Goal: Task Accomplishment & Management: Use online tool/utility

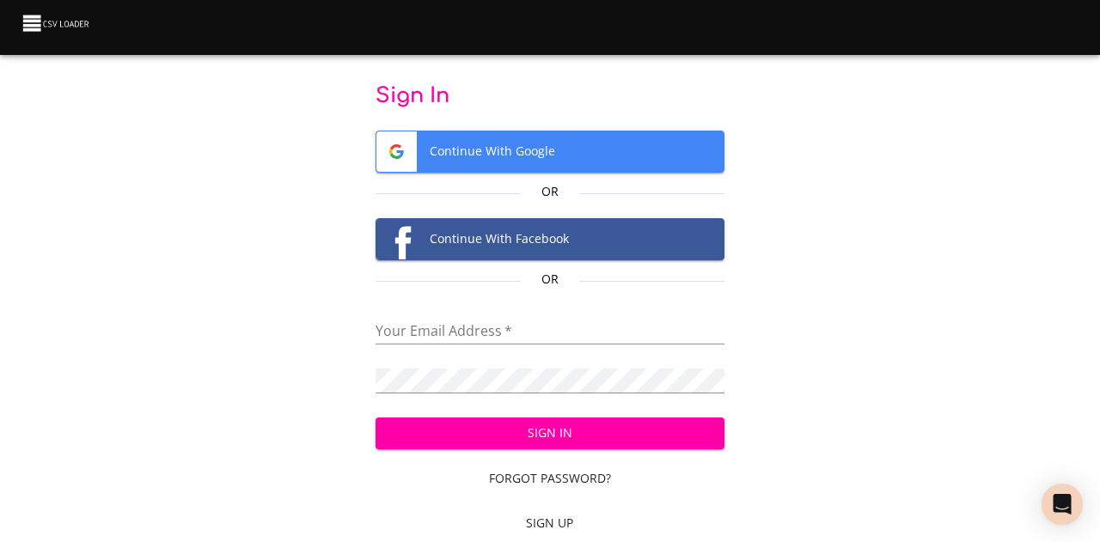
click at [406, 315] on div "Your Email Address   *" at bounding box center [550, 325] width 348 height 39
click at [406, 331] on input "email" at bounding box center [550, 332] width 348 height 25
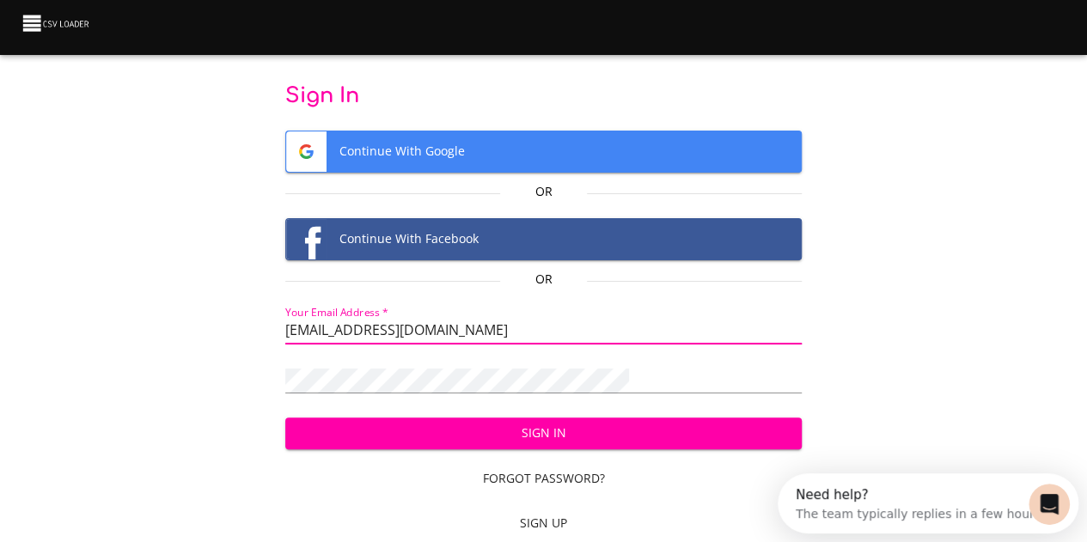
type input "[EMAIL_ADDRESS][DOMAIN_NAME]"
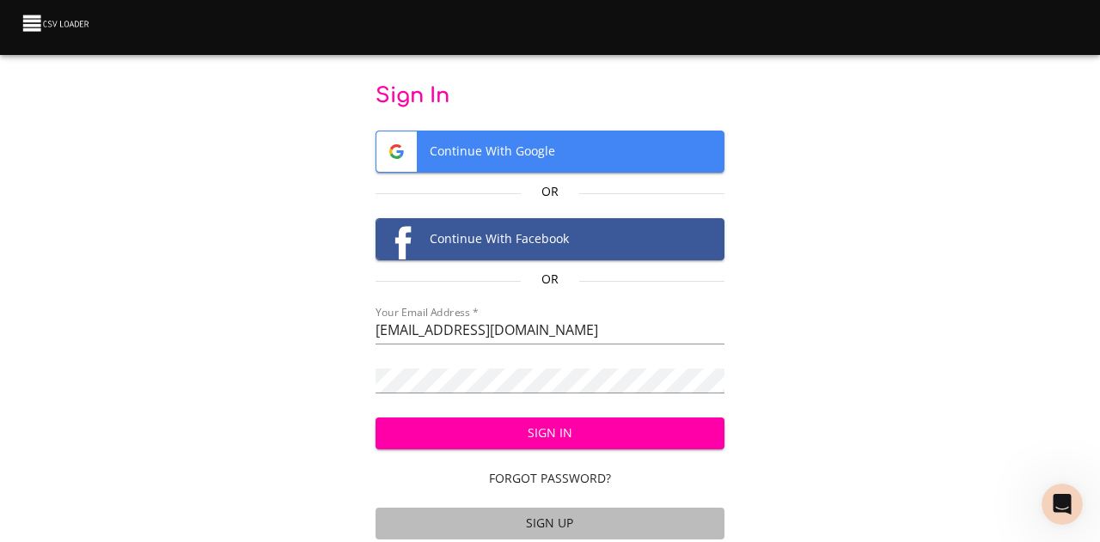
click at [555, 516] on span "Sign Up" at bounding box center [549, 523] width 334 height 21
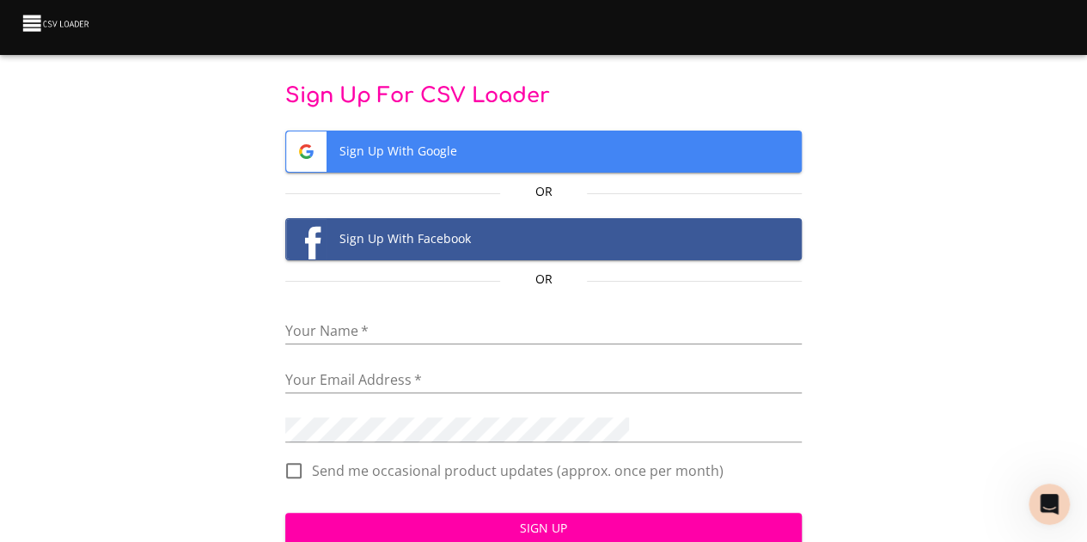
scroll to position [54, 0]
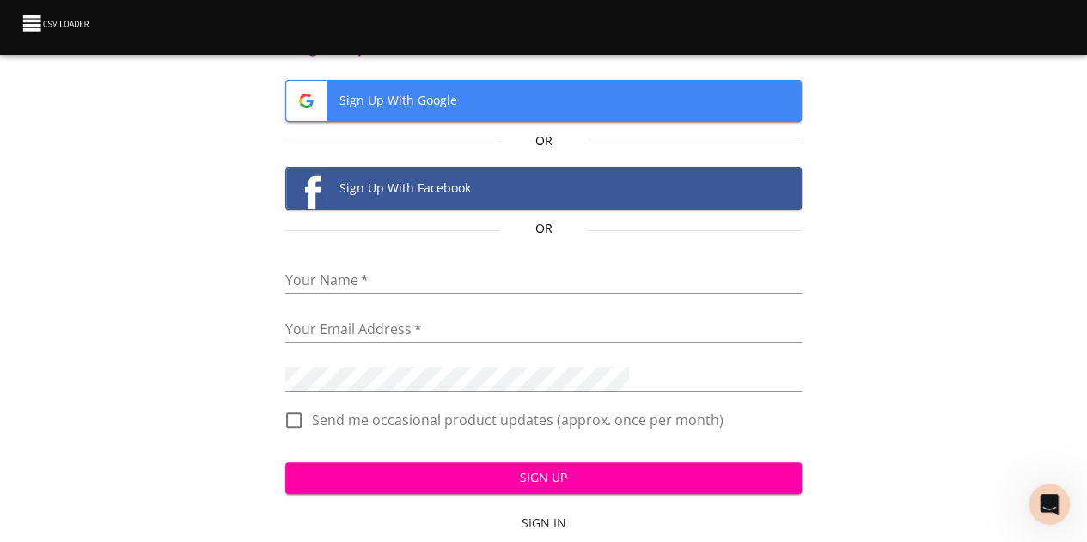
click at [431, 269] on input "text" at bounding box center [543, 281] width 516 height 25
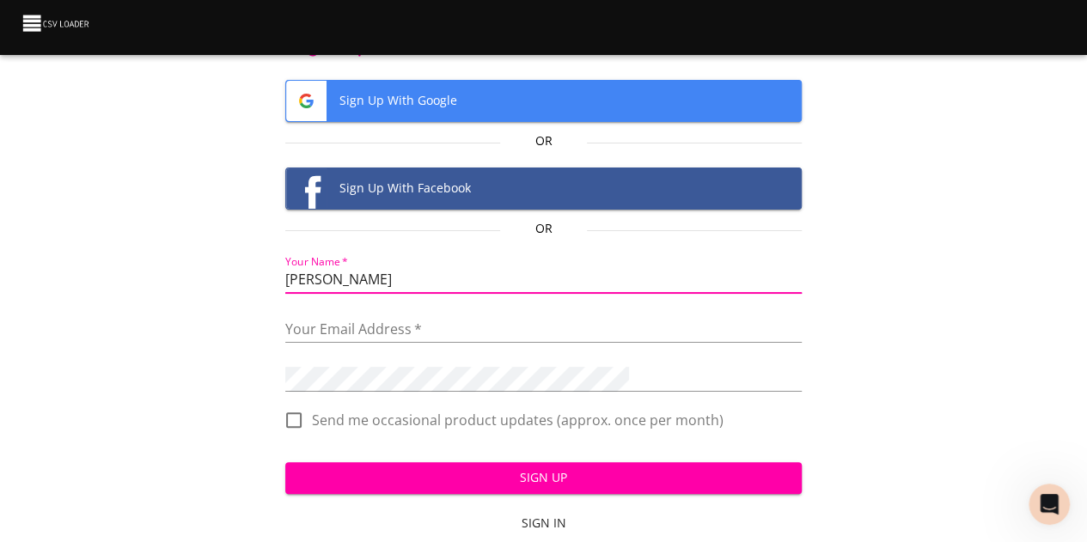
type input "[PERSON_NAME]"
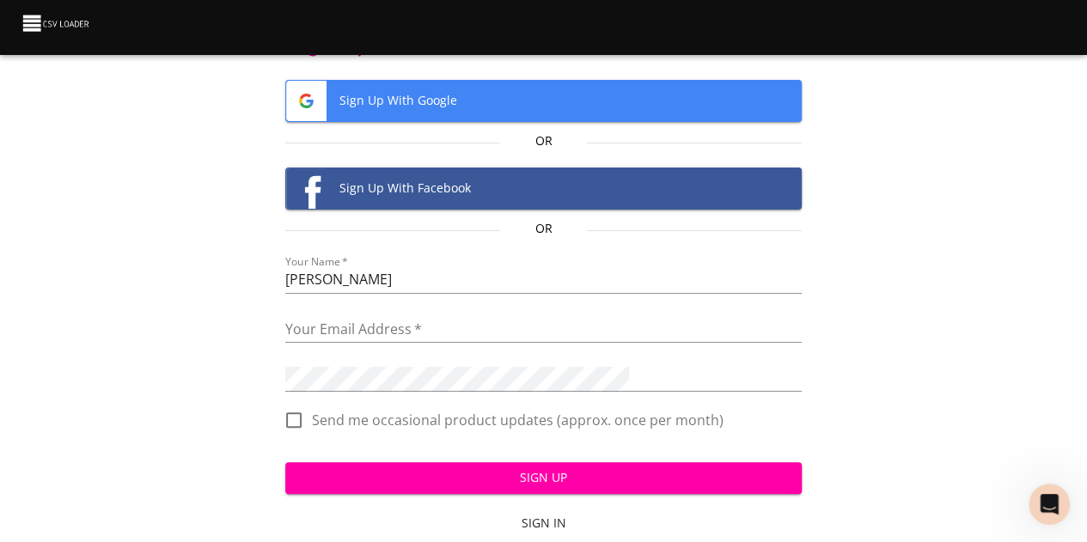
click at [437, 307] on div "Your Email Address   *" at bounding box center [543, 323] width 516 height 39
click at [437, 319] on input "email" at bounding box center [543, 330] width 516 height 25
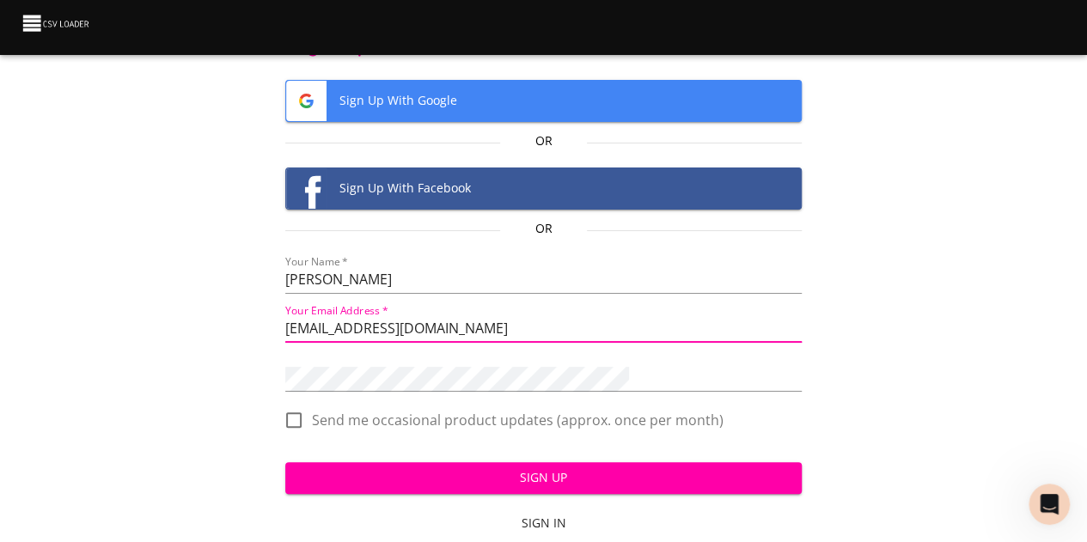
type input "[EMAIL_ADDRESS][DOMAIN_NAME]"
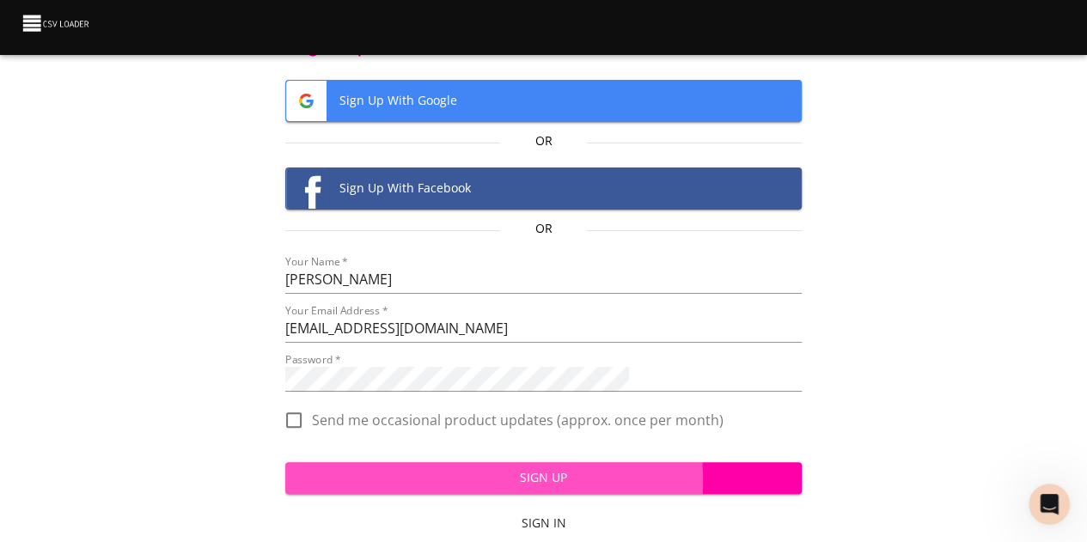
click at [579, 480] on span "Sign Up" at bounding box center [543, 477] width 489 height 21
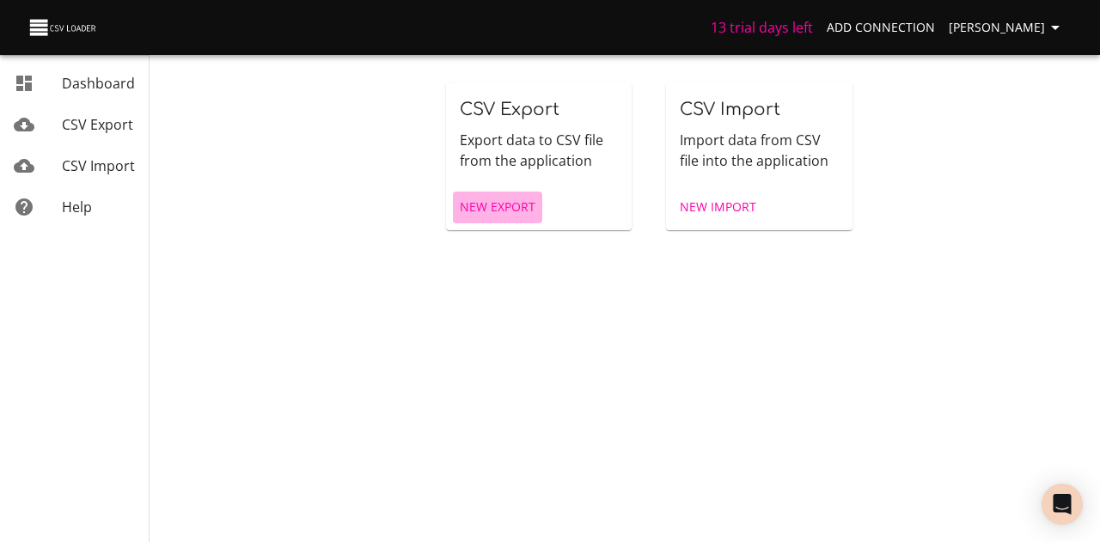
click at [495, 201] on span "New Export" at bounding box center [498, 207] width 76 height 21
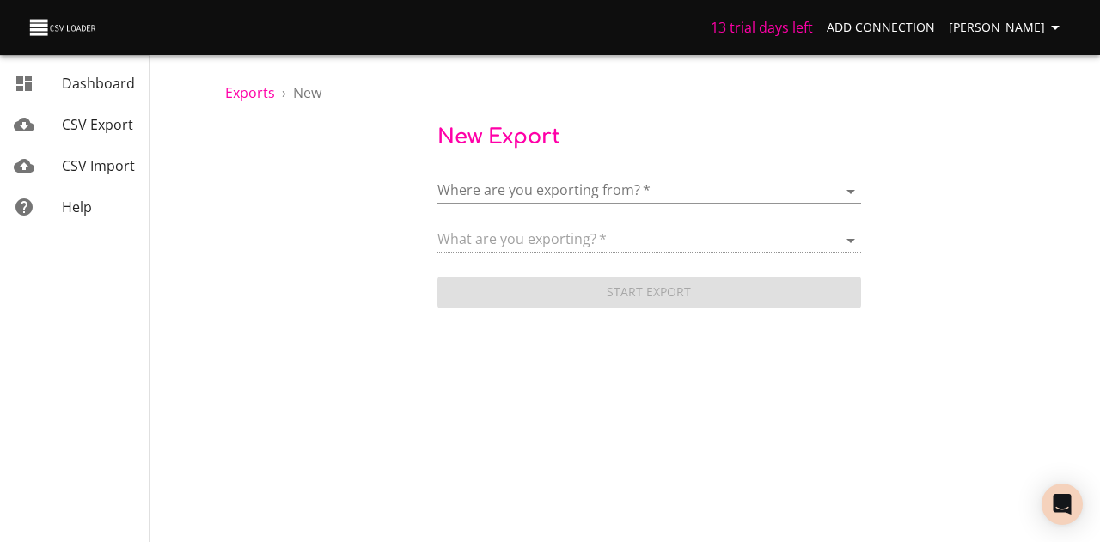
click at [538, 186] on body "13 trial days left Add Connection Kathleen T Dashboard CSV Export CSV Import He…" at bounding box center [550, 271] width 1100 height 542
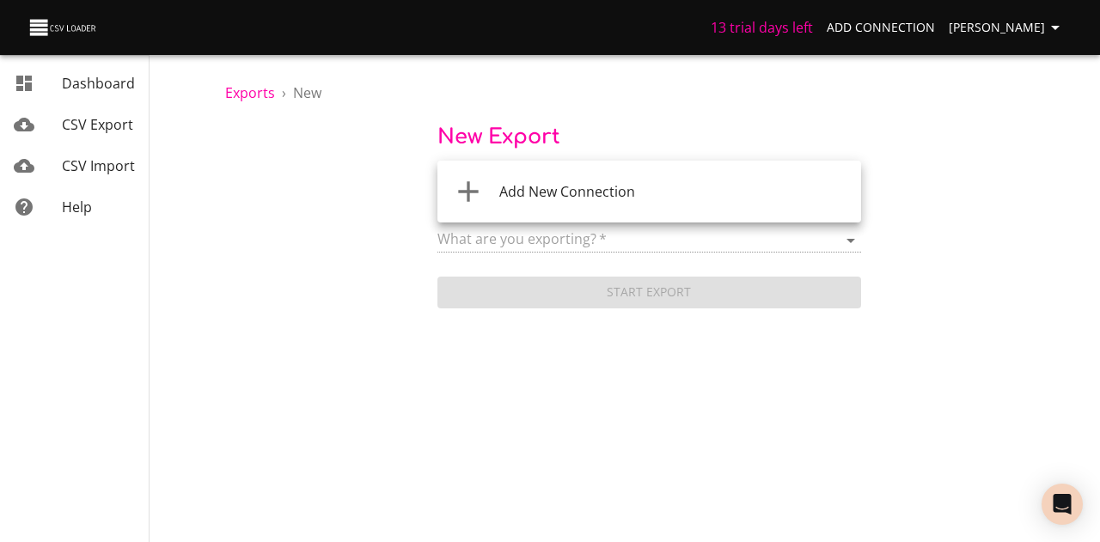
click at [461, 193] on icon at bounding box center [468, 191] width 34 height 34
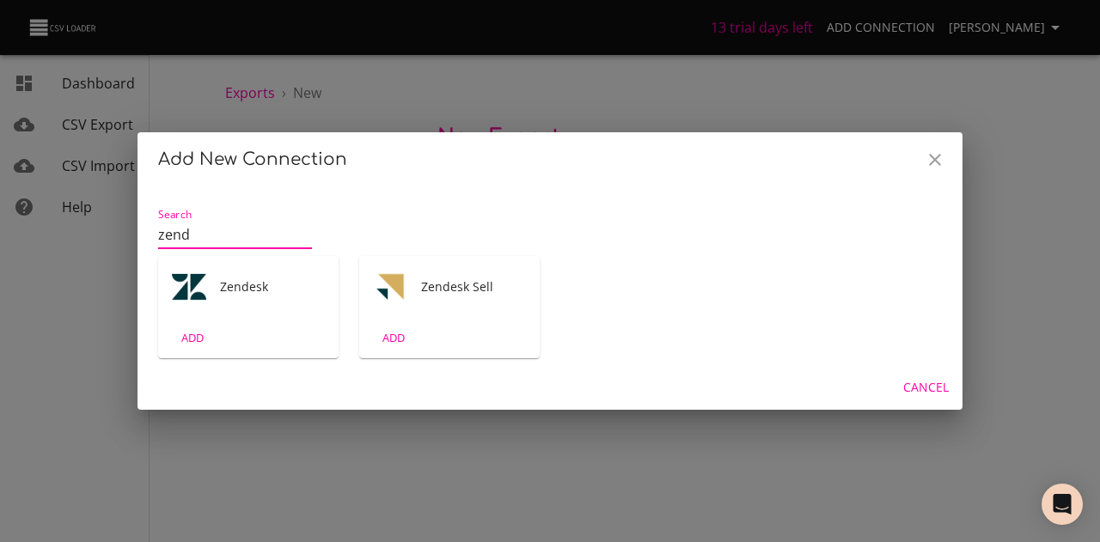
type input "zend"
click at [196, 289] on img "Tool" at bounding box center [189, 287] width 34 height 34
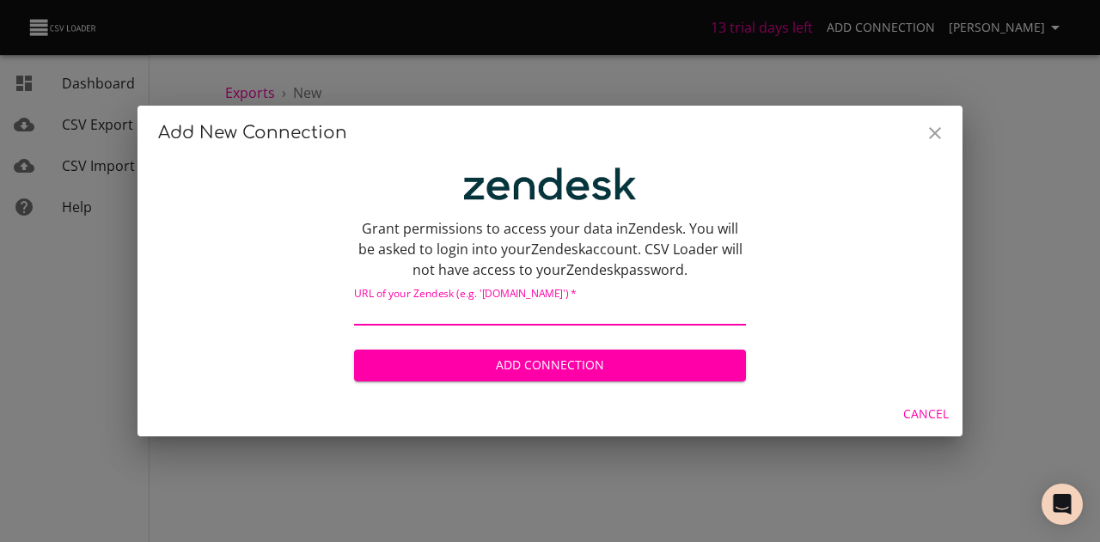
click at [404, 306] on input "text" at bounding box center [550, 313] width 392 height 25
paste input "https://togetherwork.zendesk.com/"
type input "https://togetherwork.zendesk.com/"
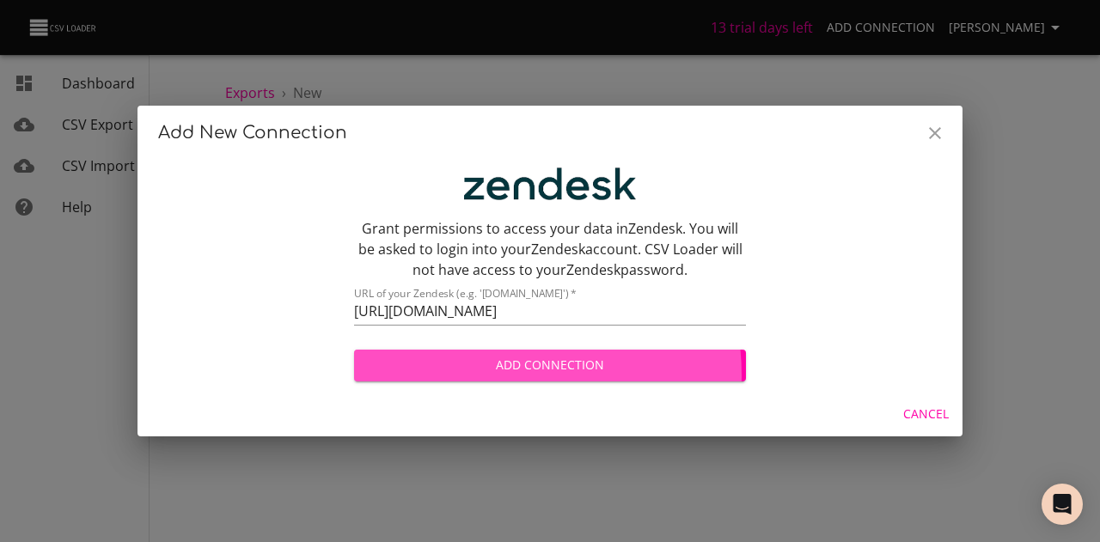
click at [488, 375] on span "Add Connection" at bounding box center [550, 365] width 364 height 21
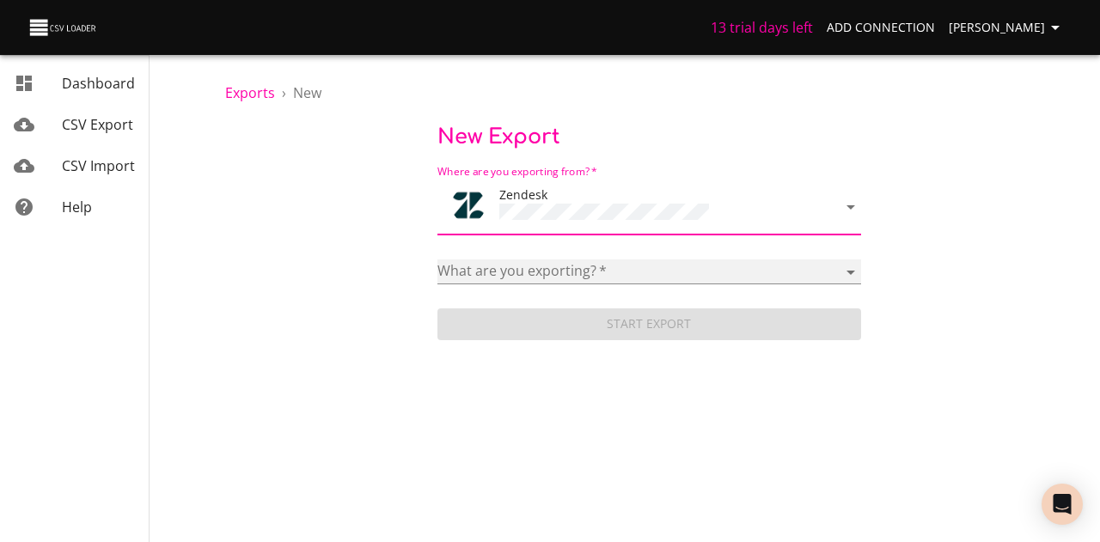
click at [510, 260] on select "Article categories Articles Brands Comments Groups Organizations Permission gro…" at bounding box center [649, 272] width 424 height 25
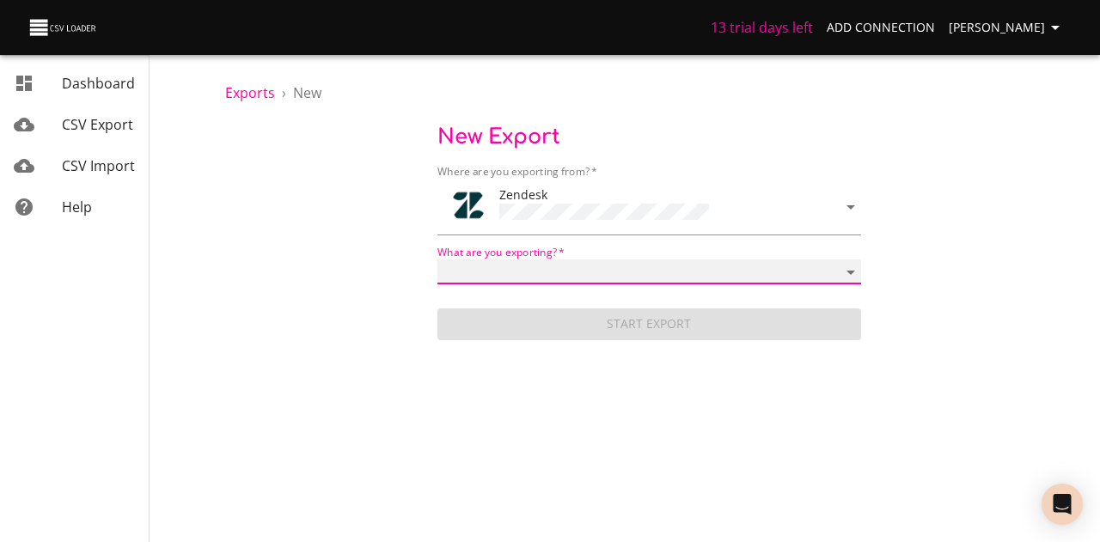
select select "articles"
click at [437, 260] on select "Article categories Articles Brands Comments Groups Organizations Permission gro…" at bounding box center [649, 272] width 424 height 25
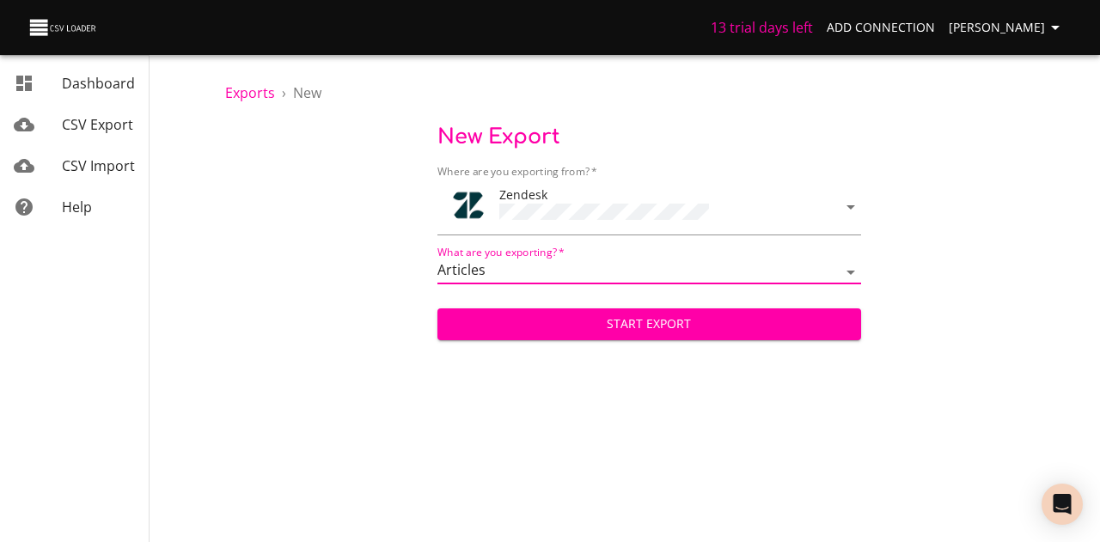
click at [556, 249] on span "*" at bounding box center [560, 252] width 8 height 15
click at [526, 262] on select "Article categories Articles Brands Comments Groups Organizations Permission gro…" at bounding box center [649, 272] width 424 height 25
click at [437, 260] on select "Article categories Articles Brands Comments Groups Organizations Permission gro…" at bounding box center [649, 272] width 424 height 25
click at [593, 323] on span "Start Export" at bounding box center [649, 324] width 396 height 21
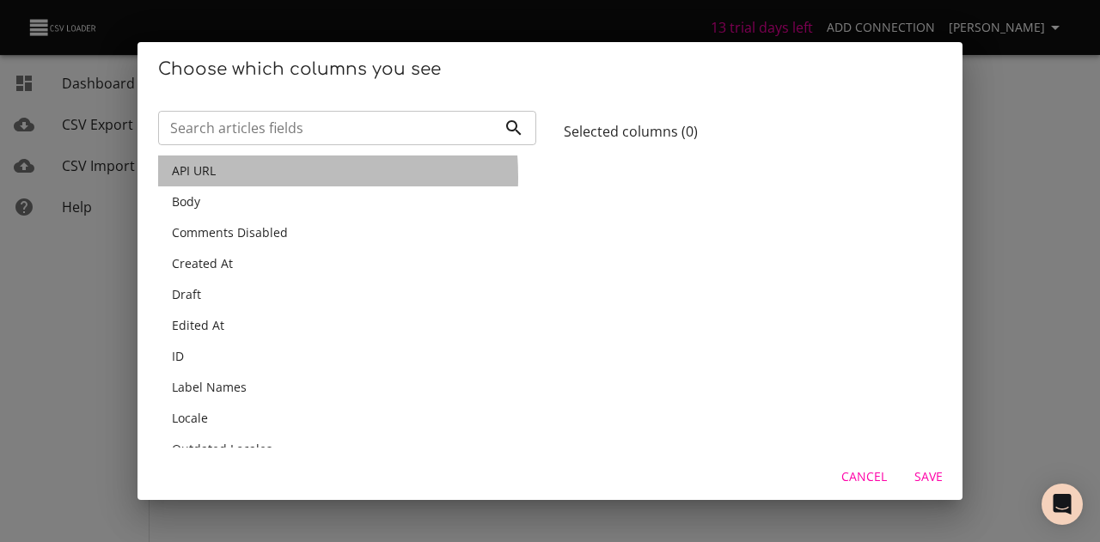
click at [223, 177] on div "API URL" at bounding box center [347, 170] width 351 height 17
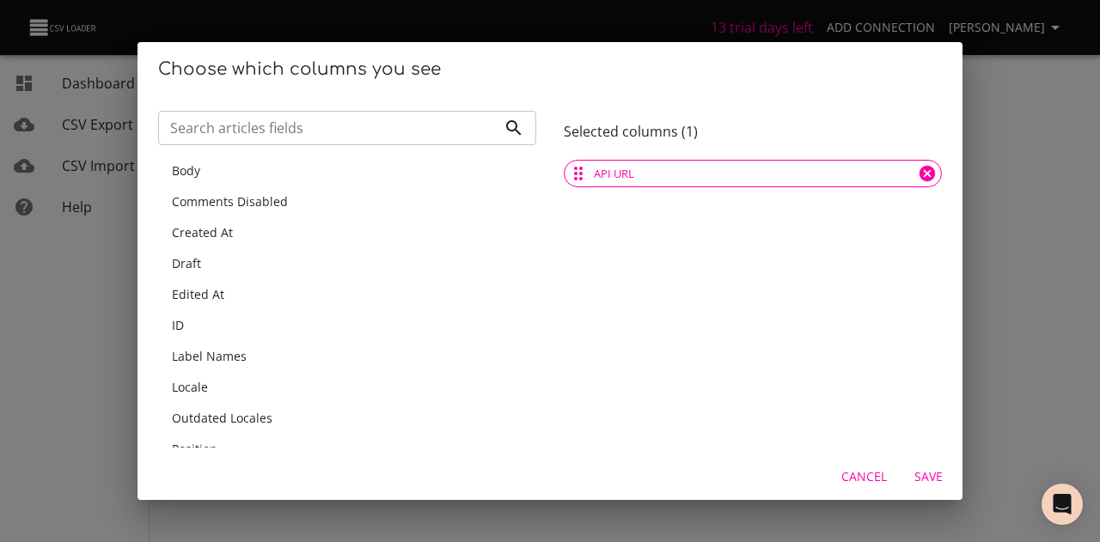
click at [919, 169] on icon at bounding box center [926, 173] width 15 height 15
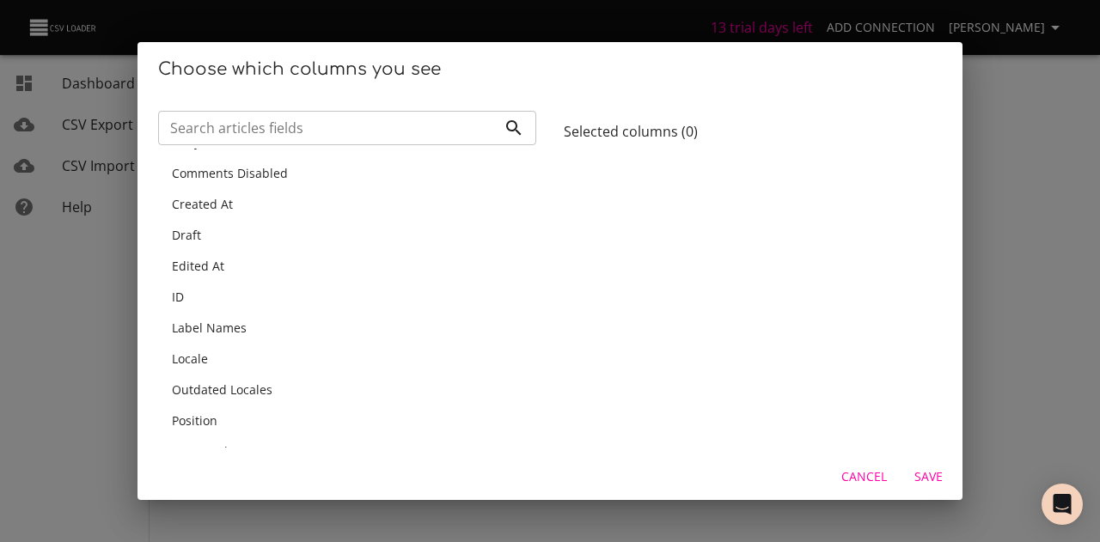
scroll to position [86, 0]
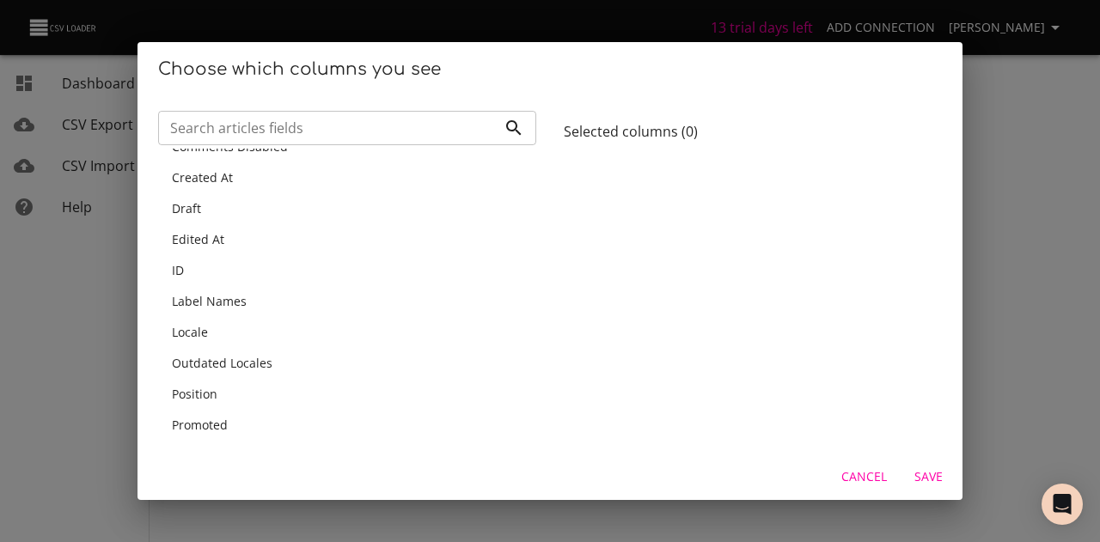
click at [863, 487] on span "Cancel" at bounding box center [864, 477] width 46 height 21
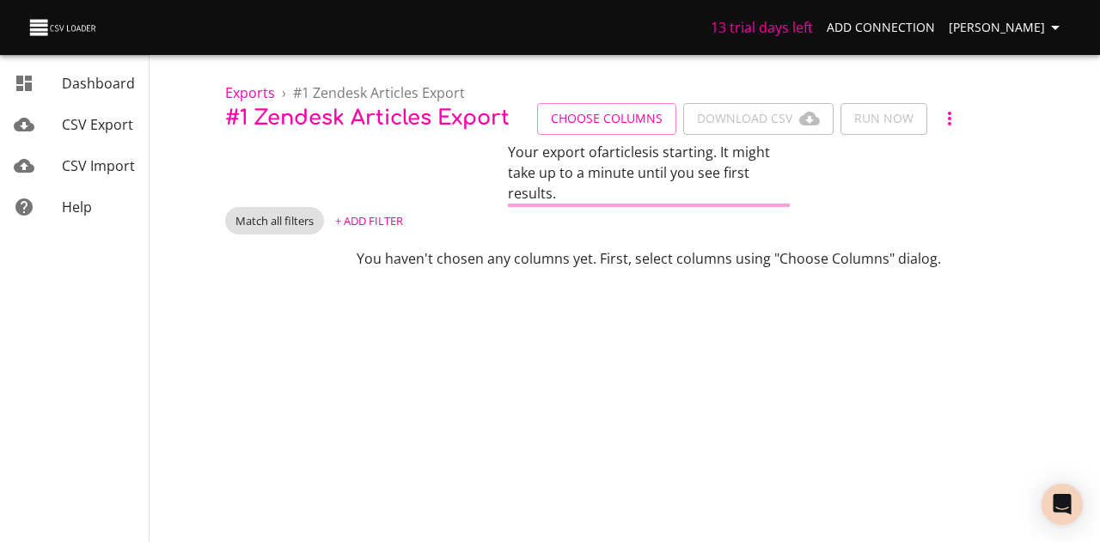
click at [361, 216] on span "+ Add Filter" at bounding box center [369, 221] width 68 height 20
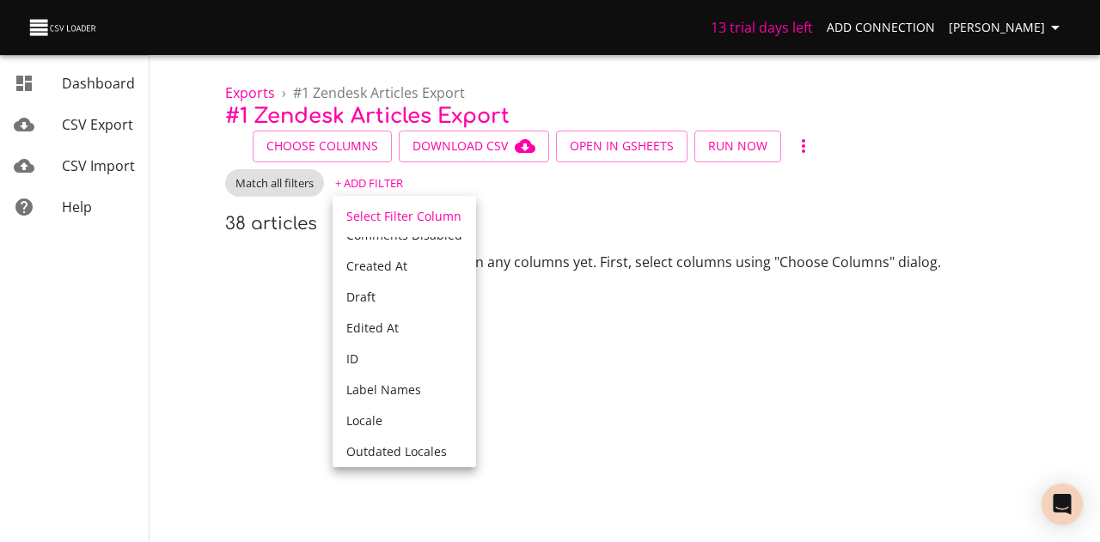
scroll to position [172, 0]
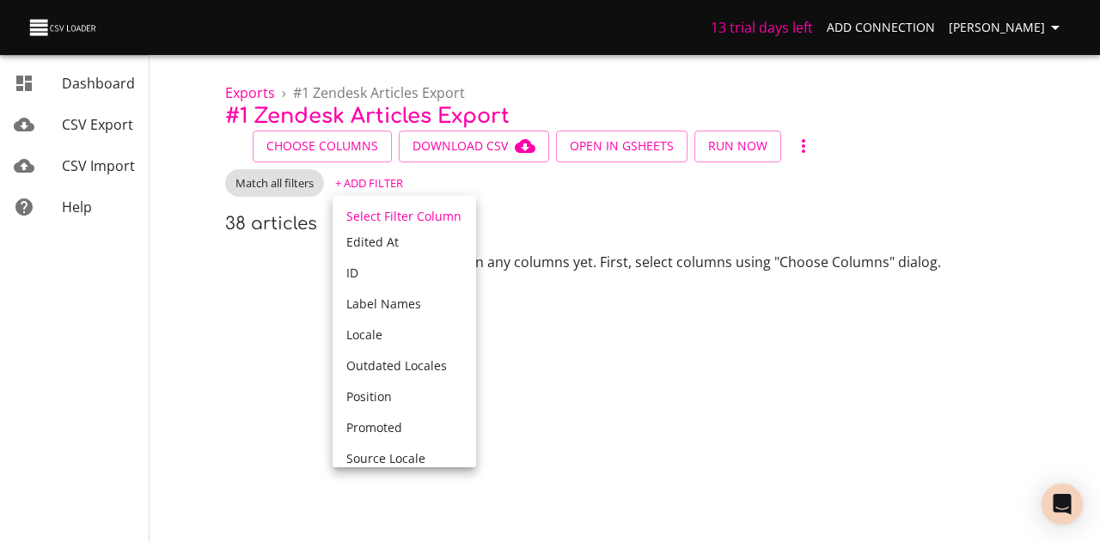
click at [360, 271] on div "ID" at bounding box center [404, 273] width 116 height 17
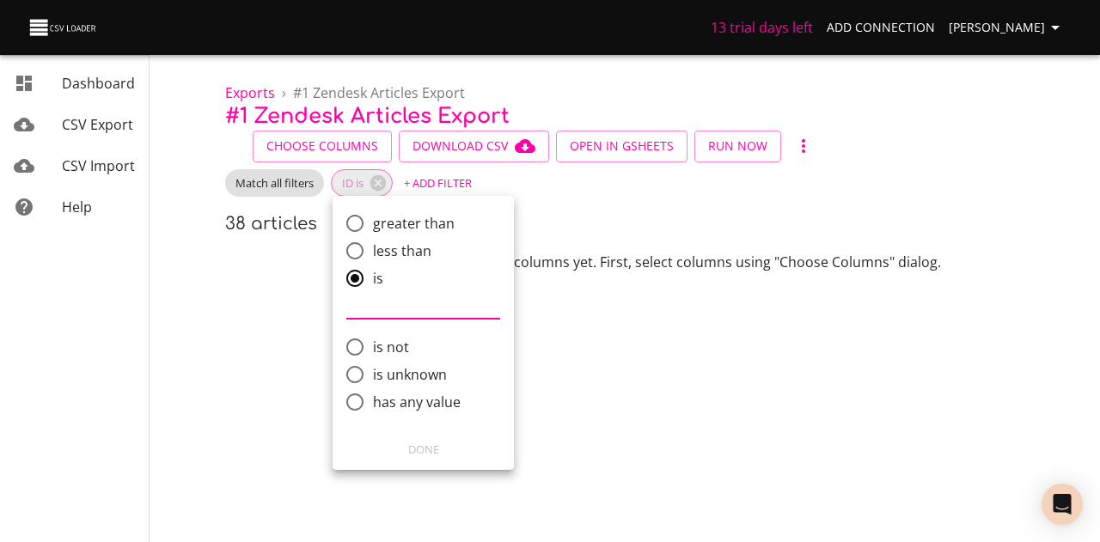
paste input "24782556534669"
type input "24782556534669"
click at [434, 454] on span "Done" at bounding box center [423, 450] width 159 height 20
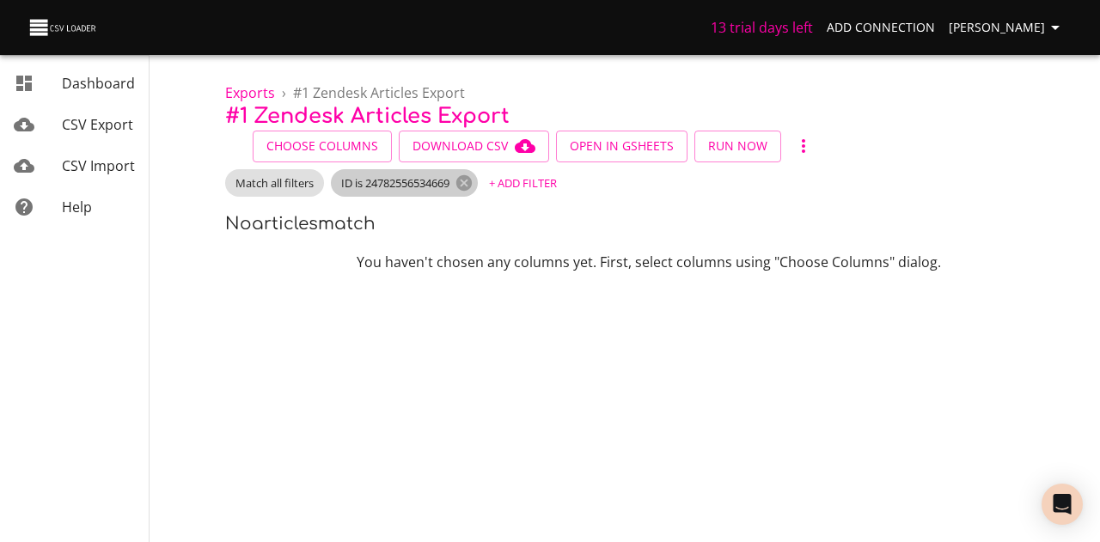
click at [431, 180] on span "ID is 24782556534669" at bounding box center [395, 183] width 129 height 16
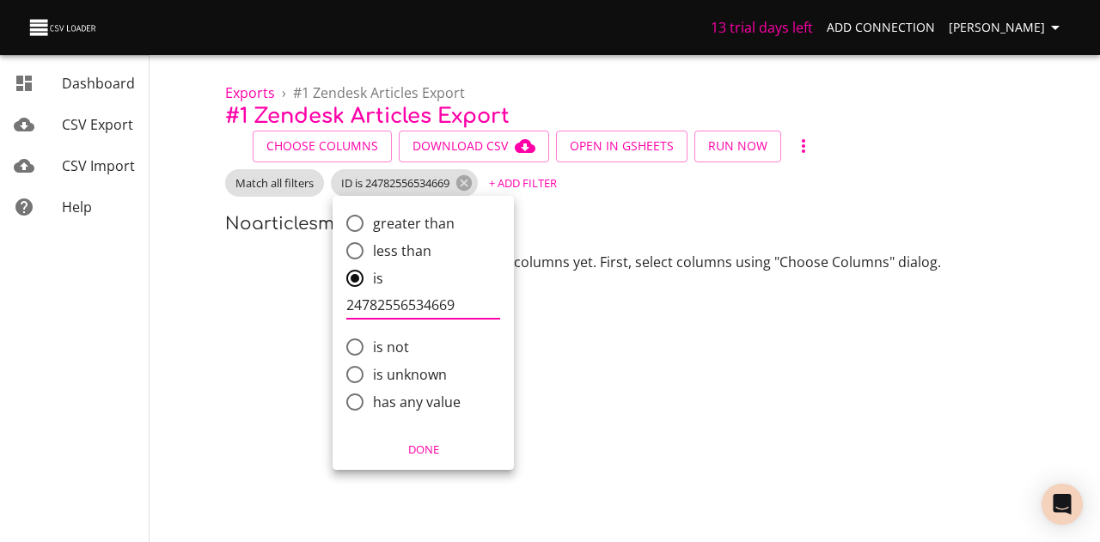
click at [639, 224] on div at bounding box center [550, 271] width 1100 height 542
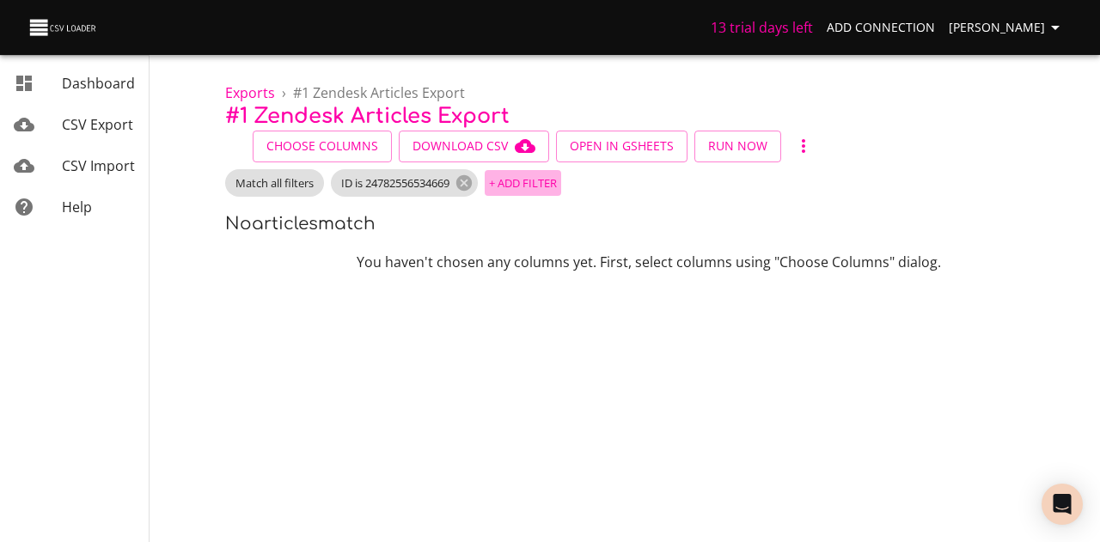
click at [547, 182] on span "+ Add Filter" at bounding box center [523, 184] width 68 height 20
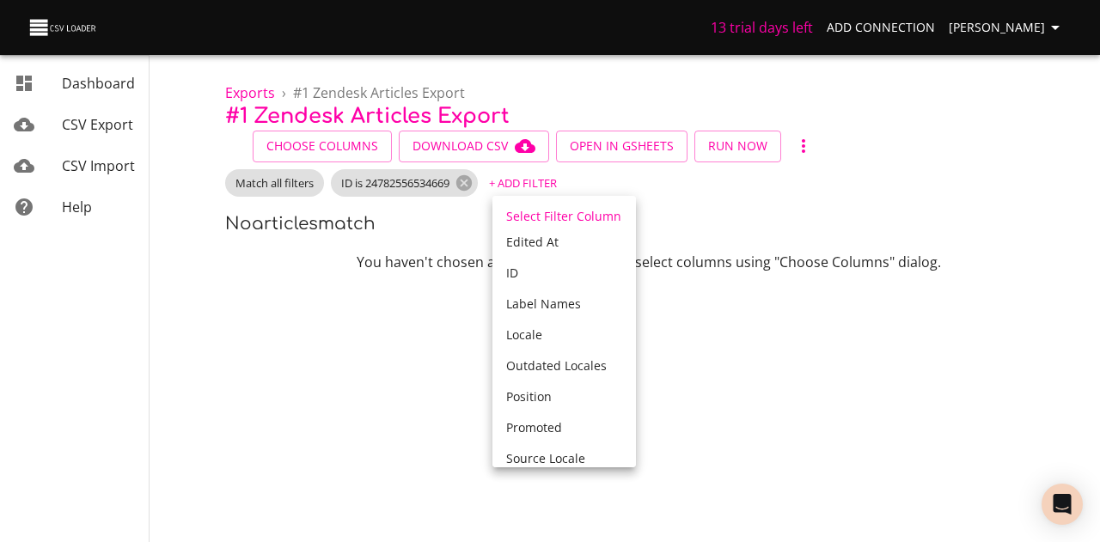
click at [519, 268] on div "ID" at bounding box center [564, 273] width 116 height 17
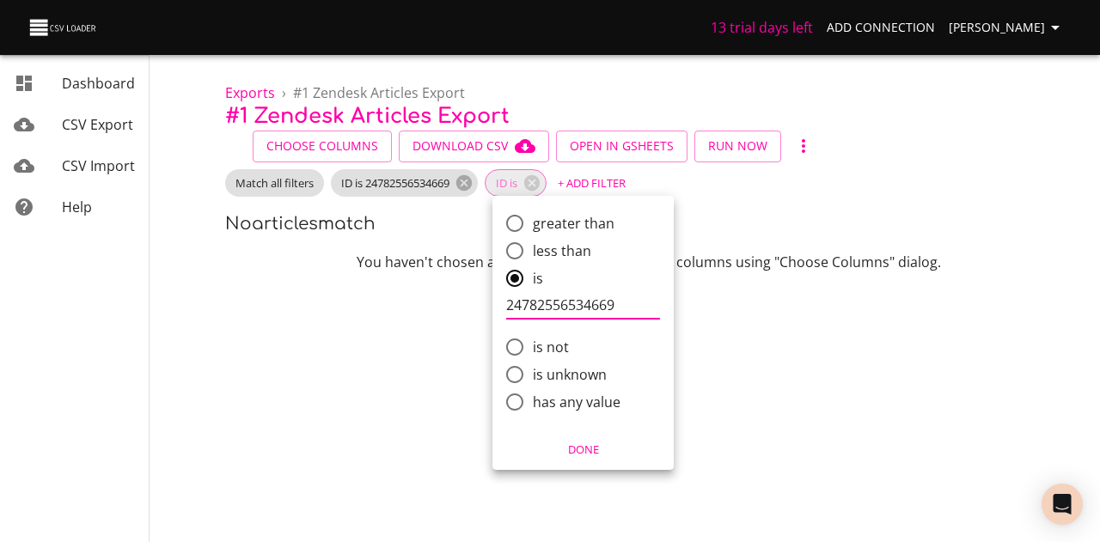
type input "24782556534669"
click at [589, 449] on span "Done" at bounding box center [583, 450] width 159 height 20
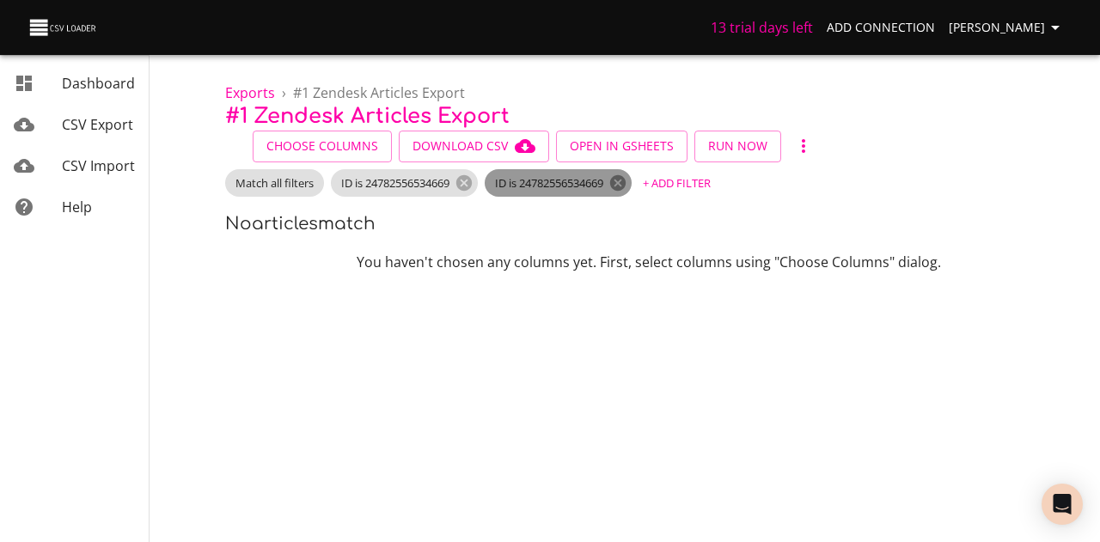
click at [627, 183] on icon at bounding box center [617, 183] width 19 height 19
click at [534, 184] on span "+ Add Filter" at bounding box center [523, 184] width 68 height 20
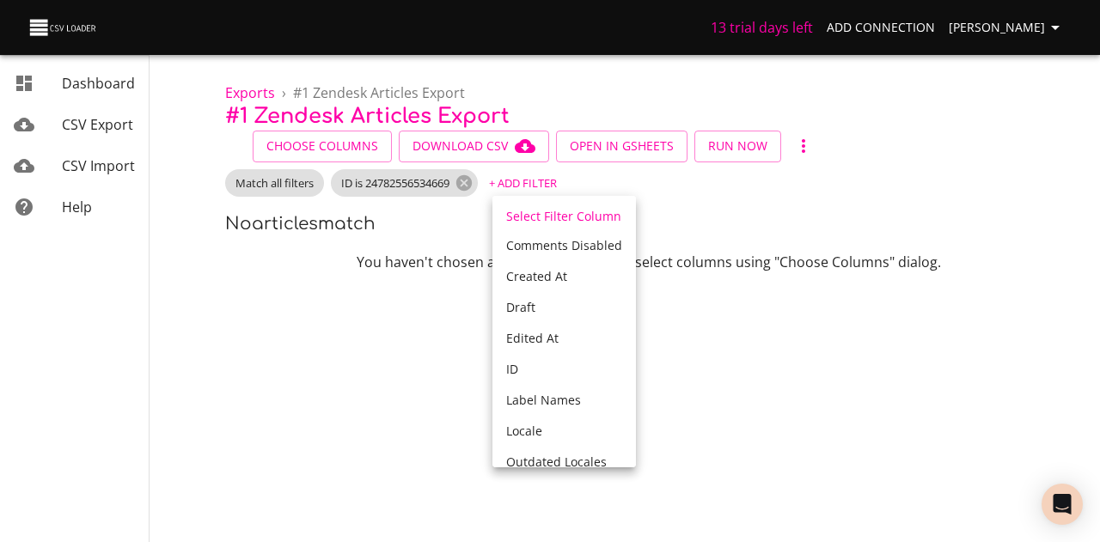
scroll to position [0, 0]
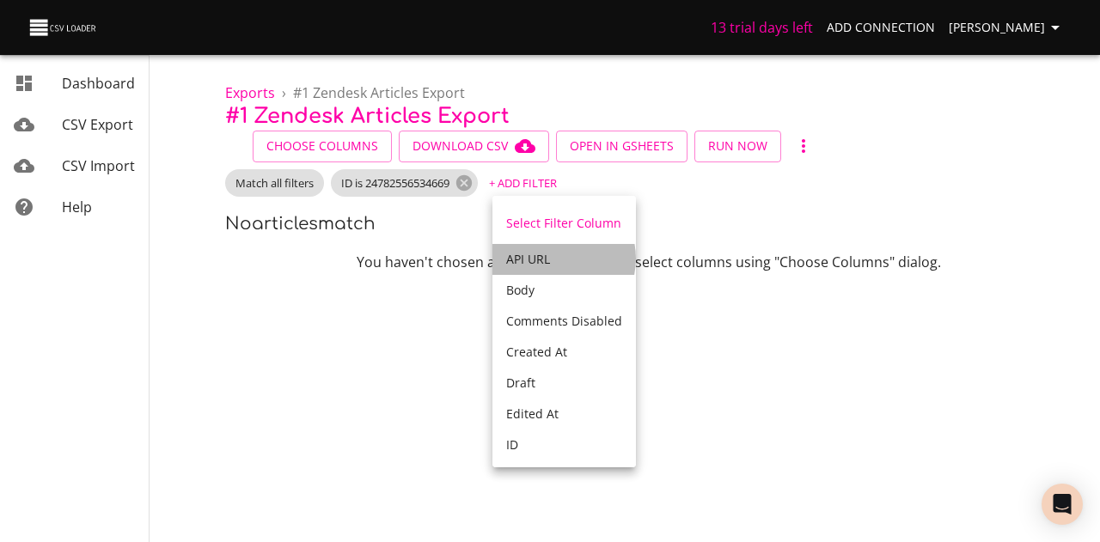
click at [554, 259] on div "API URL" at bounding box center [564, 259] width 116 height 17
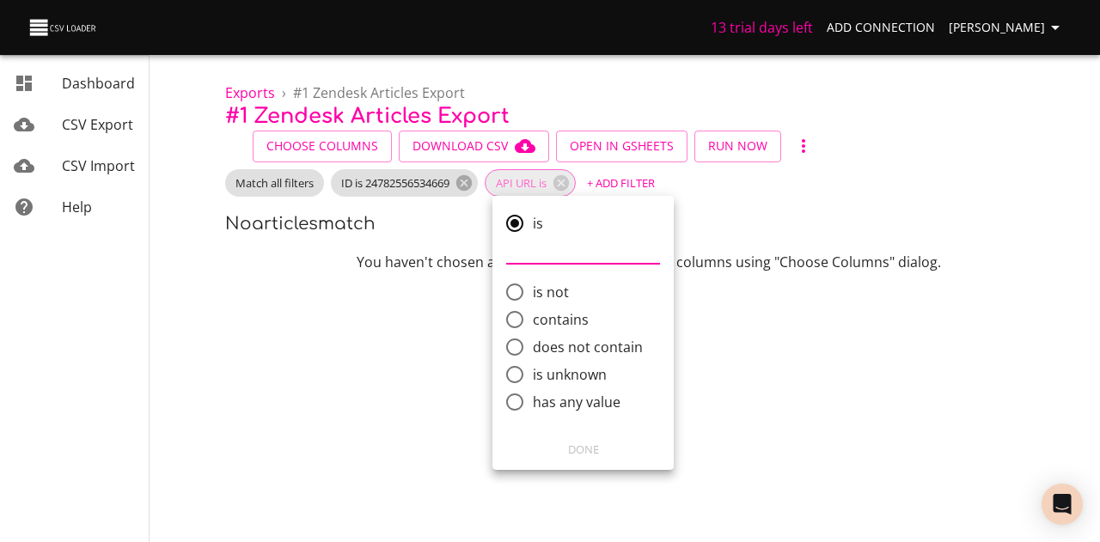
click at [472, 186] on div at bounding box center [550, 271] width 1100 height 542
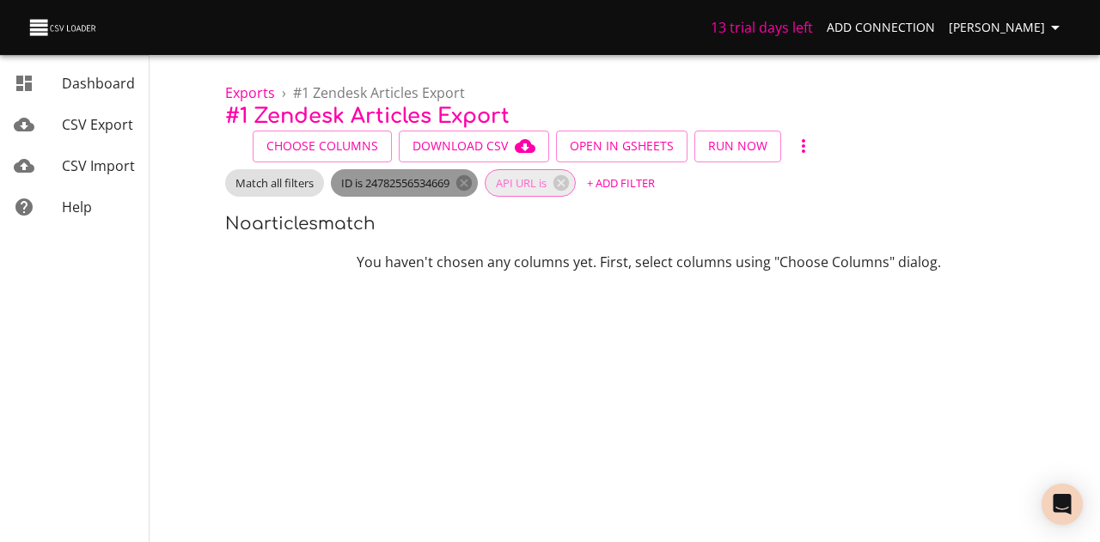
click at [471, 186] on icon at bounding box center [463, 182] width 15 height 15
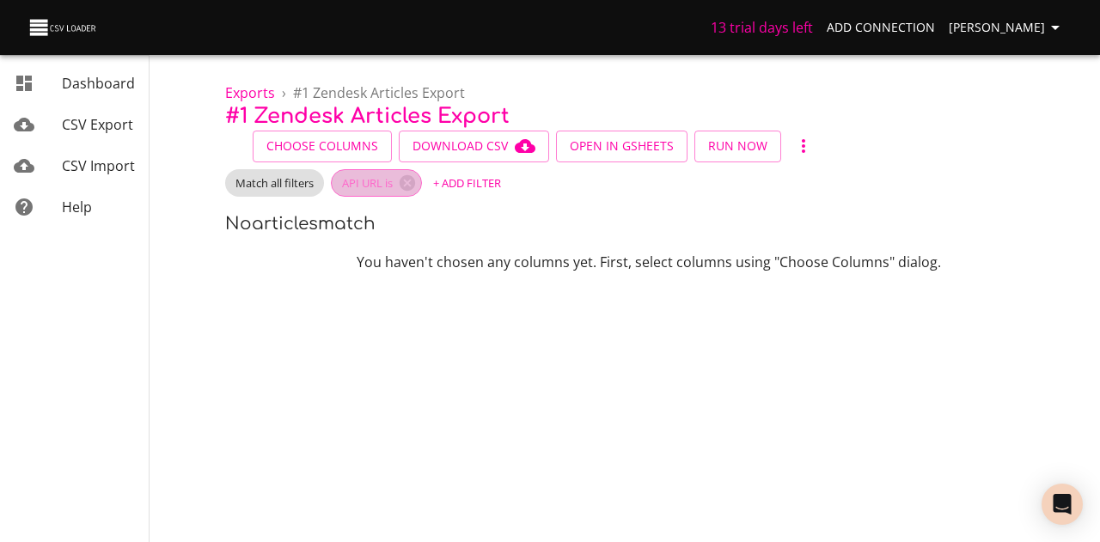
click at [371, 180] on span "API URL is" at bounding box center [367, 183] width 71 height 16
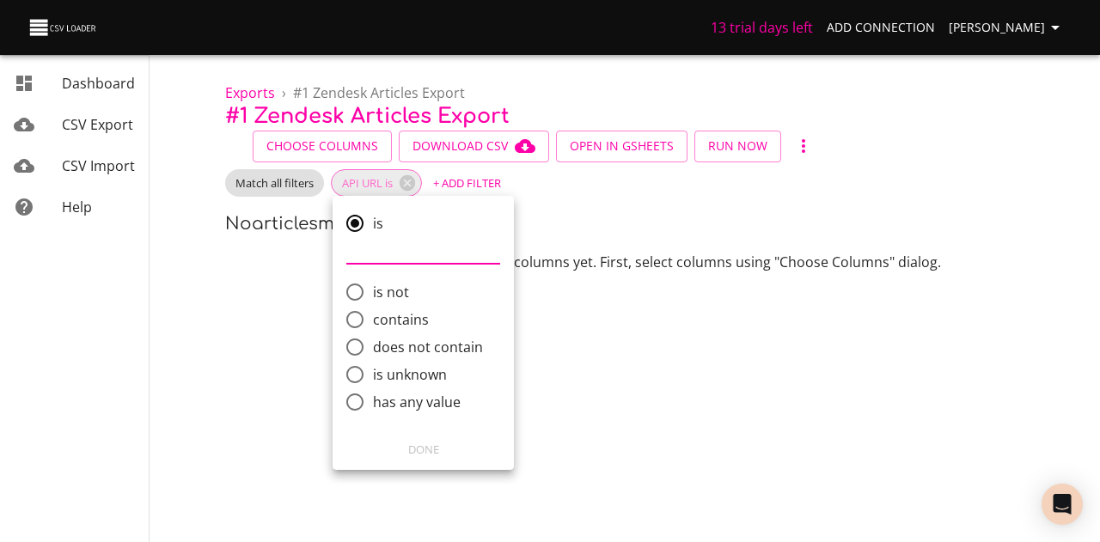
click at [357, 323] on input "contains" at bounding box center [355, 320] width 36 height 36
radio input "true"
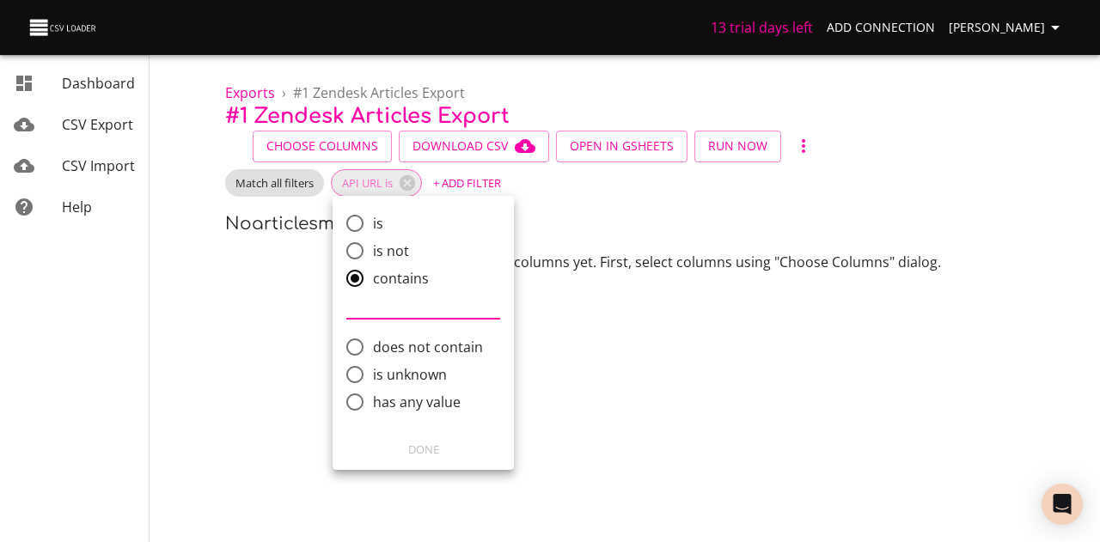
click at [385, 310] on input "comparison" at bounding box center [423, 305] width 154 height 27
paste input "24782556534669"
type input "24782556534669"
click at [436, 443] on span "Done" at bounding box center [423, 450] width 159 height 20
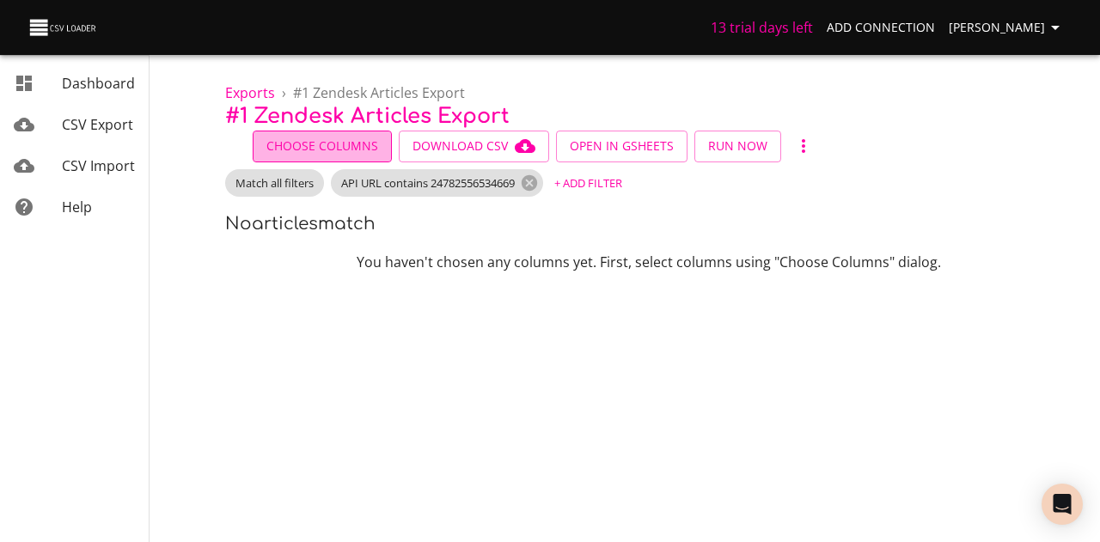
click at [330, 149] on span "Choose Columns" at bounding box center [322, 146] width 112 height 21
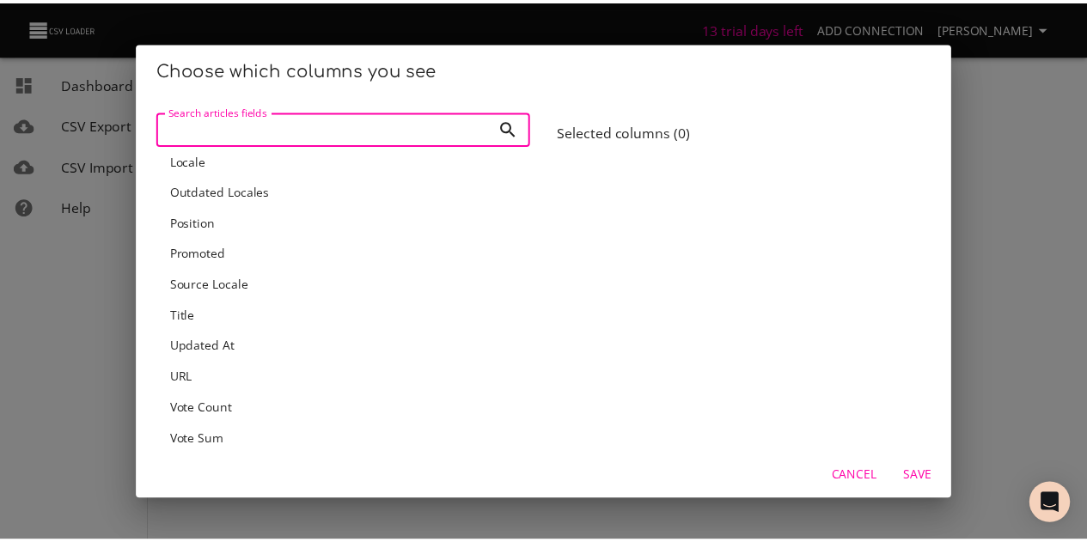
scroll to position [344, 0]
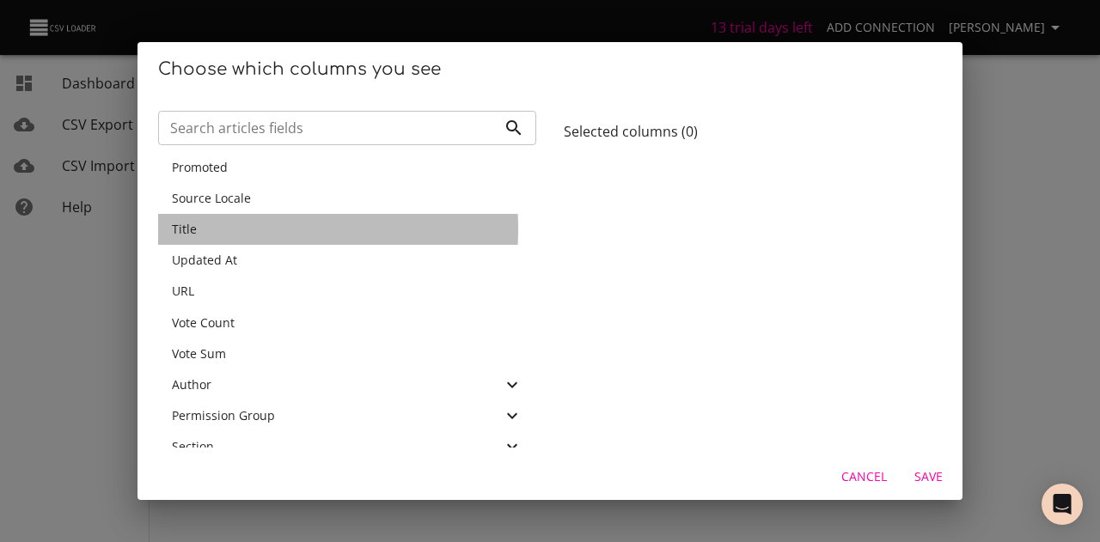
click at [203, 229] on div "Title" at bounding box center [347, 229] width 351 height 17
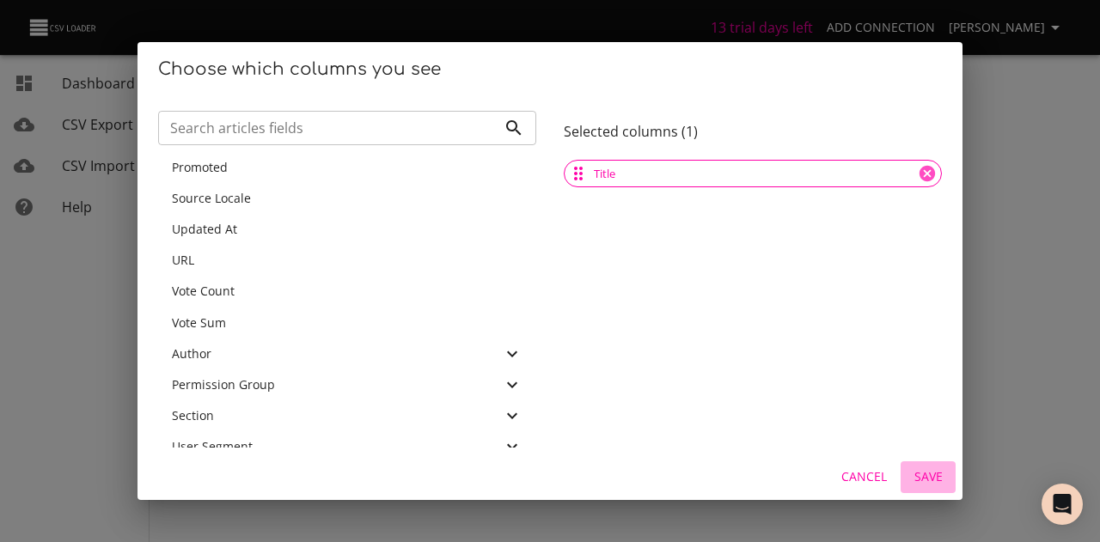
click at [920, 483] on span "Save" at bounding box center [927, 477] width 41 height 21
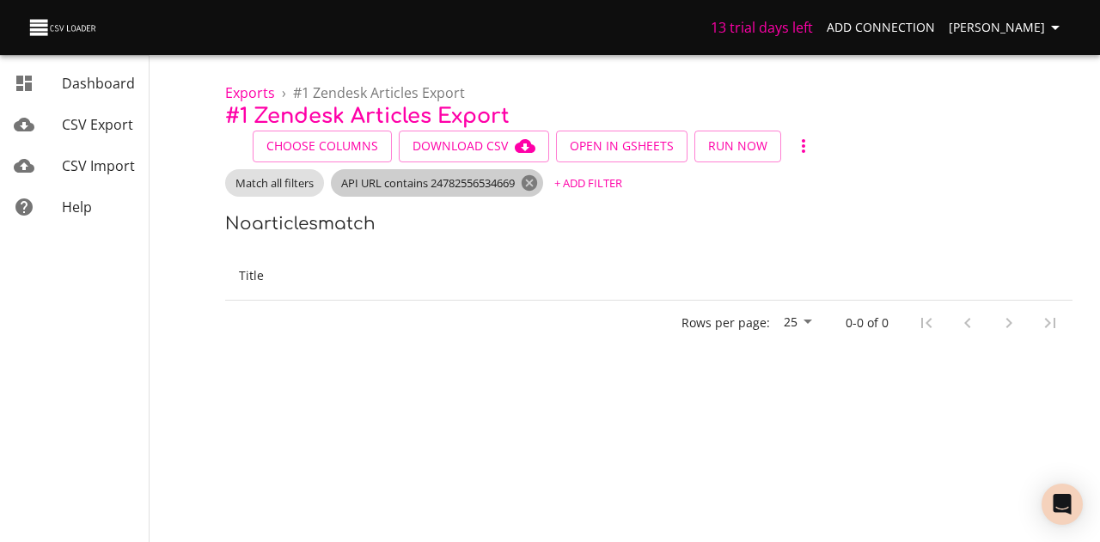
click at [534, 175] on icon at bounding box center [529, 182] width 15 height 15
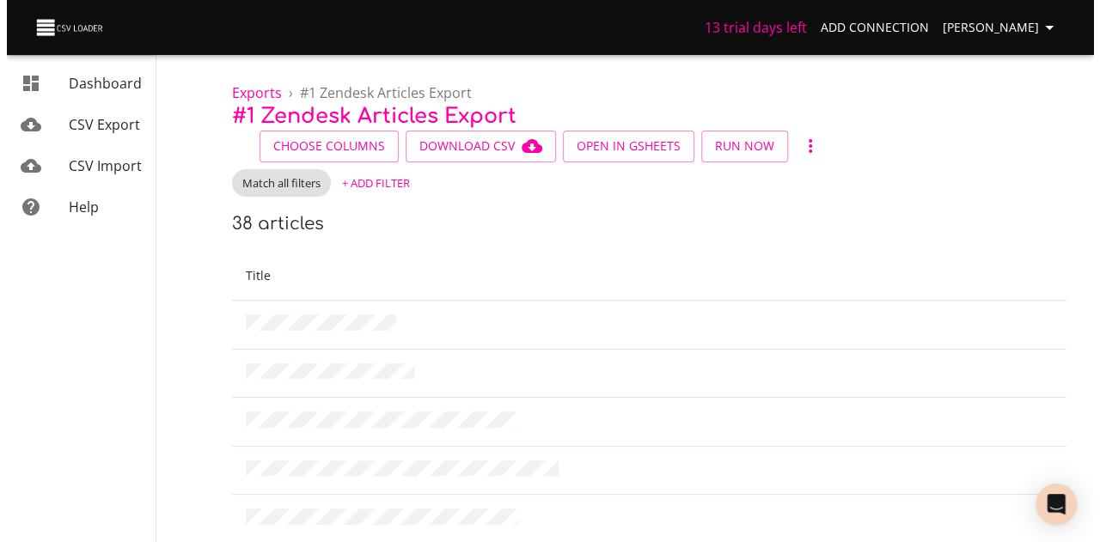
scroll to position [0, 0]
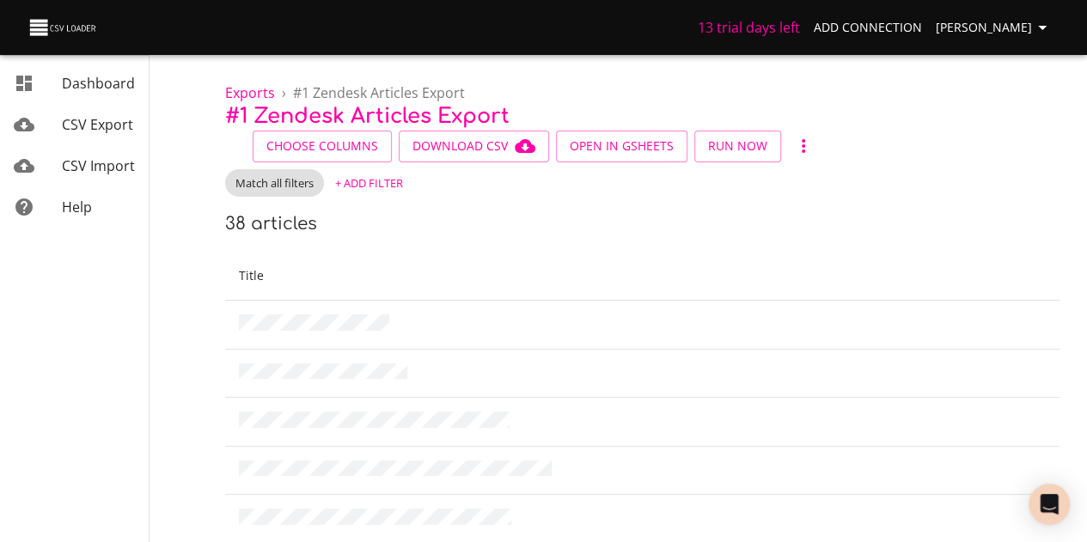
click at [793, 147] on icon "button" at bounding box center [803, 146] width 21 height 21
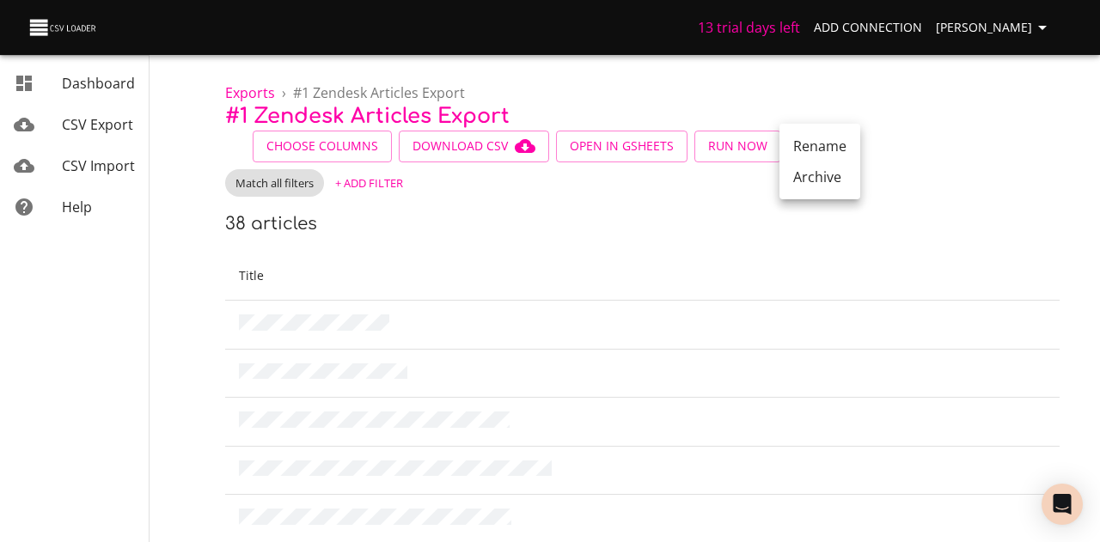
click at [98, 123] on div at bounding box center [550, 271] width 1100 height 542
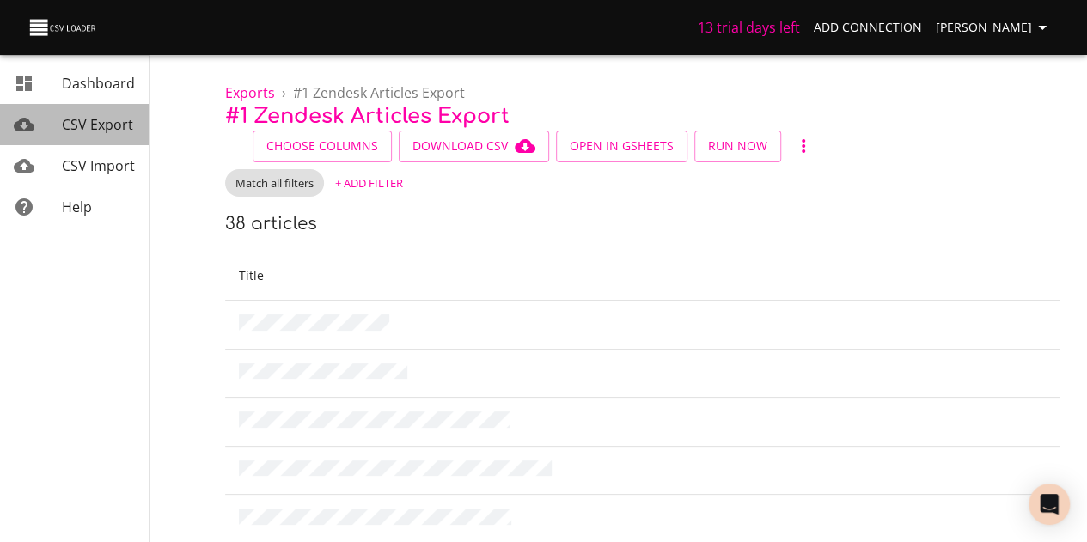
click at [98, 123] on span "CSV Export" at bounding box center [97, 124] width 71 height 19
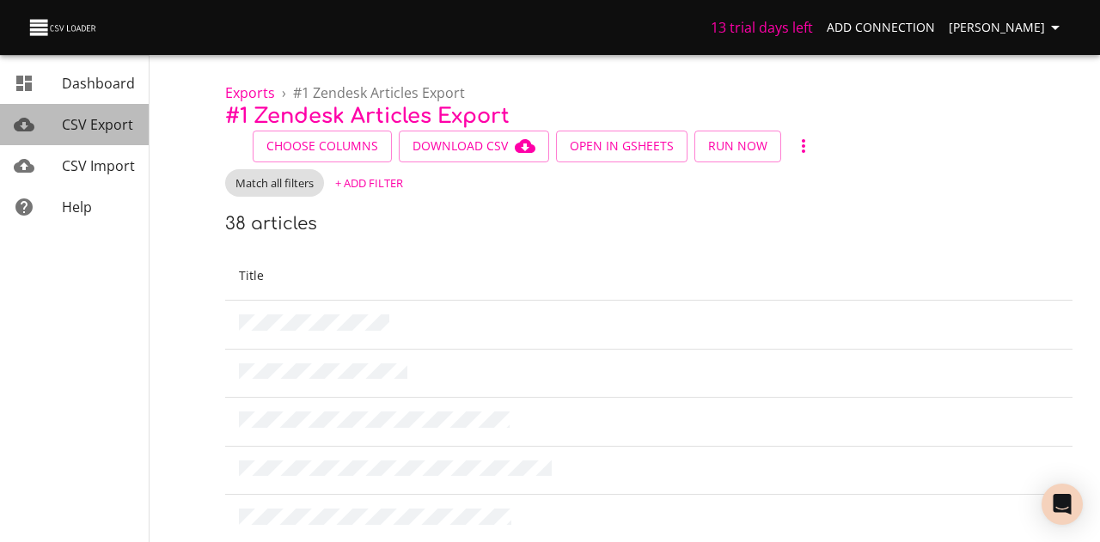
click at [98, 123] on span "CSV Export" at bounding box center [97, 124] width 71 height 19
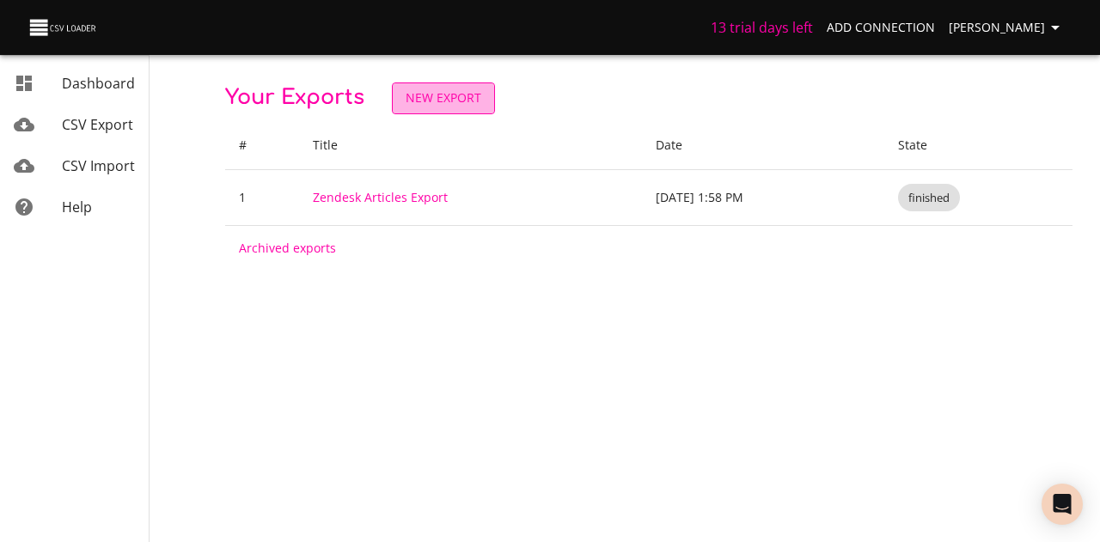
click at [434, 104] on span "New Export" at bounding box center [444, 98] width 76 height 21
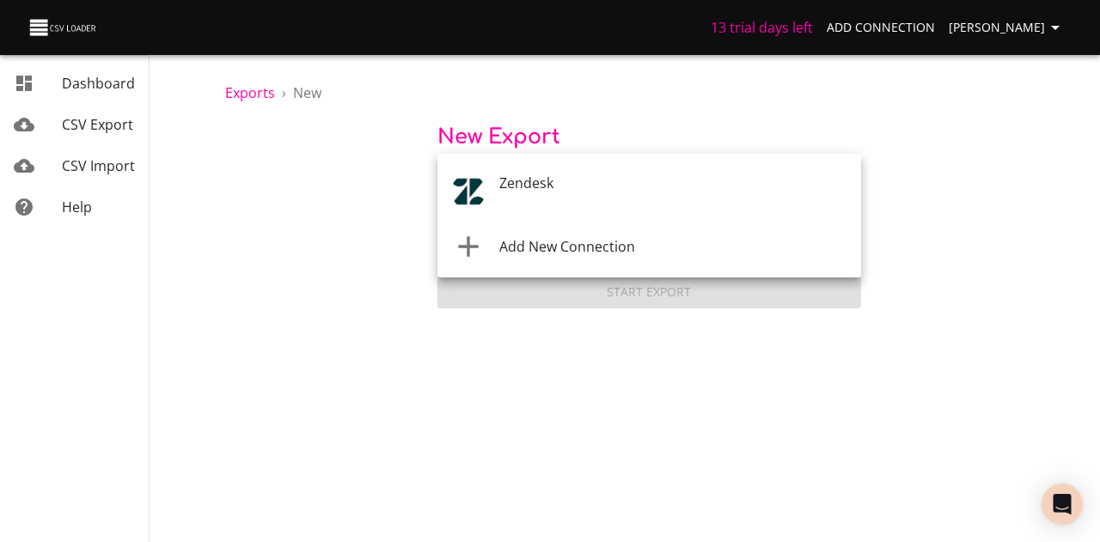
click at [519, 192] on body "13 trial days left Add Connection Kathleen T Dashboard CSV Export CSV Import He…" at bounding box center [550, 271] width 1100 height 542
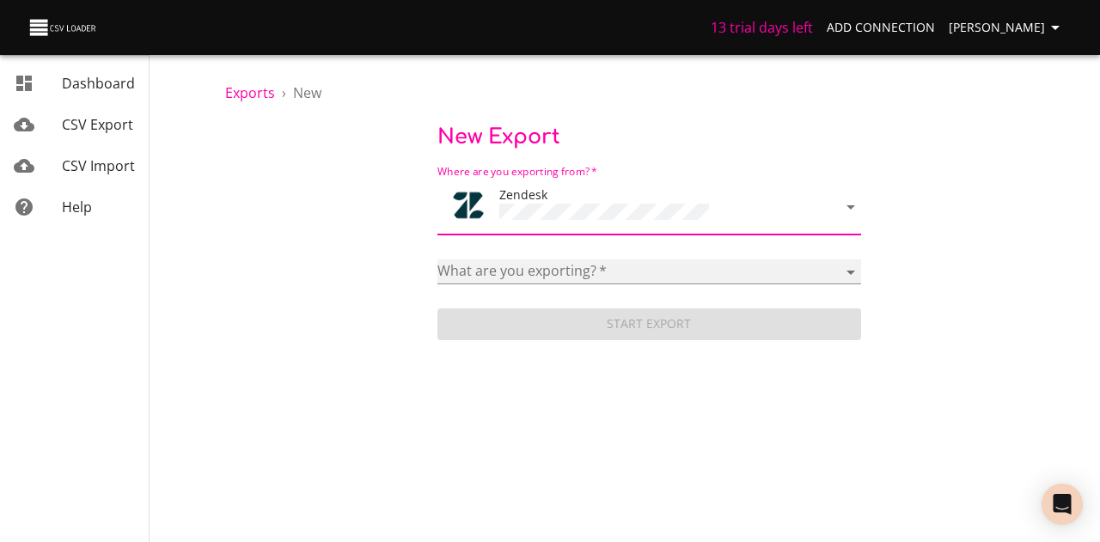
click at [521, 271] on select "Article categories Articles Brands Comments Groups Organizations Permission gro…" at bounding box center [649, 272] width 424 height 25
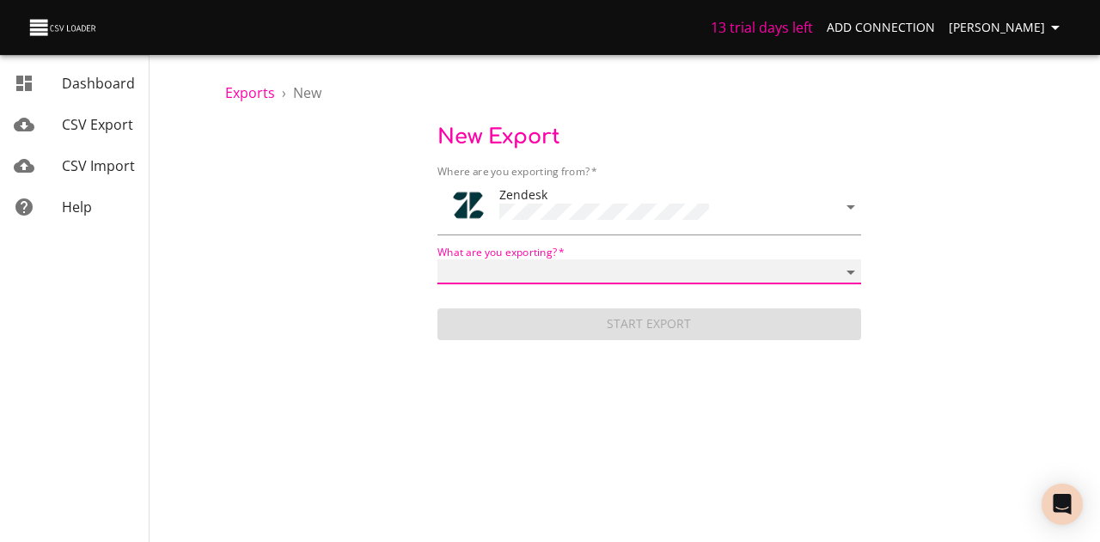
select select "articles"
click at [437, 260] on select "Article categories Articles Brands Comments Groups Organizations Permission gro…" at bounding box center [649, 272] width 424 height 25
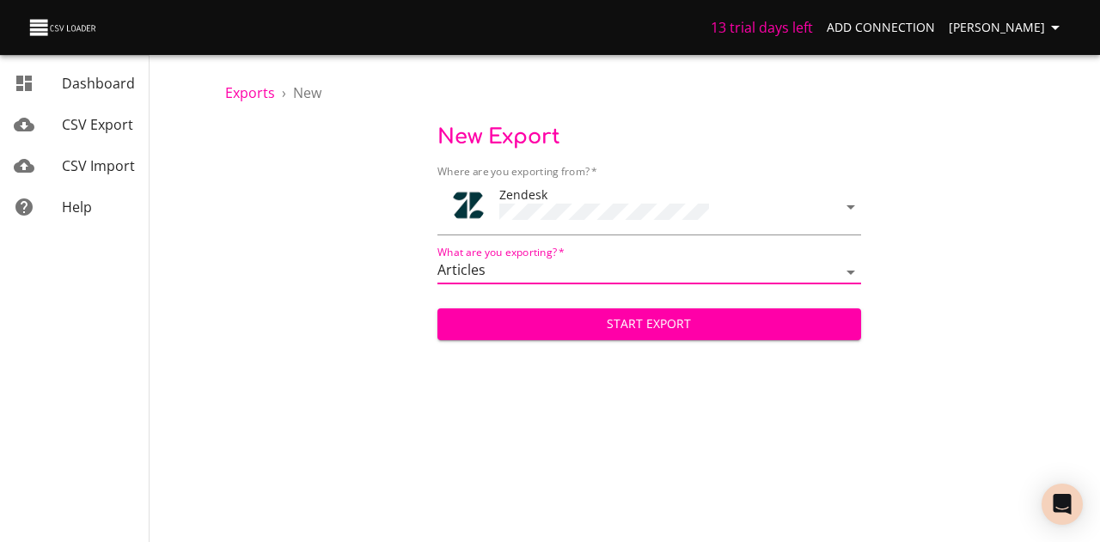
click at [856, 206] on body "13 trial days left Add Connection Kathleen T Dashboard CSV Export CSV Import He…" at bounding box center [550, 271] width 1100 height 542
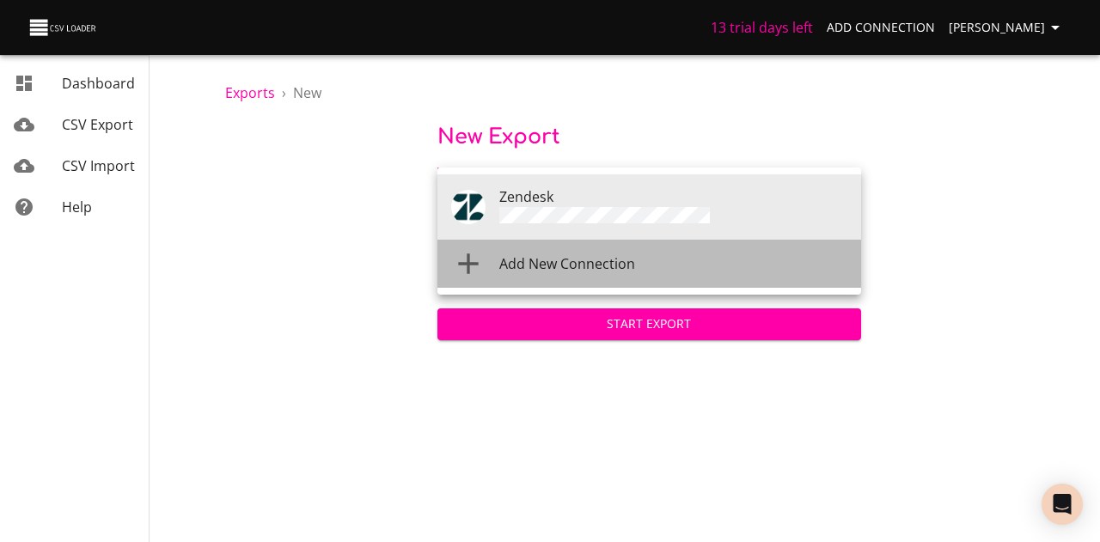
click at [589, 260] on span "Add New Connection" at bounding box center [567, 263] width 136 height 19
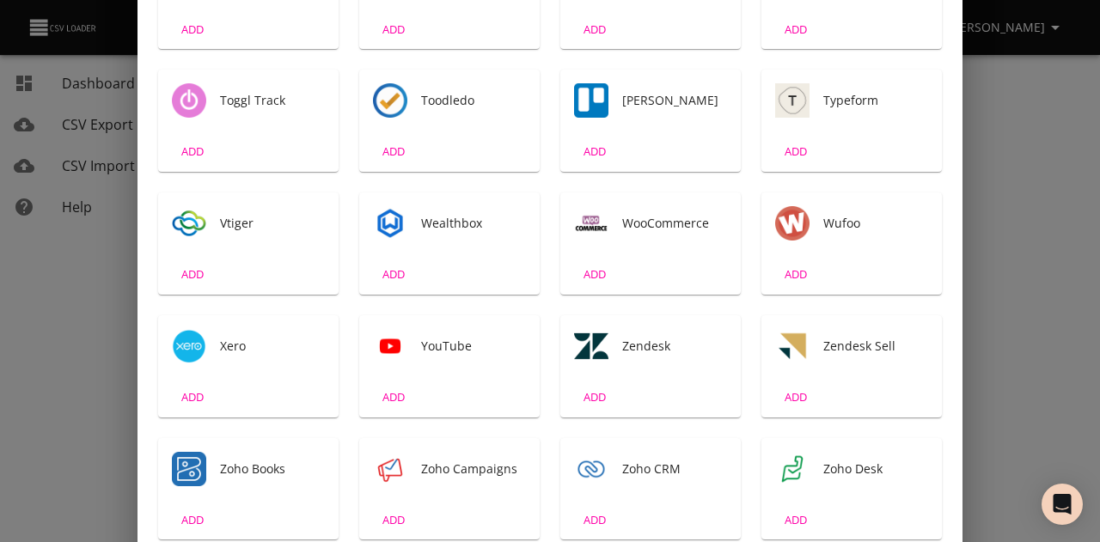
scroll to position [2979, 0]
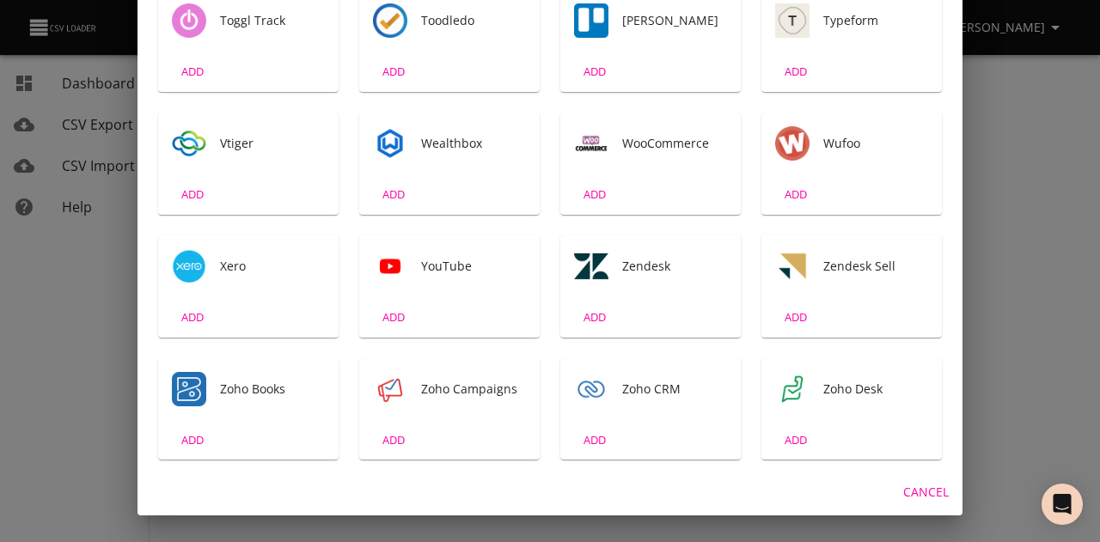
click at [610, 279] on div "Zendesk" at bounding box center [650, 266] width 180 height 62
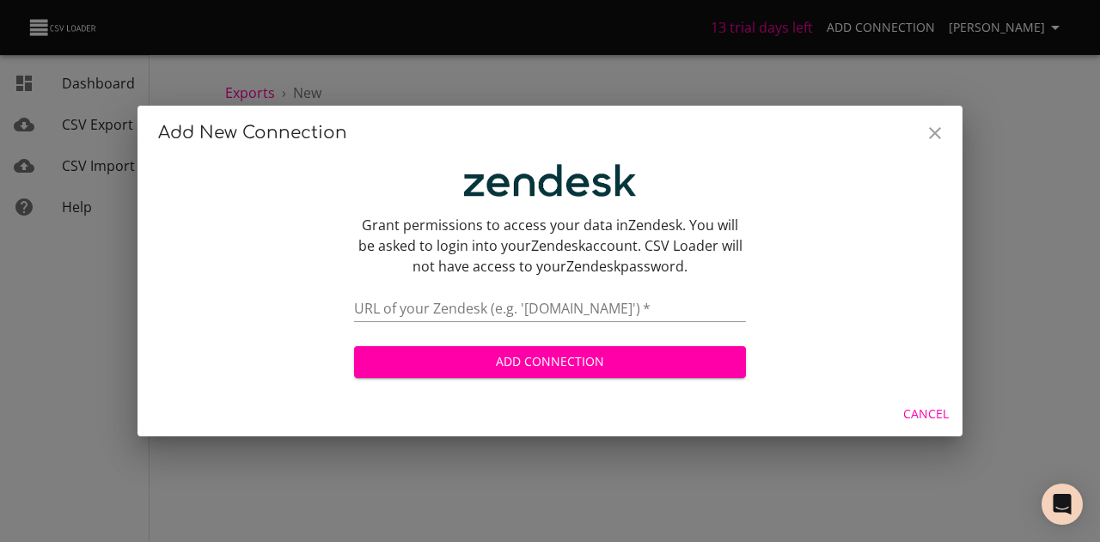
scroll to position [0, 0]
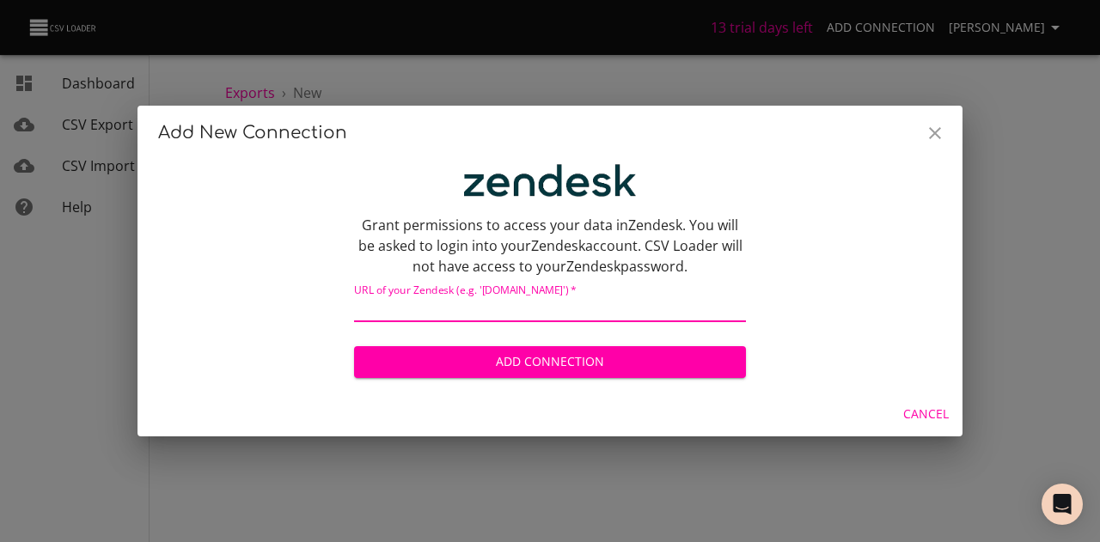
click at [461, 311] on input "text" at bounding box center [550, 309] width 392 height 25
paste input "https://togetherwork.zendesk.com/knowledge/lists/default/1/1?brand_id=247825565…"
type input "https://togetherwork.zendesk.com/knowledge/lists/default/1/1?brand_id=247825565…"
click at [509, 363] on span "Add Connection" at bounding box center [550, 361] width 364 height 21
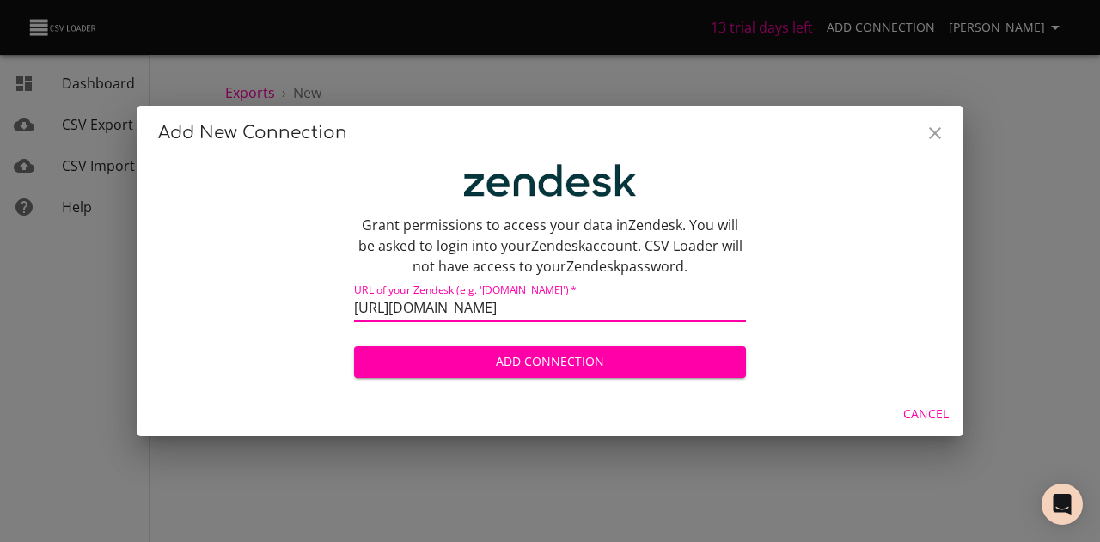
scroll to position [0, 0]
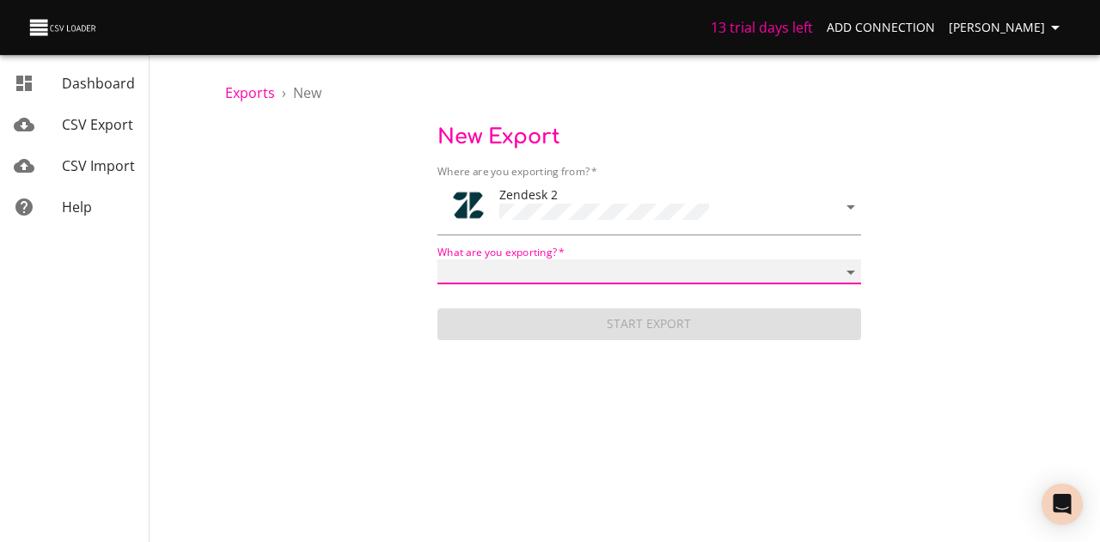
click at [596, 262] on select "Article categories Articles Brands Comments Groups Organizations Permission gro…" at bounding box center [649, 272] width 424 height 25
select select "article_categories"
click at [437, 260] on select "Article categories Articles Brands Comments Groups Organizations Permission gro…" at bounding box center [649, 272] width 424 height 25
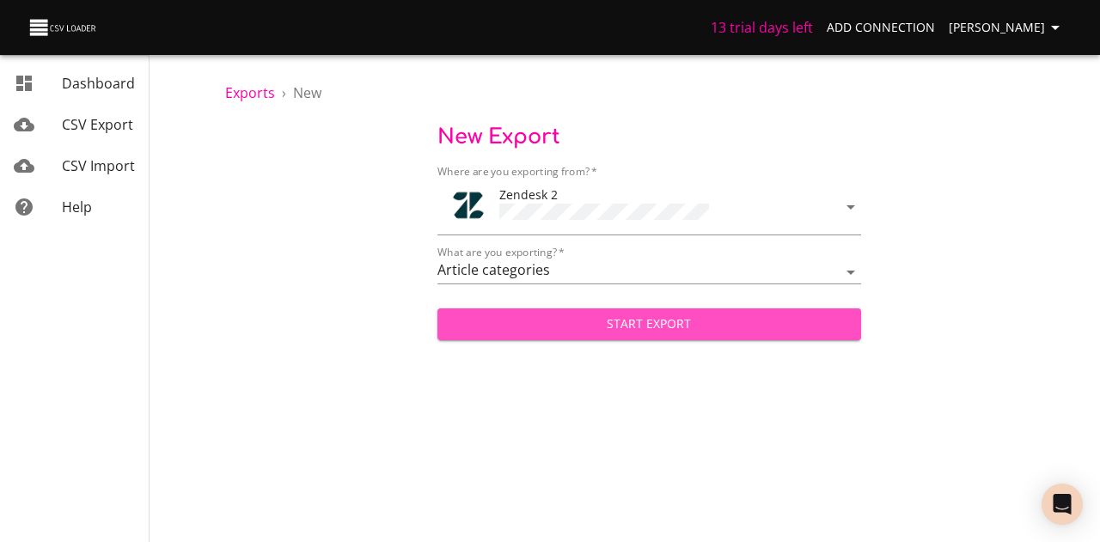
click at [577, 315] on span "Start Export" at bounding box center [649, 324] width 396 height 21
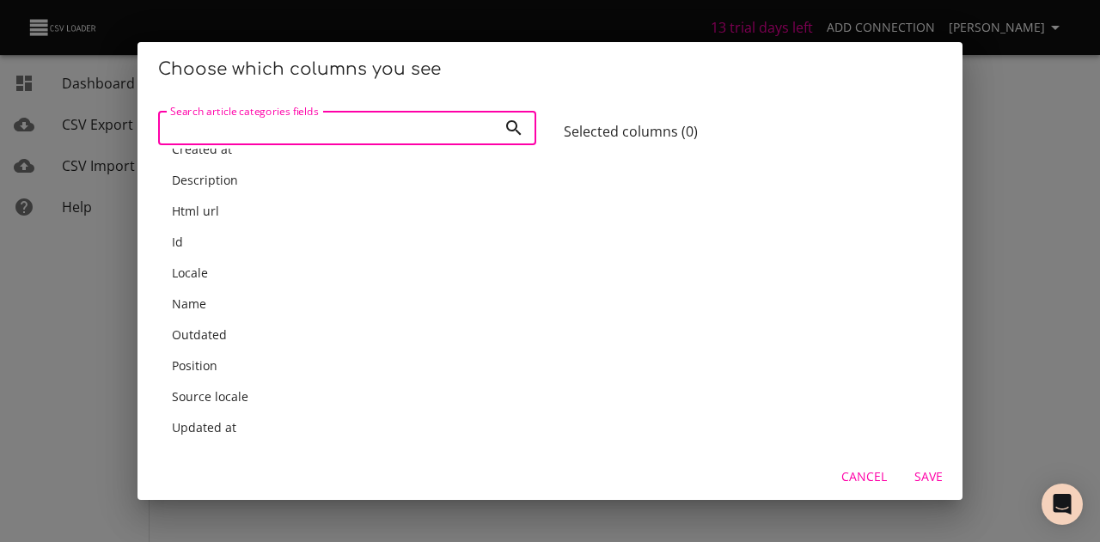
scroll to position [55, 0]
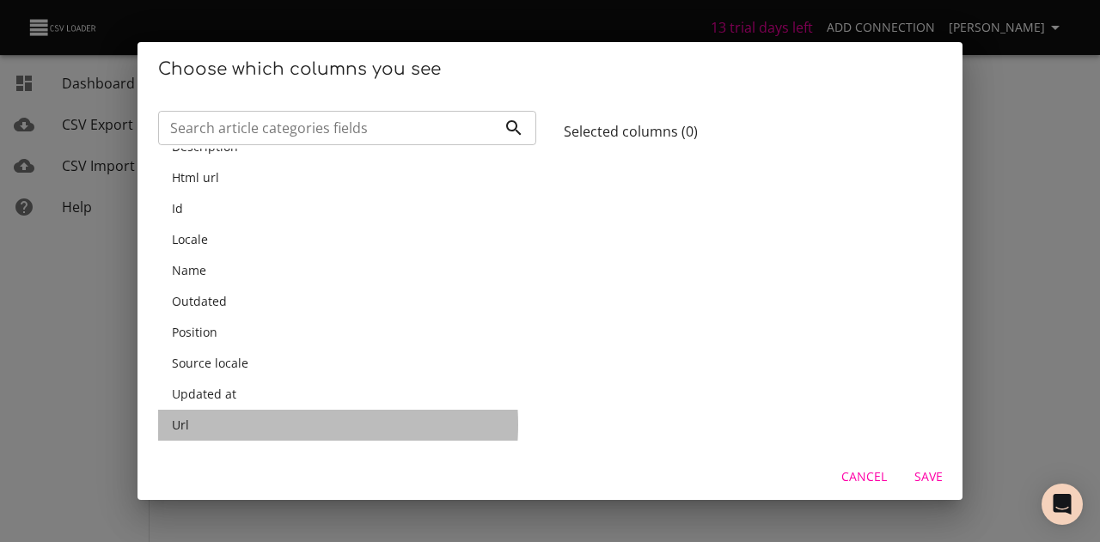
click at [277, 425] on div "Url" at bounding box center [347, 425] width 351 height 17
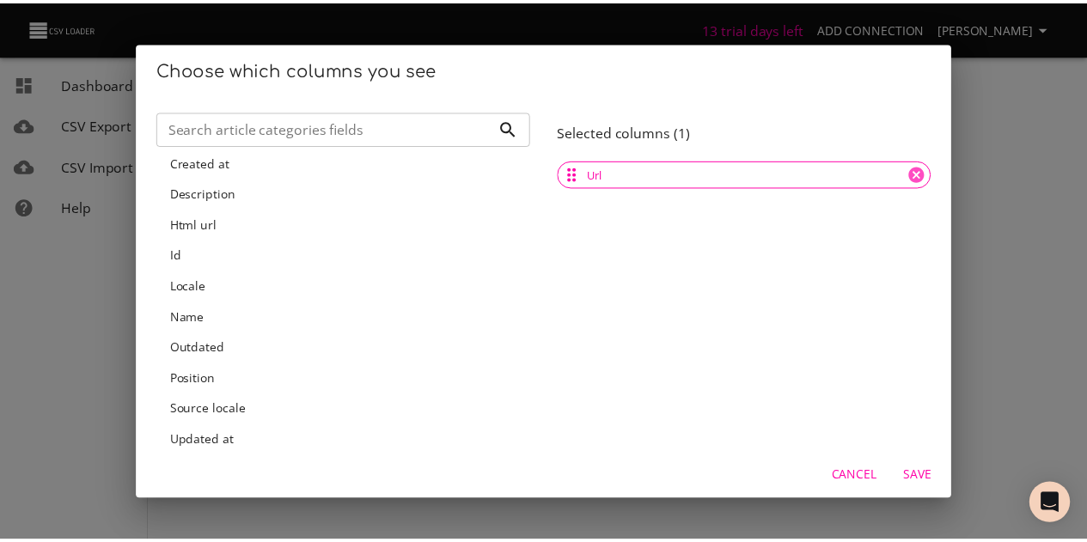
scroll to position [0, 0]
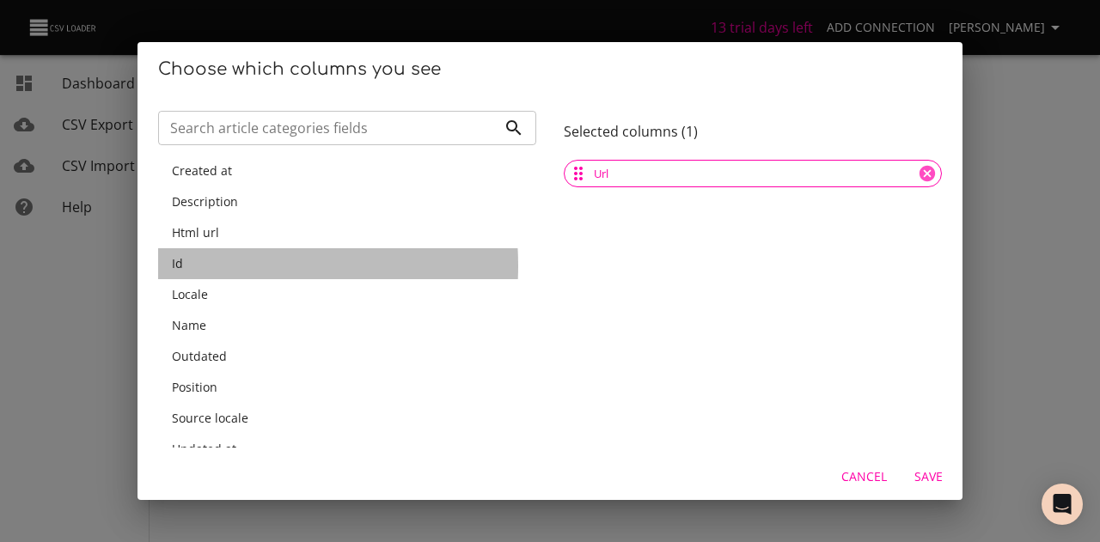
click at [192, 266] on div "Id" at bounding box center [347, 263] width 351 height 17
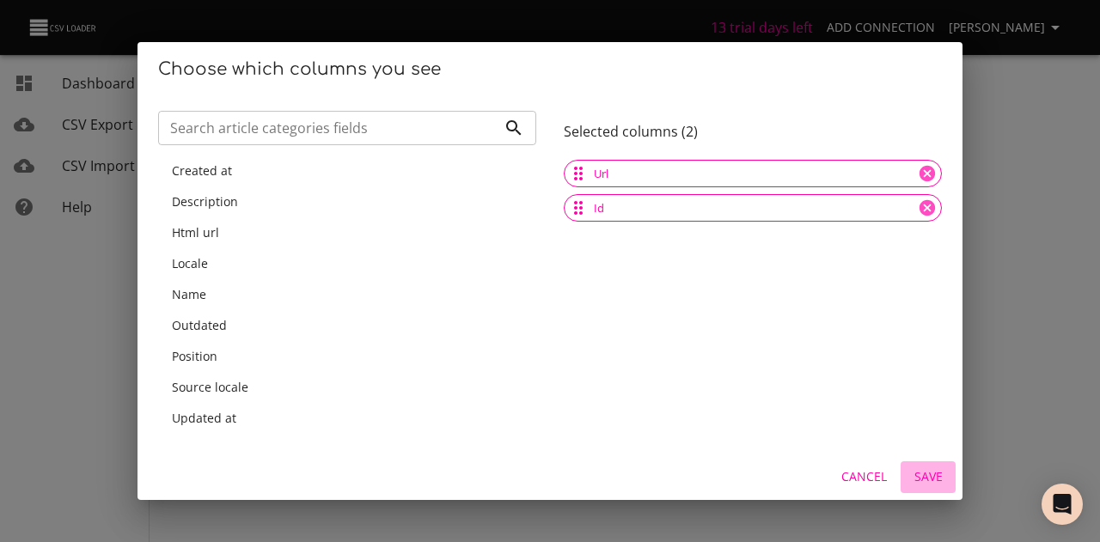
click at [920, 477] on span "Save" at bounding box center [927, 477] width 41 height 21
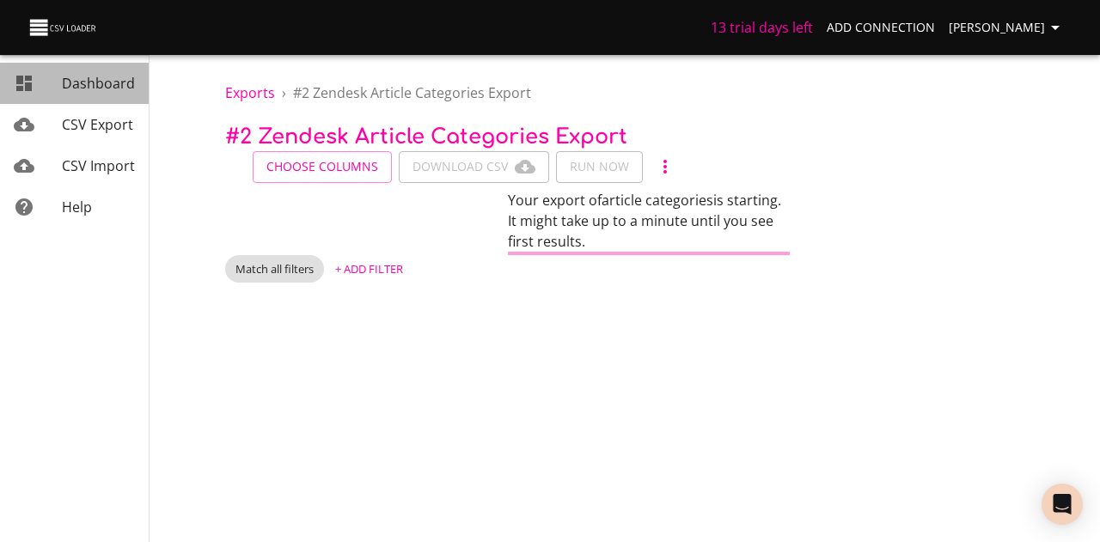
click at [111, 85] on span "Dashboard" at bounding box center [98, 83] width 73 height 19
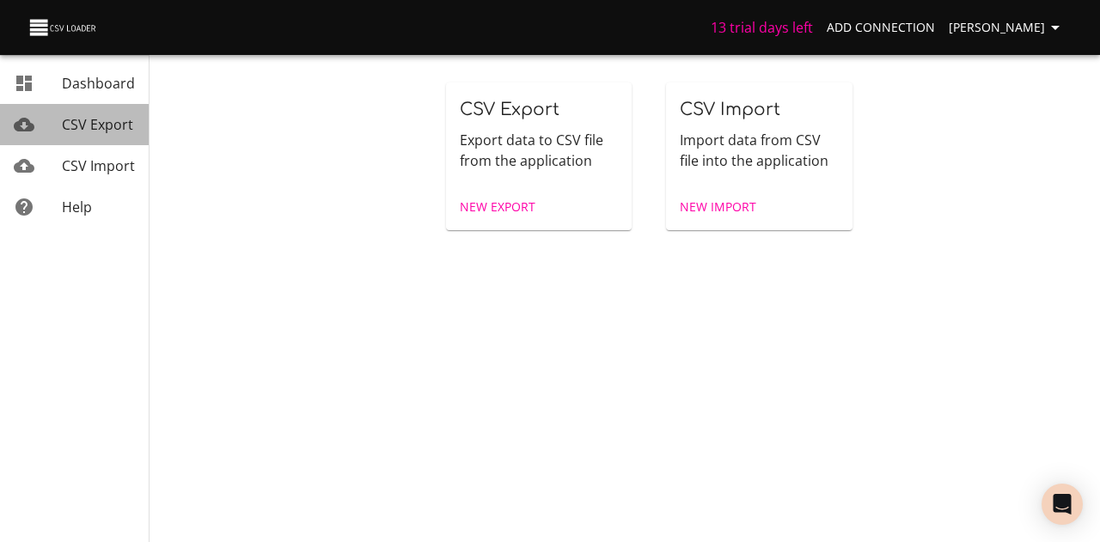
click at [119, 137] on link "CSV Export" at bounding box center [74, 124] width 149 height 41
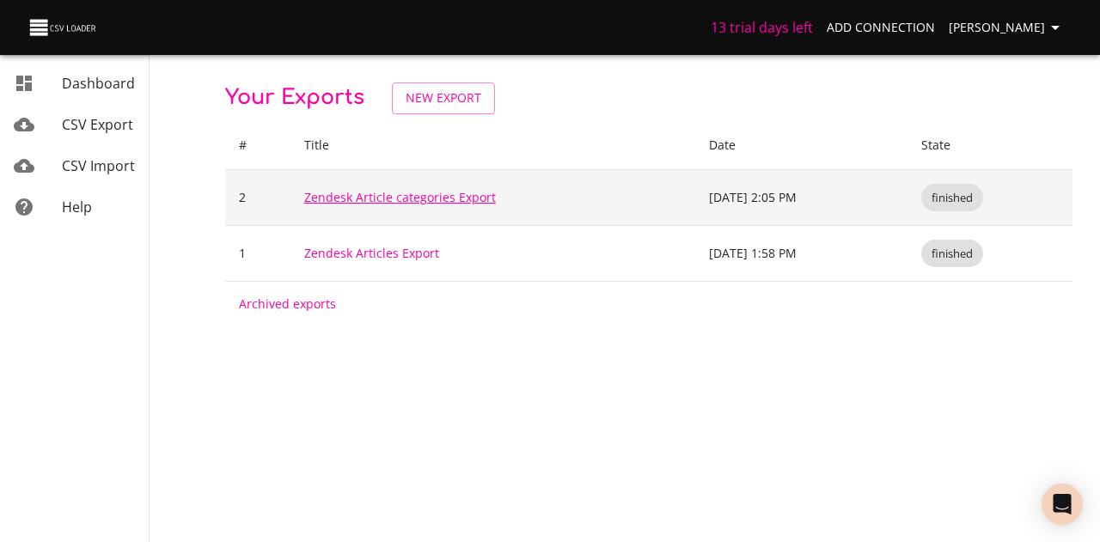
click at [372, 195] on link "Zendesk Article categories Export" at bounding box center [400, 197] width 192 height 16
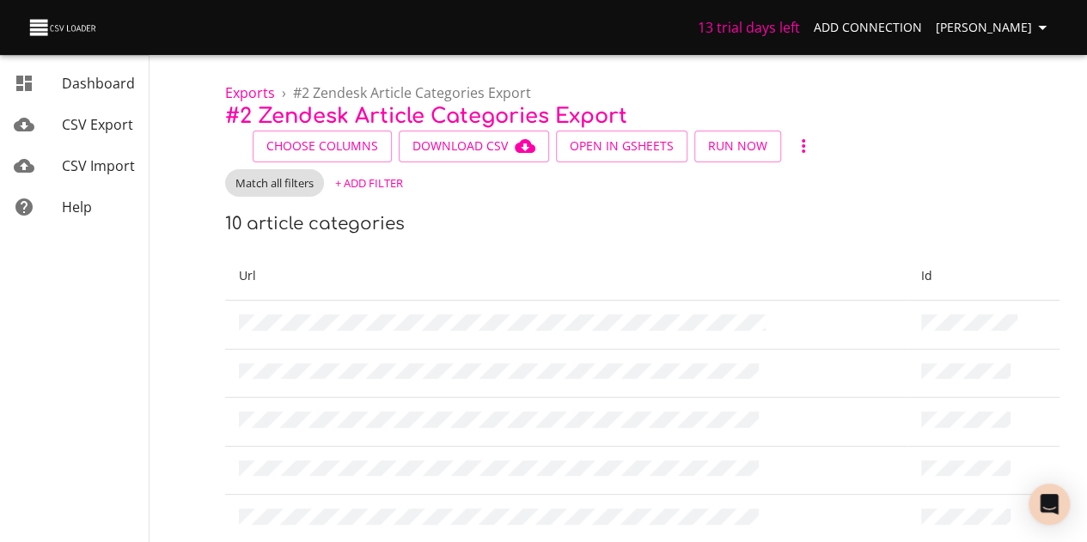
click at [107, 128] on span "CSV Export" at bounding box center [97, 124] width 71 height 19
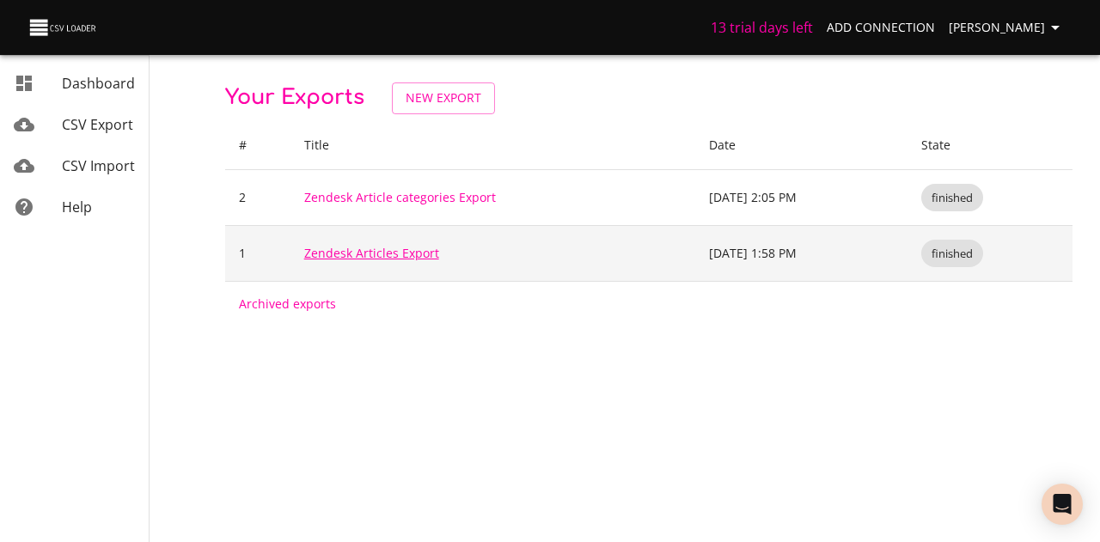
click at [400, 254] on link "Zendesk Articles Export" at bounding box center [371, 253] width 135 height 16
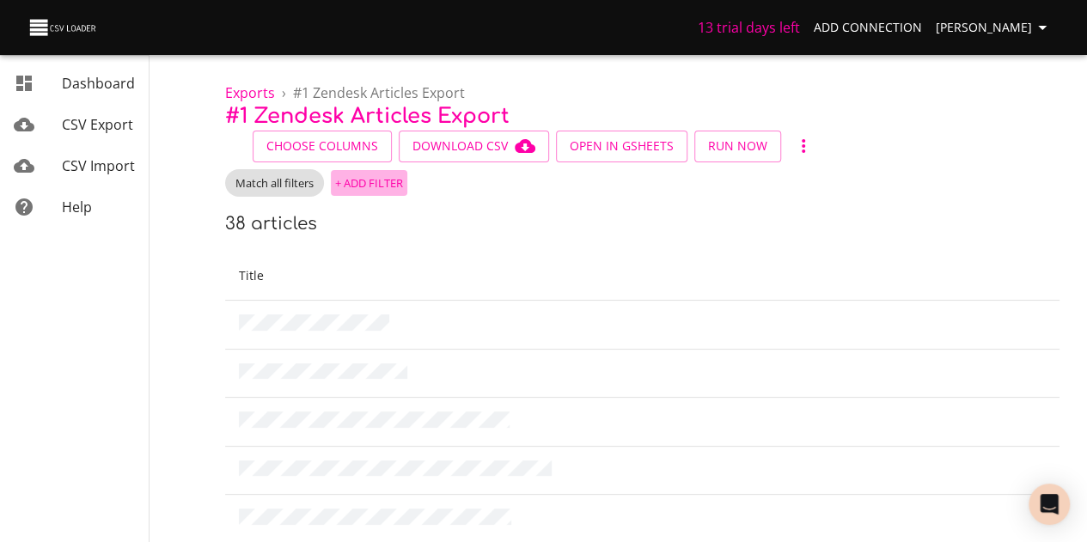
click at [370, 182] on span "+ Add Filter" at bounding box center [369, 184] width 68 height 20
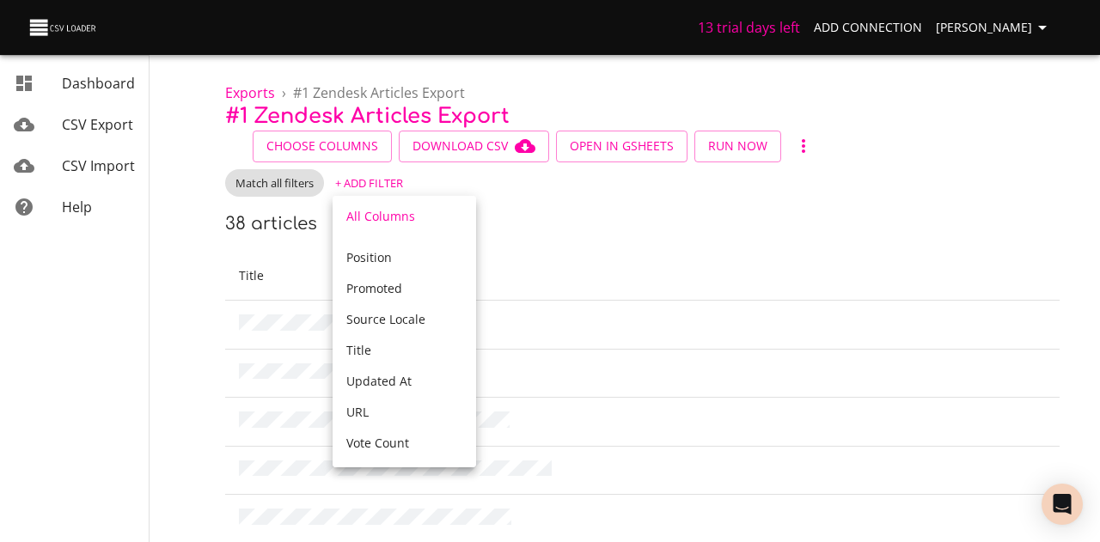
scroll to position [406, 0]
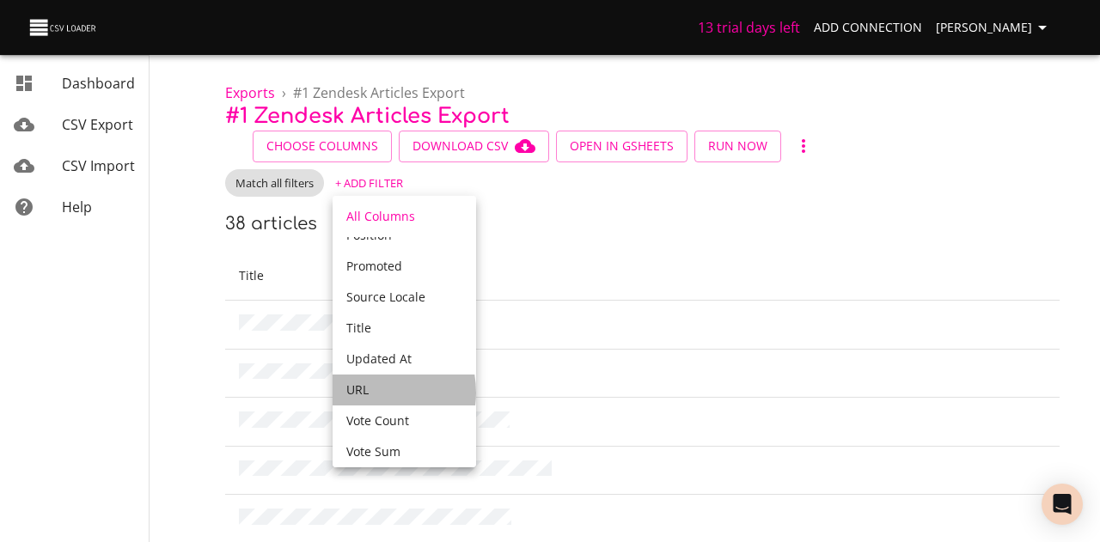
click at [366, 393] on span "URL" at bounding box center [357, 390] width 22 height 16
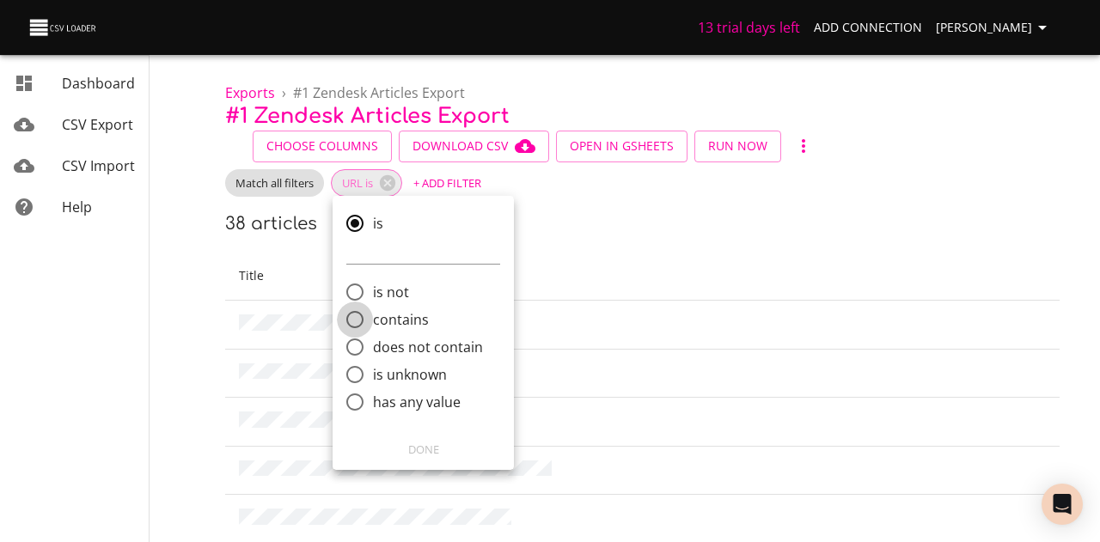
click at [351, 321] on input "contains" at bounding box center [355, 320] width 36 height 36
radio input "true"
click at [430, 306] on input "comparison" at bounding box center [423, 305] width 154 height 27
paste input "en-us?brand_id=24782556534669"
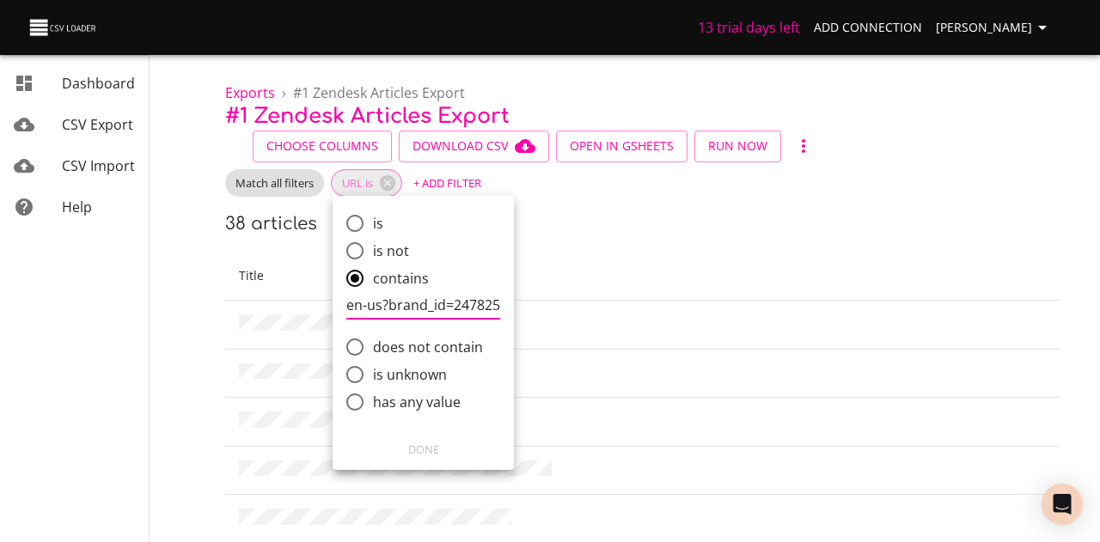
scroll to position [0, 54]
type input "en-us?brand_id=24782556534669"
click at [431, 451] on span "Done" at bounding box center [423, 450] width 159 height 20
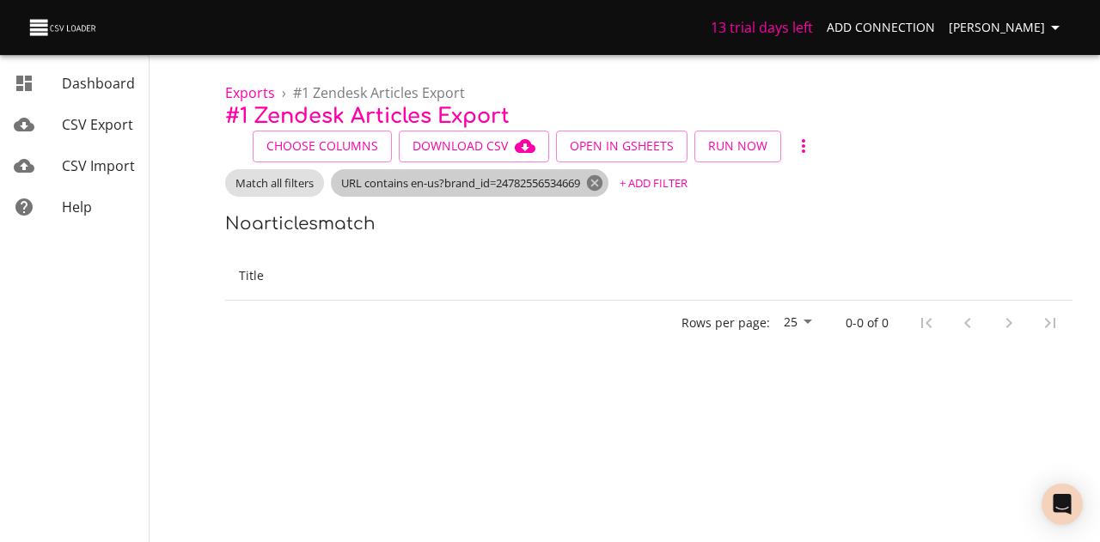
click at [602, 183] on icon at bounding box center [594, 182] width 15 height 15
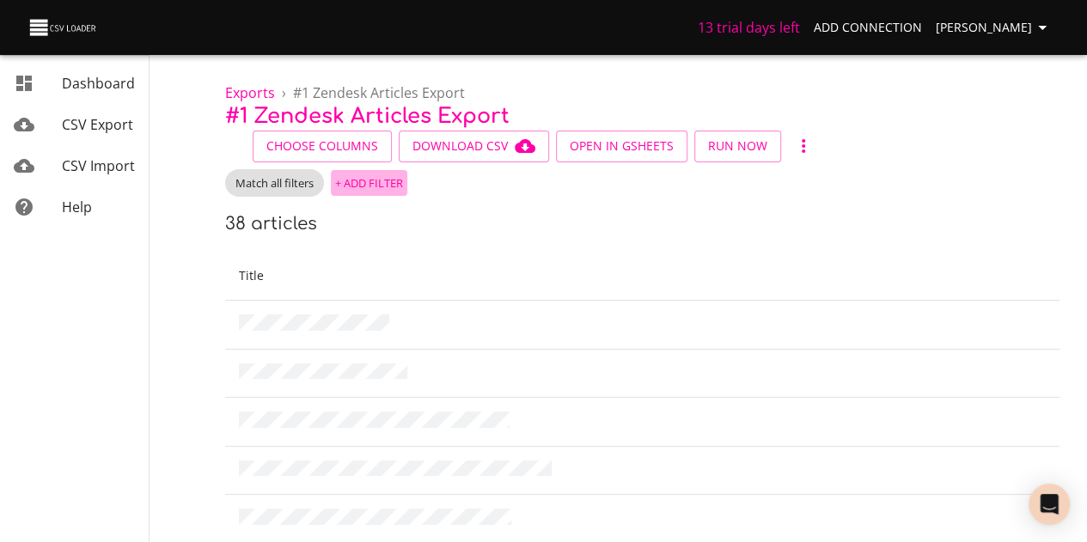
click at [366, 192] on span "+ Add Filter" at bounding box center [369, 184] width 68 height 20
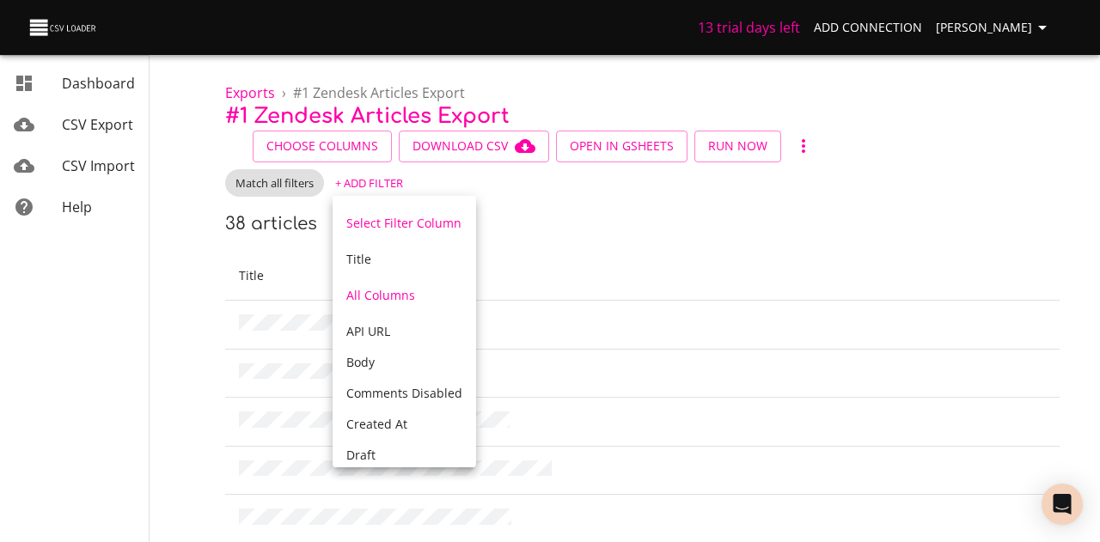
click at [619, 216] on div at bounding box center [550, 271] width 1100 height 542
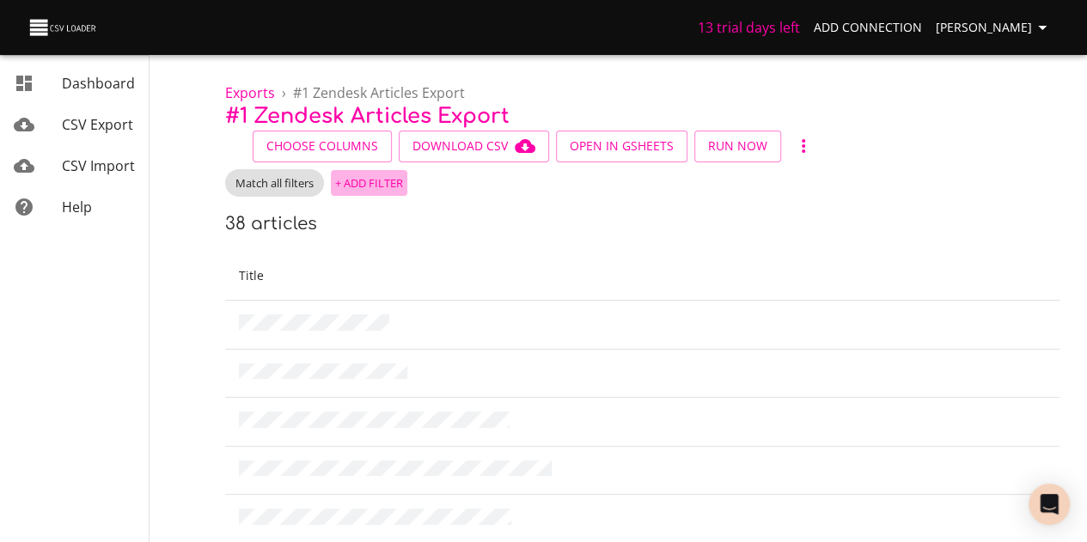
click at [377, 176] on span "+ Add Filter" at bounding box center [369, 184] width 68 height 20
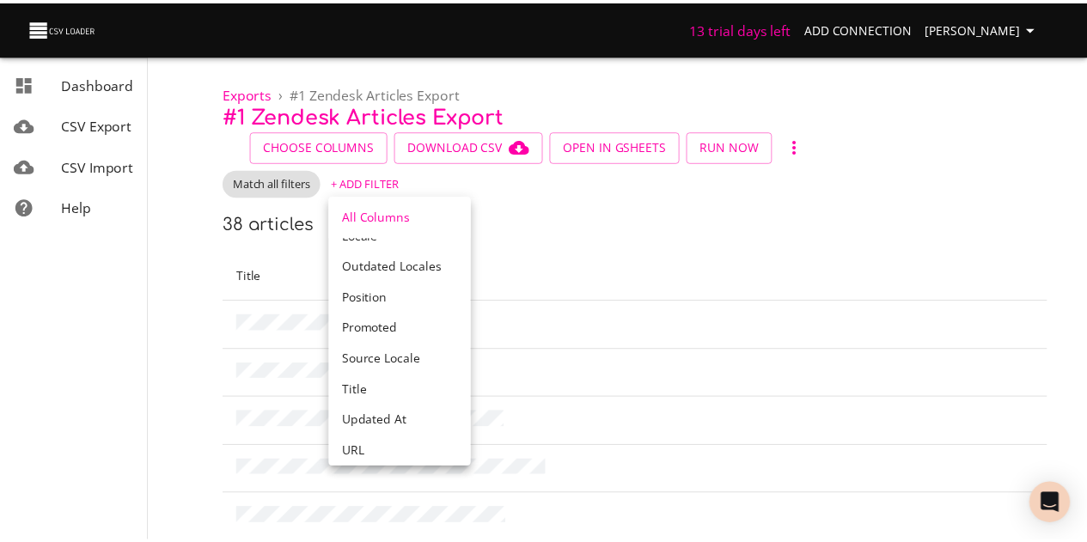
scroll to position [406, 0]
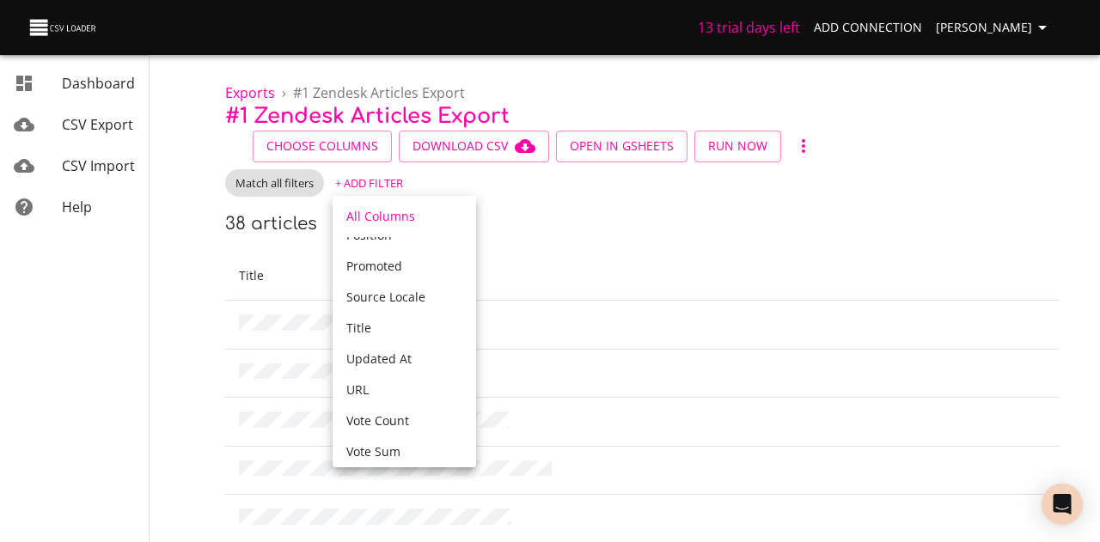
click at [388, 391] on div "URL" at bounding box center [404, 390] width 116 height 17
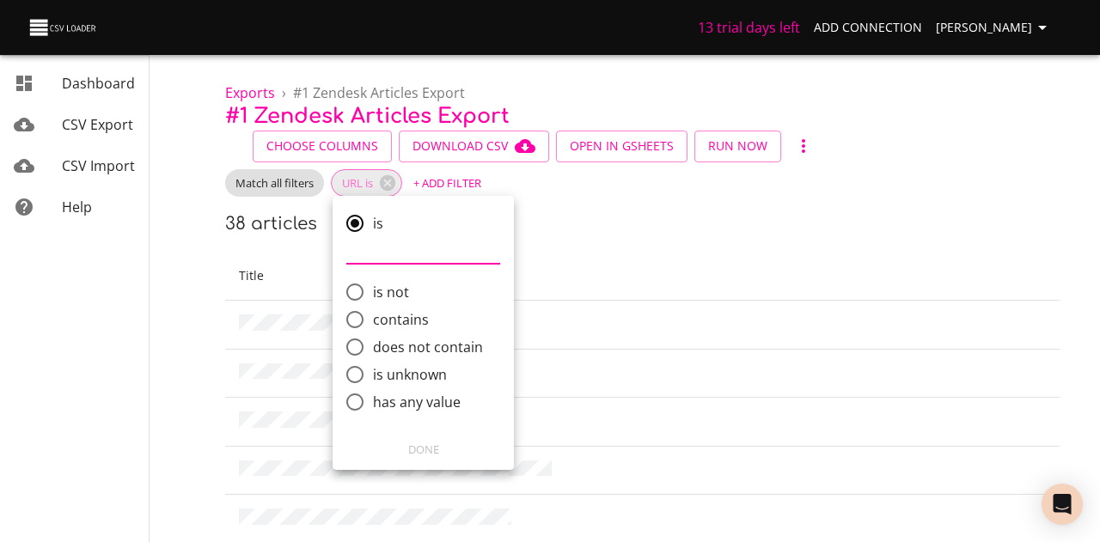
click at [426, 393] on span "has any value" at bounding box center [417, 402] width 88 height 21
click at [373, 393] on input "has any value" at bounding box center [355, 402] width 36 height 36
radio input "true"
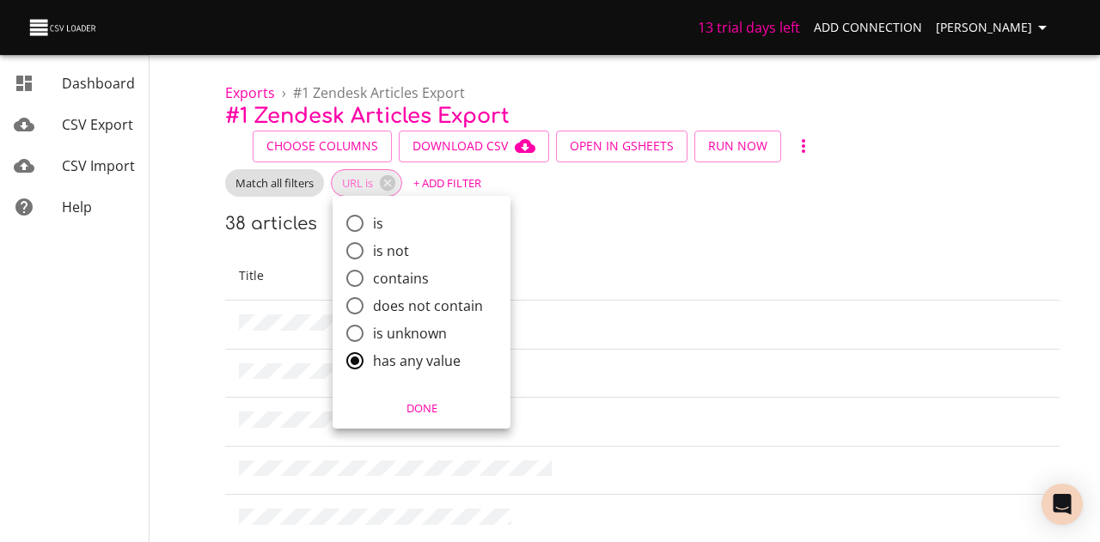
click at [418, 410] on span "Done" at bounding box center [422, 409] width 156 height 20
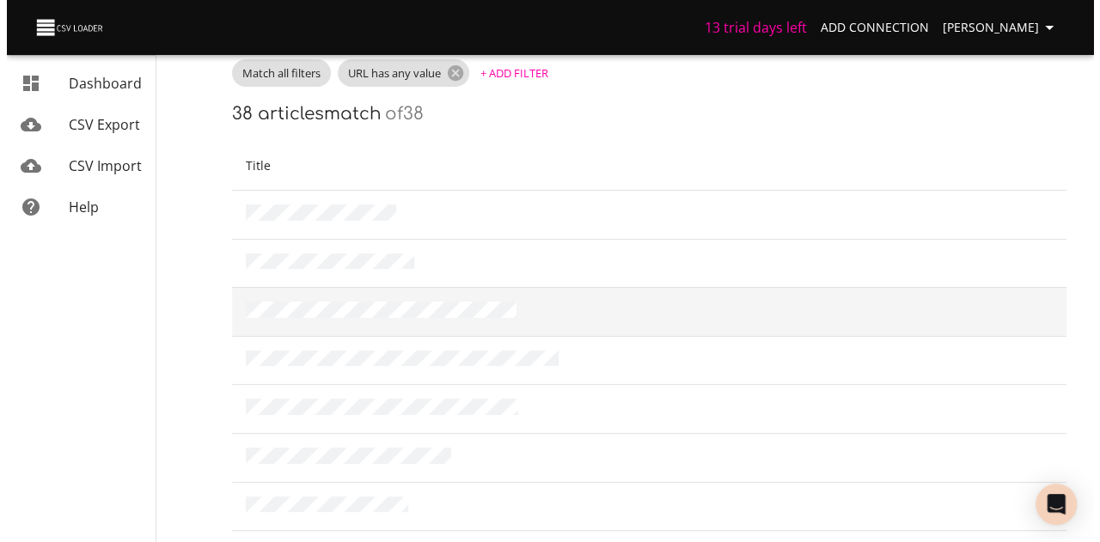
scroll to position [0, 0]
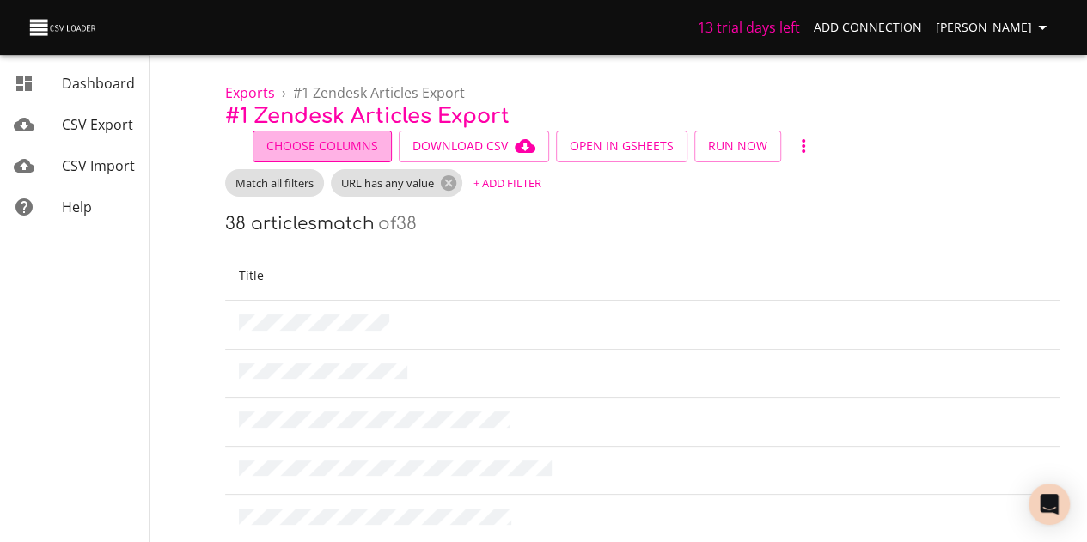
click at [359, 133] on button "Choose Columns" at bounding box center [322, 147] width 139 height 32
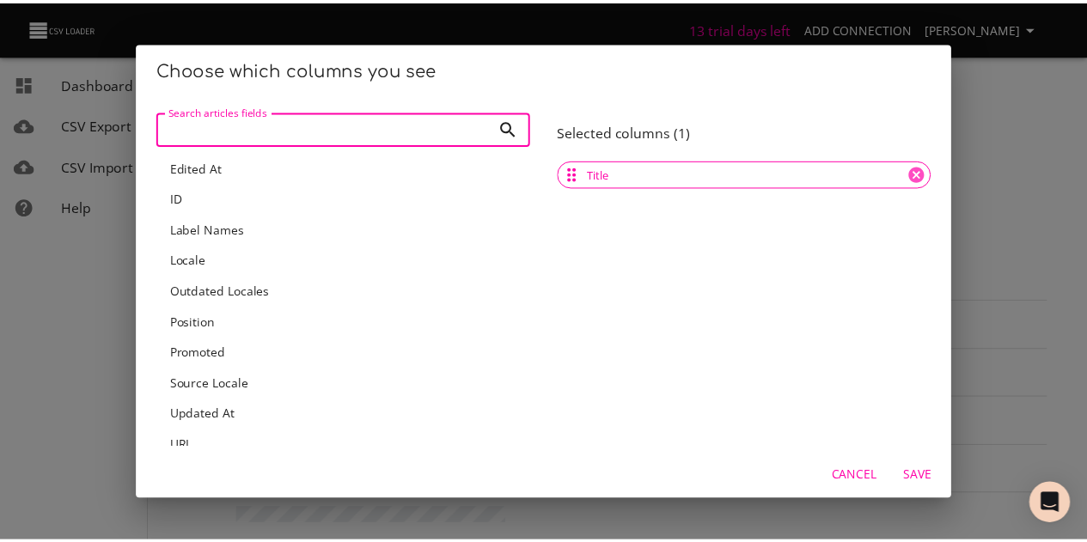
scroll to position [172, 0]
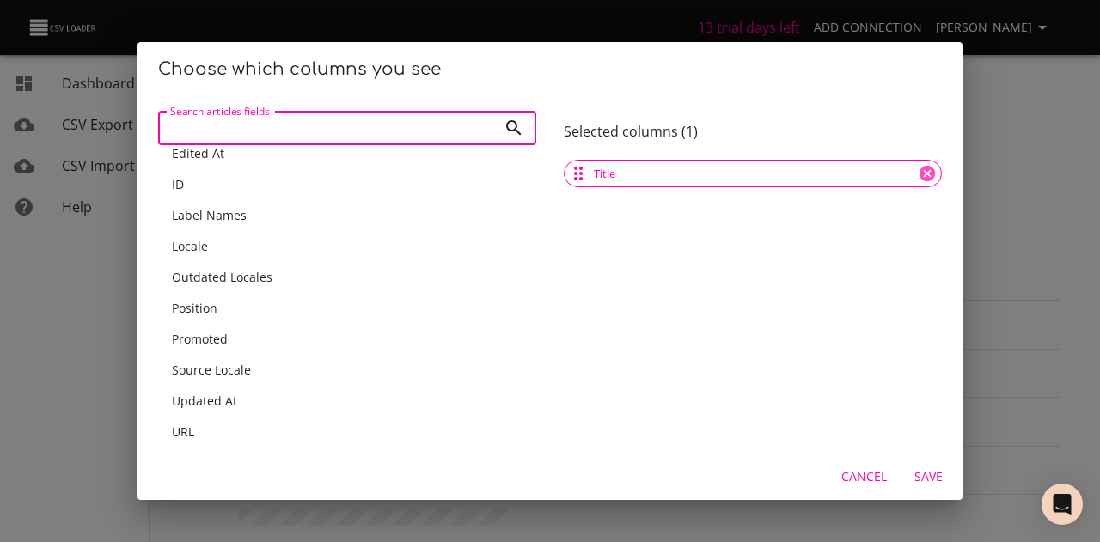
click at [193, 425] on span "URL" at bounding box center [183, 432] width 22 height 16
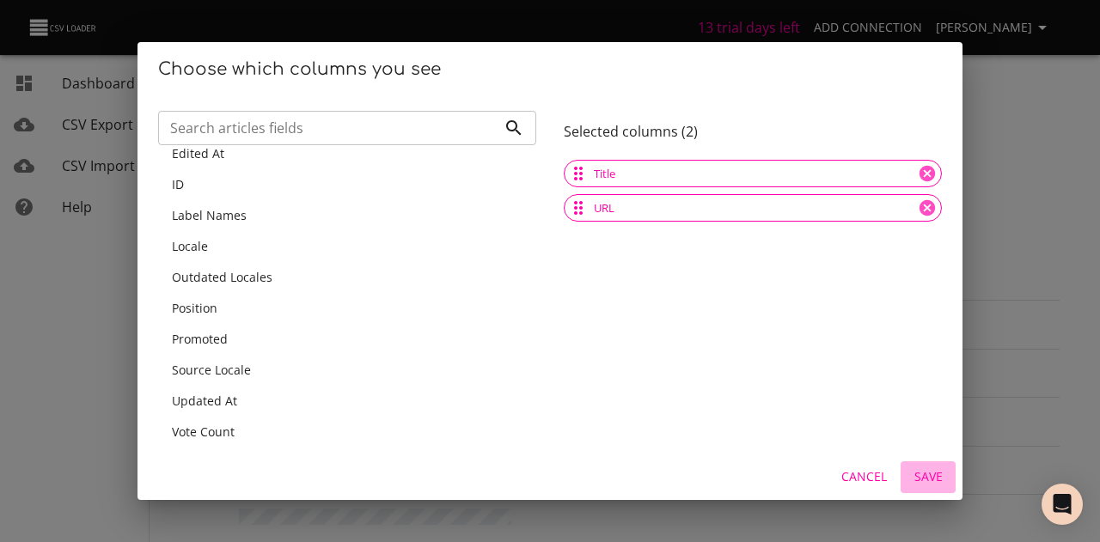
click at [940, 467] on span "Save" at bounding box center [927, 477] width 41 height 21
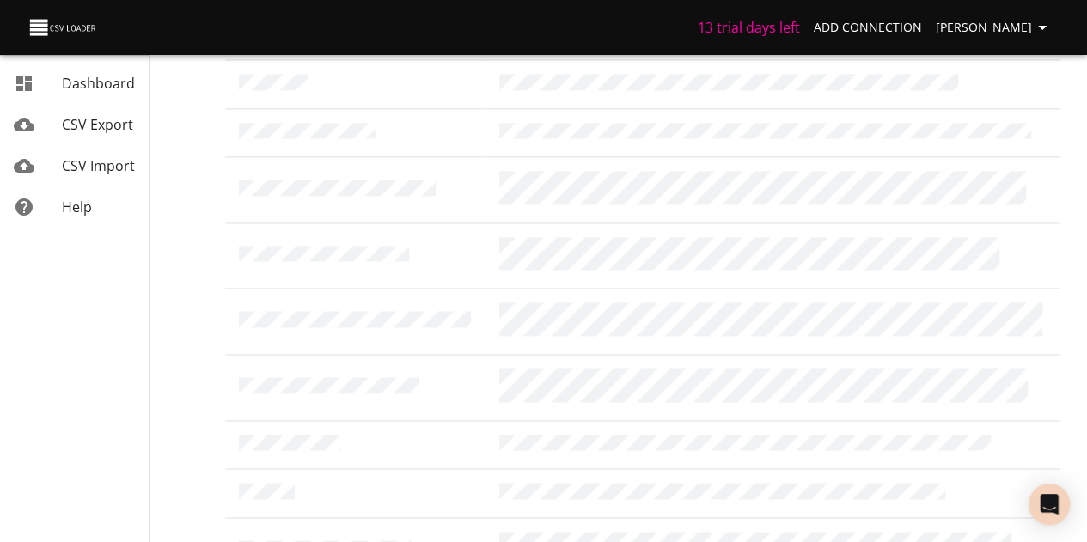
scroll to position [1136, 0]
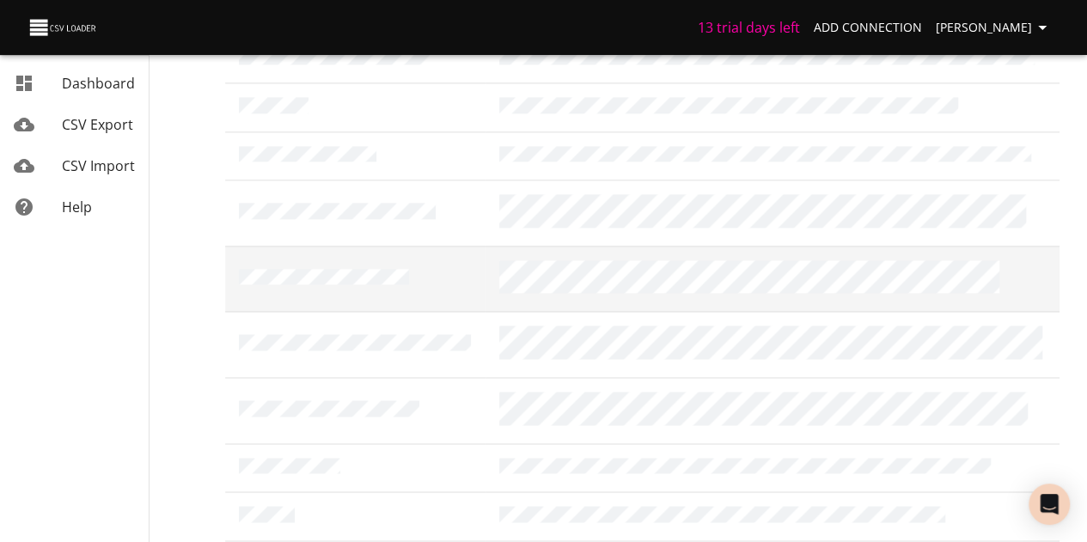
drag, startPoint x: 633, startPoint y: 229, endPoint x: 495, endPoint y: 199, distance: 141.8
click at [495, 246] on td at bounding box center [773, 279] width 574 height 66
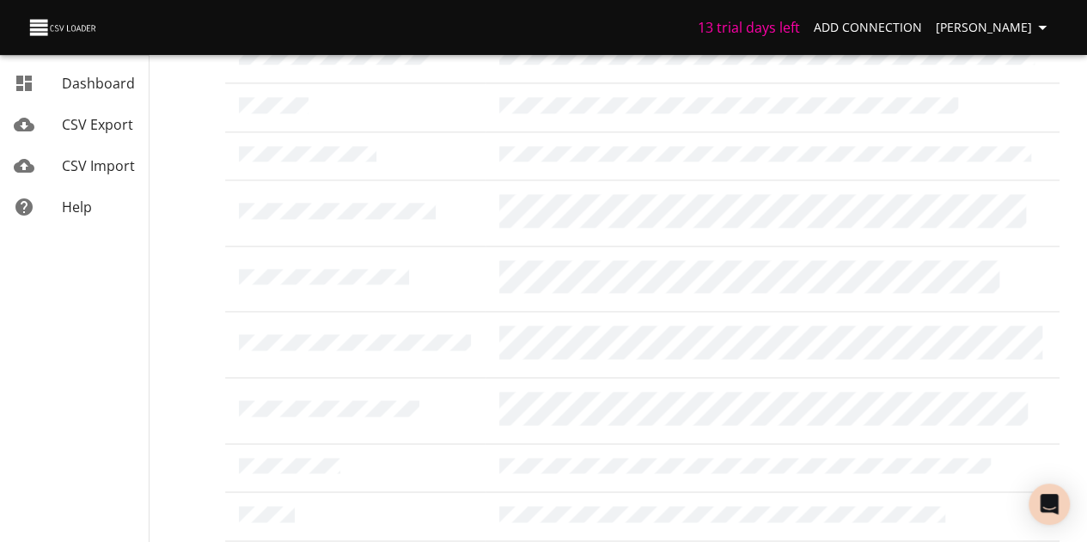
click at [1010, 26] on span "[PERSON_NAME]" at bounding box center [994, 27] width 117 height 21
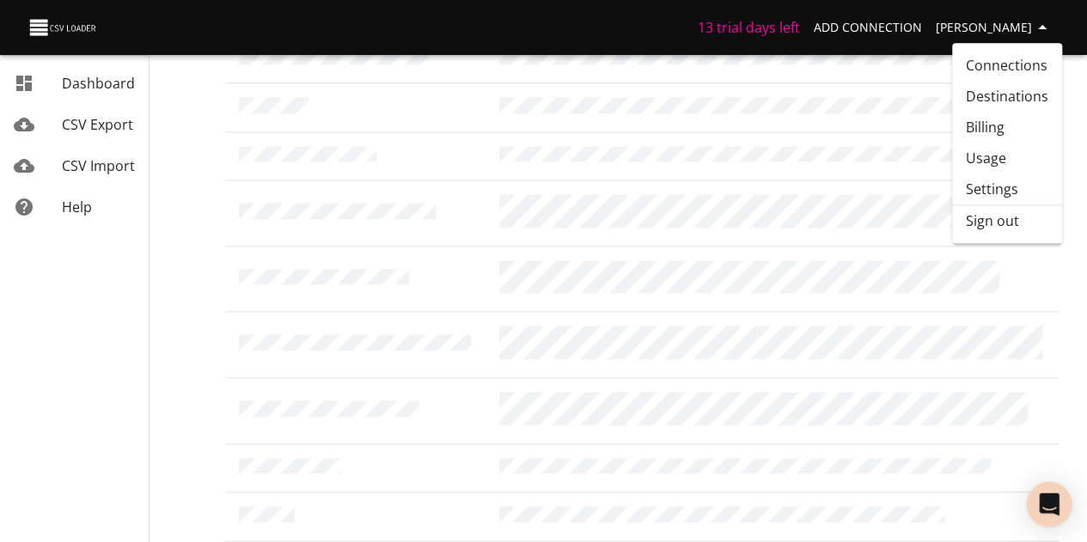
click at [1046, 501] on icon "Open Intercom Messenger" at bounding box center [1049, 504] width 20 height 22
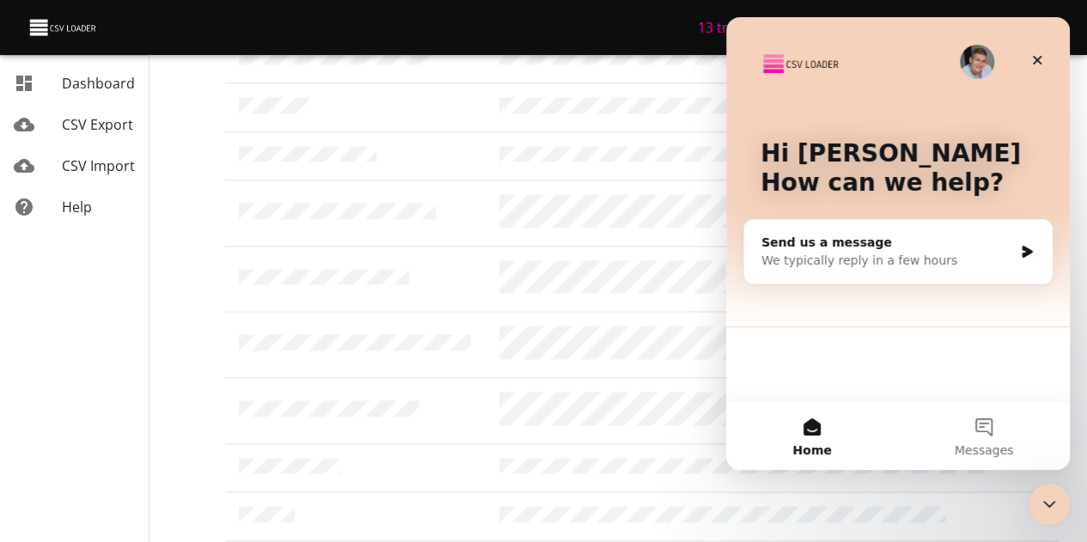
scroll to position [0, 0]
click at [803, 248] on div "Send us a message" at bounding box center [887, 243] width 252 height 18
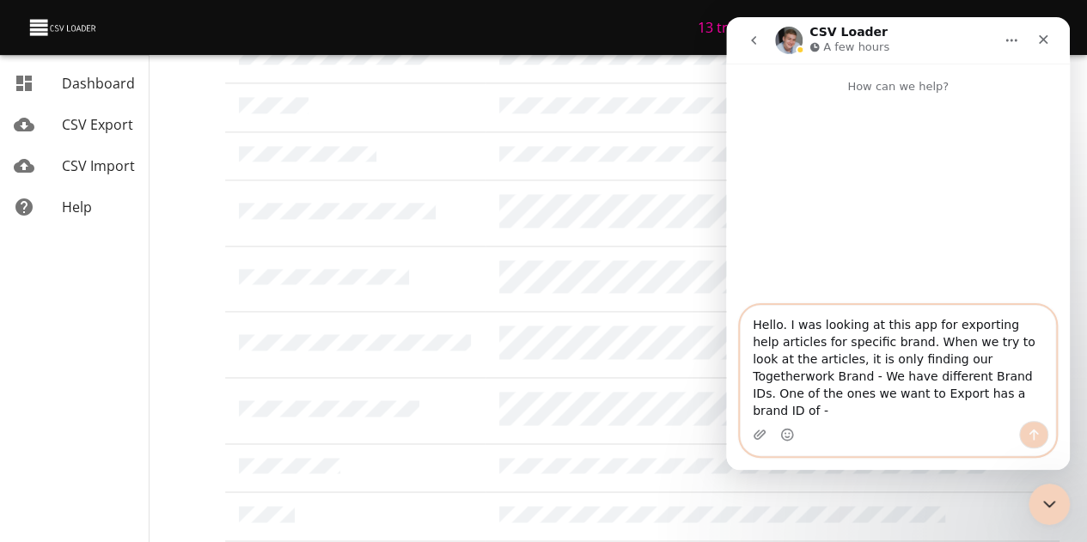
paste textarea "brand_id=24782556534669"
drag, startPoint x: 883, startPoint y: 397, endPoint x: 858, endPoint y: 393, distance: 24.4
click at [858, 393] on textarea "Hello. I was looking at this app for exporting help articles for specific brand…" at bounding box center [898, 363] width 315 height 115
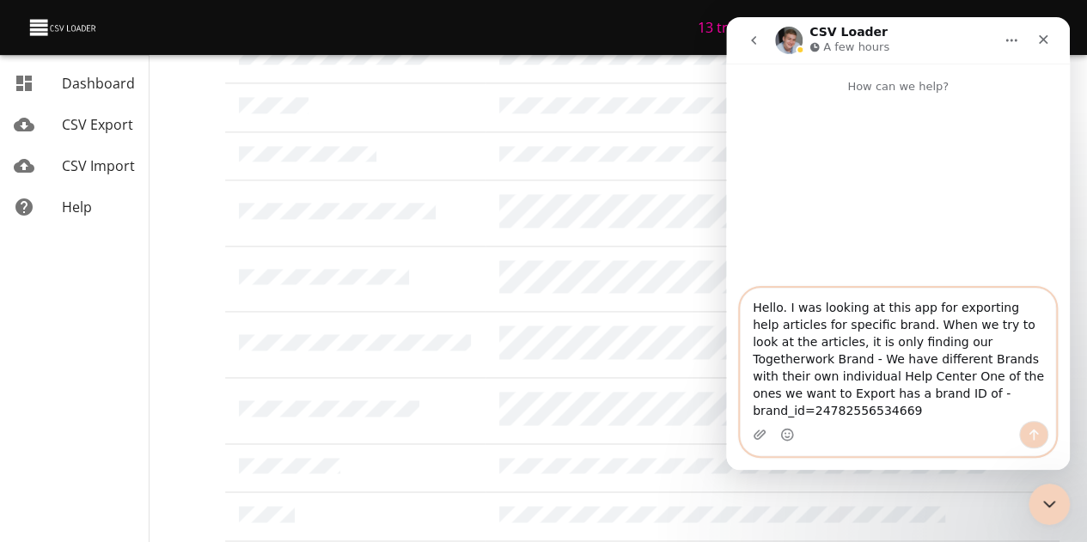
type textarea "Hello. I was looking at this app for exporting help articles for specific brand…"
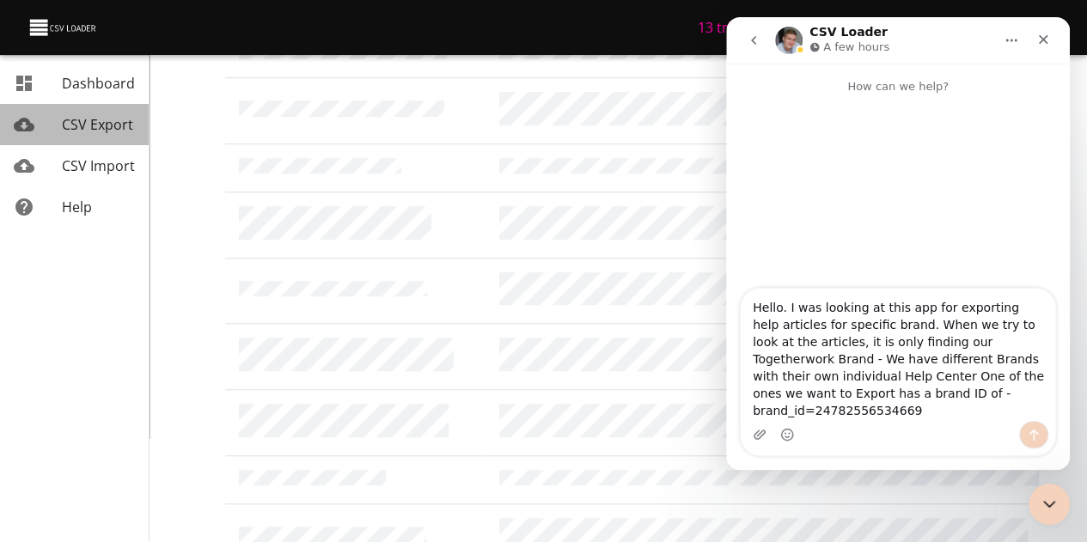
click at [102, 127] on span "CSV Export" at bounding box center [97, 124] width 71 height 19
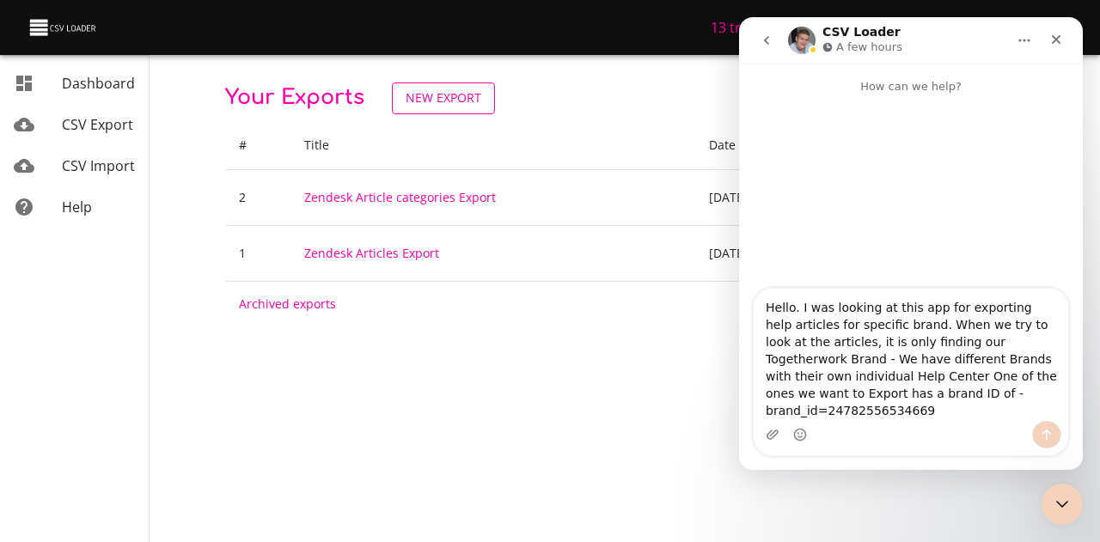
click at [425, 101] on span "New Export" at bounding box center [444, 98] width 76 height 21
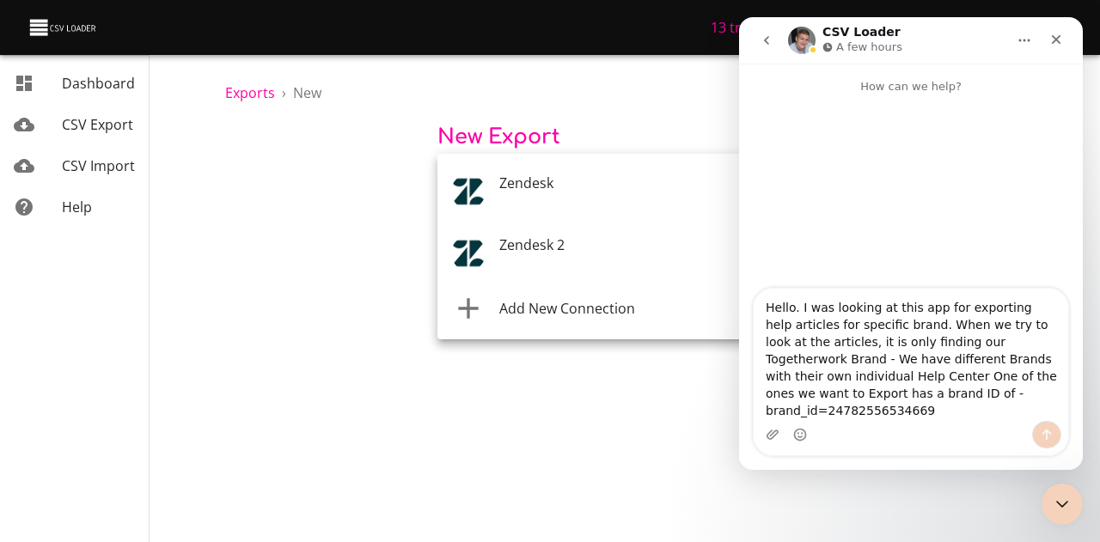
click at [454, 185] on body "13 trial days left Add Connection Kathleen T Dashboard CSV Export CSV Import He…" at bounding box center [550, 271] width 1100 height 542
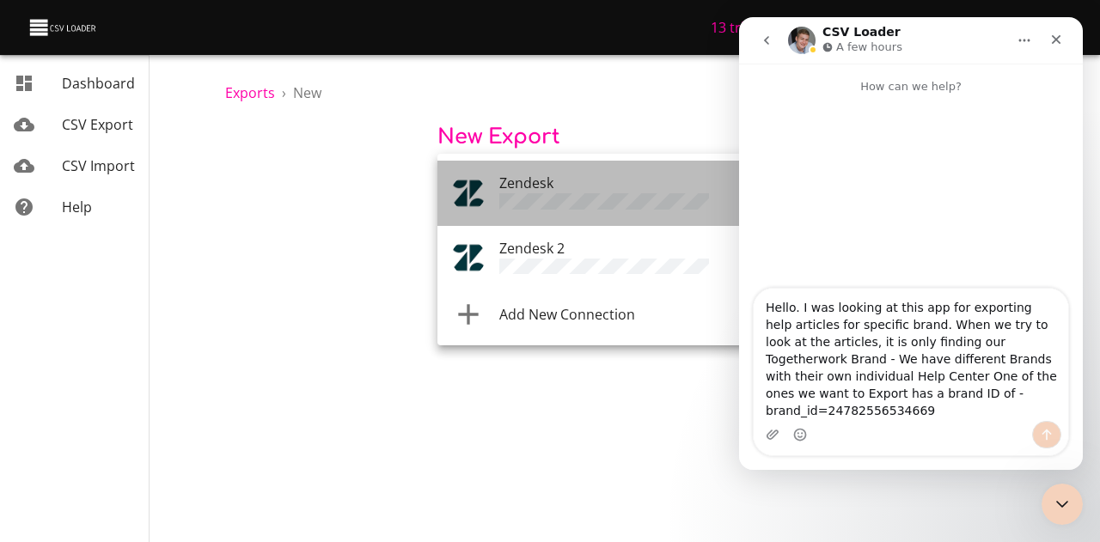
click at [454, 185] on img "Tool" at bounding box center [468, 193] width 34 height 34
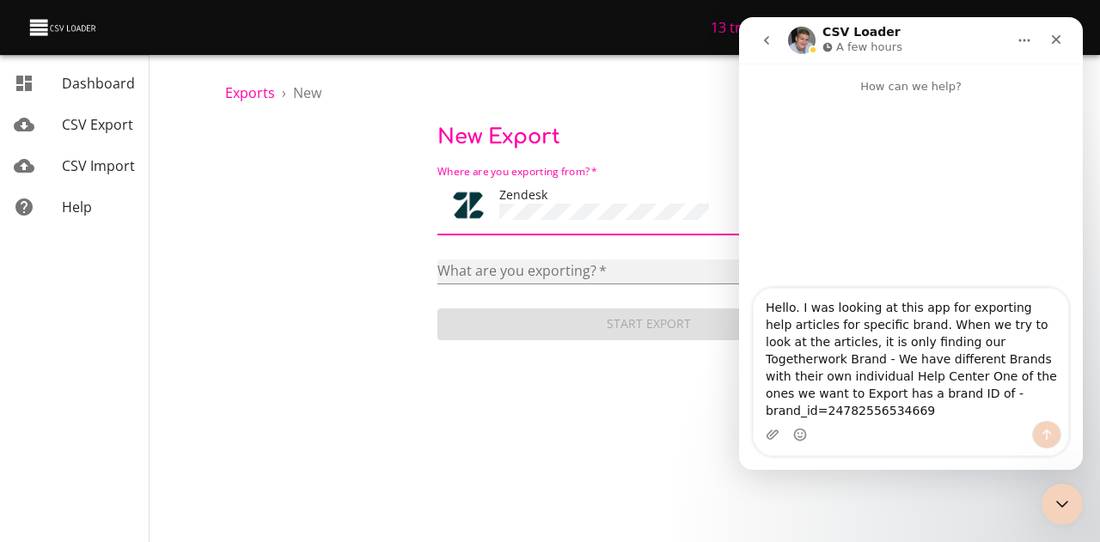
click at [473, 262] on select "Article categories Articles Brands Comments Groups Organizations Permission gro…" at bounding box center [649, 272] width 424 height 25
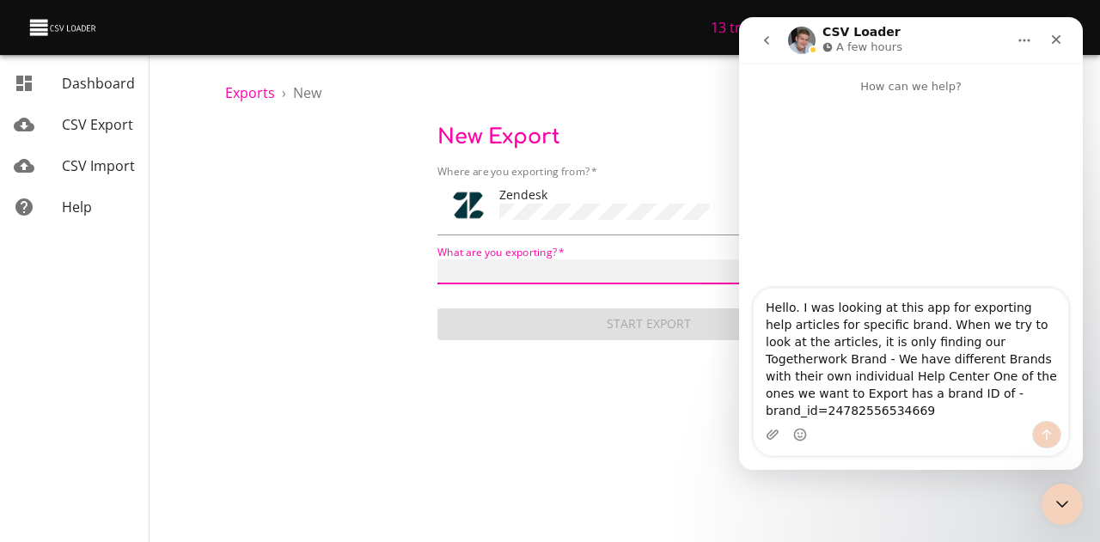
select select "brands"
click at [437, 260] on select "Article categories Articles Brands Comments Groups Organizations Permission gro…" at bounding box center [649, 272] width 424 height 25
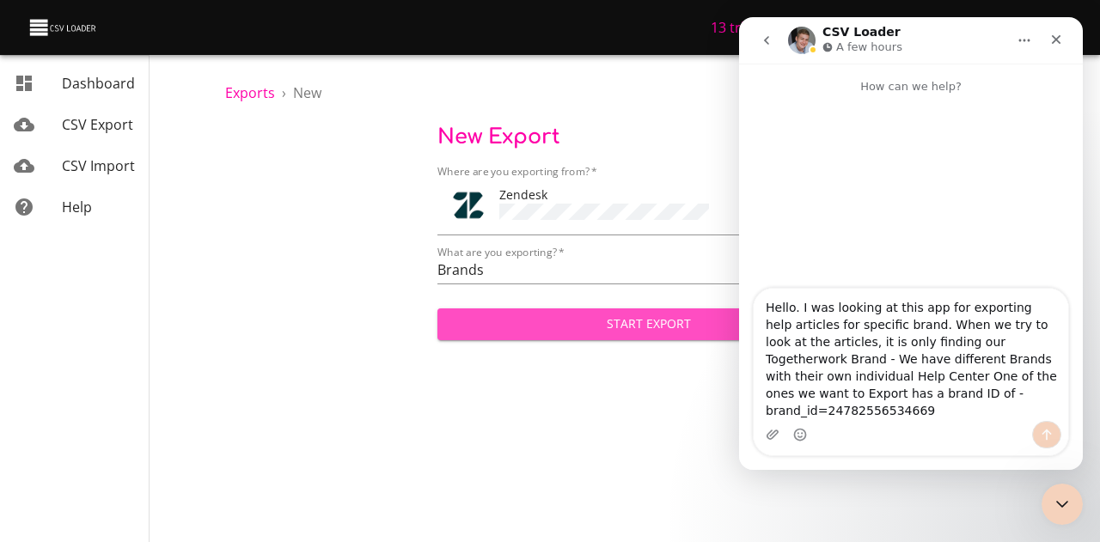
click at [518, 321] on span "Start Export" at bounding box center [649, 324] width 396 height 21
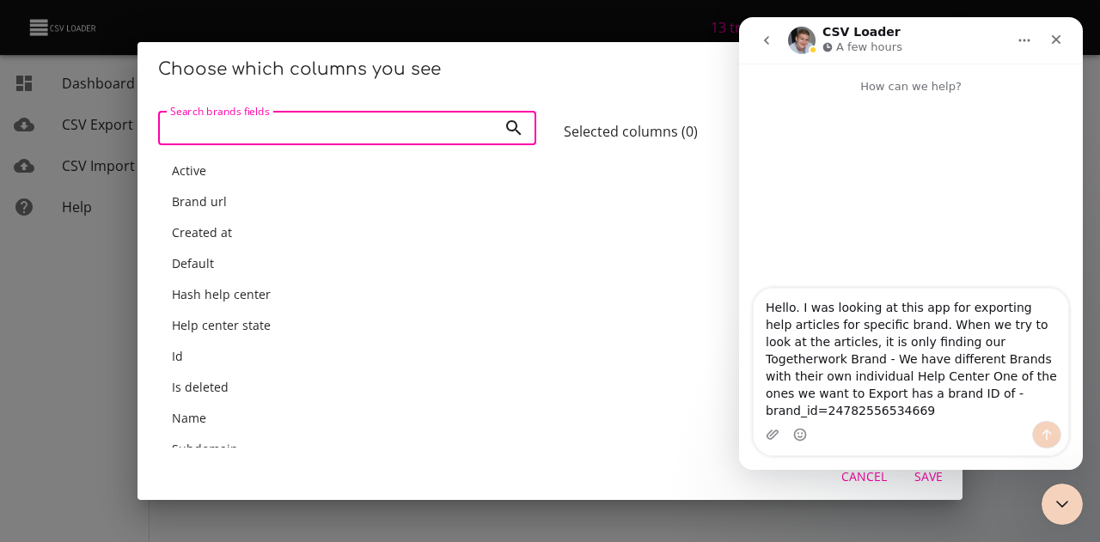
click at [217, 302] on span "Hash help center" at bounding box center [221, 294] width 99 height 16
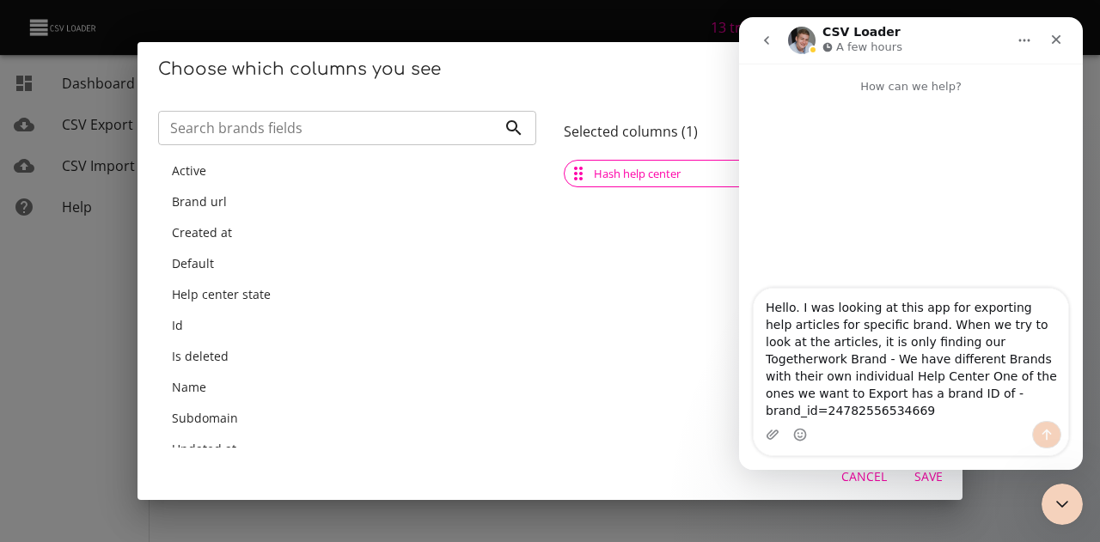
click at [180, 388] on span "Name" at bounding box center [189, 387] width 34 height 16
click at [247, 296] on span "Help center state" at bounding box center [221, 294] width 99 height 16
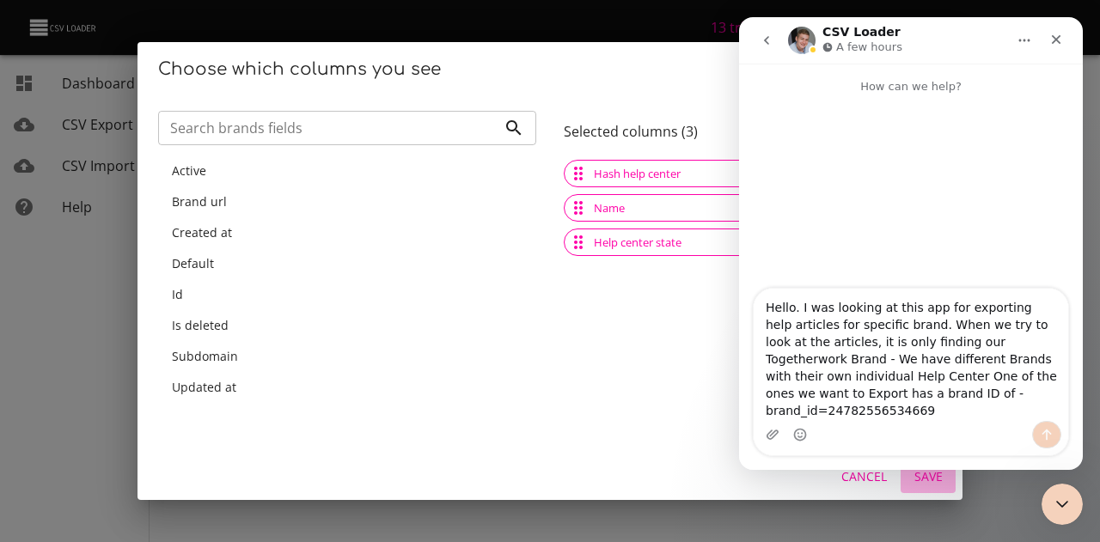
click at [924, 484] on span "Save" at bounding box center [927, 477] width 41 height 21
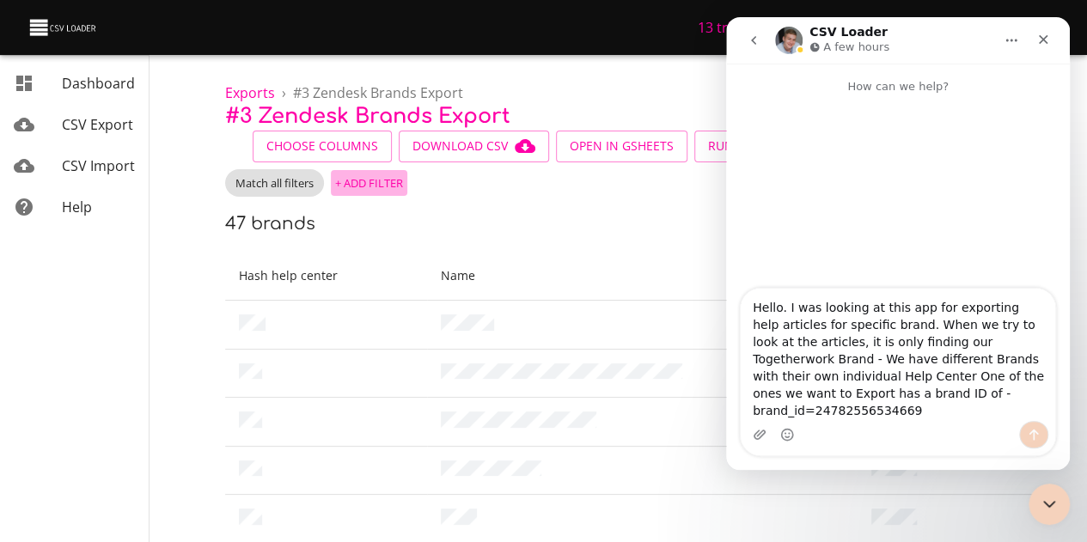
click at [374, 186] on span "+ Add Filter" at bounding box center [369, 184] width 68 height 20
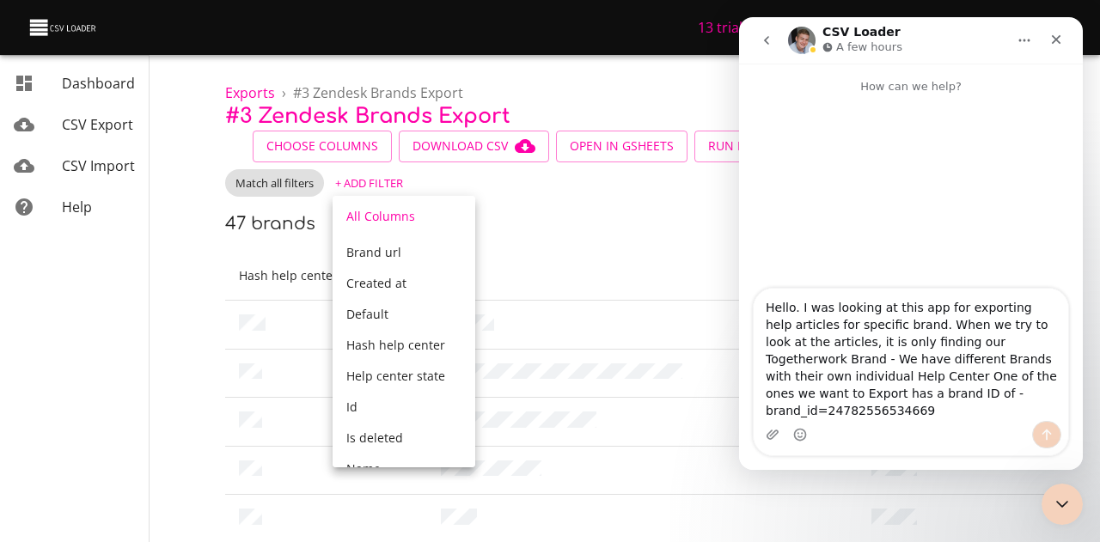
scroll to position [251, 0]
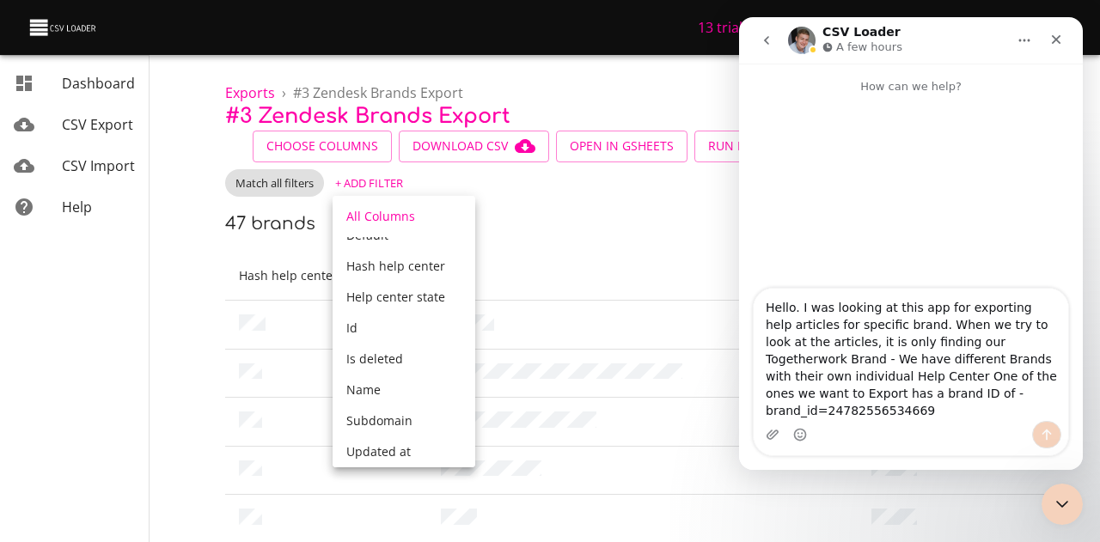
click at [81, 126] on div at bounding box center [550, 271] width 1100 height 542
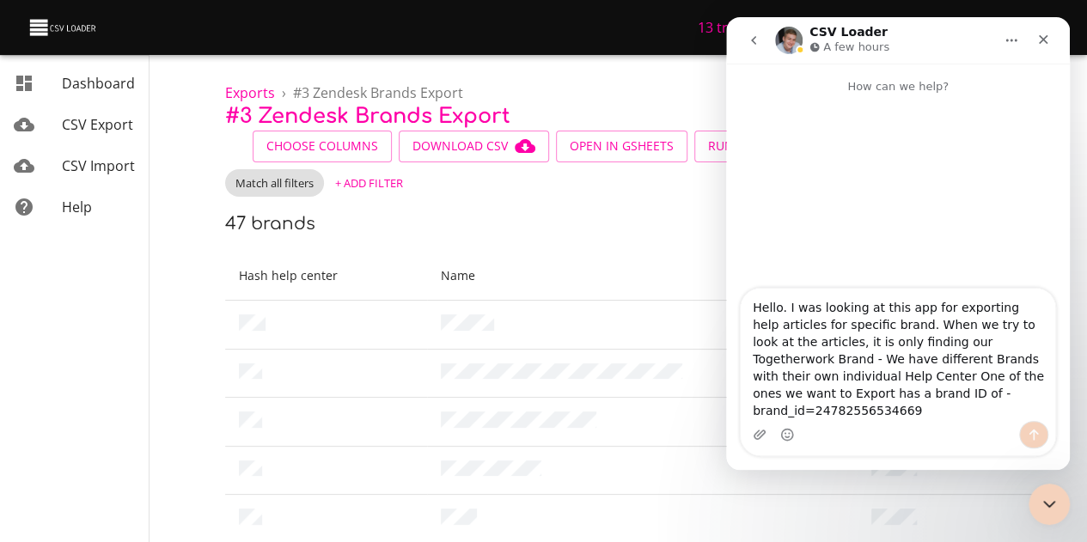
click at [95, 130] on span "CSV Export" at bounding box center [97, 124] width 71 height 19
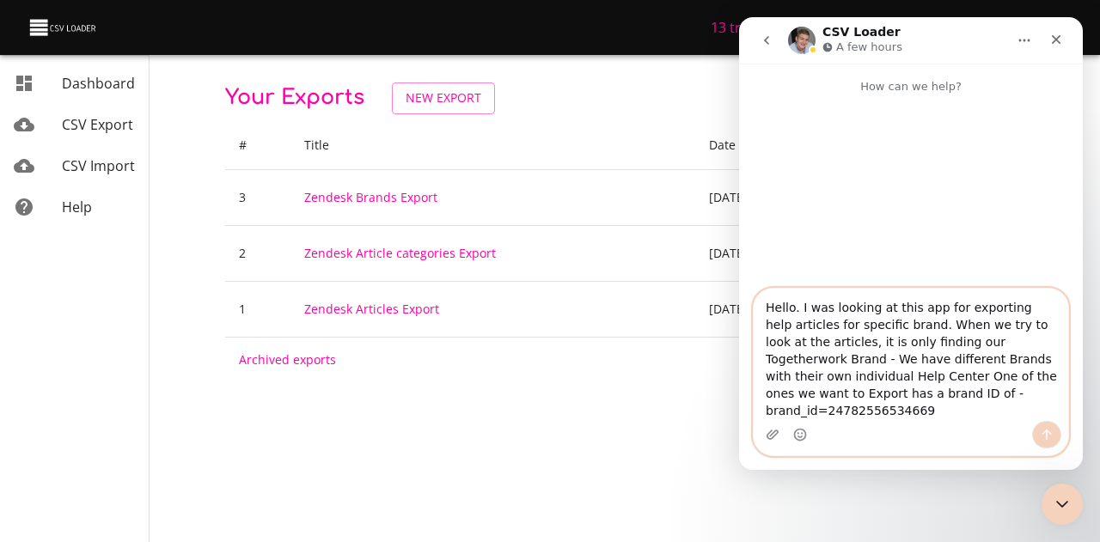
click at [959, 419] on textarea "Hello. I was looking at this app for exporting help articles for specific brand…" at bounding box center [911, 355] width 315 height 132
type textarea "Hello. I was looking at this app for exporting help articles for specific brand…"
click at [1058, 436] on button "Send a message…" at bounding box center [1046, 434] width 29 height 27
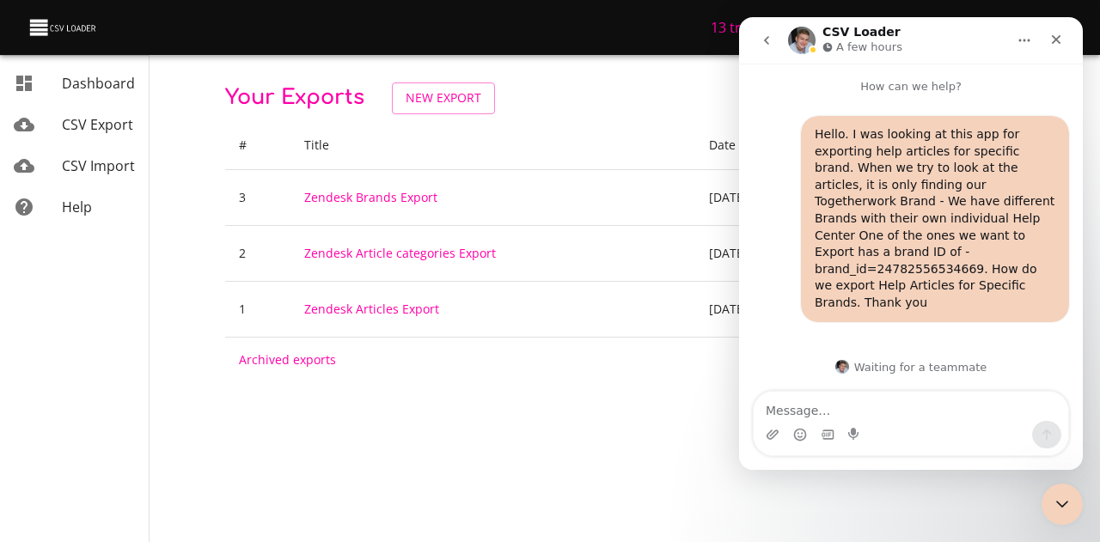
click at [772, 40] on icon "go back" at bounding box center [767, 41] width 14 height 14
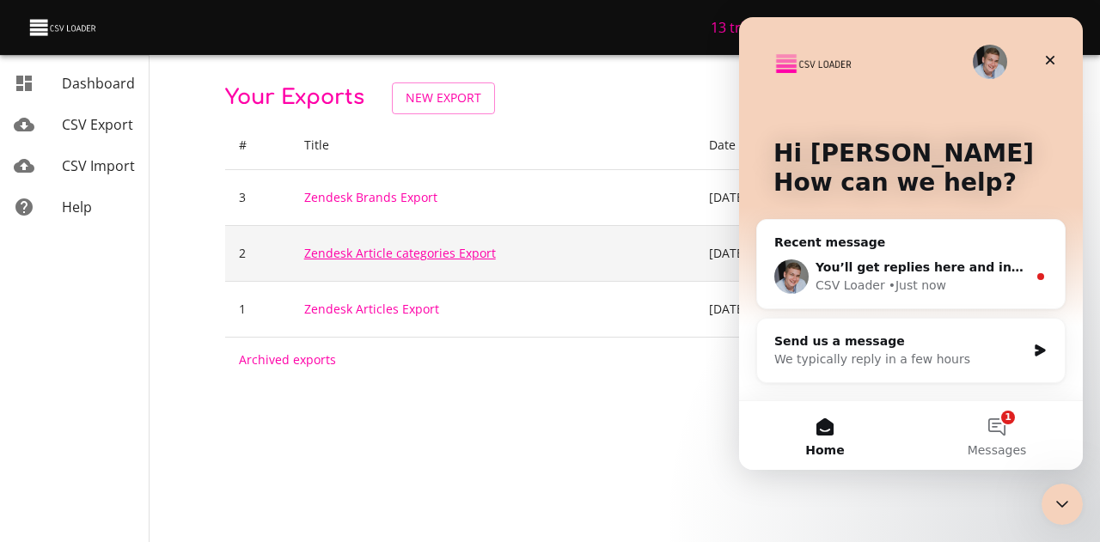
click at [414, 250] on link "Zendesk Article categories Export" at bounding box center [400, 253] width 192 height 16
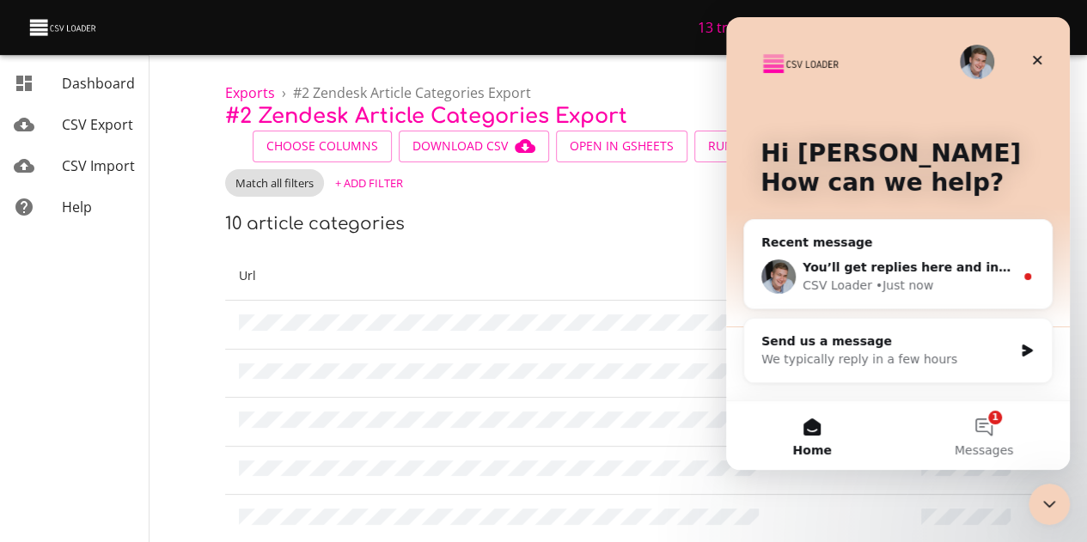
click at [375, 180] on span "+ Add Filter" at bounding box center [369, 184] width 68 height 20
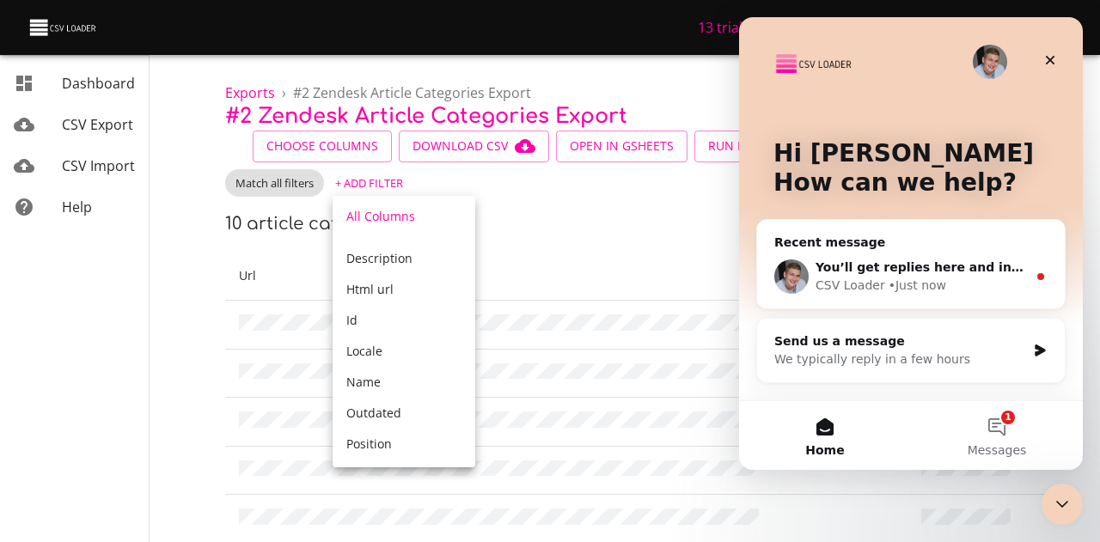
scroll to position [172, 0]
click at [384, 283] on div "Id" at bounding box center [403, 283] width 115 height 17
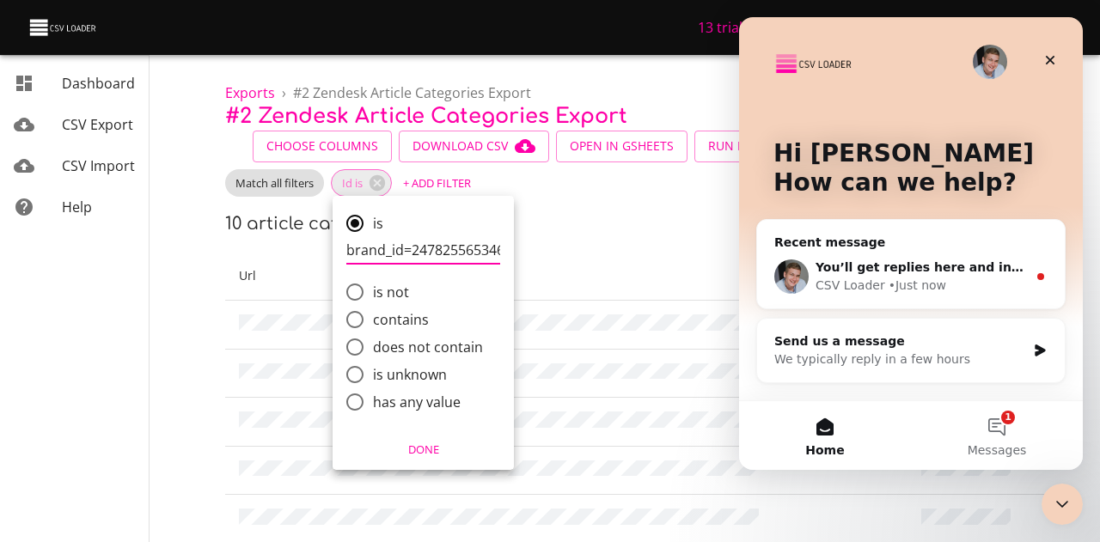
scroll to position [0, 12]
type input "brand_id=24782556534669"
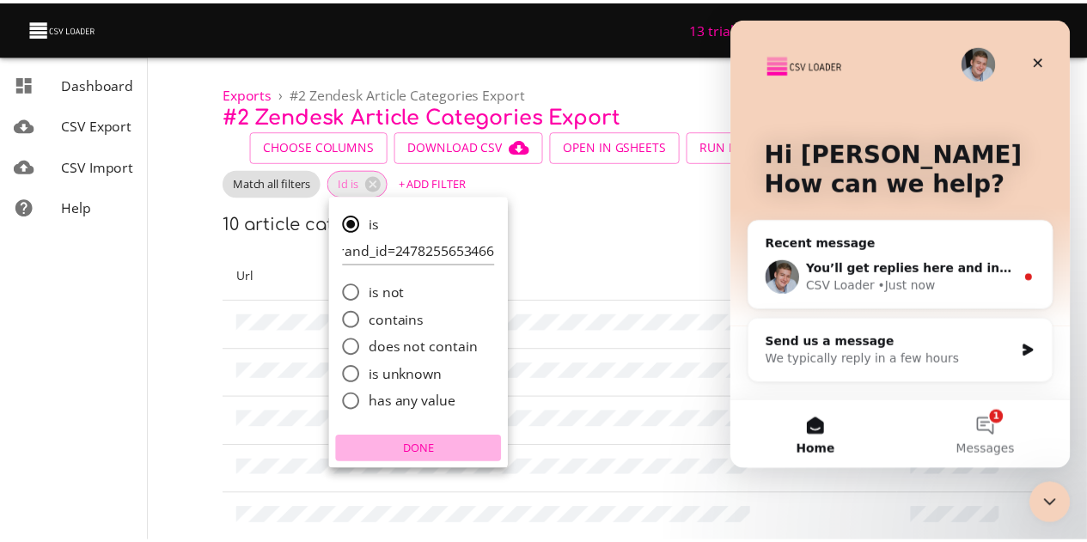
scroll to position [0, 0]
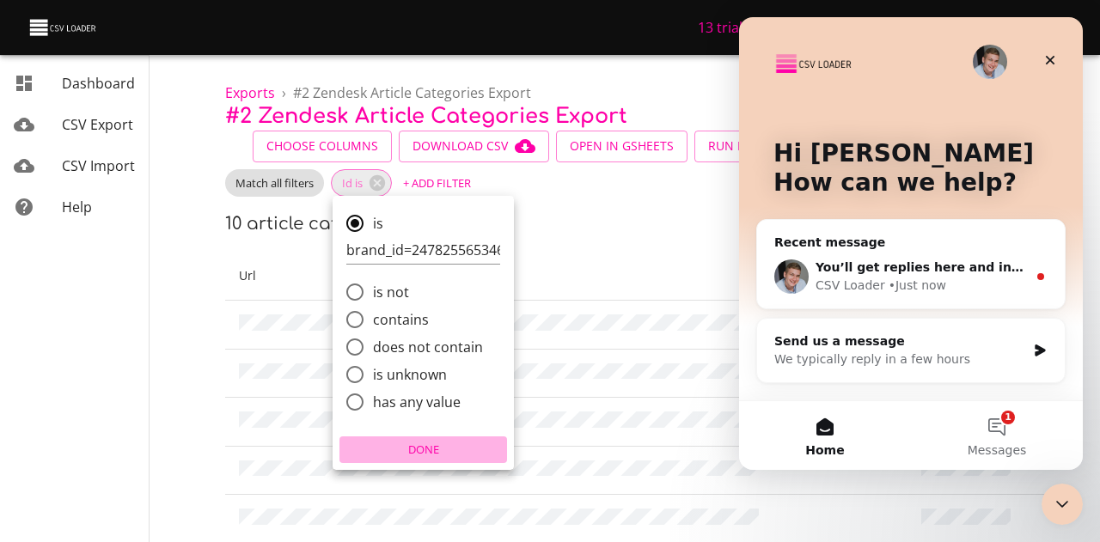
click at [425, 442] on span "Done" at bounding box center [423, 450] width 159 height 20
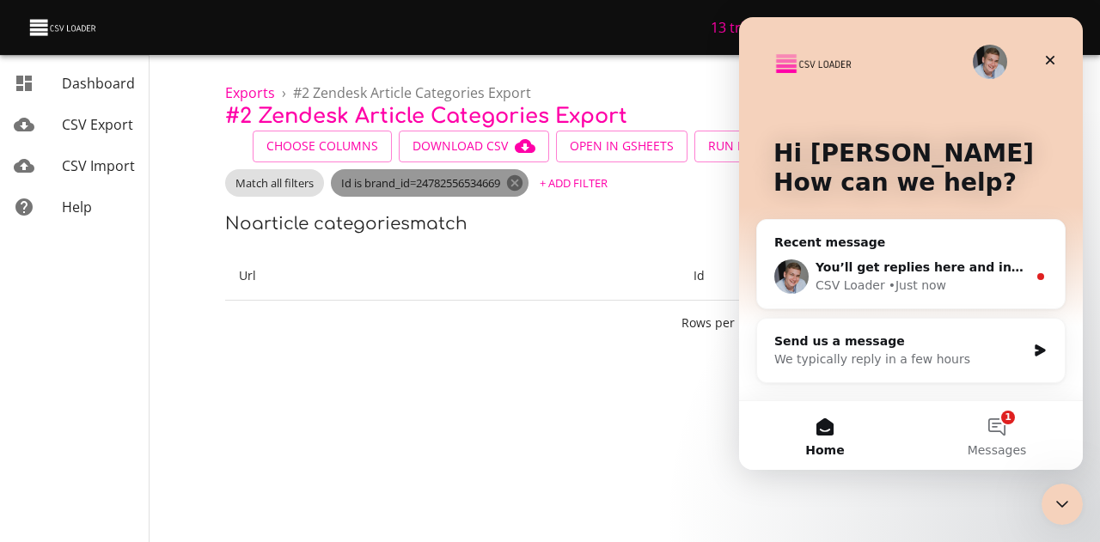
click at [522, 180] on icon at bounding box center [514, 182] width 15 height 15
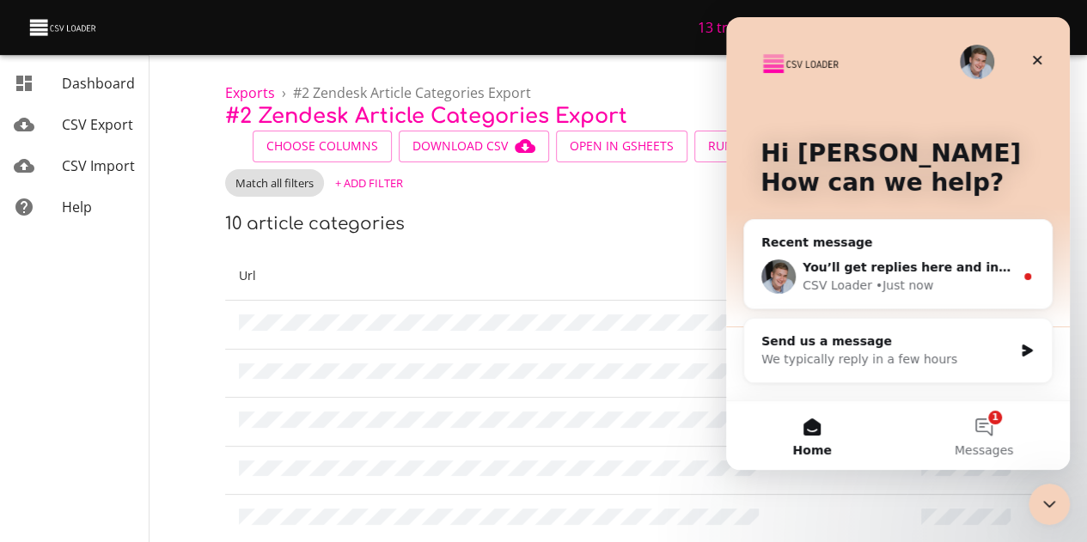
click at [915, 253] on div "You’ll get replies here and in your email: ✉️ ktaylor@togetherwork.com Our usua…" at bounding box center [898, 277] width 308 height 64
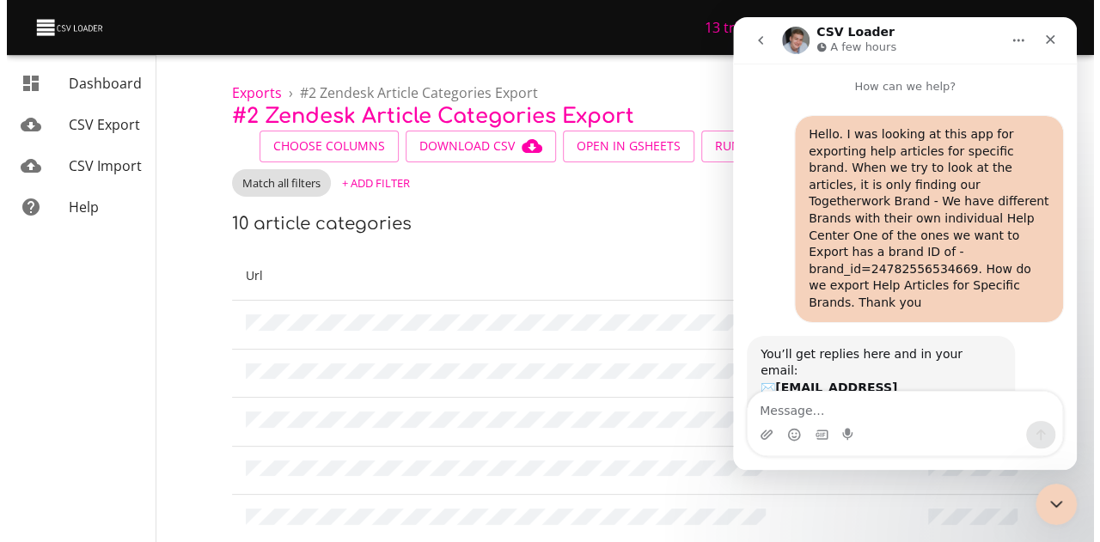
scroll to position [89, 0]
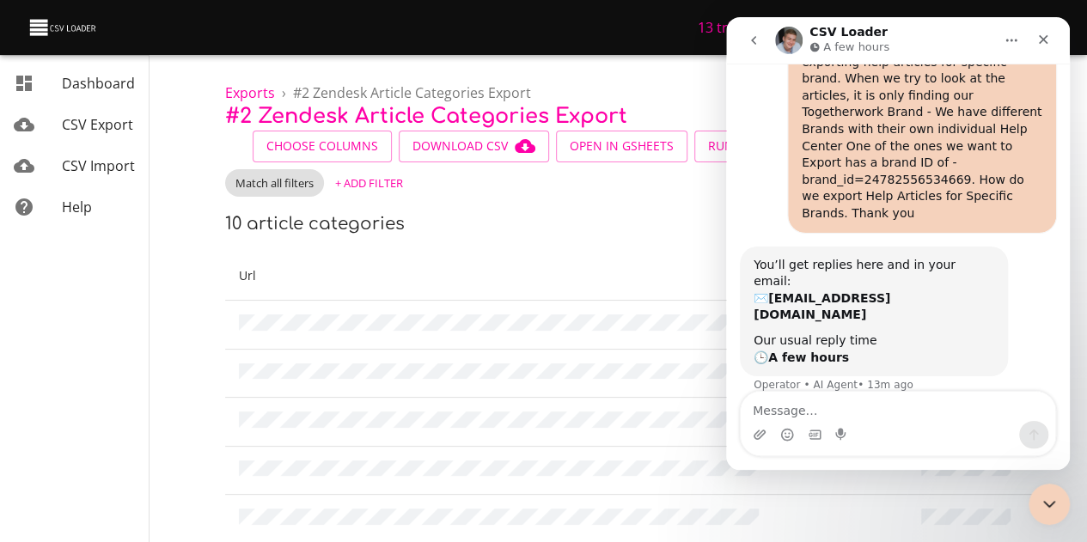
click at [97, 136] on link "CSV Export" at bounding box center [74, 124] width 149 height 41
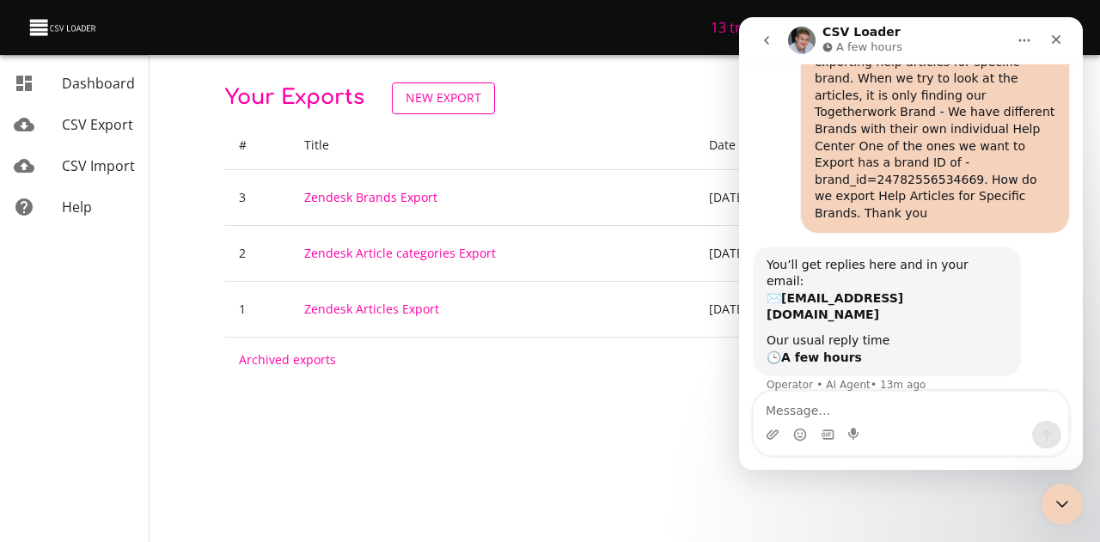
click at [469, 104] on span "New Export" at bounding box center [444, 98] width 76 height 21
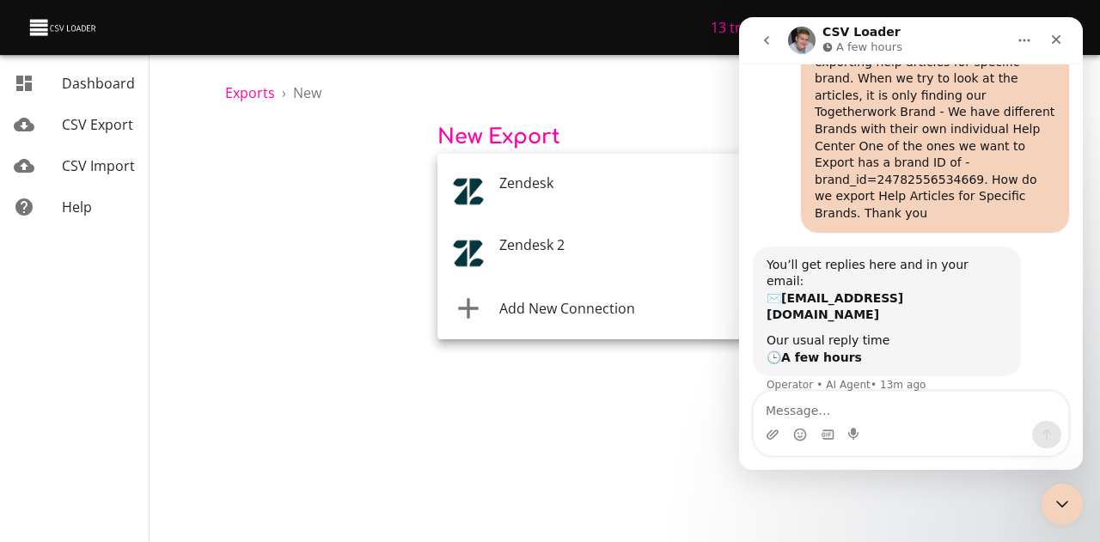
click at [497, 183] on body "13 trial days left Add Connection Kathleen T Dashboard CSV Export CSV Import He…" at bounding box center [550, 271] width 1100 height 542
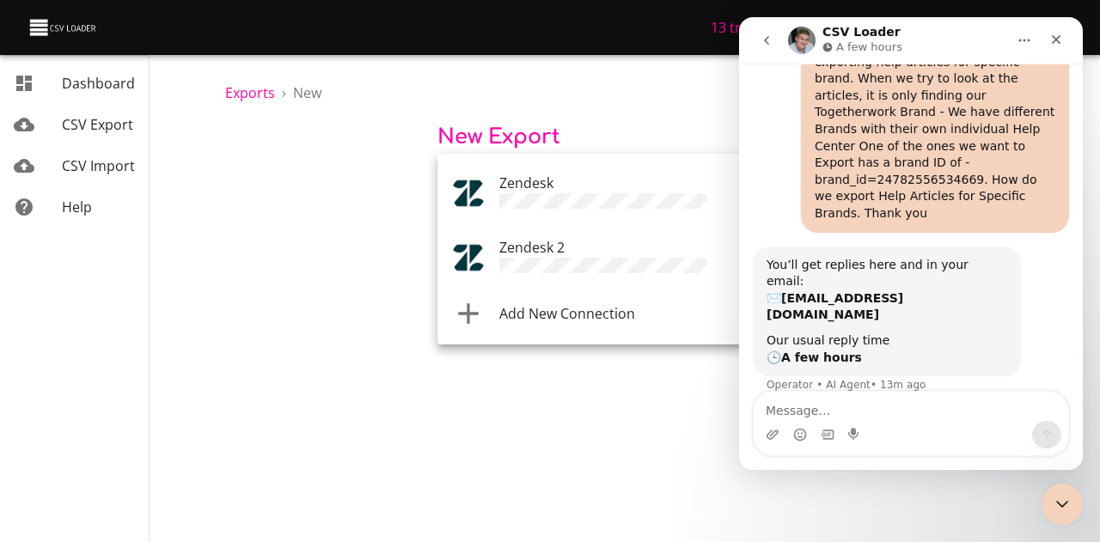
click at [519, 297] on li "Add New Connection" at bounding box center [649, 314] width 424 height 48
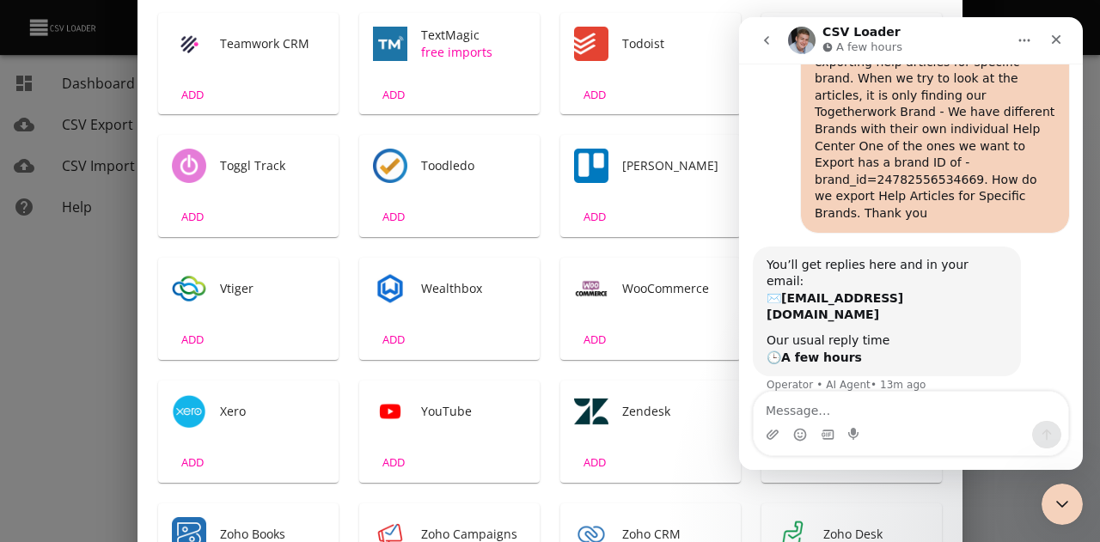
scroll to position [2979, 0]
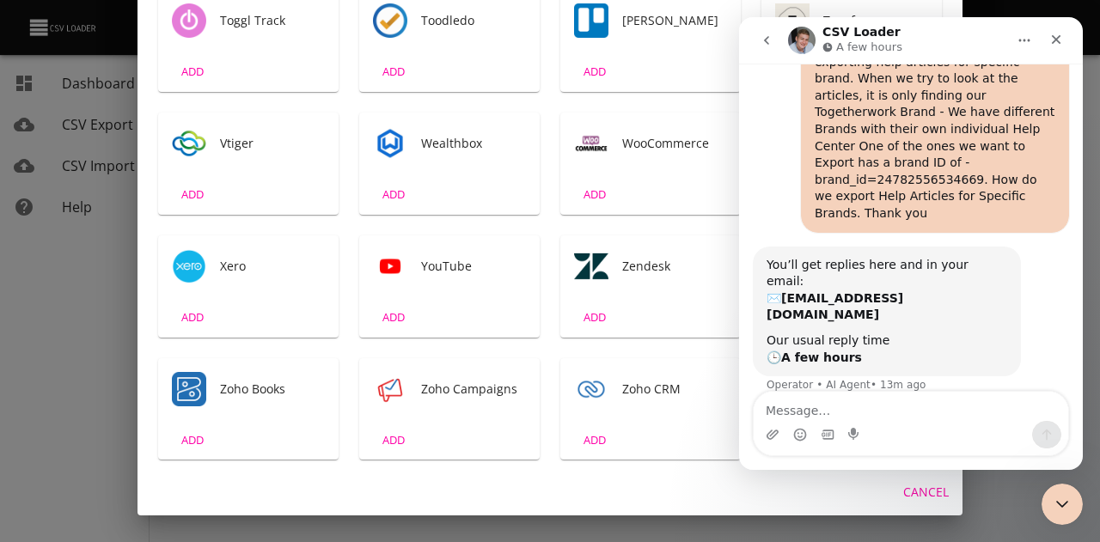
click at [591, 272] on img "Tool" at bounding box center [591, 266] width 34 height 34
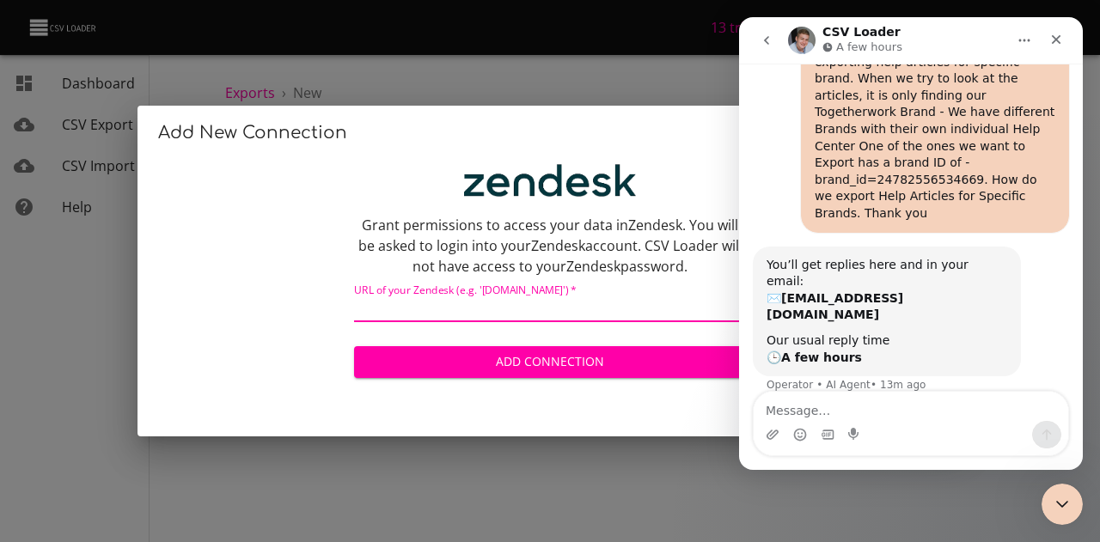
click at [459, 307] on input "text" at bounding box center [550, 309] width 392 height 25
type input "gingr2.zendesk.com"
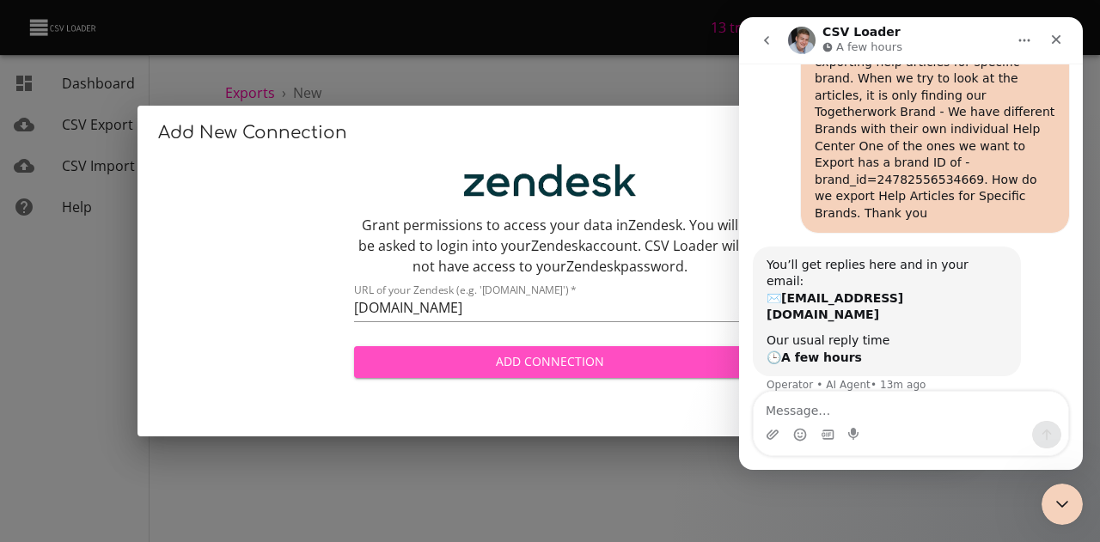
click at [462, 357] on span "Add Connection" at bounding box center [550, 361] width 364 height 21
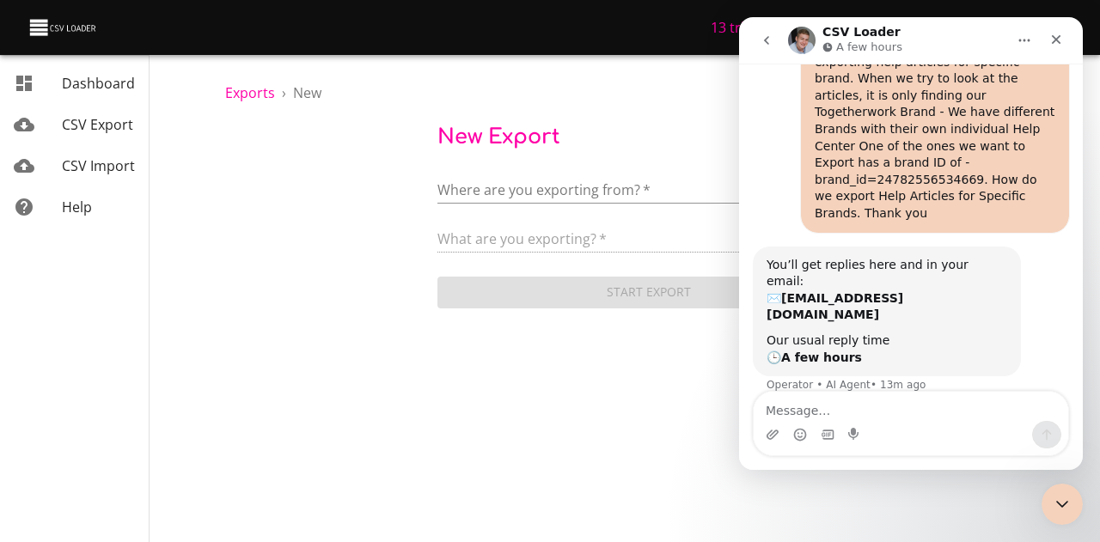
click at [72, 278] on div "Dashboard CSV Export CSV Import Help" at bounding box center [75, 271] width 150 height 542
click at [591, 194] on body "13 trial days left Add Connection Kathleen T Dashboard CSV Export CSV Import He…" at bounding box center [550, 271] width 1100 height 542
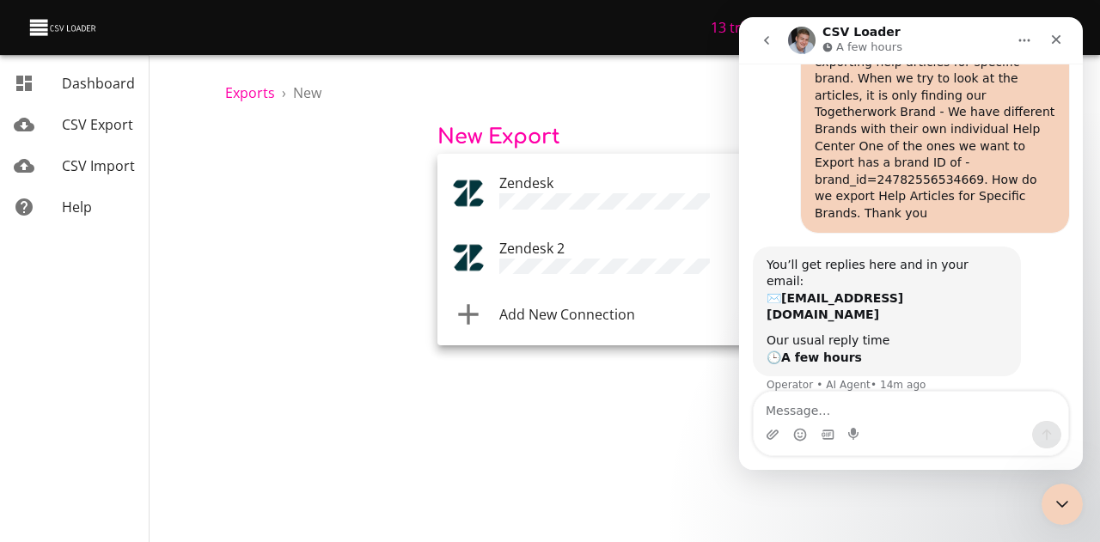
click at [661, 420] on div at bounding box center [550, 271] width 1100 height 542
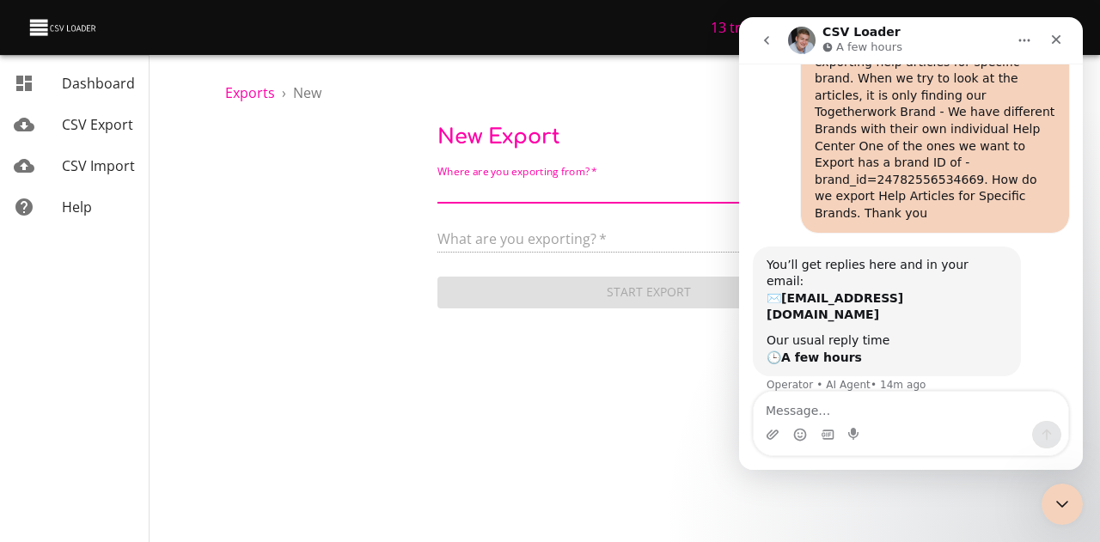
click at [528, 183] on body "13 trial days left Add Connection Kathleen T Dashboard CSV Export CSV Import He…" at bounding box center [550, 271] width 1100 height 542
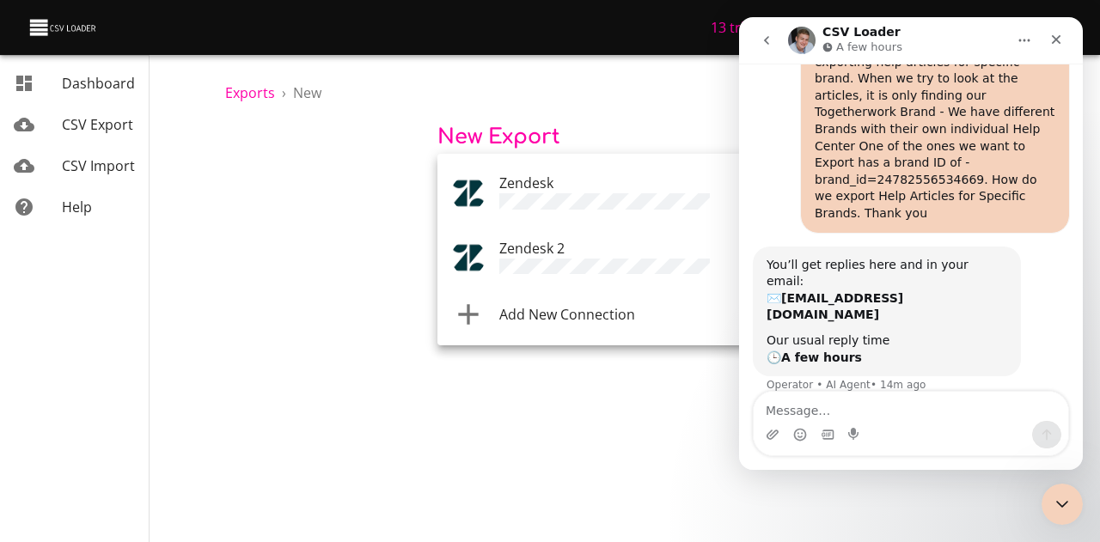
click at [774, 42] on button "go back" at bounding box center [766, 40] width 33 height 33
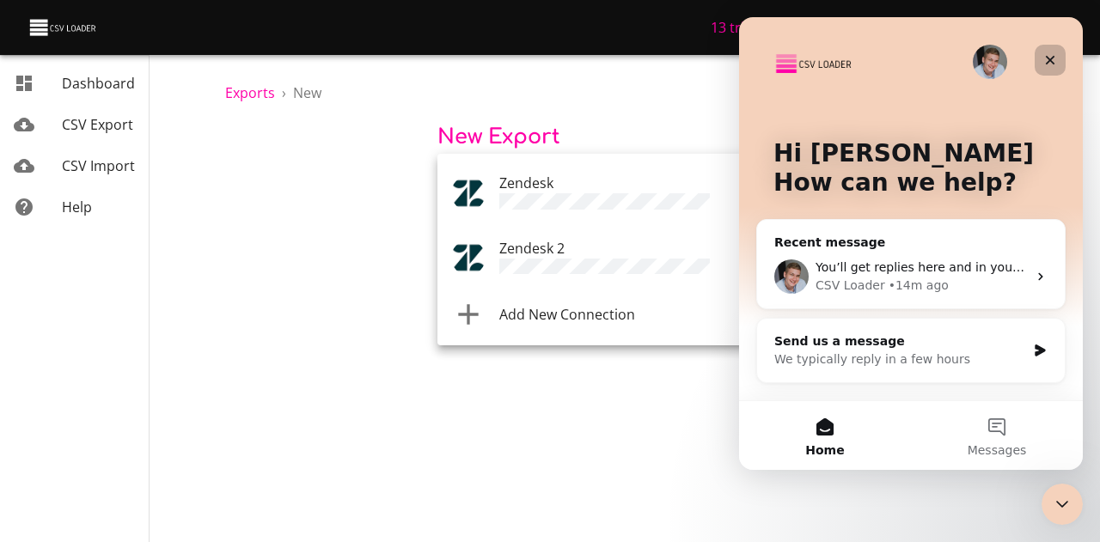
click at [1054, 51] on div "Close" at bounding box center [1050, 60] width 31 height 31
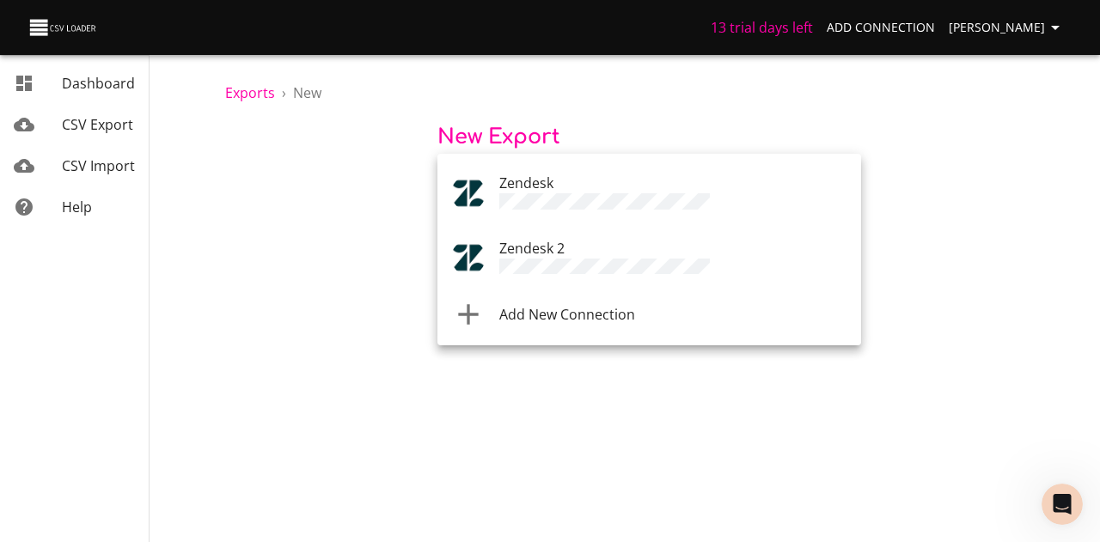
click at [788, 254] on div "Zendesk 2" at bounding box center [673, 258] width 348 height 41
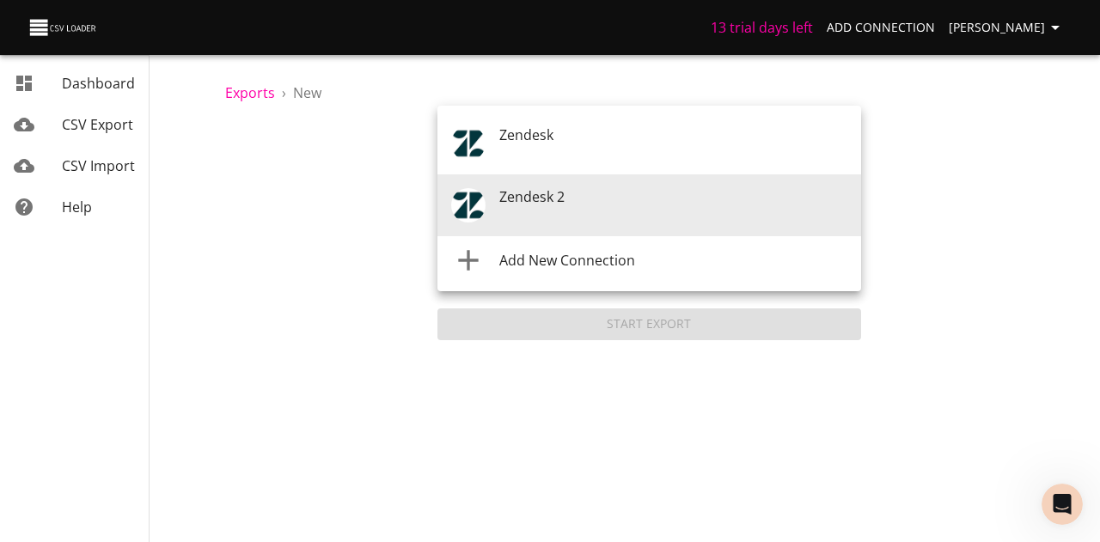
click at [653, 209] on body "13 trial days left Add Connection Kathleen T Dashboard CSV Export CSV Import He…" at bounding box center [550, 271] width 1100 height 542
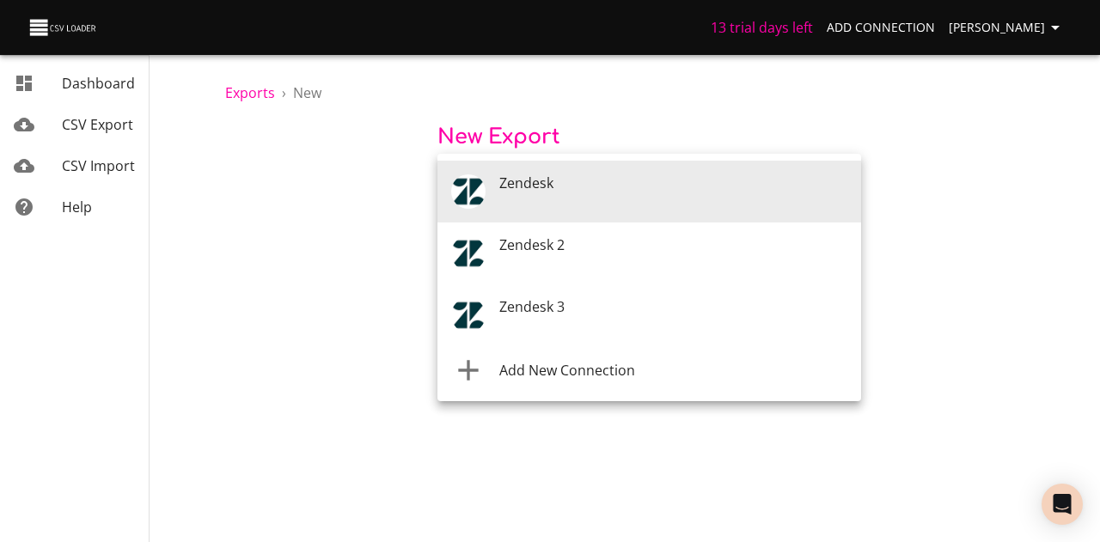
click at [478, 182] on body "13 trial days left Add Connection [PERSON_NAME] Dashboard CSV Export CSV Import…" at bounding box center [550, 271] width 1100 height 542
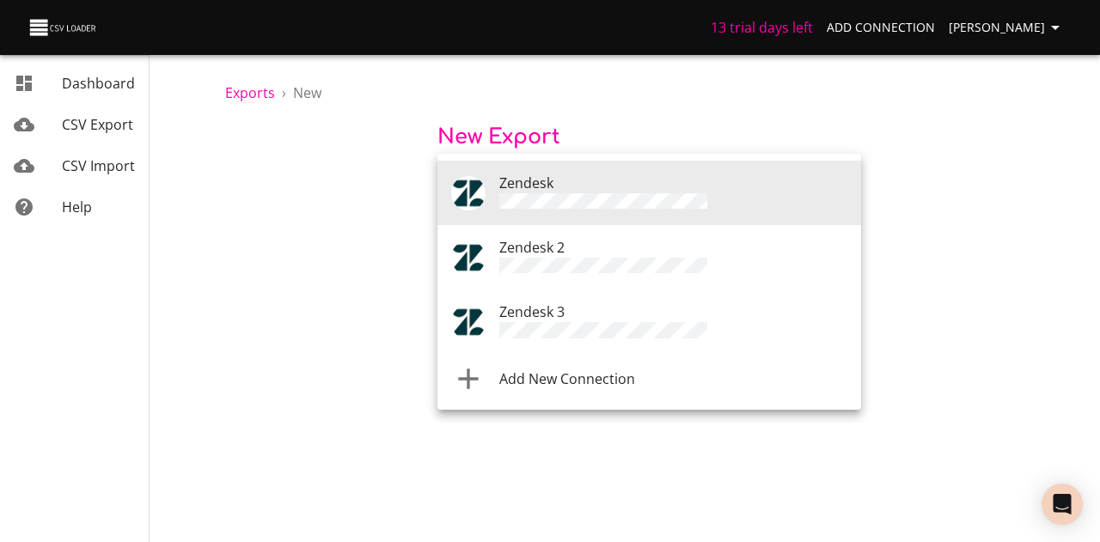
click at [534, 311] on span "Zendesk 3" at bounding box center [531, 311] width 65 height 19
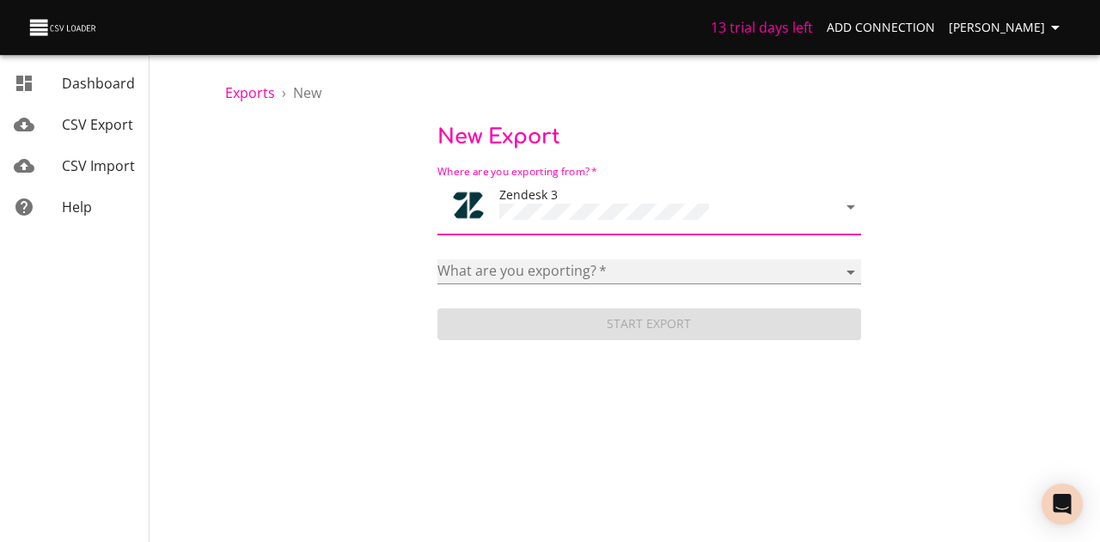
click at [528, 260] on select "Article categories Articles Brands Comments Groups Organizations Permission gro…" at bounding box center [649, 272] width 424 height 25
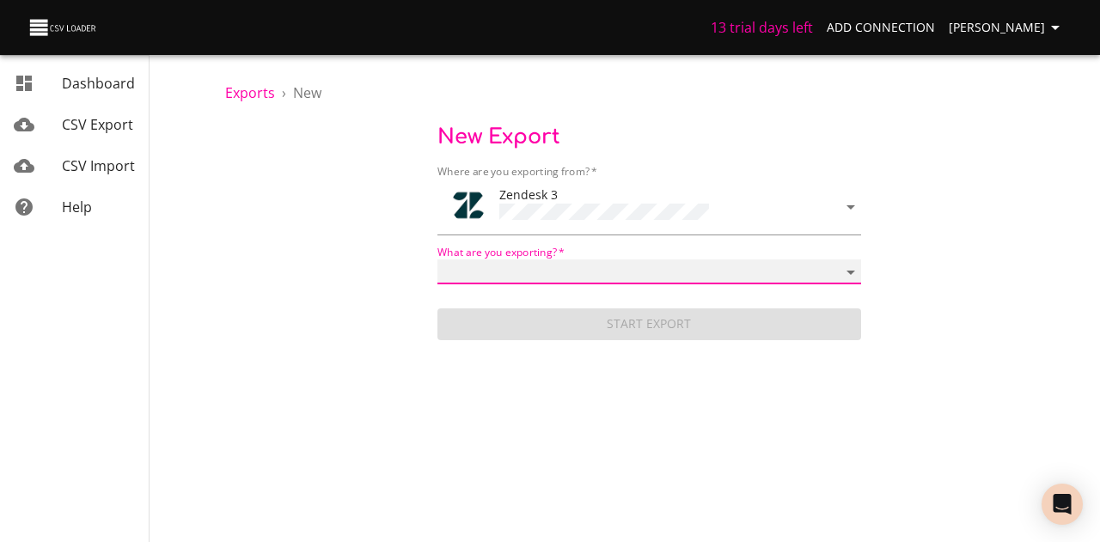
select select "articles"
click at [437, 260] on select "Article categories Articles Brands Comments Groups Organizations Permission gro…" at bounding box center [649, 272] width 424 height 25
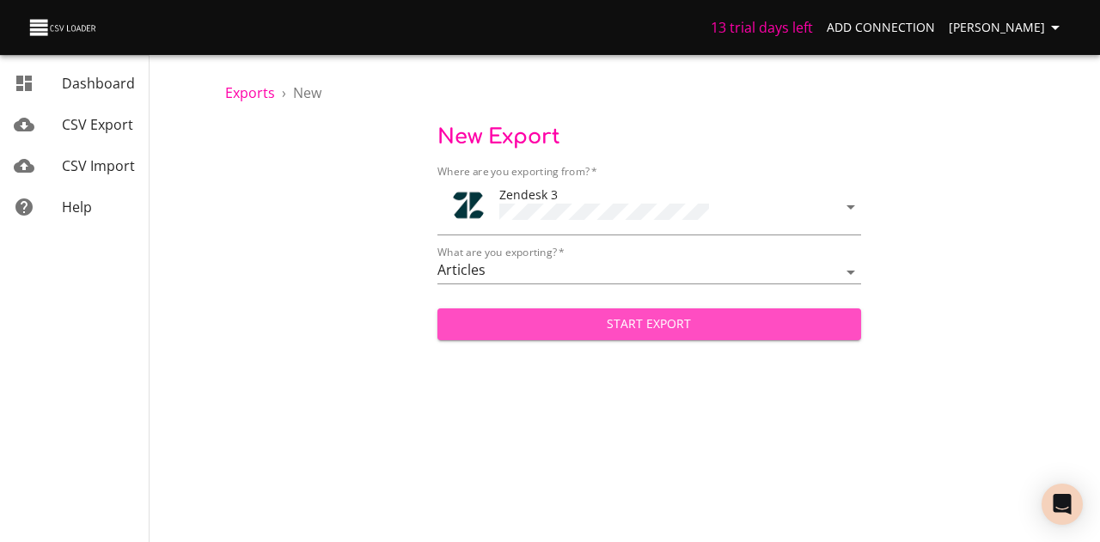
click at [588, 324] on span "Start Export" at bounding box center [649, 324] width 396 height 21
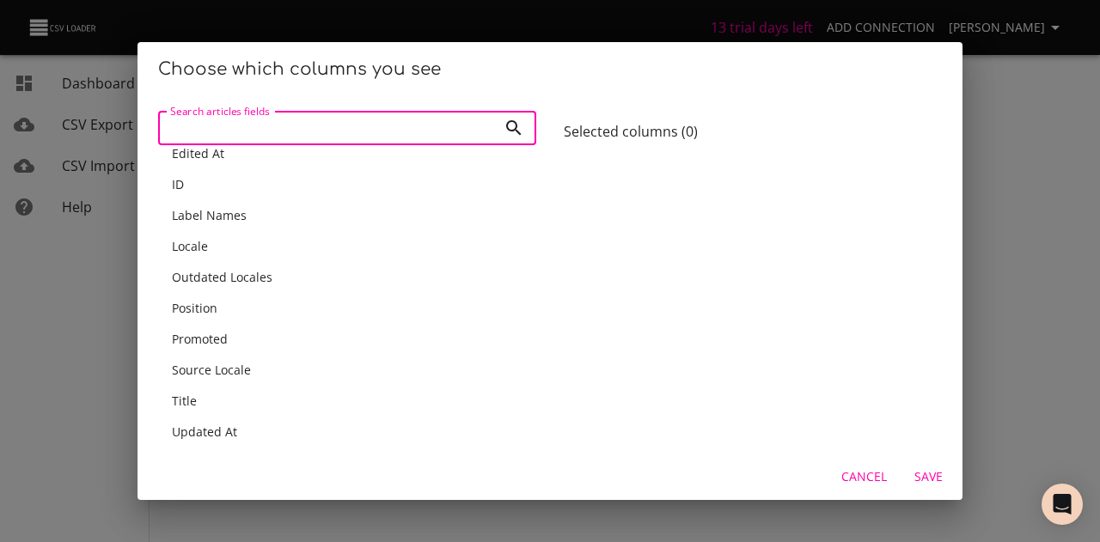
scroll to position [258, 0]
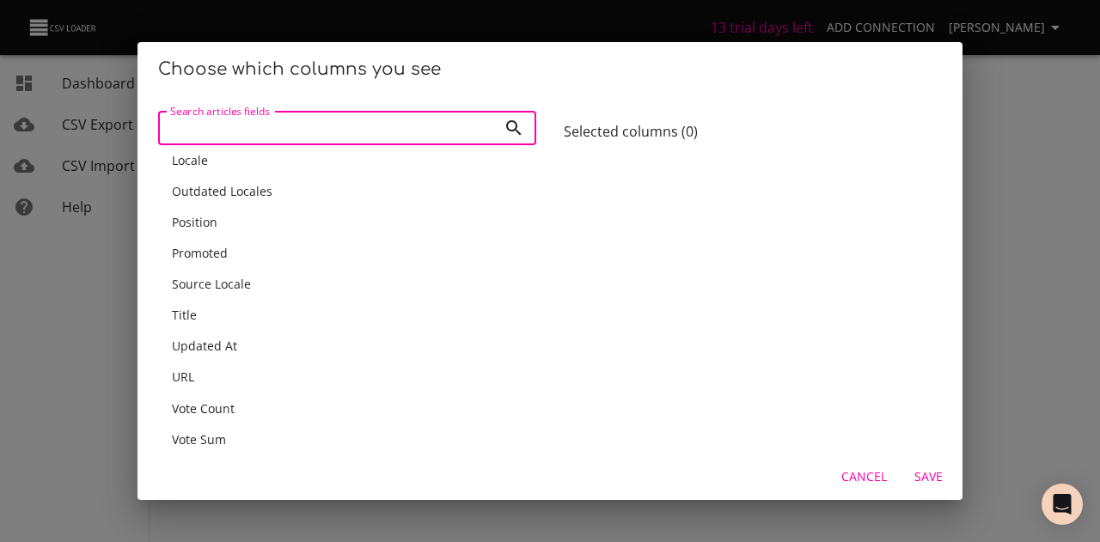
click at [202, 309] on div "Title" at bounding box center [347, 315] width 351 height 17
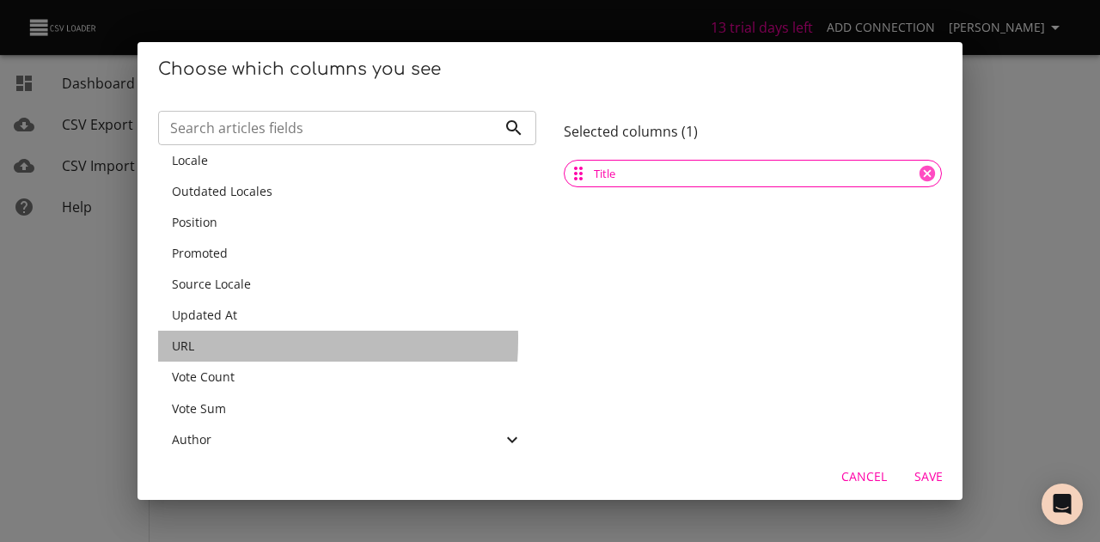
click at [203, 339] on div "URL" at bounding box center [347, 346] width 351 height 17
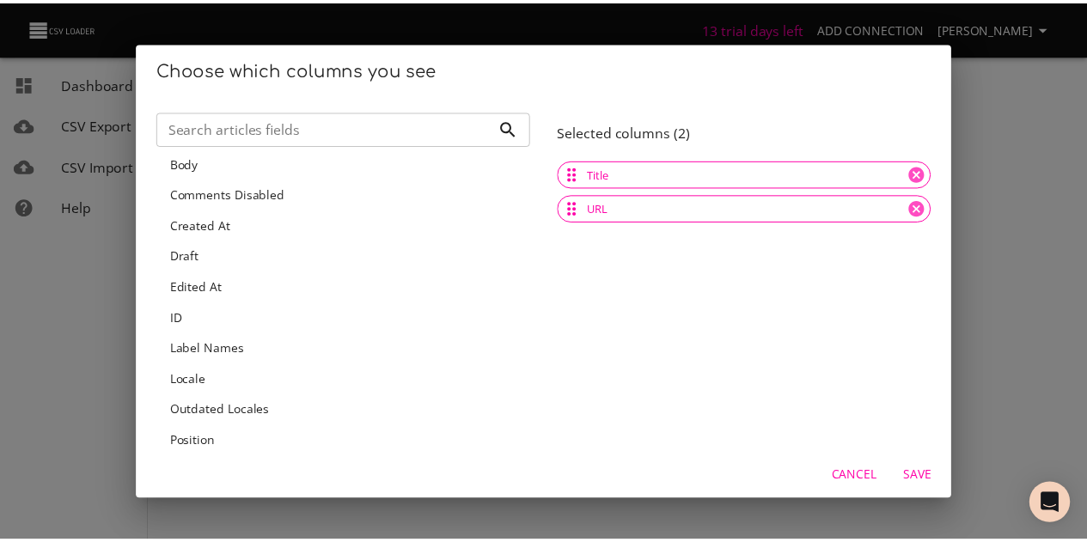
scroll to position [0, 0]
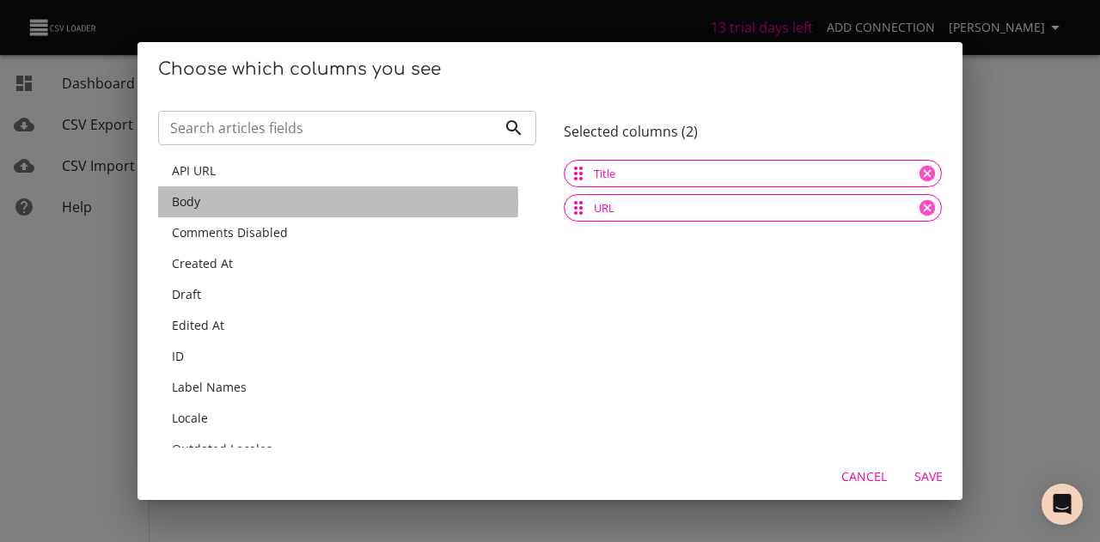
click at [222, 202] on div "Body" at bounding box center [347, 201] width 351 height 17
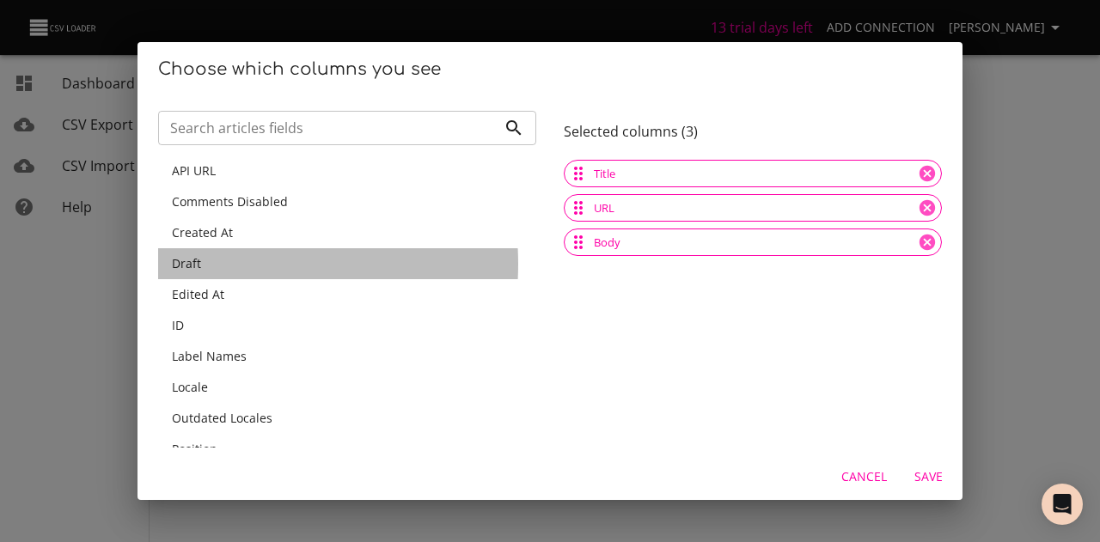
click at [208, 264] on div "Draft" at bounding box center [347, 263] width 351 height 17
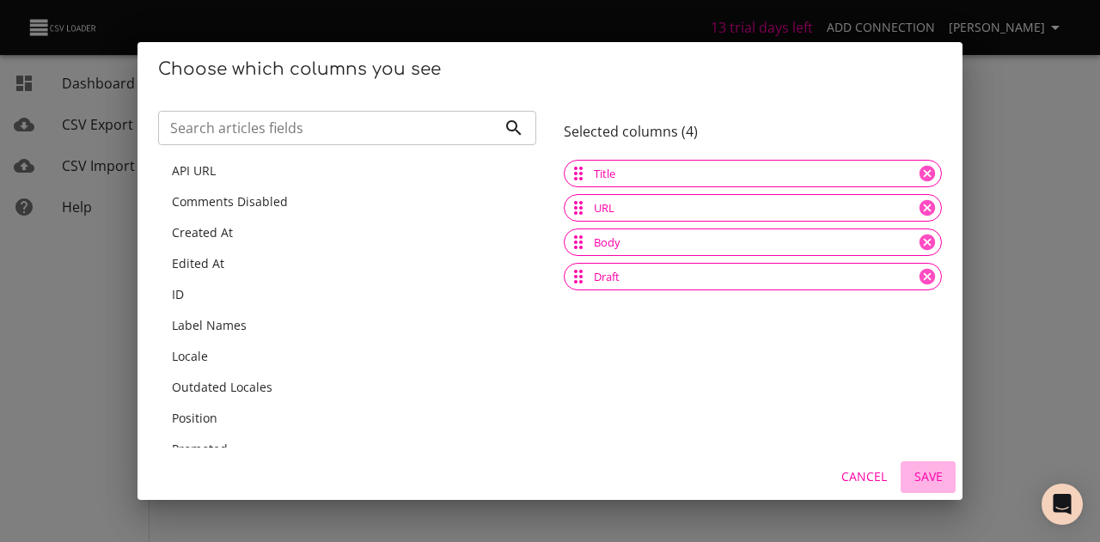
click at [927, 473] on span "Save" at bounding box center [927, 477] width 41 height 21
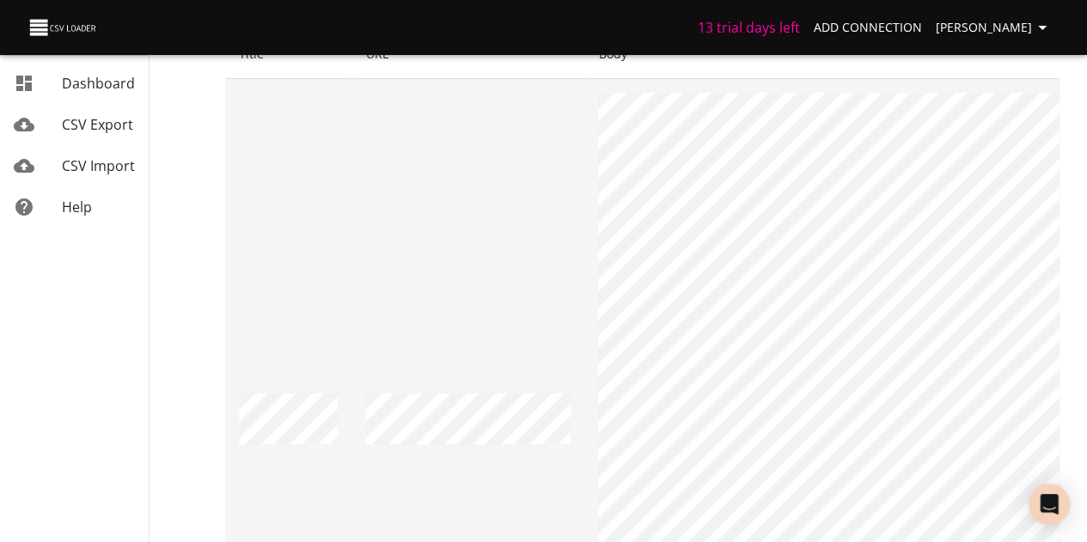
scroll to position [258, 0]
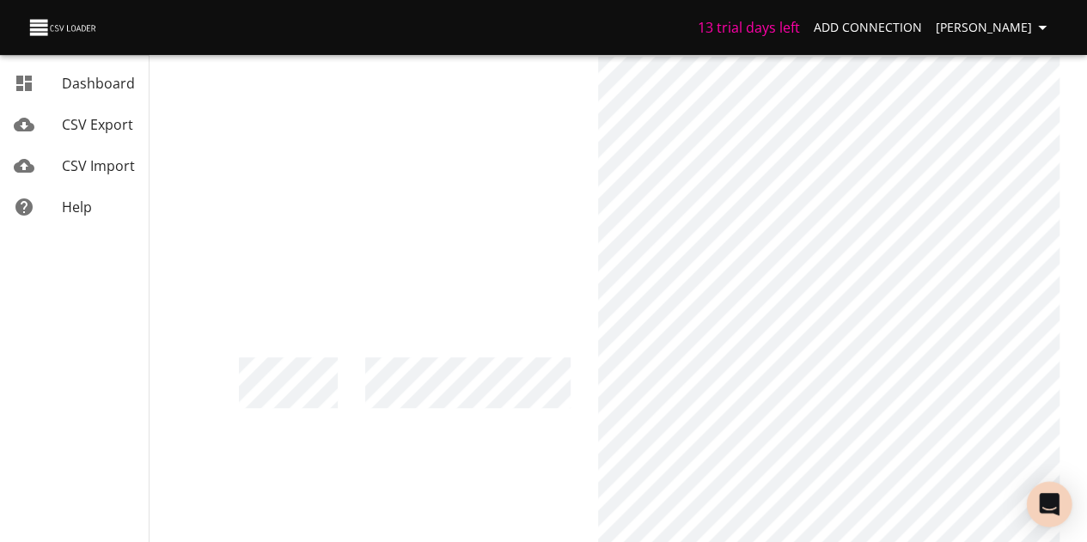
click at [1048, 513] on div "Open Intercom Messenger" at bounding box center [1050, 505] width 46 height 46
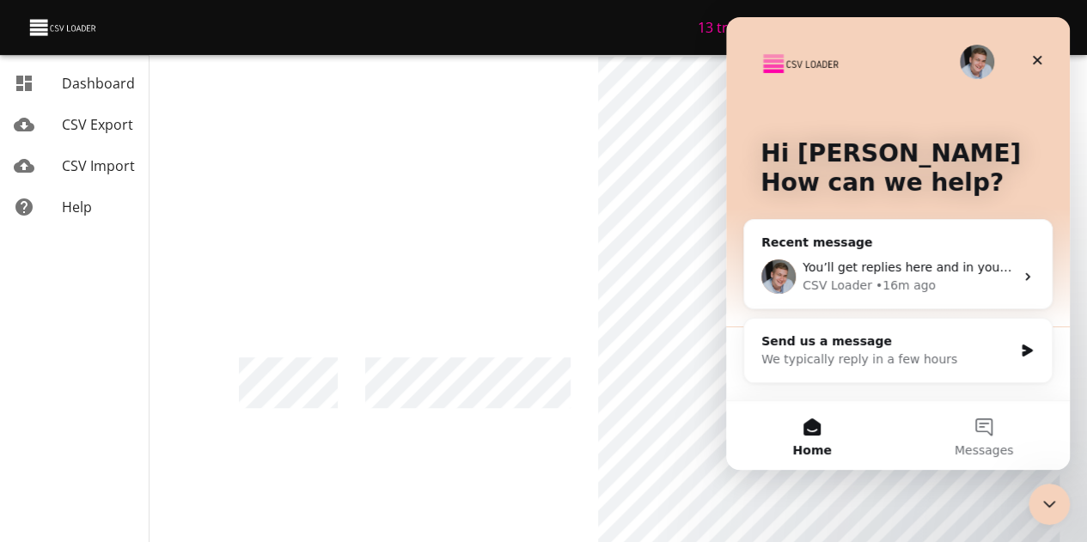
scroll to position [0, 0]
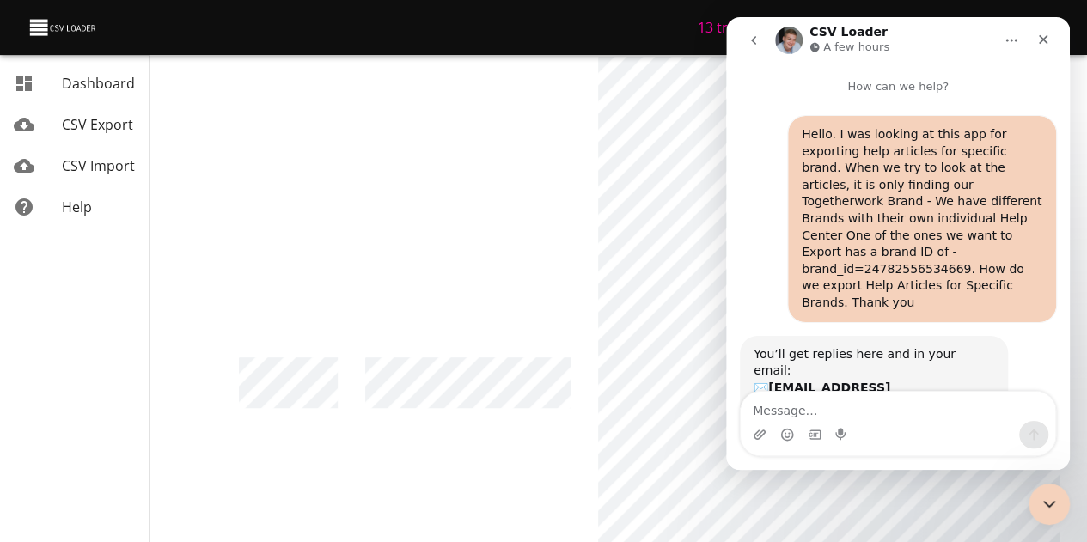
scroll to position [89, 0]
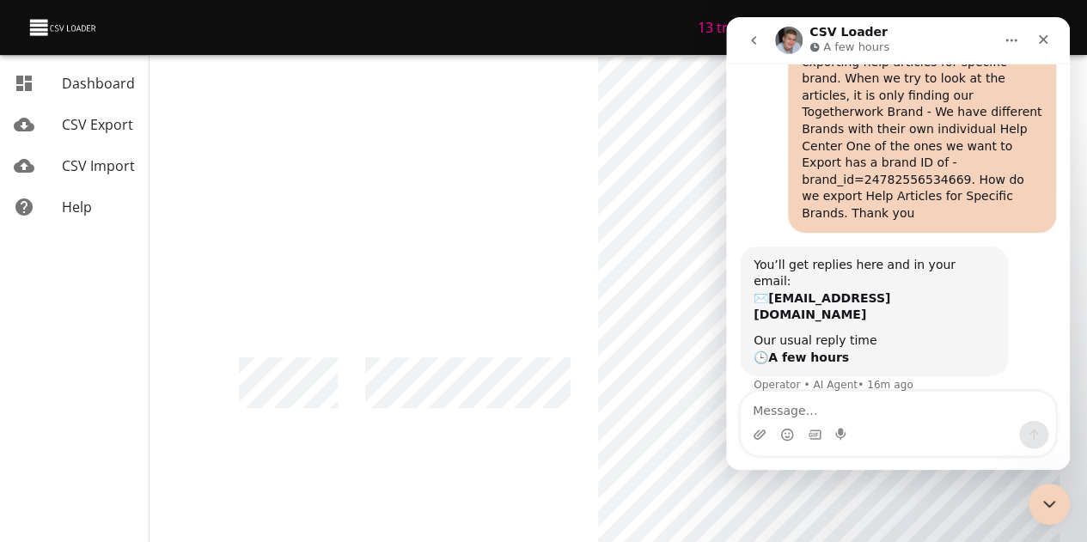
click at [845, 419] on textarea "Message…" at bounding box center [898, 406] width 315 height 29
type textarea "N"
type textarea "I"
type textarea "nevermind. I think I figured it out"
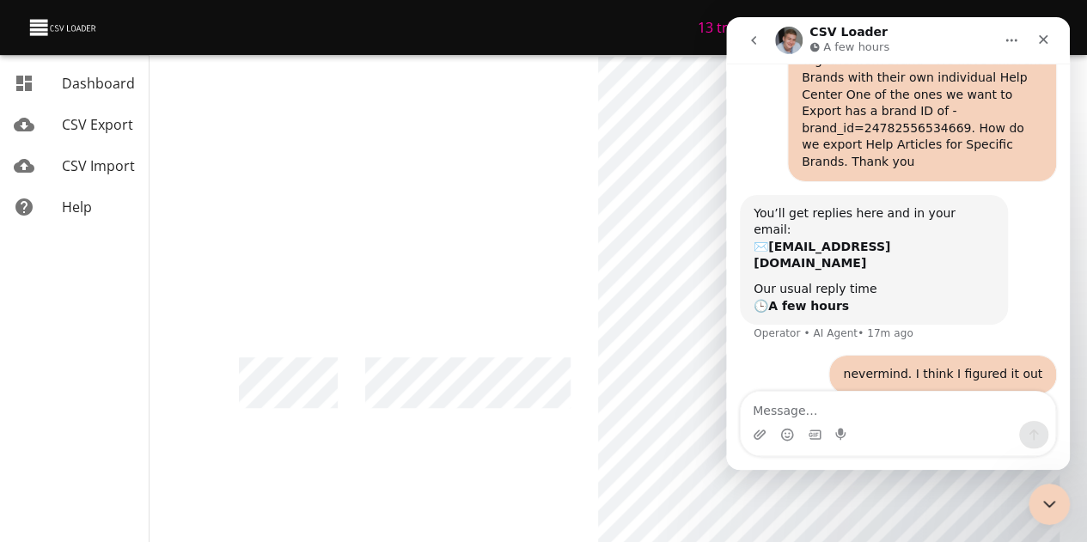
click at [898, 424] on div "Intercom messenger" at bounding box center [898, 434] width 315 height 27
click at [867, 404] on textarea "Message…" at bounding box center [898, 406] width 315 height 29
type textarea "thank you"
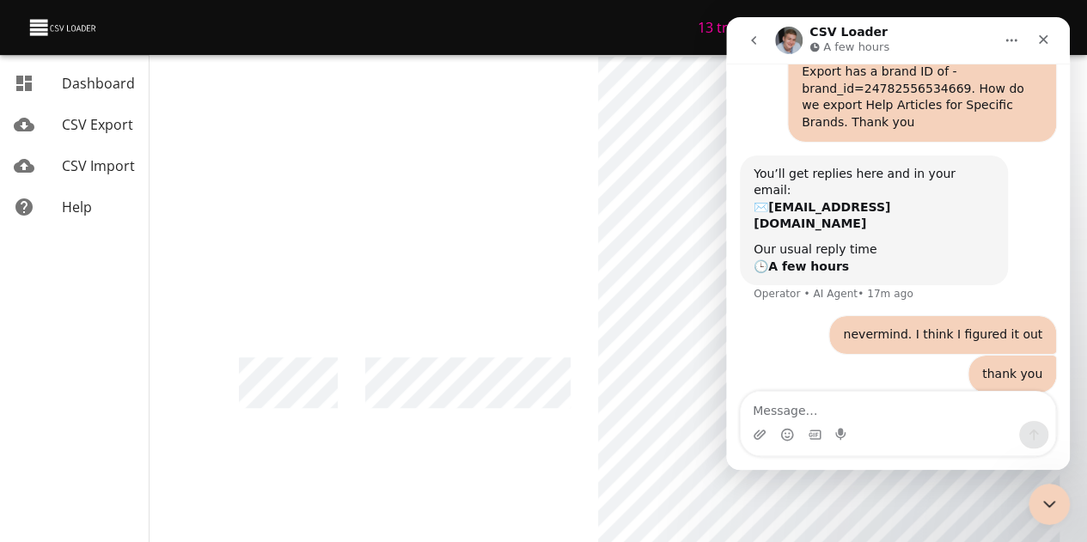
click at [754, 45] on icon "go back" at bounding box center [754, 41] width 14 height 14
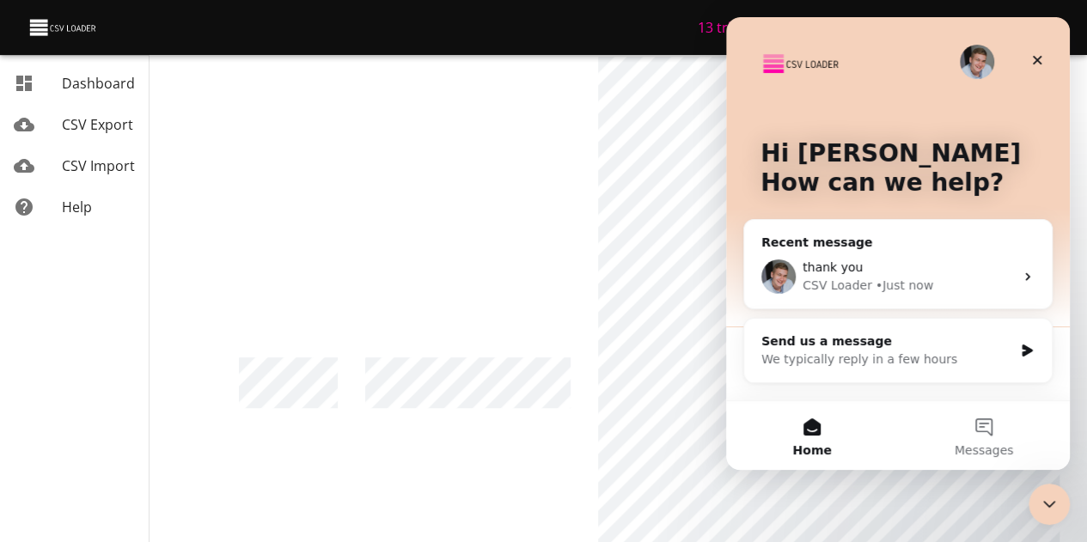
scroll to position [0, 0]
click at [1032, 66] on icon "Close" at bounding box center [1037, 60] width 14 height 14
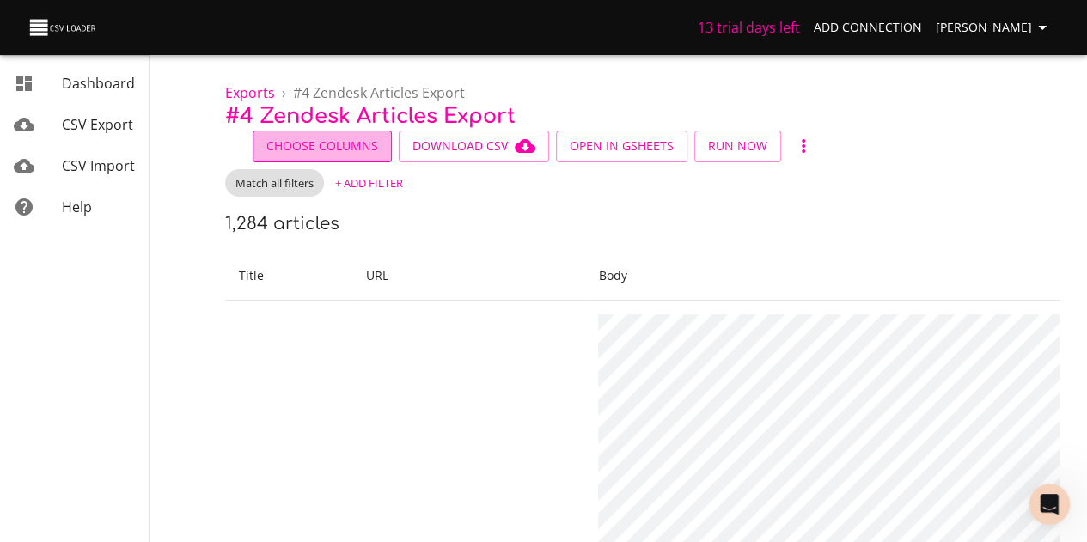
click at [350, 150] on span "Choose Columns" at bounding box center [322, 146] width 112 height 21
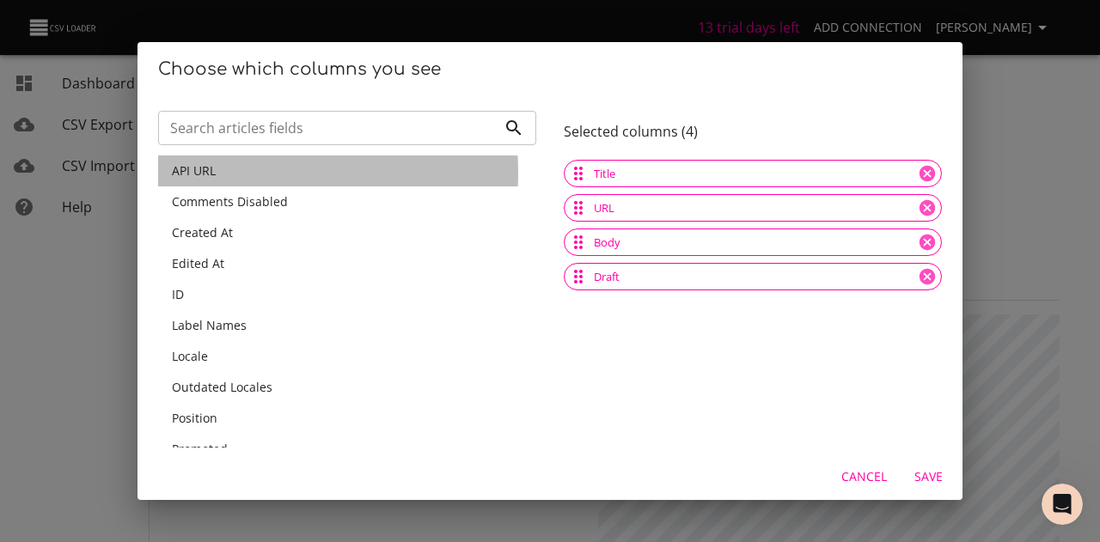
click at [213, 173] on span "API URL" at bounding box center [194, 170] width 44 height 16
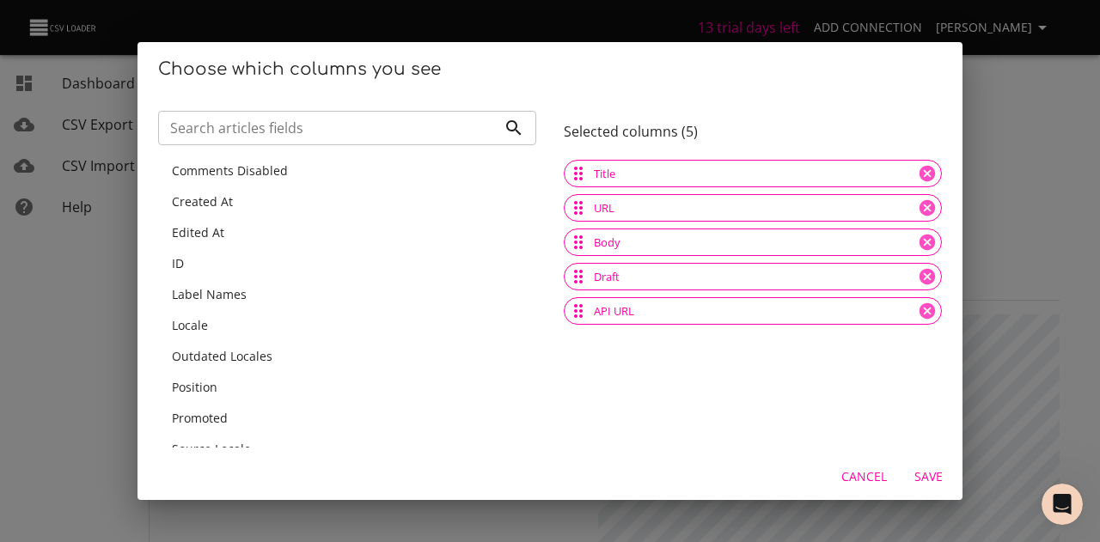
click at [211, 174] on span "Comments Disabled" at bounding box center [230, 170] width 116 height 16
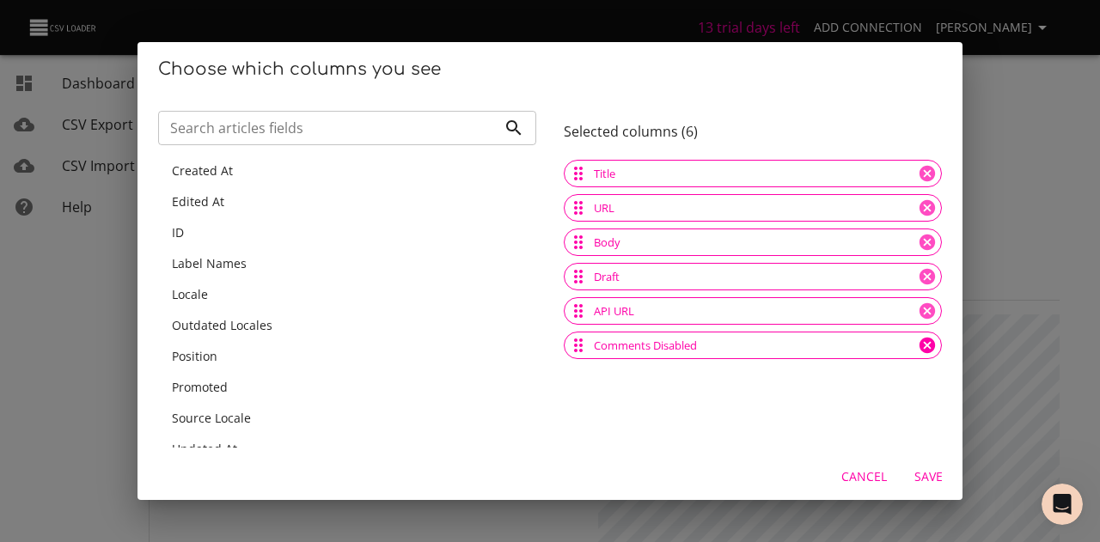
click at [918, 346] on icon at bounding box center [927, 345] width 19 height 19
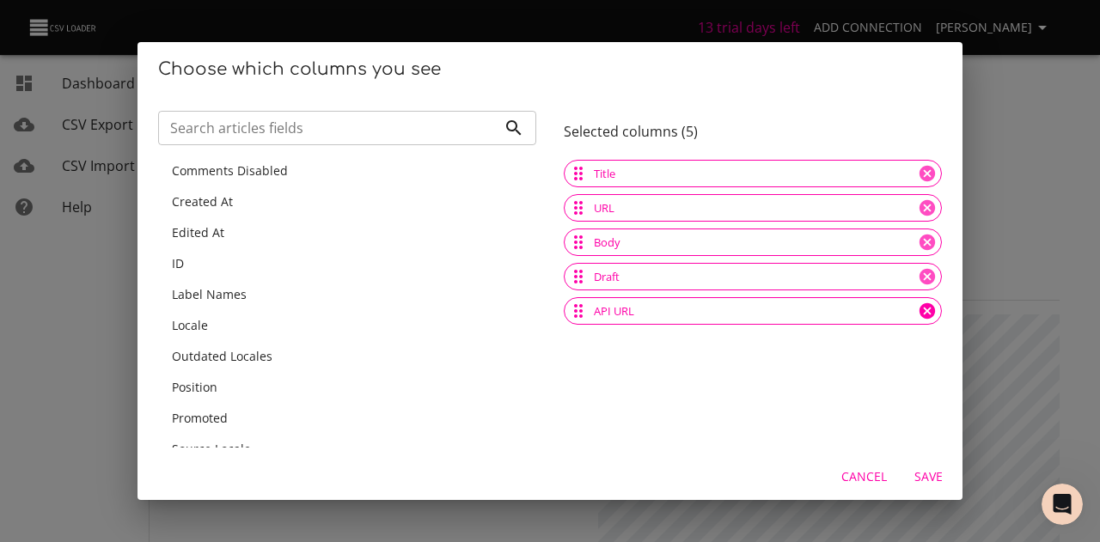
click at [918, 310] on icon at bounding box center [927, 311] width 19 height 19
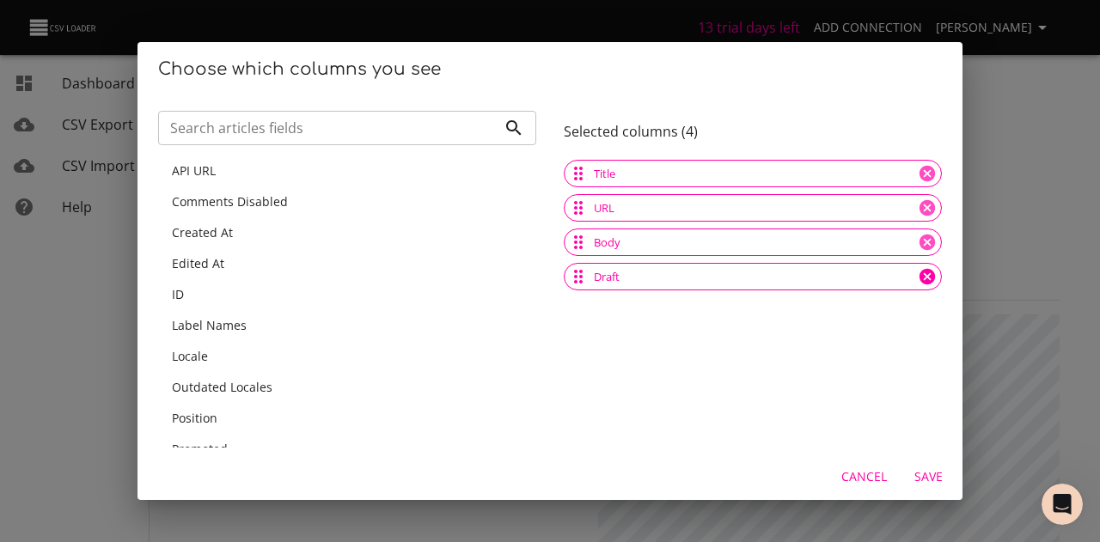
click at [919, 276] on icon at bounding box center [926, 276] width 15 height 15
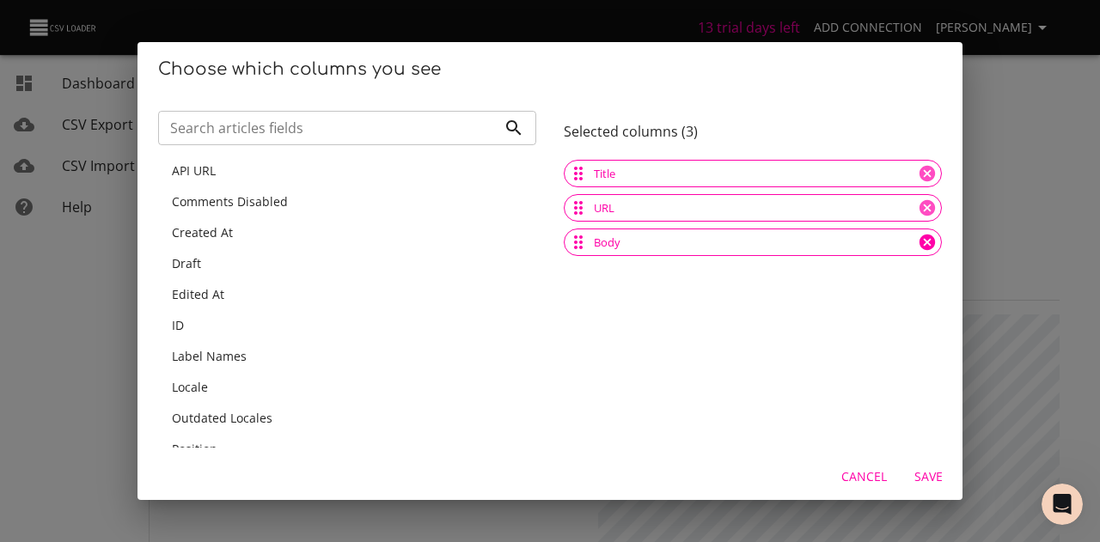
click at [919, 236] on icon at bounding box center [926, 242] width 15 height 15
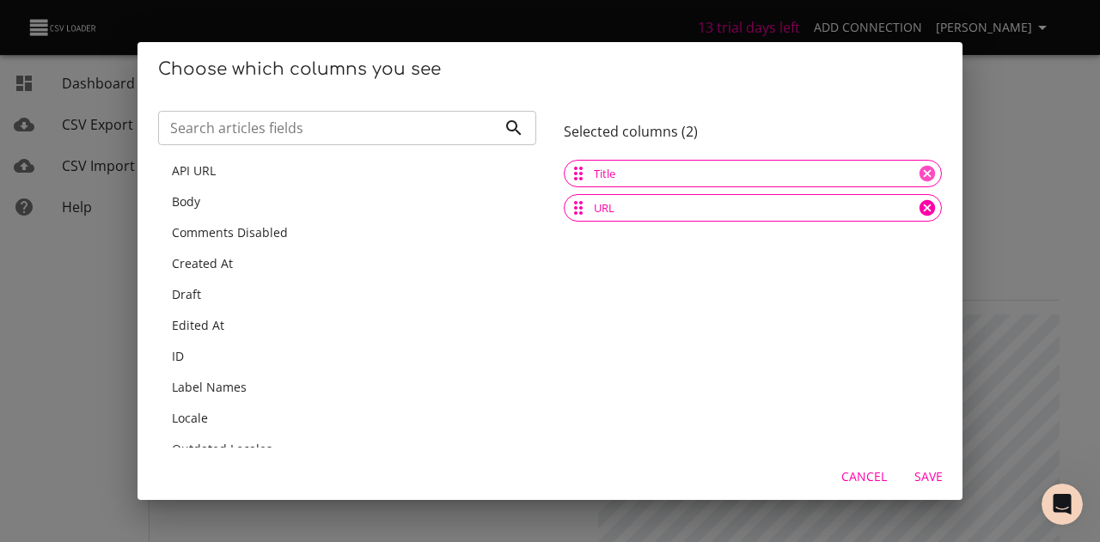
click at [922, 207] on icon at bounding box center [927, 208] width 19 height 19
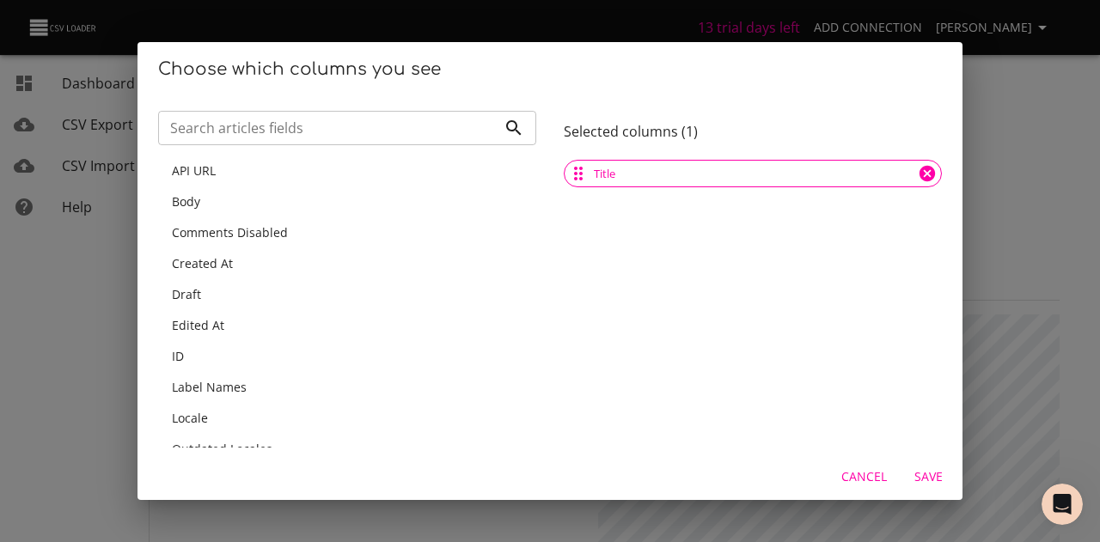
click at [919, 179] on icon at bounding box center [926, 173] width 15 height 15
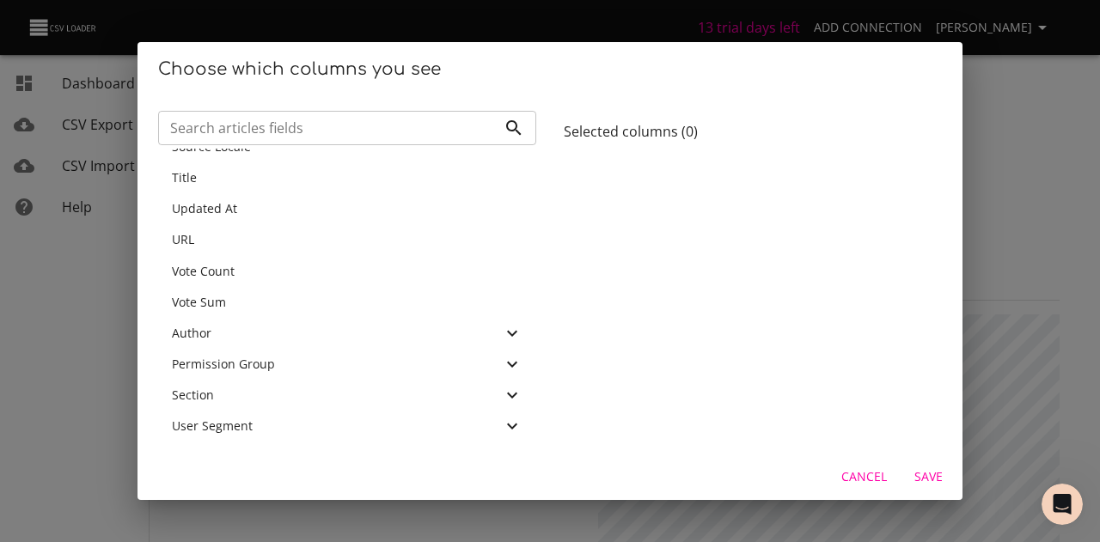
scroll to position [7, 0]
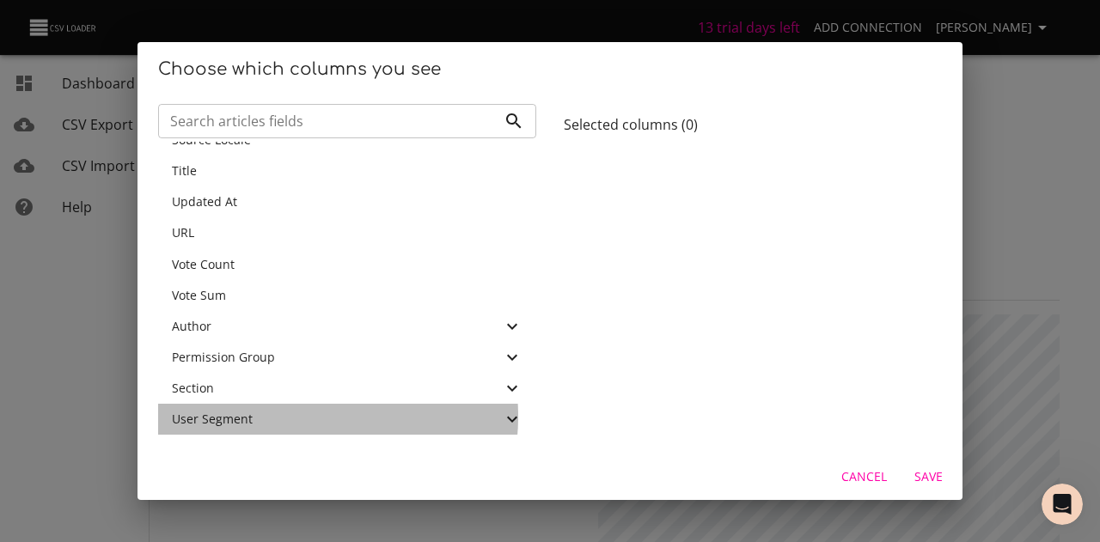
click at [287, 417] on div "User Segment" at bounding box center [337, 419] width 330 height 17
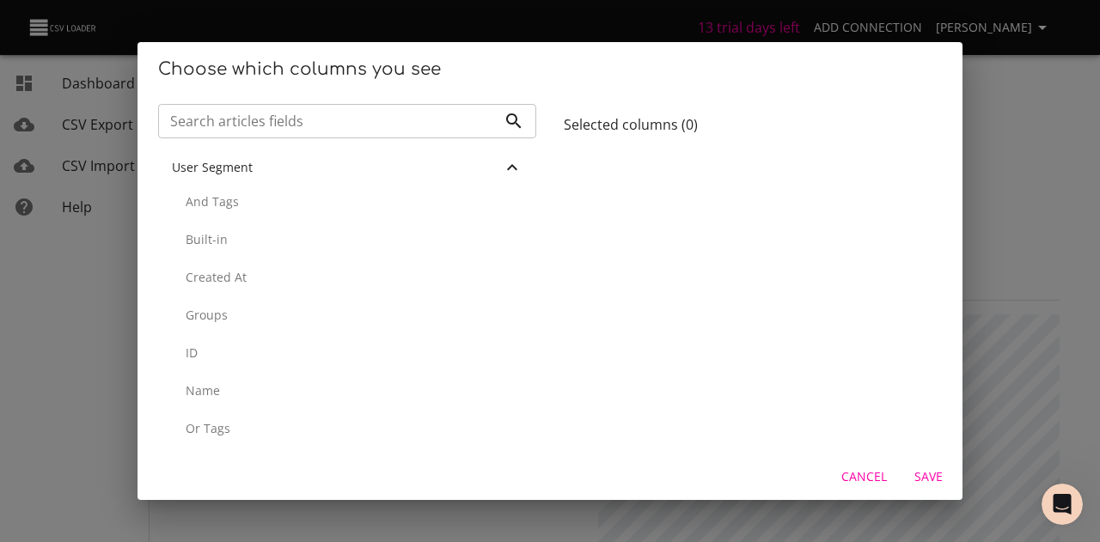
scroll to position [653, 0]
click at [235, 205] on div "And Tags" at bounding box center [347, 196] width 378 height 38
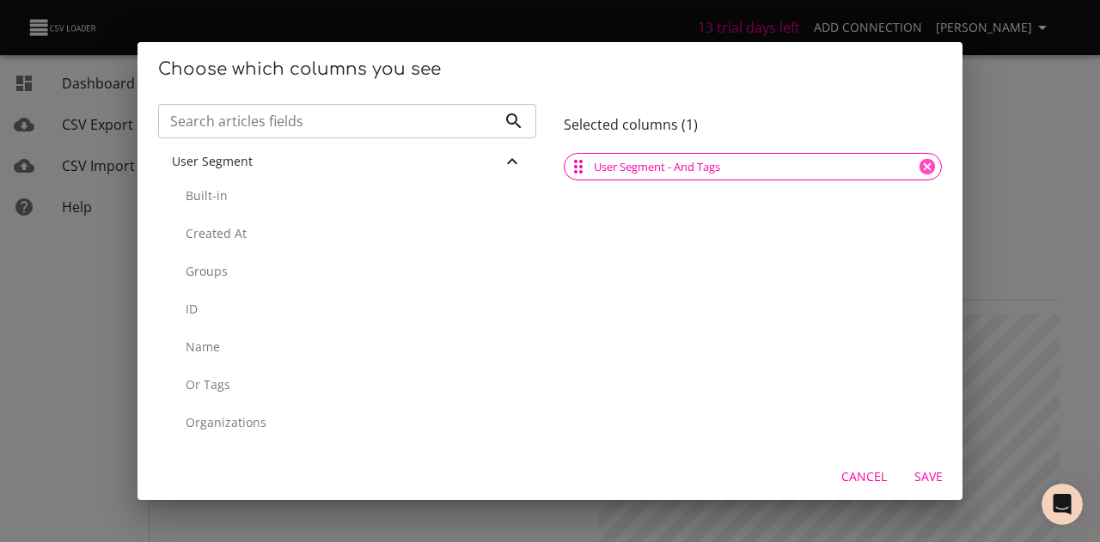
click at [247, 168] on span "User Segment" at bounding box center [212, 161] width 81 height 16
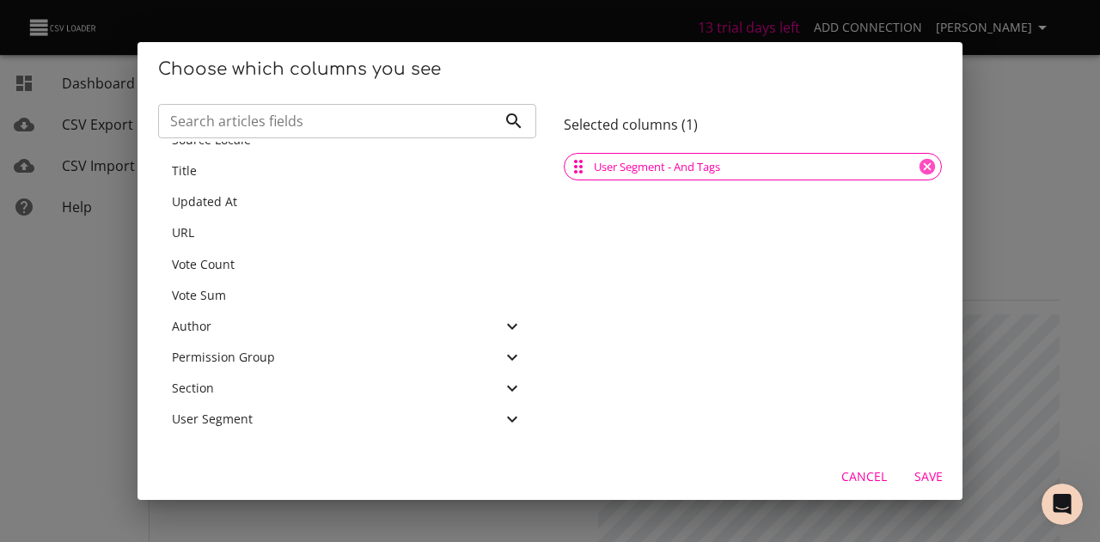
scroll to position [395, 0]
click at [919, 162] on icon at bounding box center [926, 166] width 15 height 15
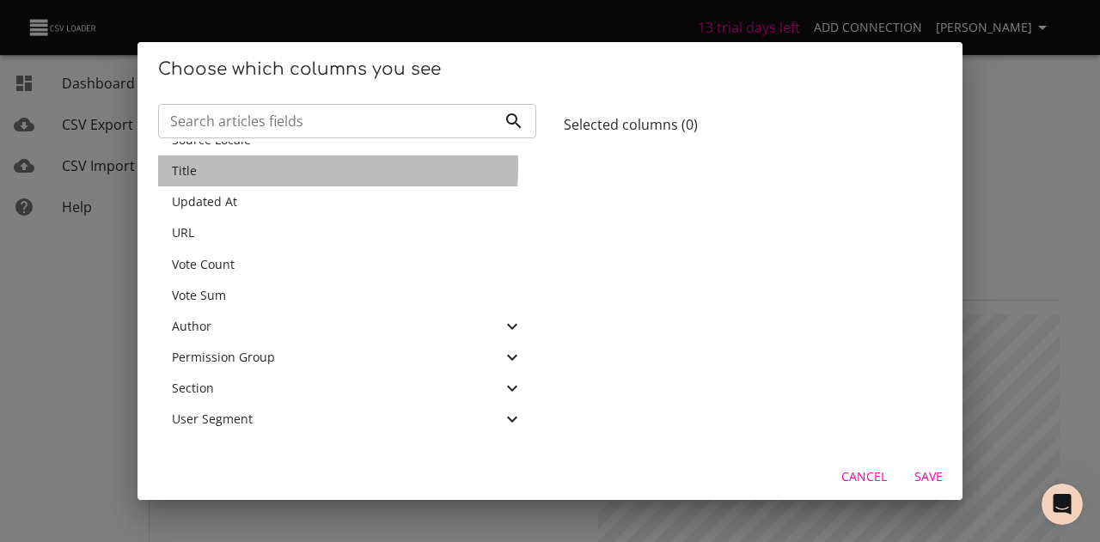
click at [244, 166] on div "Title" at bounding box center [347, 170] width 351 height 17
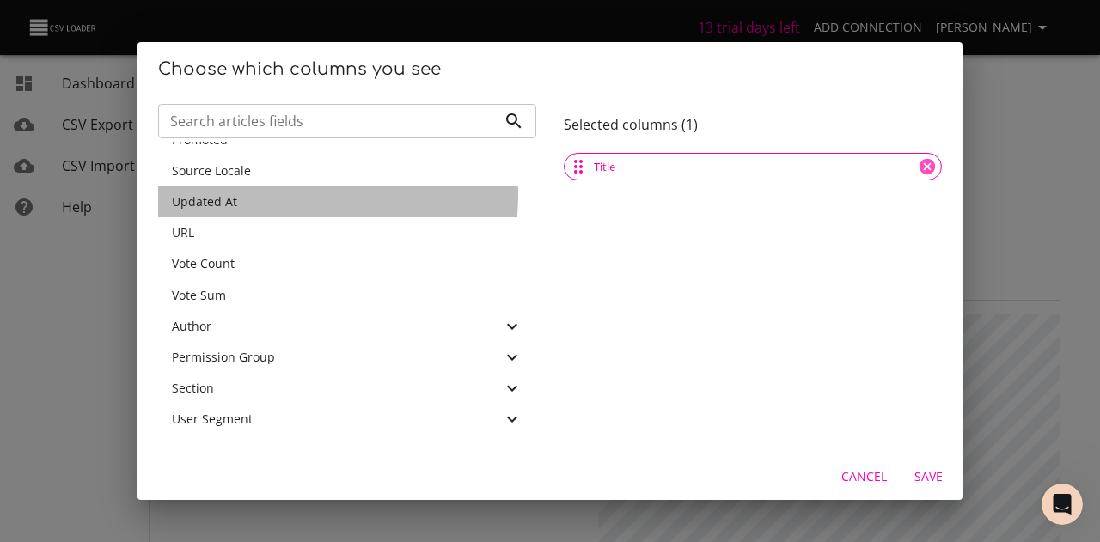
click at [223, 193] on span "Updated At" at bounding box center [204, 201] width 65 height 16
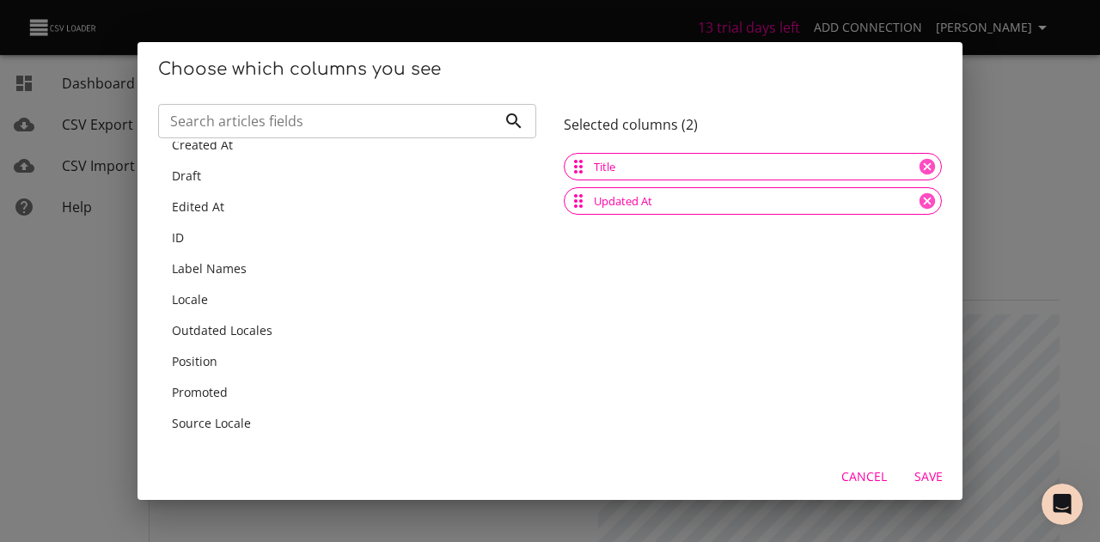
scroll to position [76, 0]
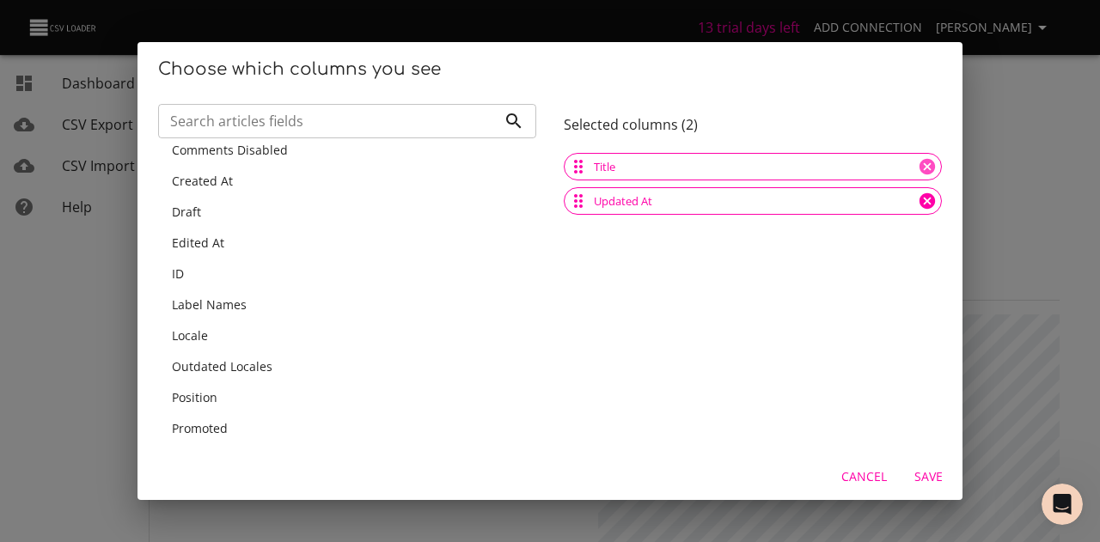
click at [919, 205] on icon at bounding box center [926, 200] width 15 height 15
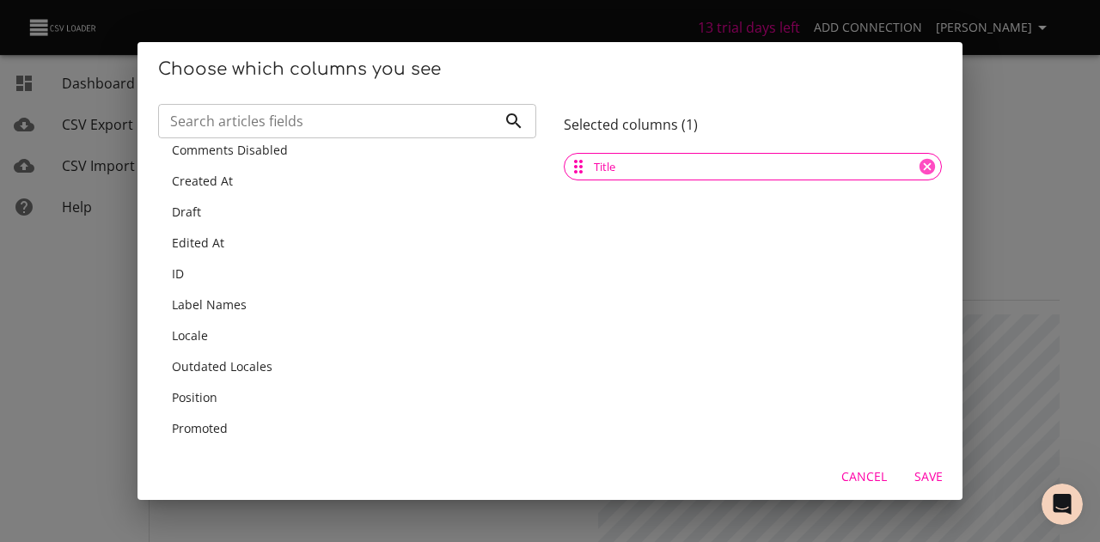
click at [265, 180] on div "Created At" at bounding box center [347, 181] width 351 height 17
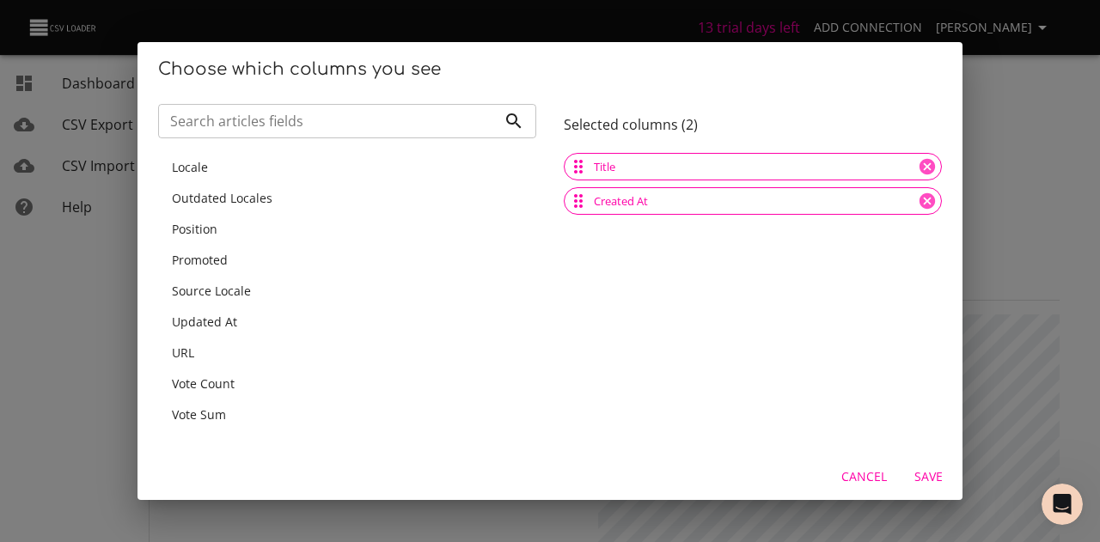
scroll to position [247, 0]
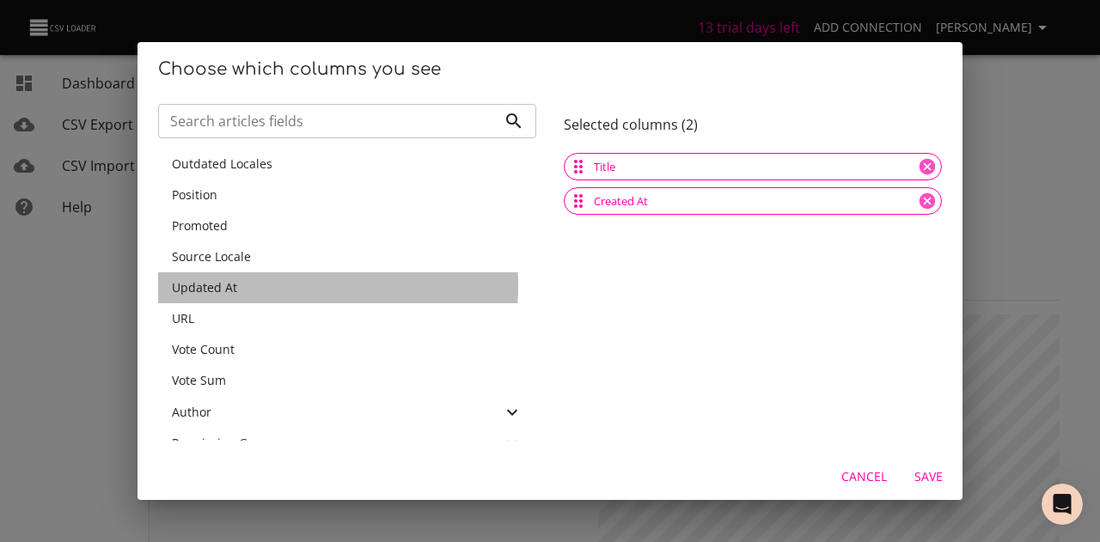
click at [229, 285] on span "Updated At" at bounding box center [204, 287] width 65 height 16
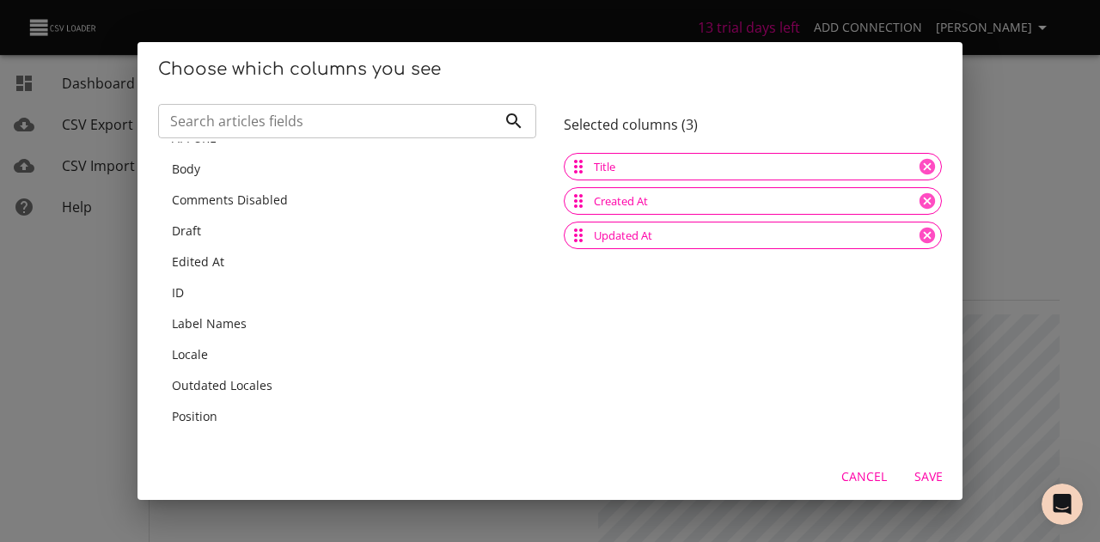
scroll to position [0, 0]
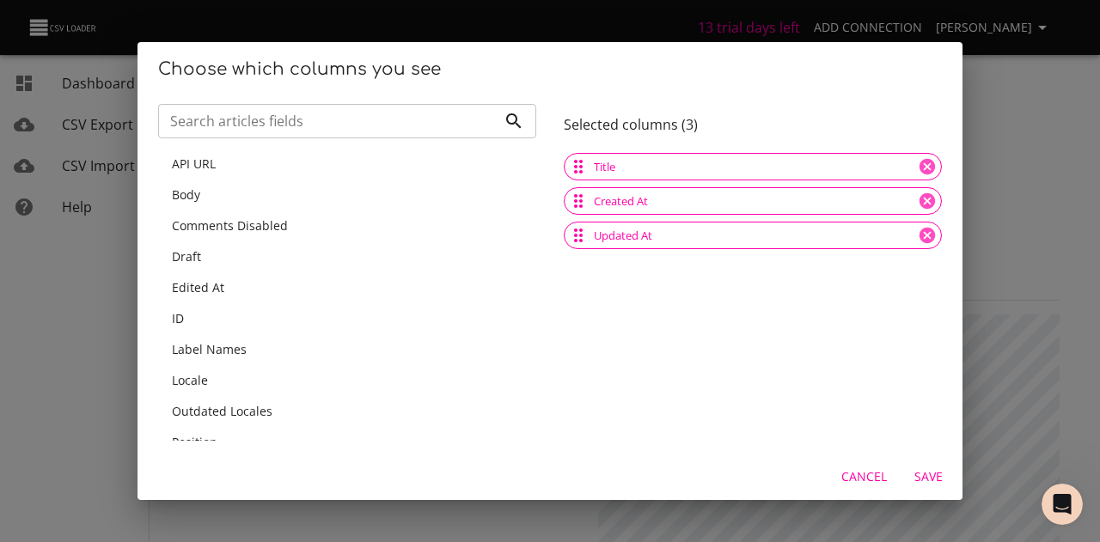
click at [205, 261] on div "Draft" at bounding box center [347, 256] width 351 height 17
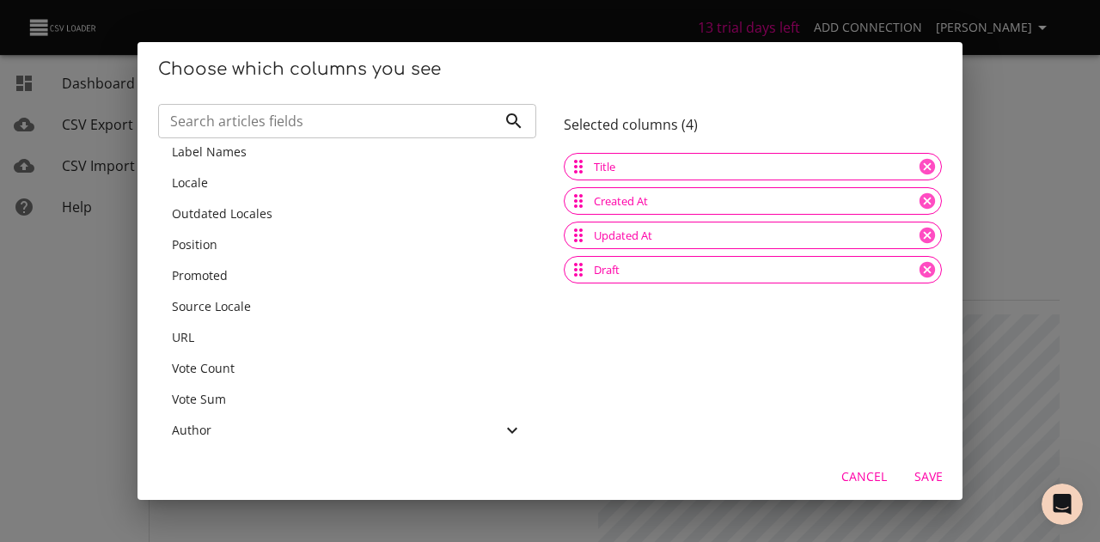
scroll to position [172, 0]
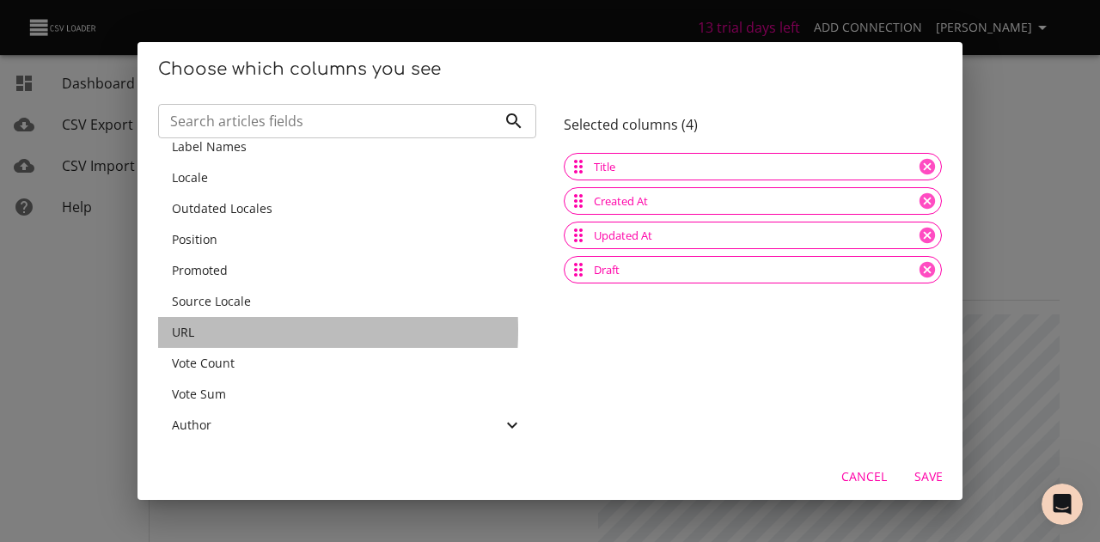
click at [193, 331] on span "URL" at bounding box center [183, 332] width 22 height 16
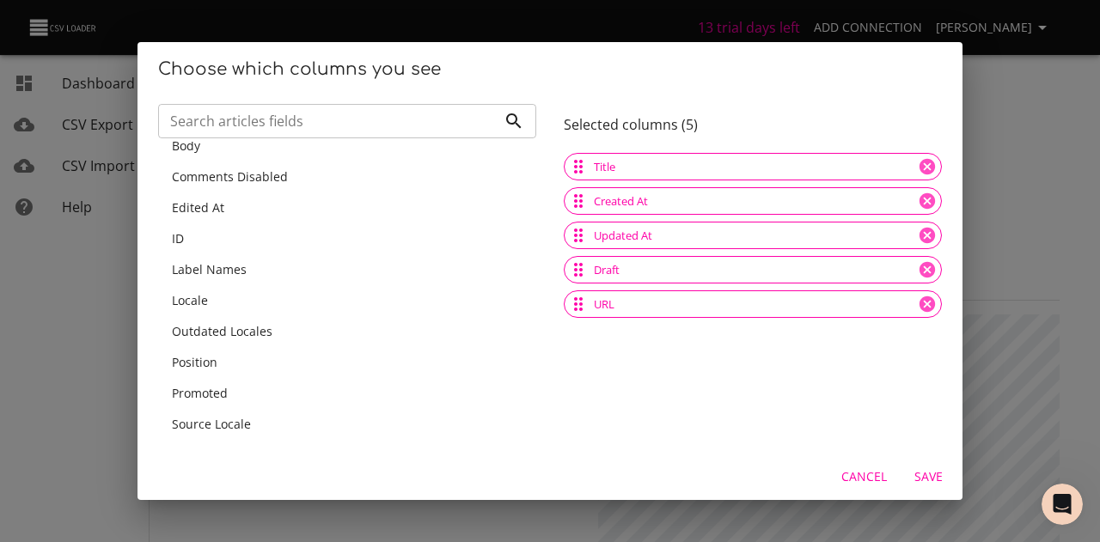
scroll to position [0, 0]
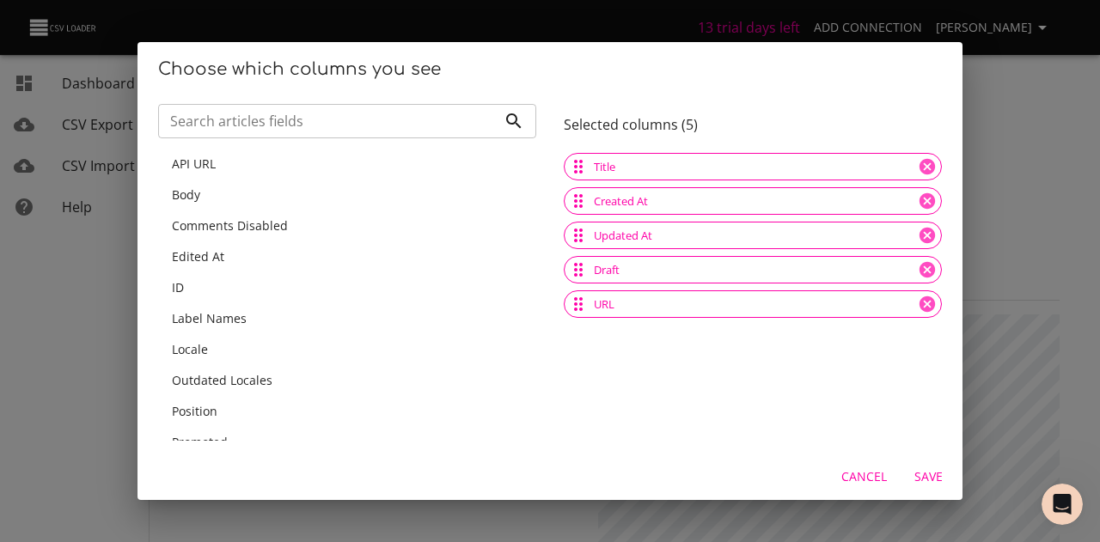
click at [211, 200] on div "Body" at bounding box center [347, 194] width 351 height 17
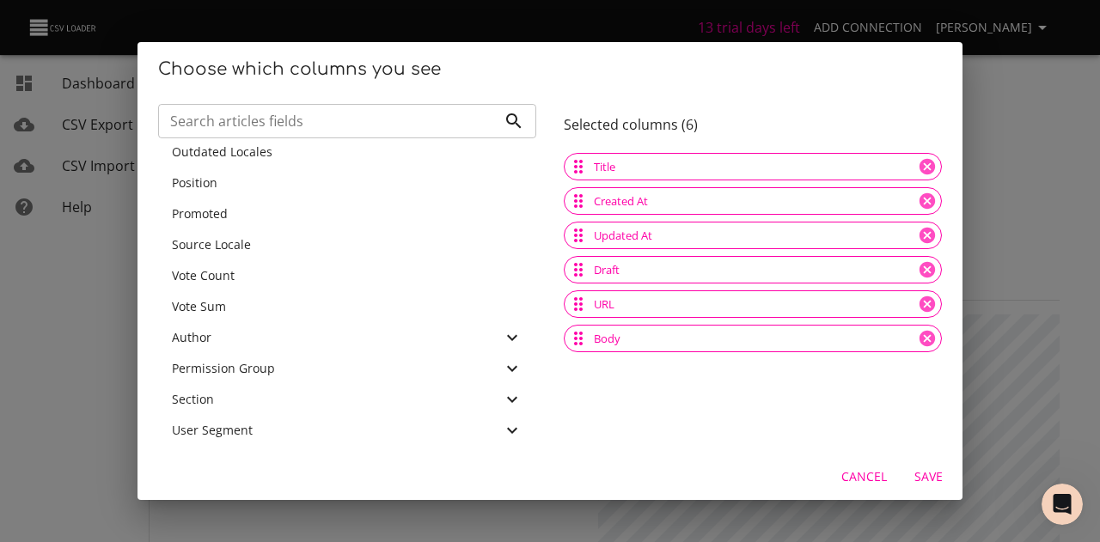
scroll to position [210, 0]
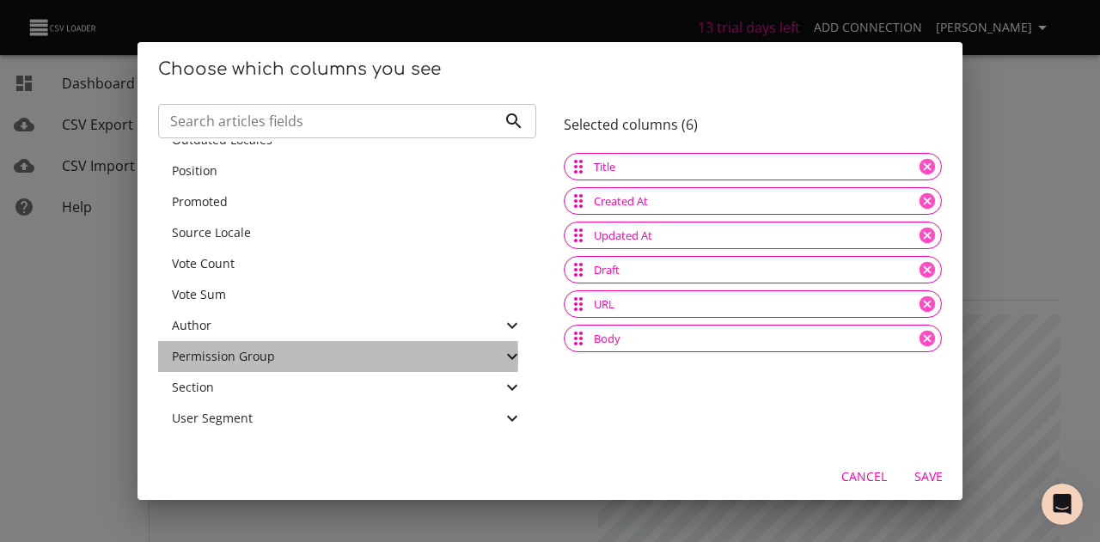
click at [222, 358] on span "Permission Group" at bounding box center [223, 356] width 103 height 16
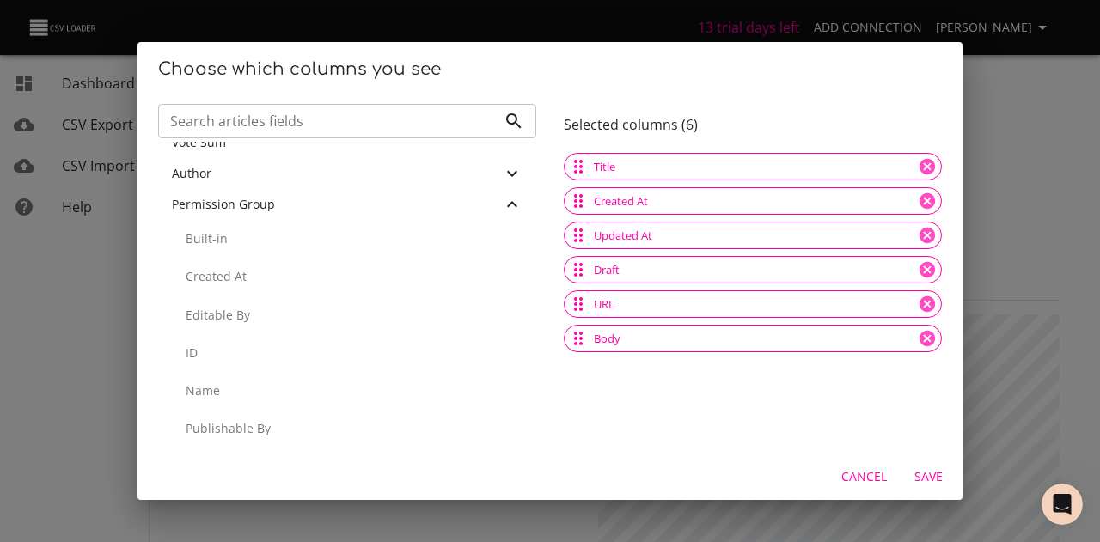
scroll to position [474, 0]
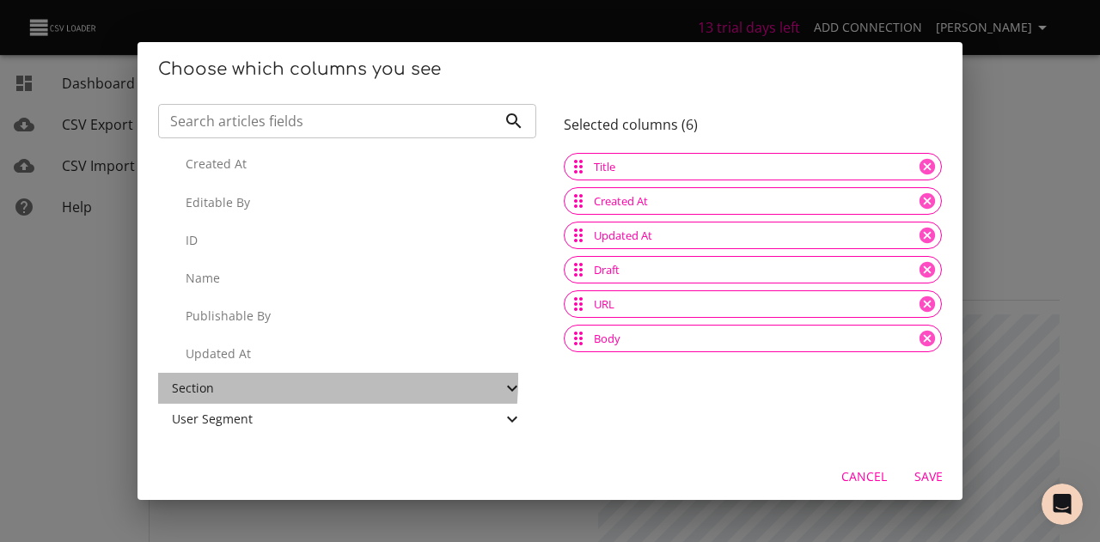
click at [210, 380] on div "Section" at bounding box center [337, 388] width 330 height 17
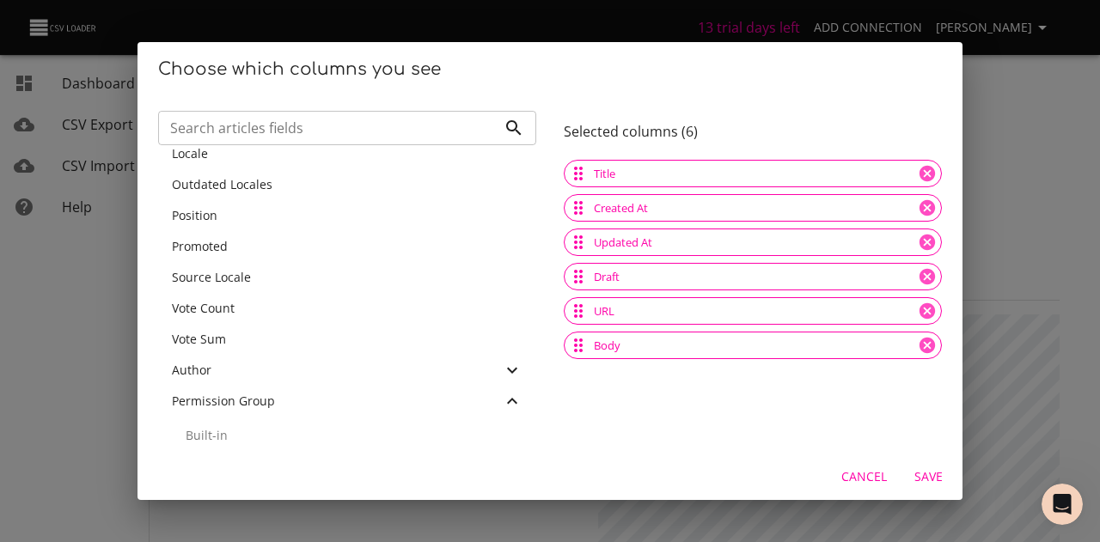
scroll to position [0, 0]
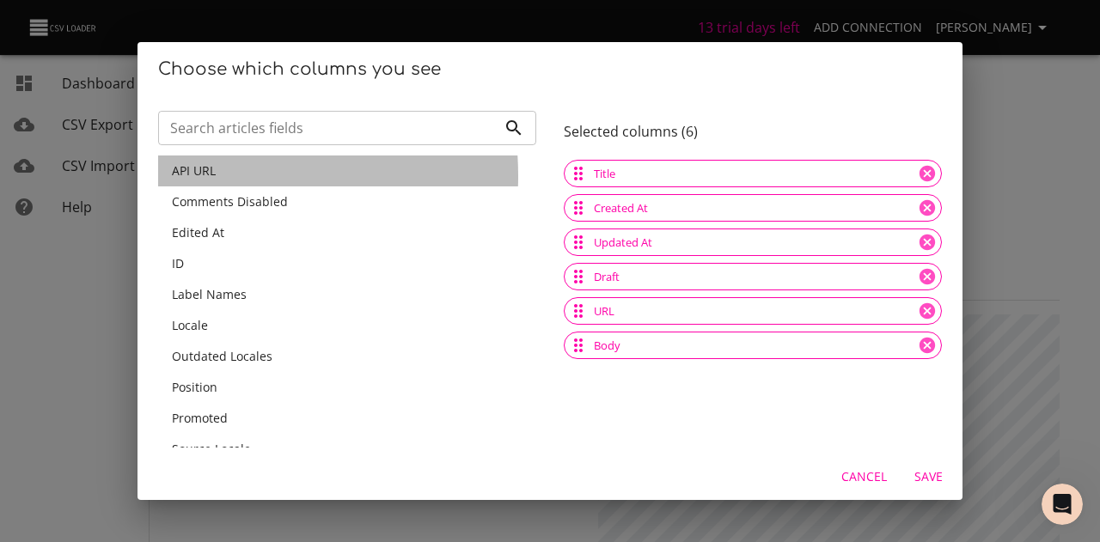
click at [180, 176] on span "API URL" at bounding box center [194, 170] width 44 height 16
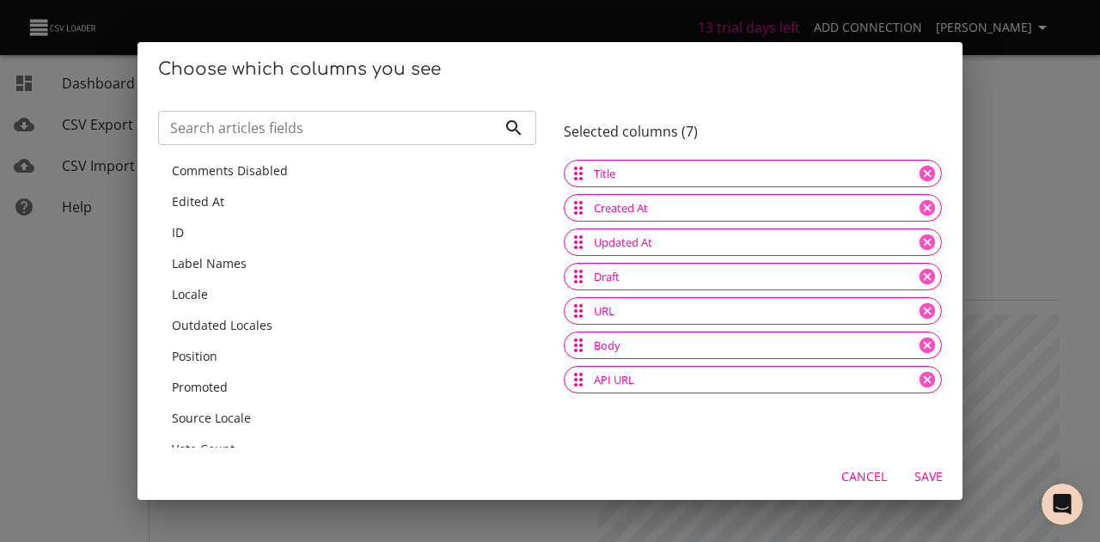
click at [189, 204] on span "Edited At" at bounding box center [198, 201] width 52 height 16
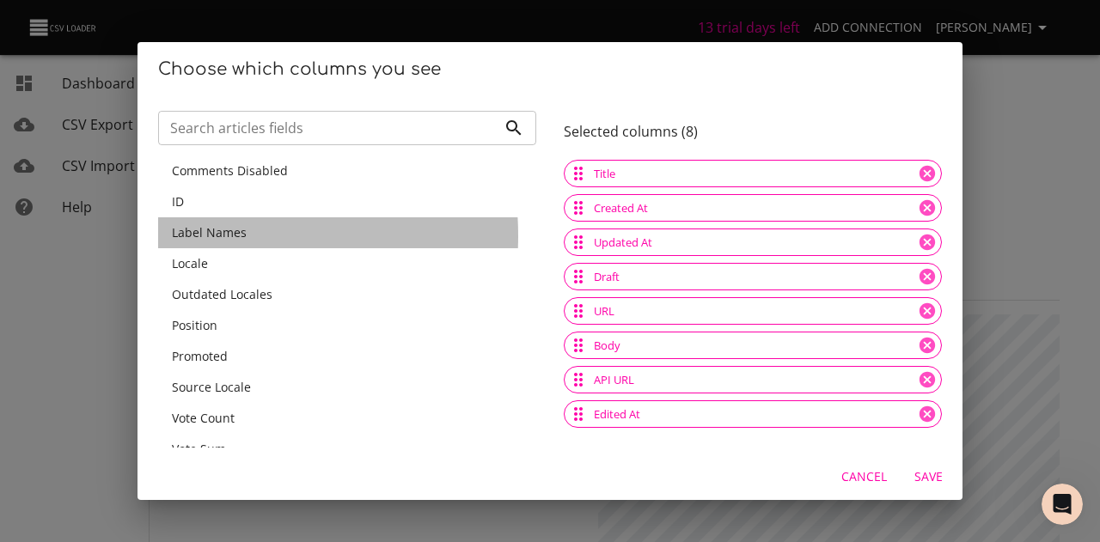
click at [186, 235] on span "Label Names" at bounding box center [209, 232] width 75 height 16
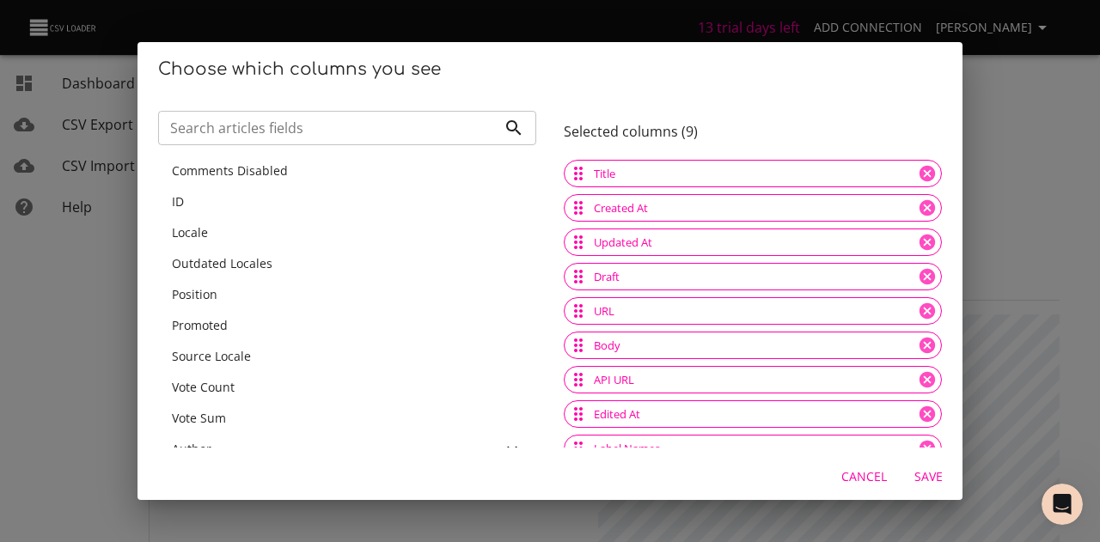
scroll to position [17, 0]
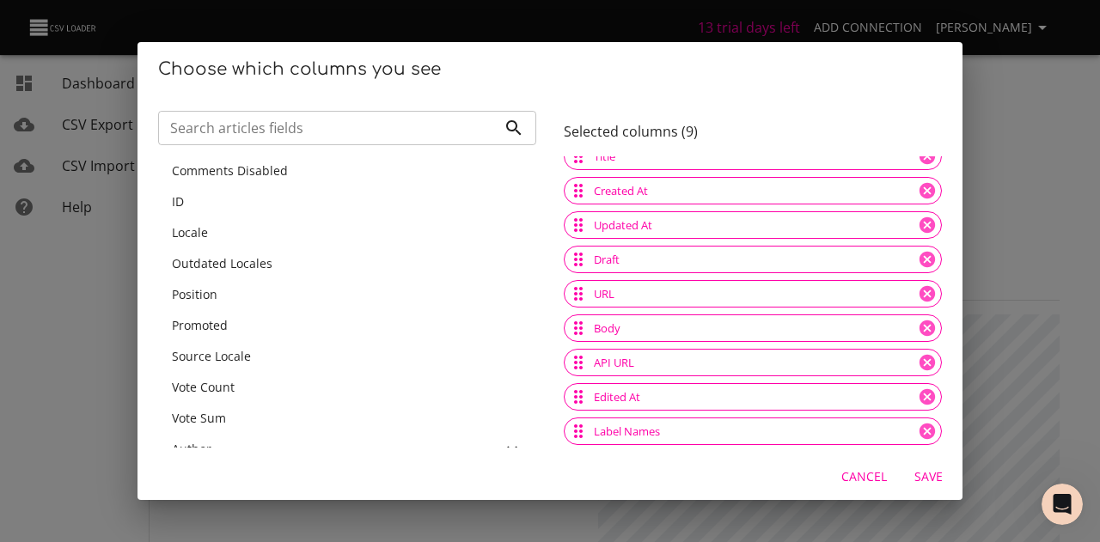
click at [223, 167] on span "Comments Disabled" at bounding box center [230, 170] width 116 height 16
click at [180, 174] on span "ID" at bounding box center [178, 170] width 12 height 16
click at [182, 172] on span "Locale" at bounding box center [190, 170] width 36 height 16
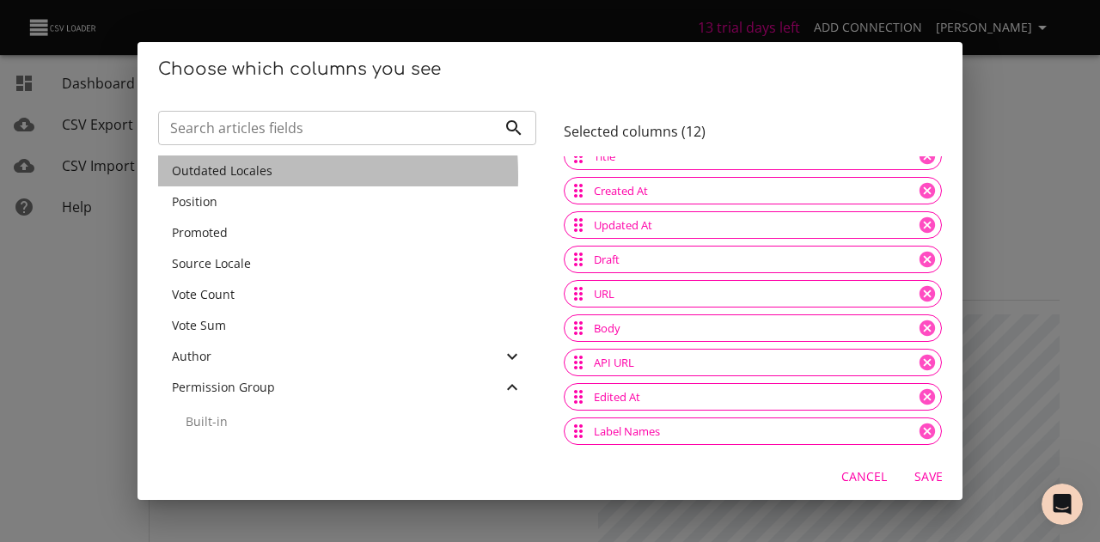
click at [182, 176] on span "Outdated Locales" at bounding box center [222, 170] width 101 height 16
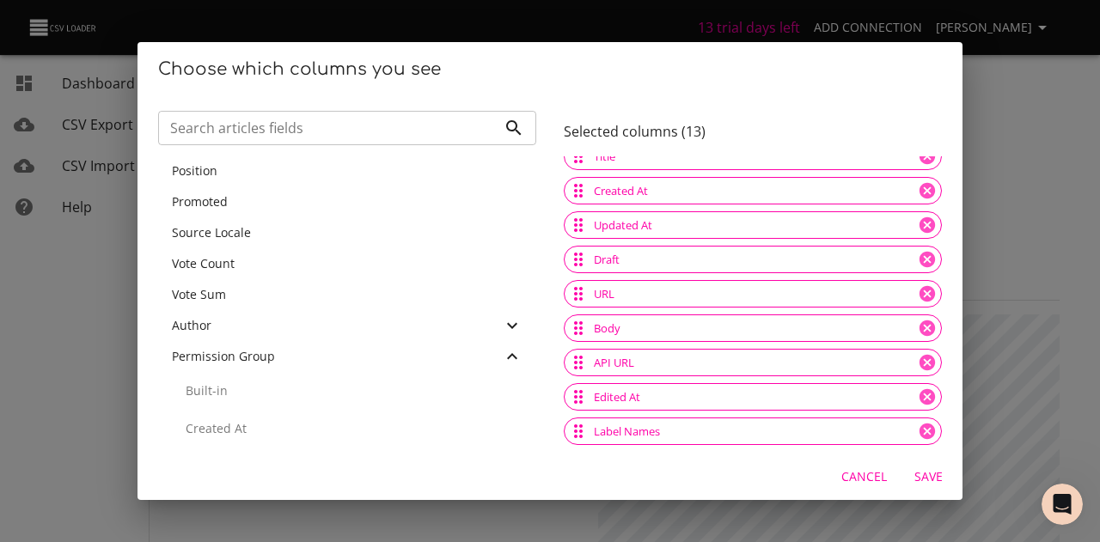
click at [182, 176] on span "Position" at bounding box center [195, 170] width 46 height 16
click at [182, 176] on span "Promoted" at bounding box center [200, 170] width 56 height 16
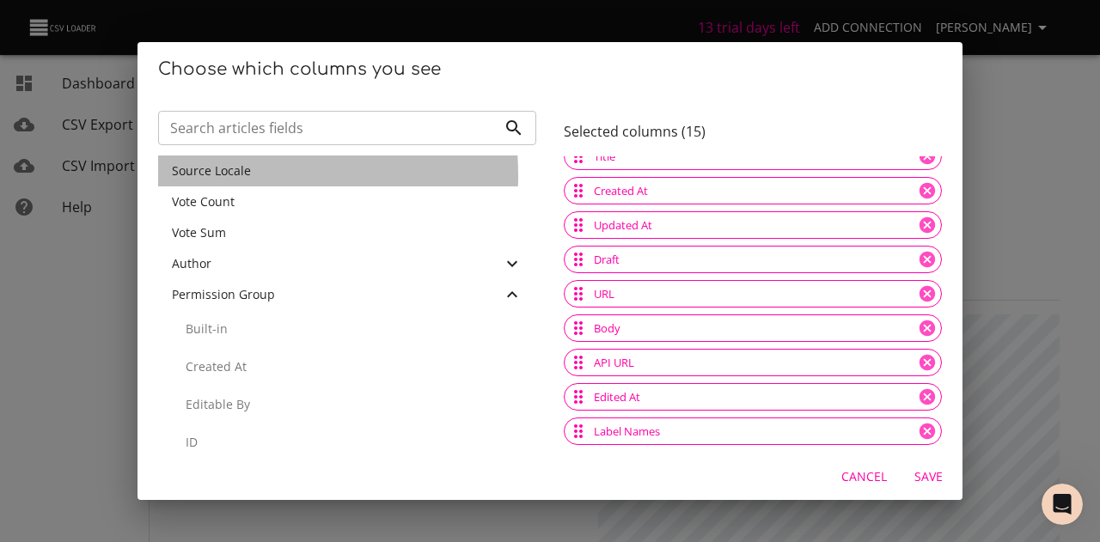
click at [182, 176] on span "Source Locale" at bounding box center [211, 170] width 79 height 16
click at [182, 176] on span "Vote Count" at bounding box center [203, 170] width 63 height 16
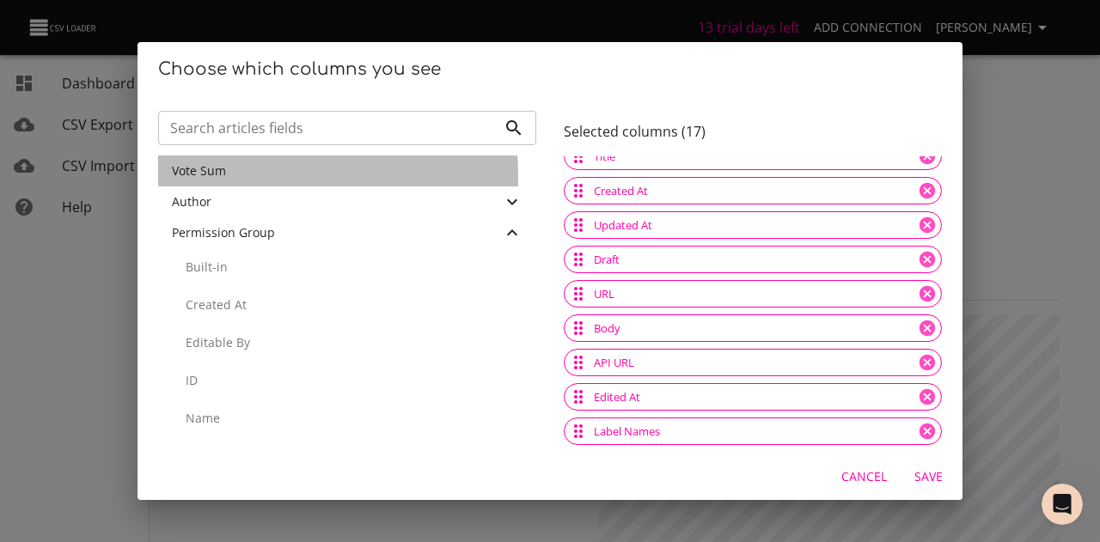
click at [182, 177] on span "Vote Sum" at bounding box center [199, 170] width 54 height 16
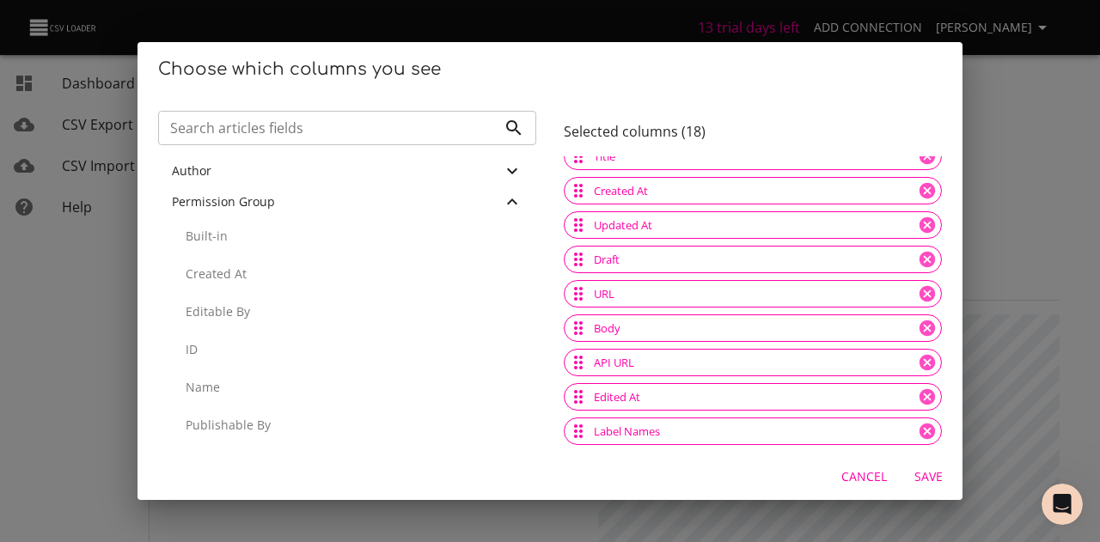
click at [182, 177] on span "Author" at bounding box center [192, 170] width 40 height 16
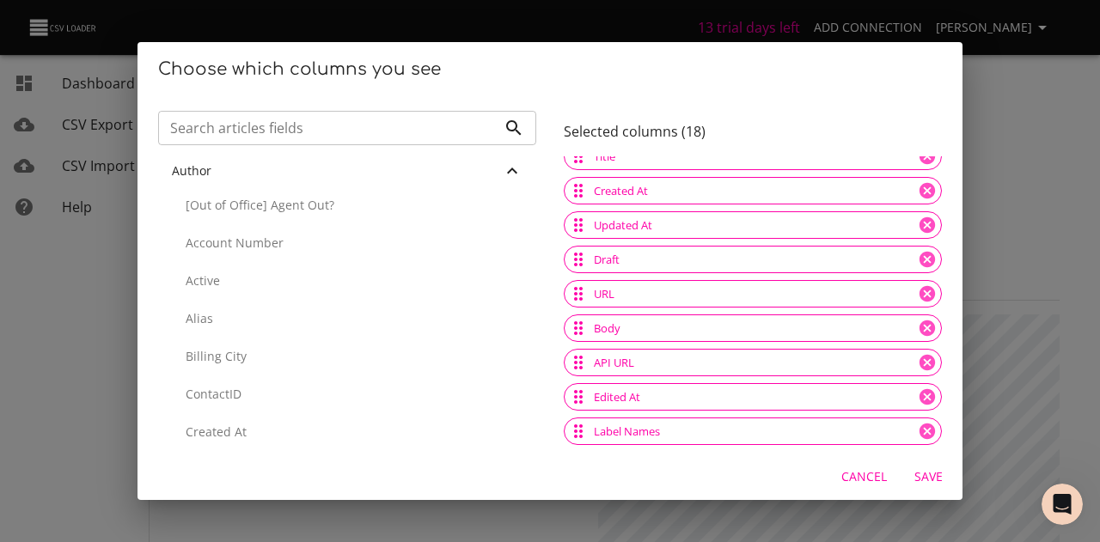
click at [196, 203] on p "[Out of Office] Agent Out?" at bounding box center [354, 205] width 337 height 17
click at [196, 204] on p "Account Number" at bounding box center [354, 205] width 337 height 17
click at [196, 204] on p "Active" at bounding box center [354, 205] width 337 height 17
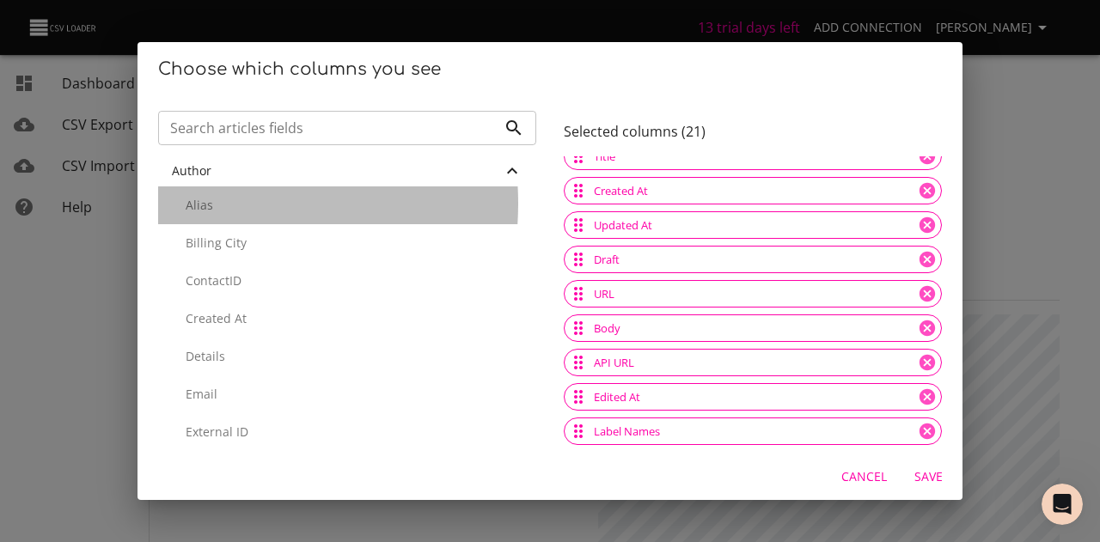
click at [196, 204] on p "Alias" at bounding box center [354, 205] width 337 height 17
click at [196, 204] on p "Billing City" at bounding box center [354, 205] width 337 height 17
click at [196, 204] on p "ContactID" at bounding box center [354, 205] width 337 height 17
click at [196, 204] on p "Created At" at bounding box center [354, 205] width 337 height 17
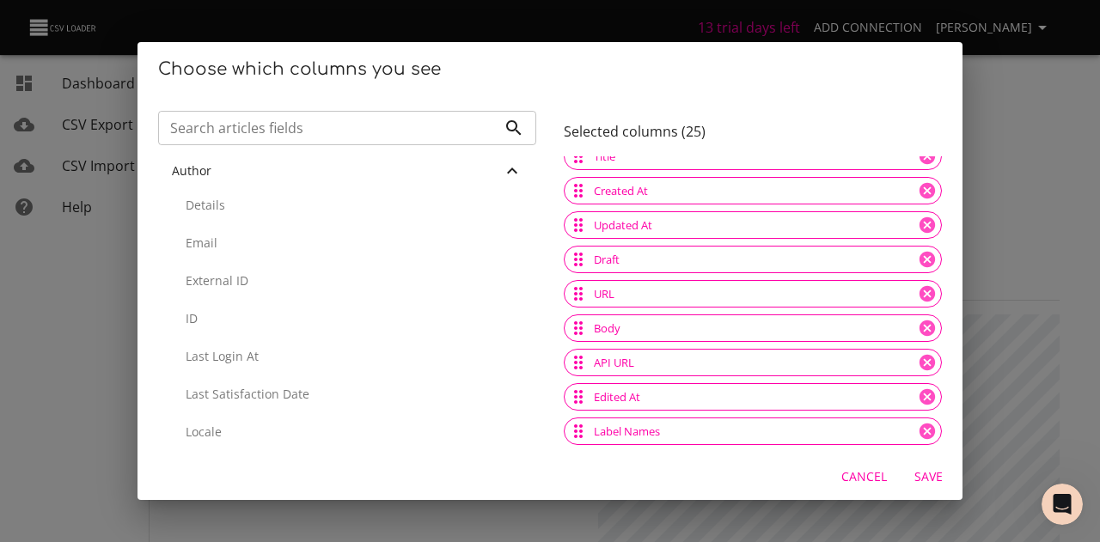
click at [196, 204] on p "Details" at bounding box center [354, 205] width 337 height 17
click at [196, 204] on p "Email" at bounding box center [354, 205] width 337 height 17
click at [196, 204] on p "External ID" at bounding box center [354, 205] width 337 height 17
click at [196, 204] on p "ID" at bounding box center [354, 205] width 337 height 17
click at [196, 204] on p "Last Login At" at bounding box center [354, 205] width 337 height 17
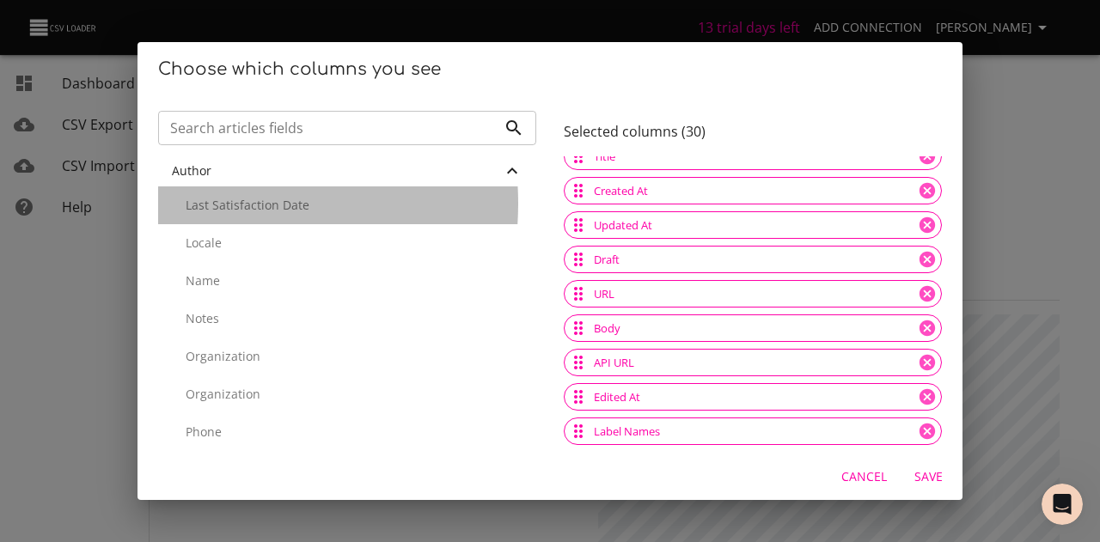
click at [196, 204] on p "Last Satisfaction Date" at bounding box center [354, 205] width 337 height 17
click at [196, 204] on p "Locale" at bounding box center [354, 205] width 337 height 17
click at [196, 204] on p "Name" at bounding box center [354, 205] width 337 height 17
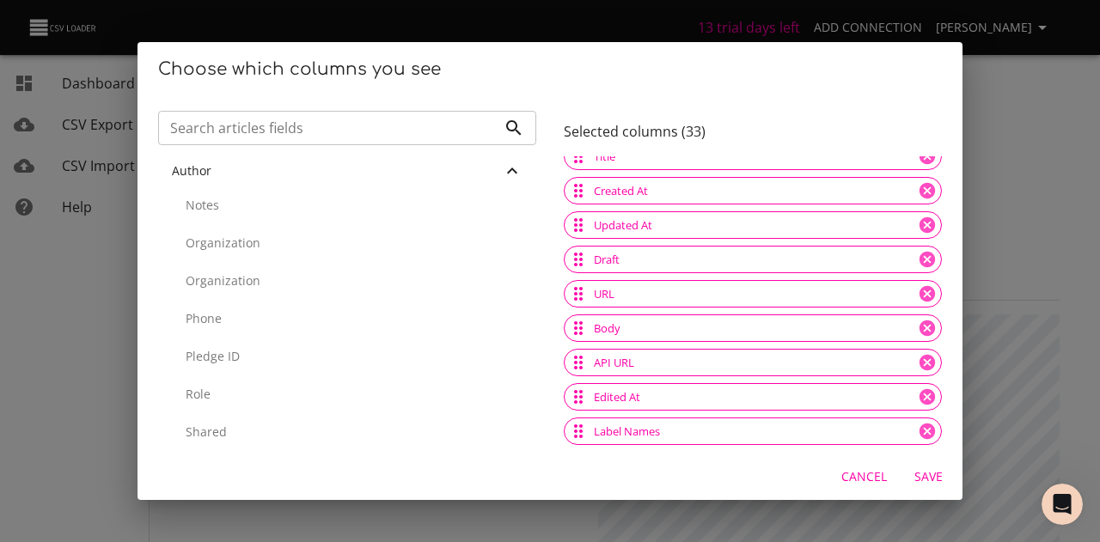
click at [196, 204] on p "Notes" at bounding box center [354, 205] width 337 height 17
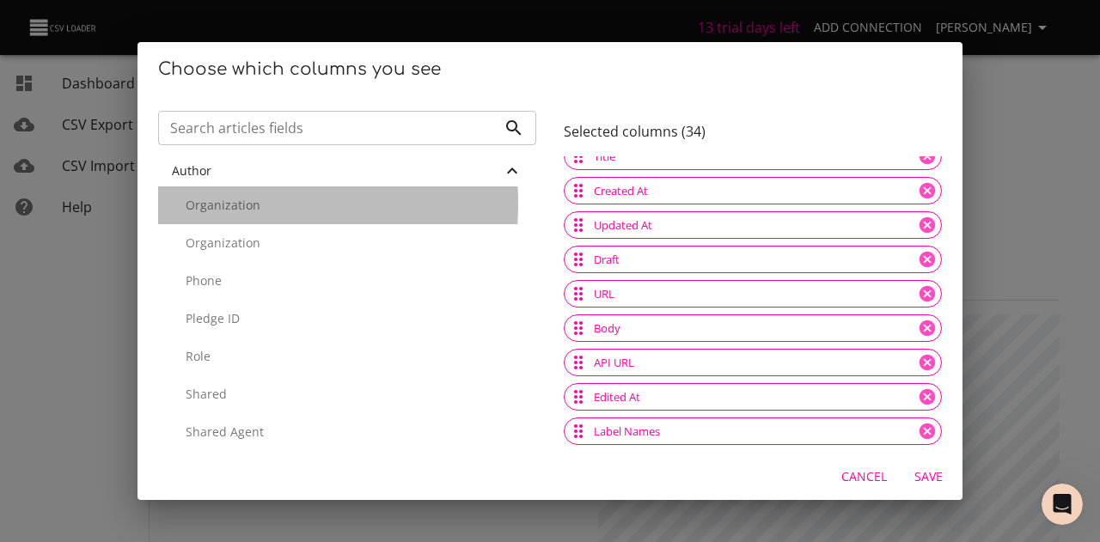
click at [196, 204] on p "Organization" at bounding box center [354, 205] width 337 height 17
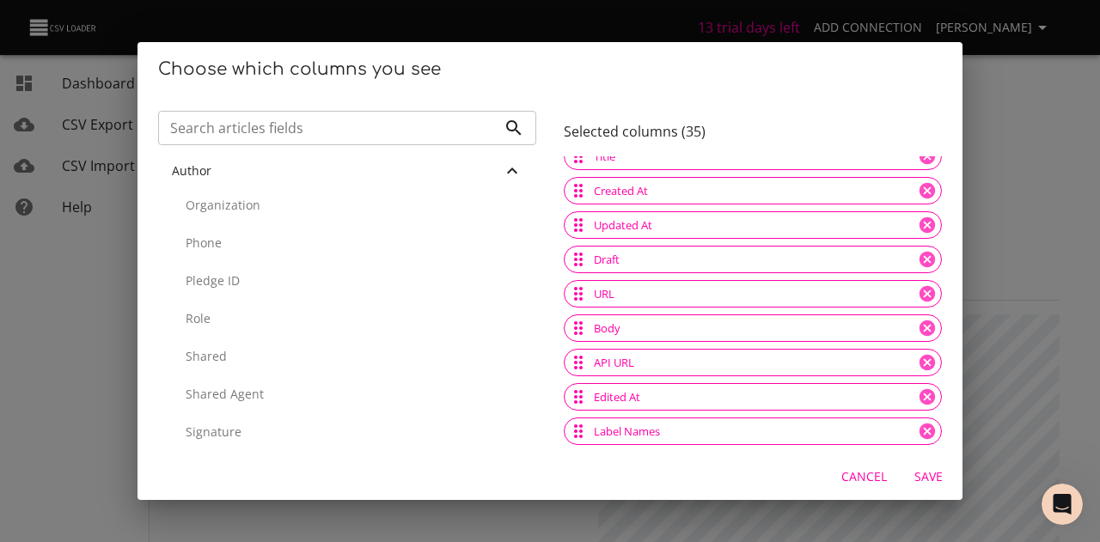
click at [196, 204] on p "Organization" at bounding box center [354, 205] width 337 height 17
click at [196, 204] on p "Phone" at bounding box center [354, 205] width 337 height 17
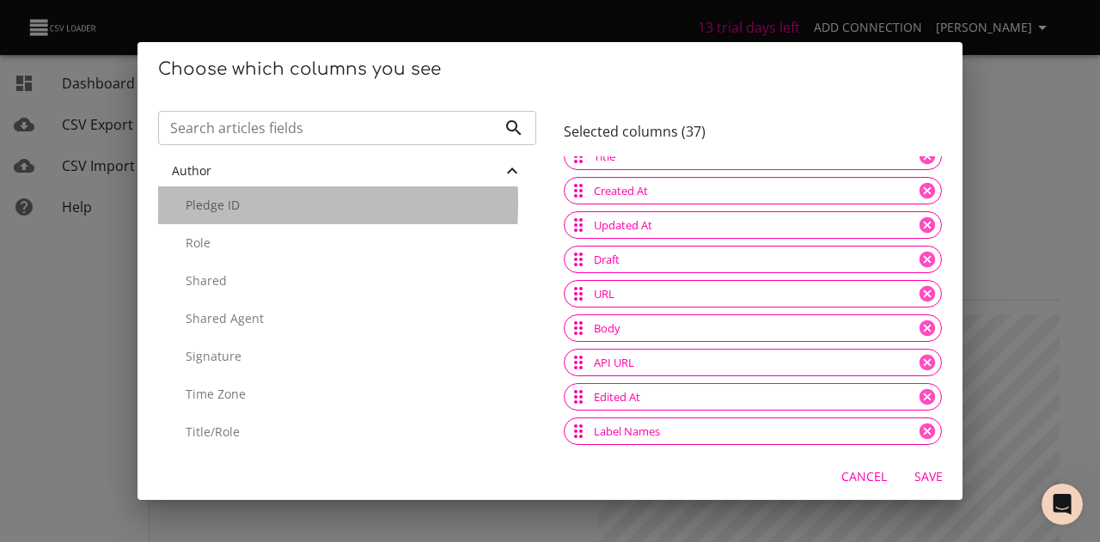
click at [196, 204] on p "Pledge ID" at bounding box center [354, 205] width 337 height 17
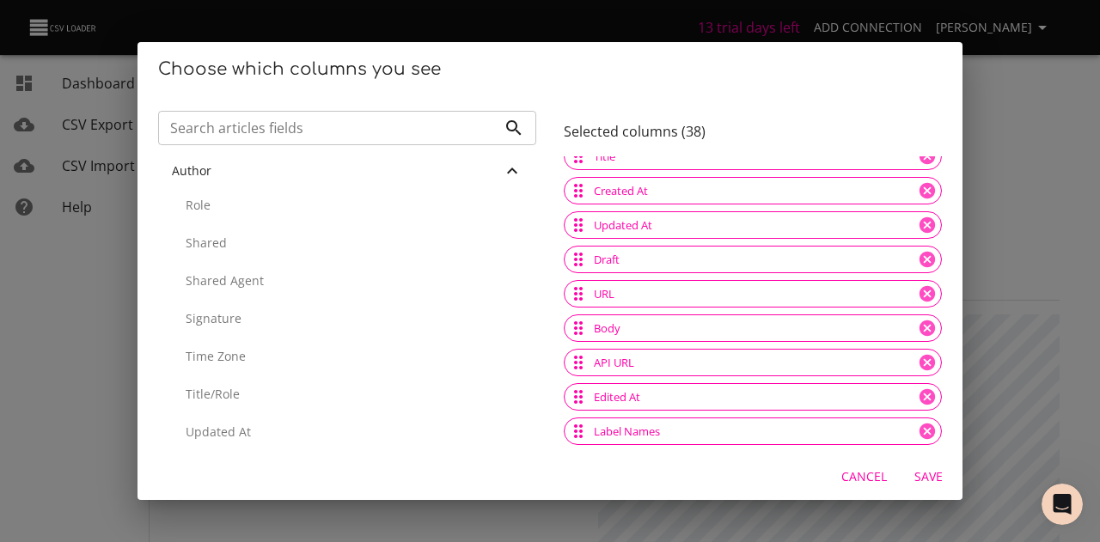
click at [196, 204] on p "Role" at bounding box center [354, 205] width 337 height 17
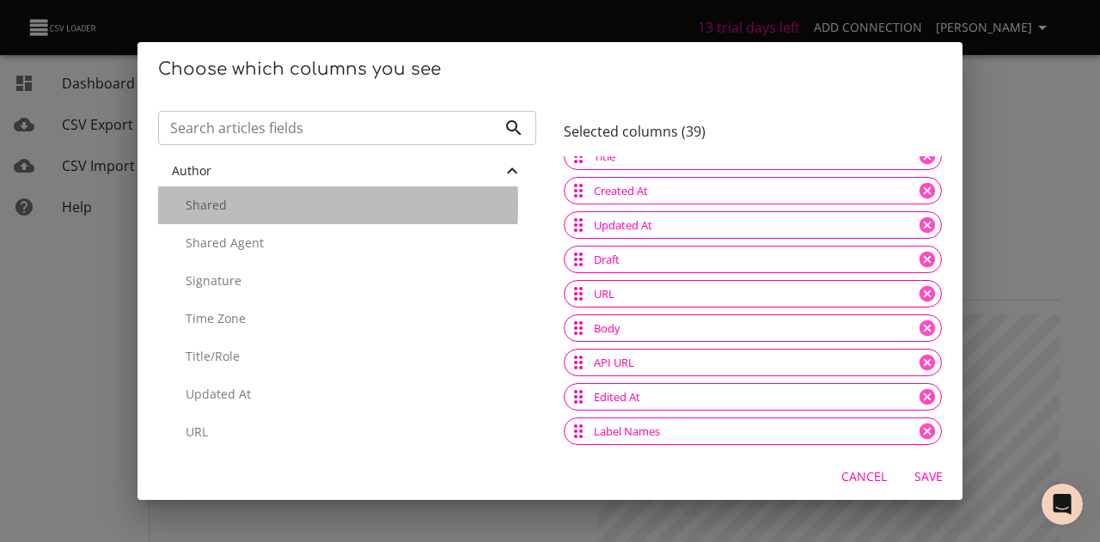
click at [196, 204] on p "Shared" at bounding box center [354, 205] width 337 height 17
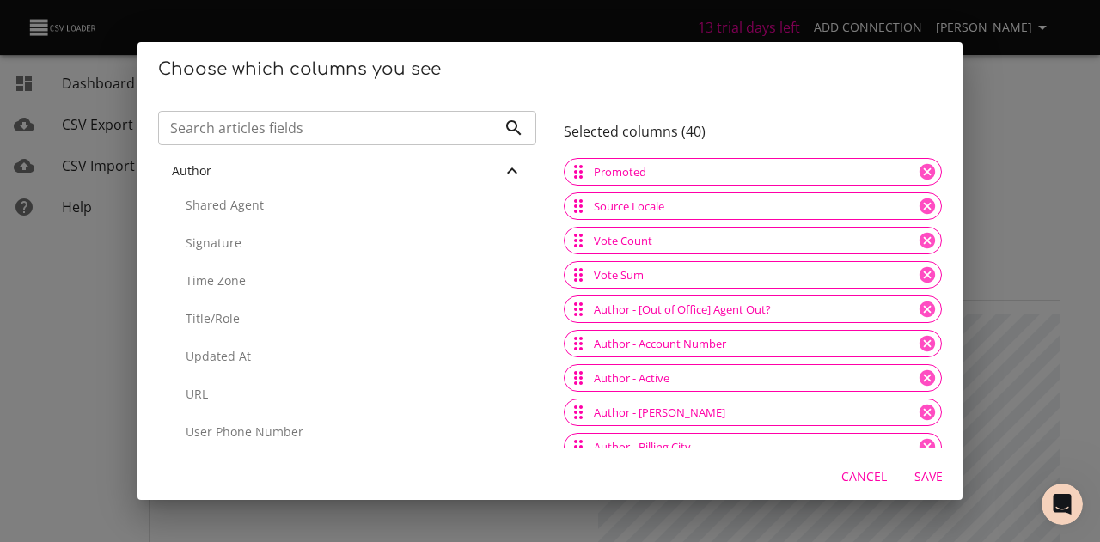
scroll to position [447, 0]
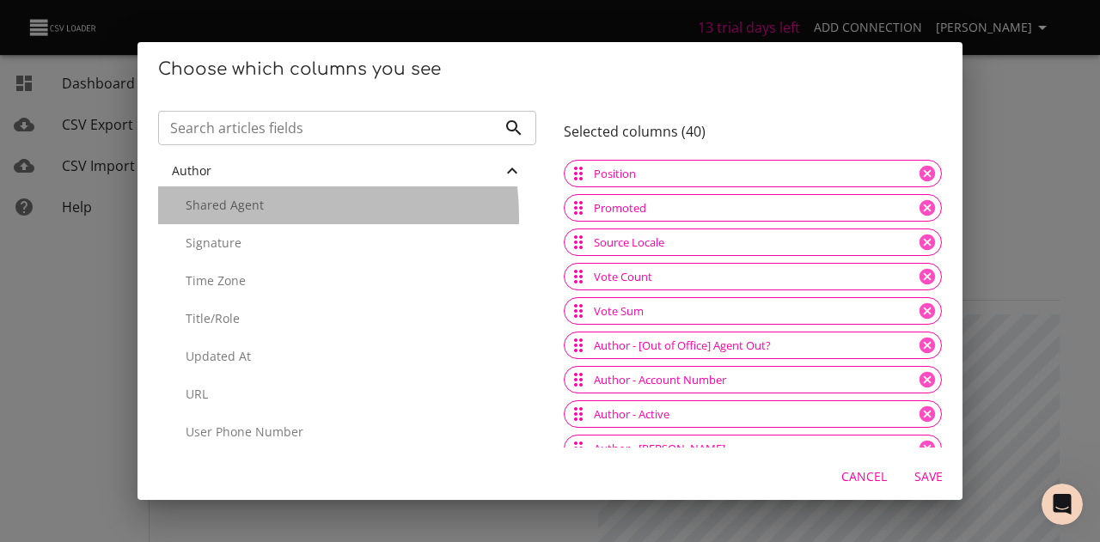
click at [241, 218] on div "Shared Agent" at bounding box center [347, 205] width 378 height 38
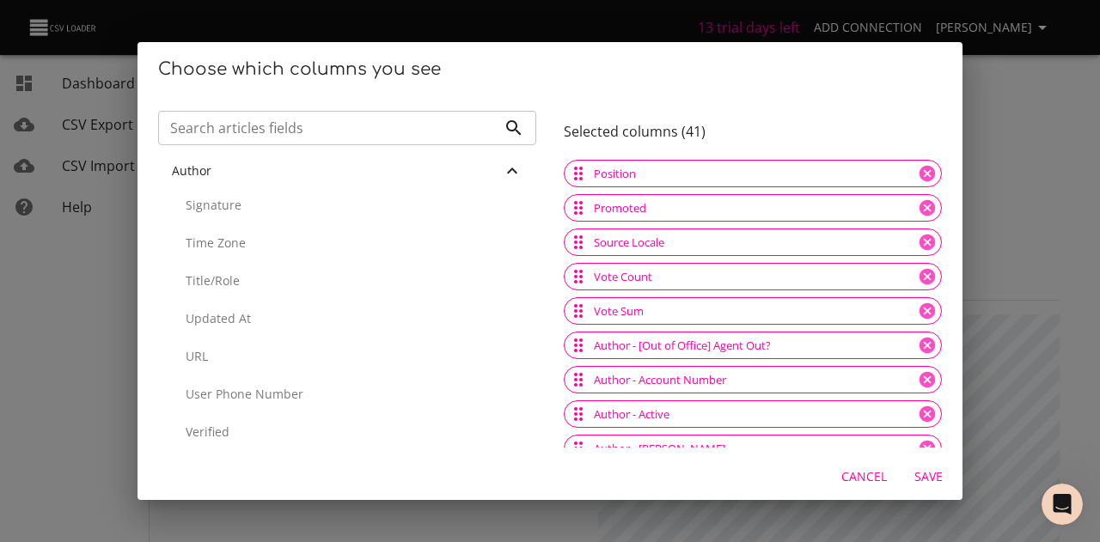
click at [234, 219] on div "Signature" at bounding box center [347, 205] width 378 height 38
click at [232, 217] on div "Time Zone" at bounding box center [347, 205] width 378 height 38
click at [232, 217] on div "Title/Role" at bounding box center [347, 205] width 378 height 38
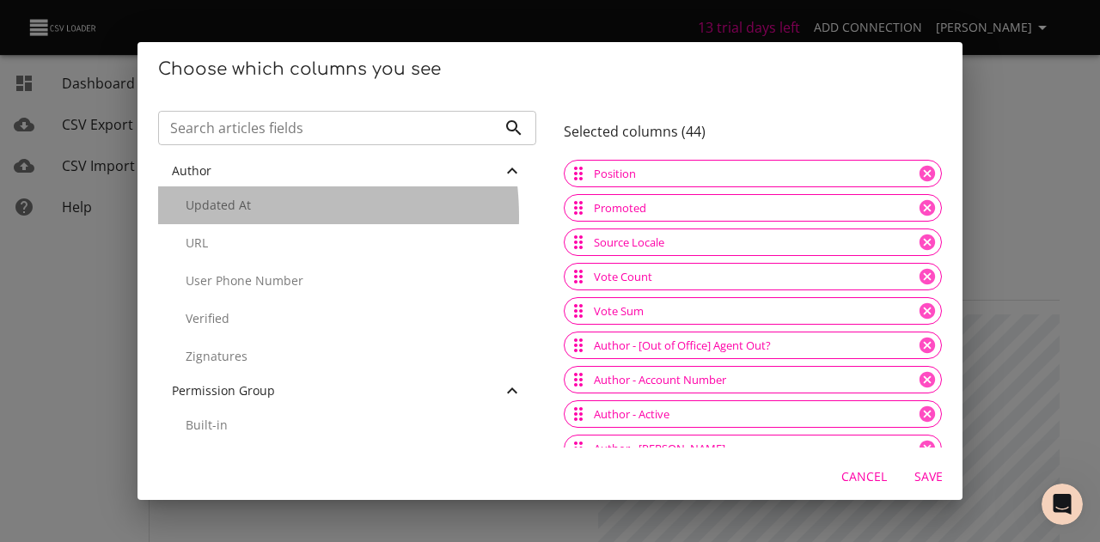
click at [232, 217] on div "Updated At" at bounding box center [347, 205] width 378 height 38
click at [232, 217] on div "URL" at bounding box center [347, 205] width 378 height 38
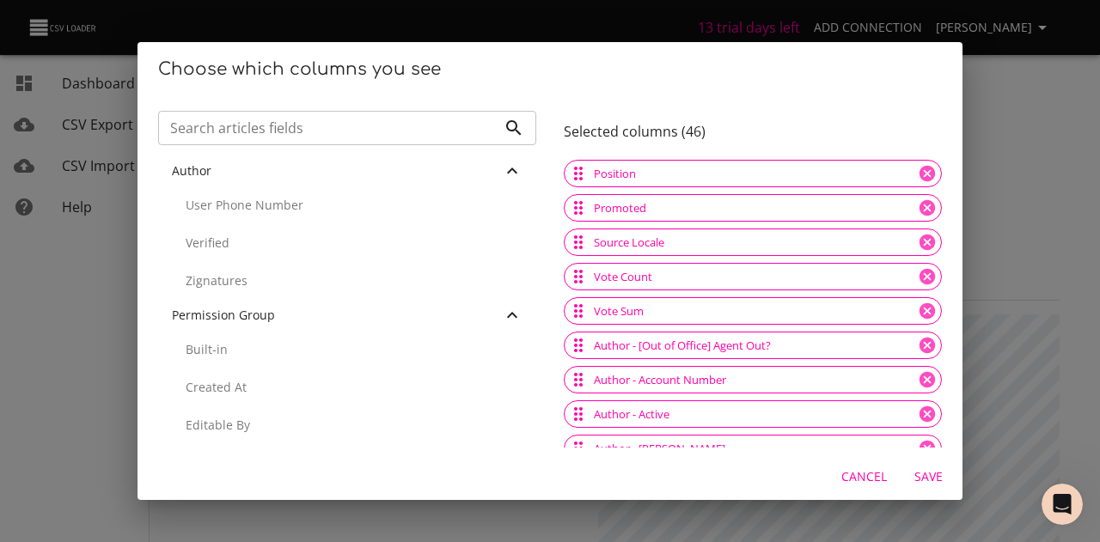
click at [232, 219] on div "User Phone Number" at bounding box center [347, 205] width 378 height 38
click at [232, 219] on div "Verified" at bounding box center [347, 205] width 378 height 38
click at [232, 219] on div "Zignatures" at bounding box center [347, 205] width 378 height 38
click at [232, 219] on div "Built-in" at bounding box center [347, 205] width 378 height 38
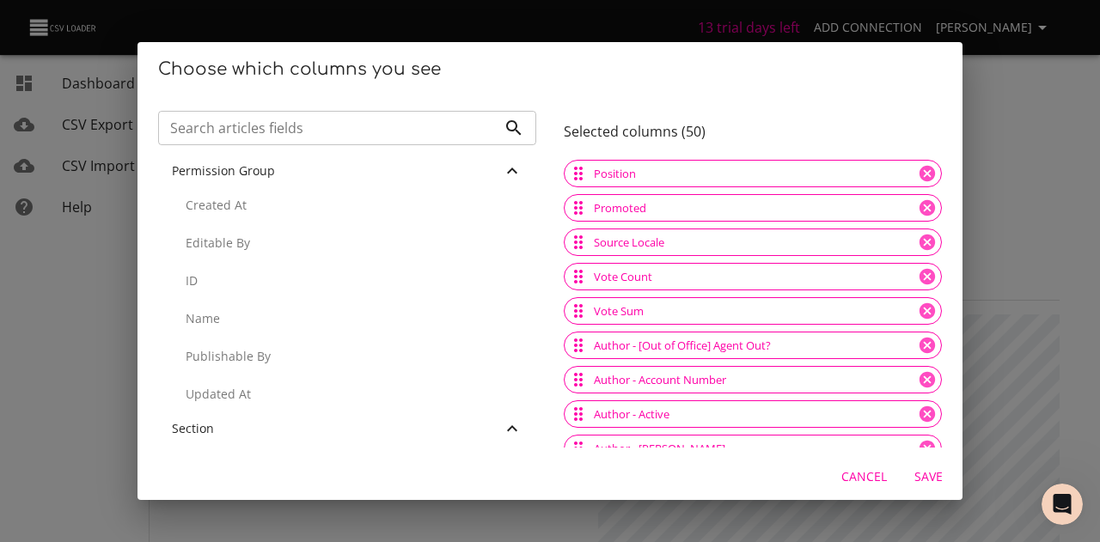
click at [232, 219] on div "Created At" at bounding box center [347, 205] width 378 height 38
click at [232, 219] on div "Editable By" at bounding box center [347, 205] width 378 height 38
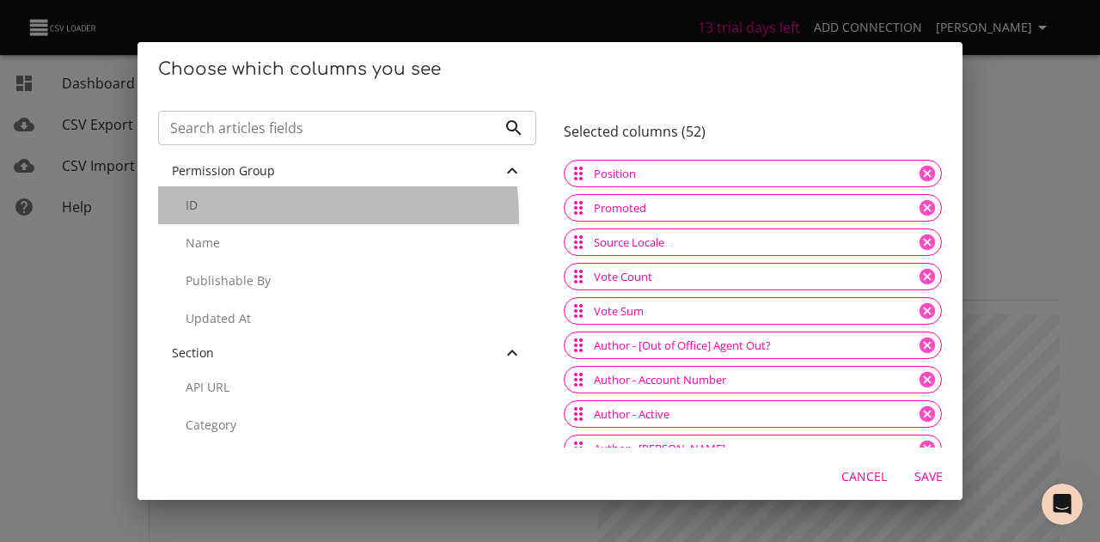
click at [232, 219] on div "ID" at bounding box center [347, 205] width 378 height 38
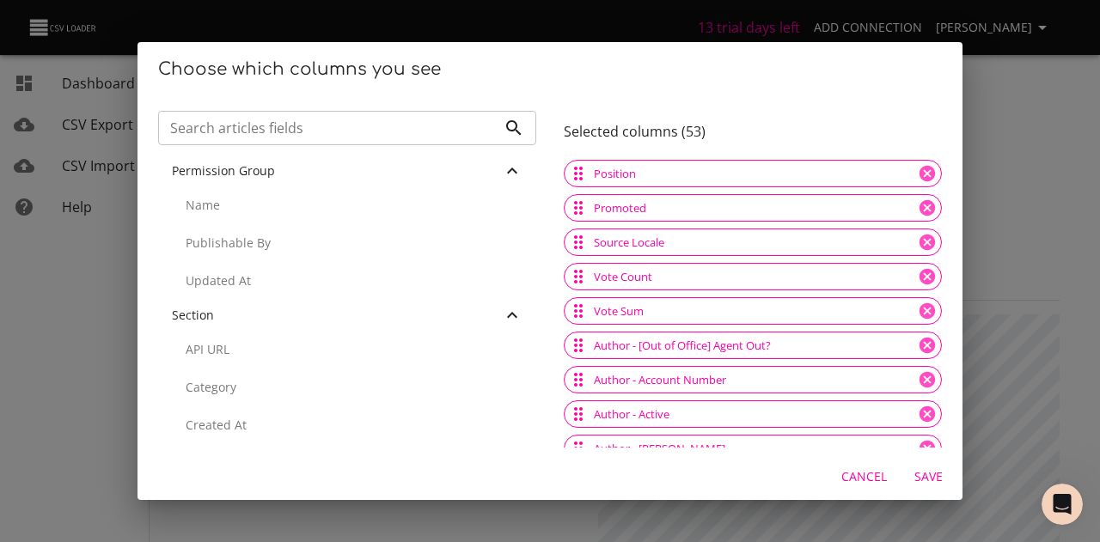
click at [232, 219] on div "Name" at bounding box center [347, 205] width 378 height 38
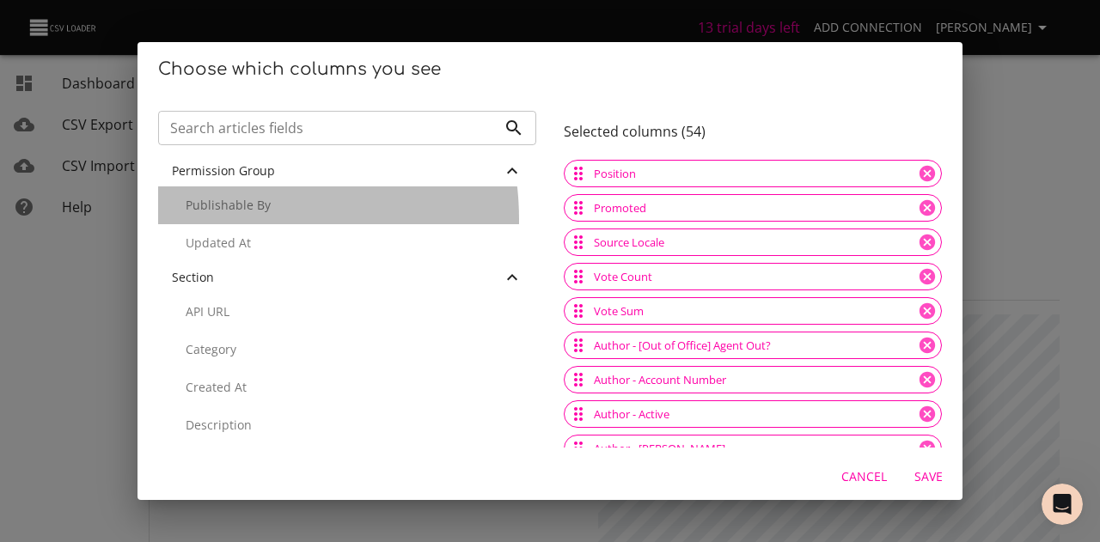
click at [232, 219] on div "Publishable By" at bounding box center [347, 205] width 378 height 38
click at [232, 219] on div "Updated At" at bounding box center [347, 205] width 378 height 38
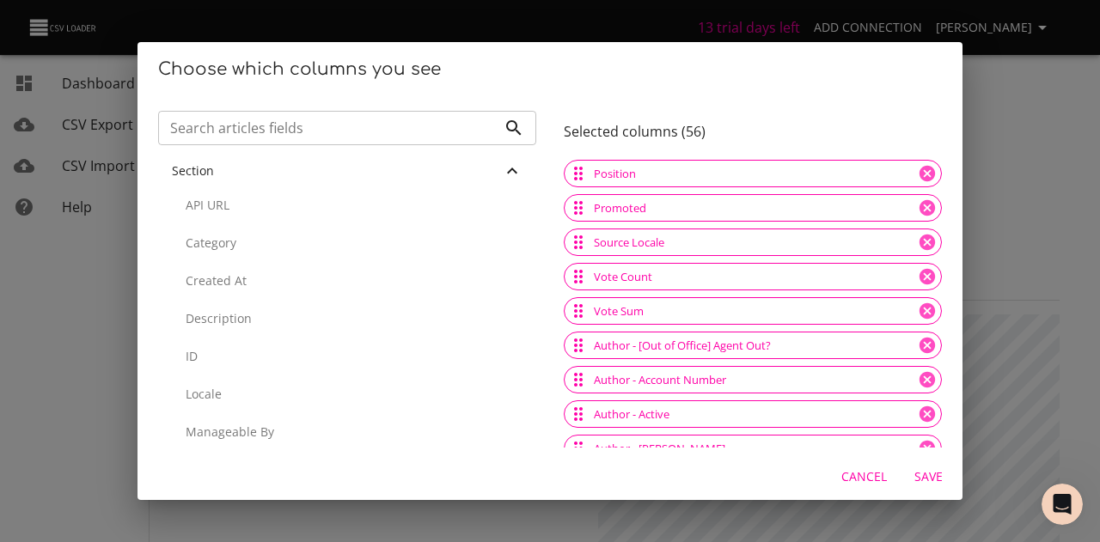
click at [232, 219] on div "API URL" at bounding box center [347, 205] width 378 height 38
click at [232, 219] on div "Category" at bounding box center [347, 205] width 378 height 38
click at [232, 219] on div "Created At" at bounding box center [347, 205] width 378 height 38
click at [232, 219] on div "Description" at bounding box center [347, 205] width 378 height 38
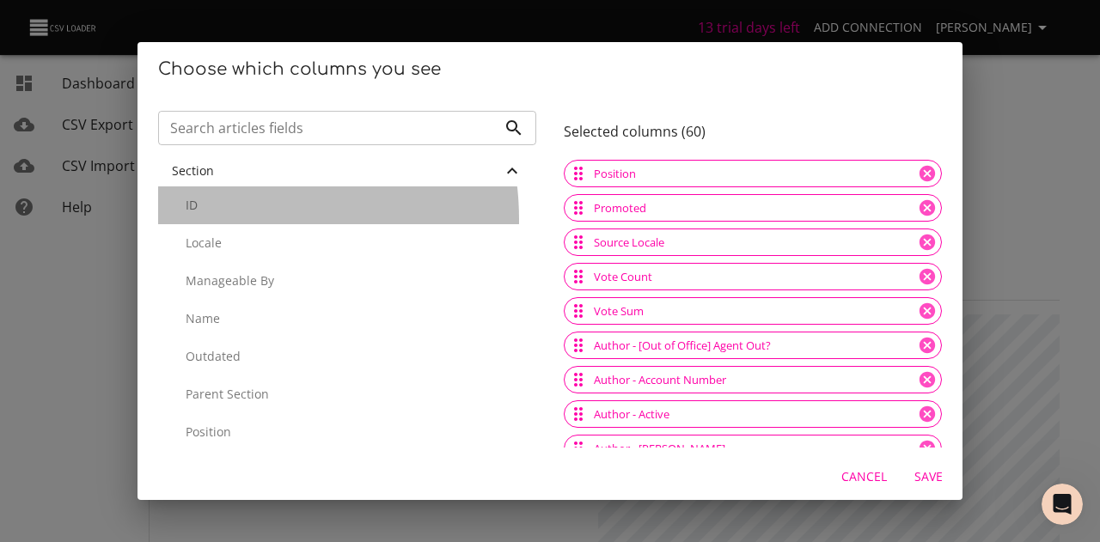
click at [232, 219] on div "ID" at bounding box center [347, 205] width 378 height 38
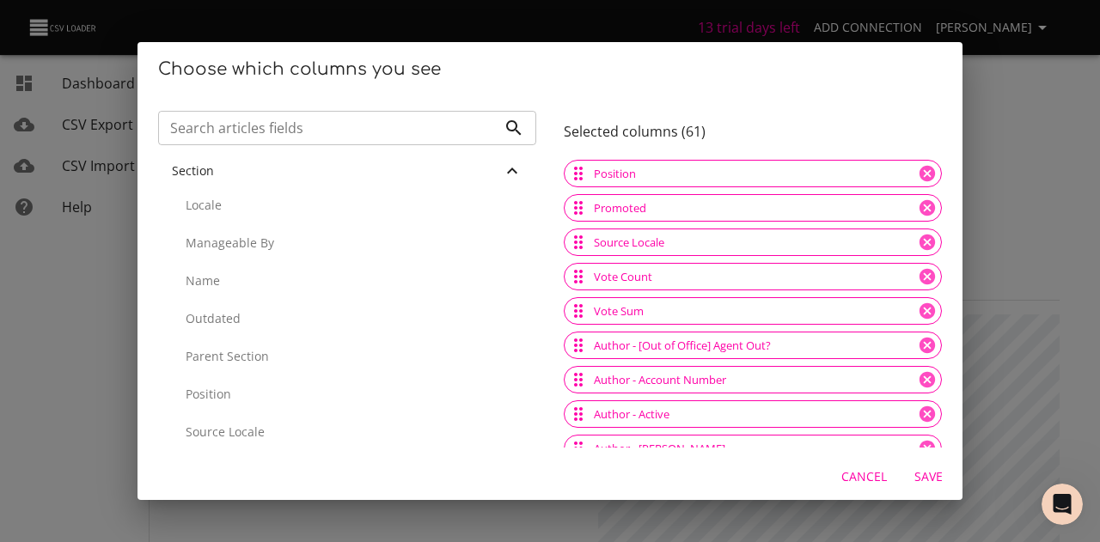
click at [232, 219] on div "Locale" at bounding box center [347, 205] width 378 height 38
click at [232, 219] on div "Manageable By" at bounding box center [347, 205] width 378 height 38
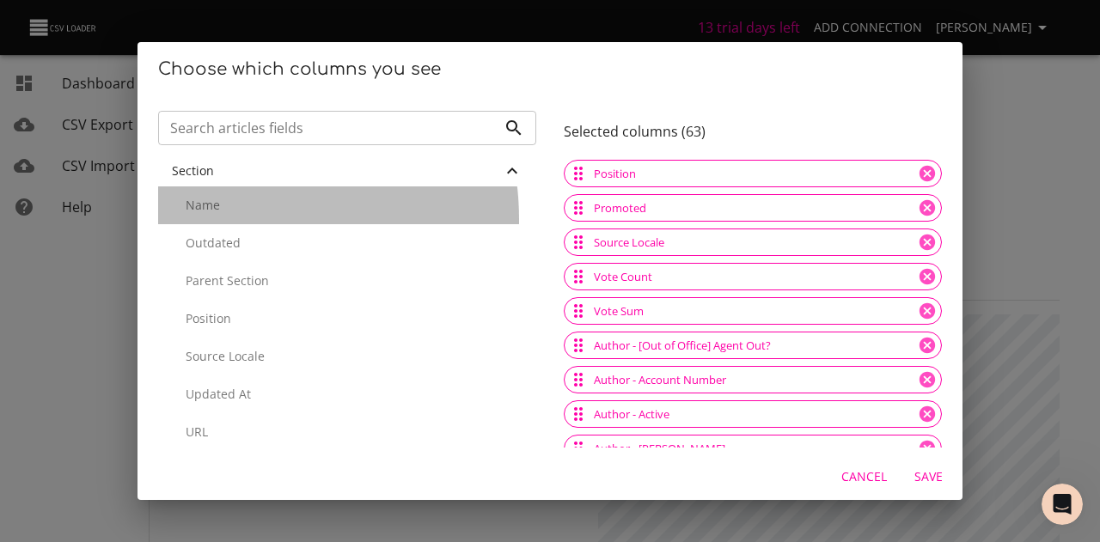
click at [232, 219] on div "Name" at bounding box center [347, 205] width 378 height 38
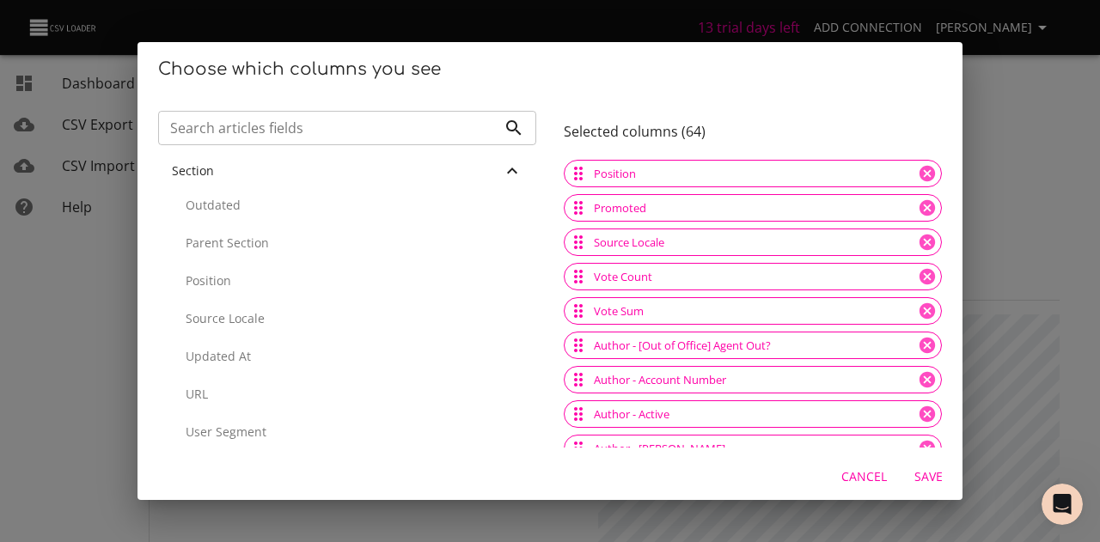
click at [232, 219] on div "Outdated" at bounding box center [347, 205] width 378 height 38
click at [232, 219] on div "Parent Section" at bounding box center [347, 205] width 378 height 38
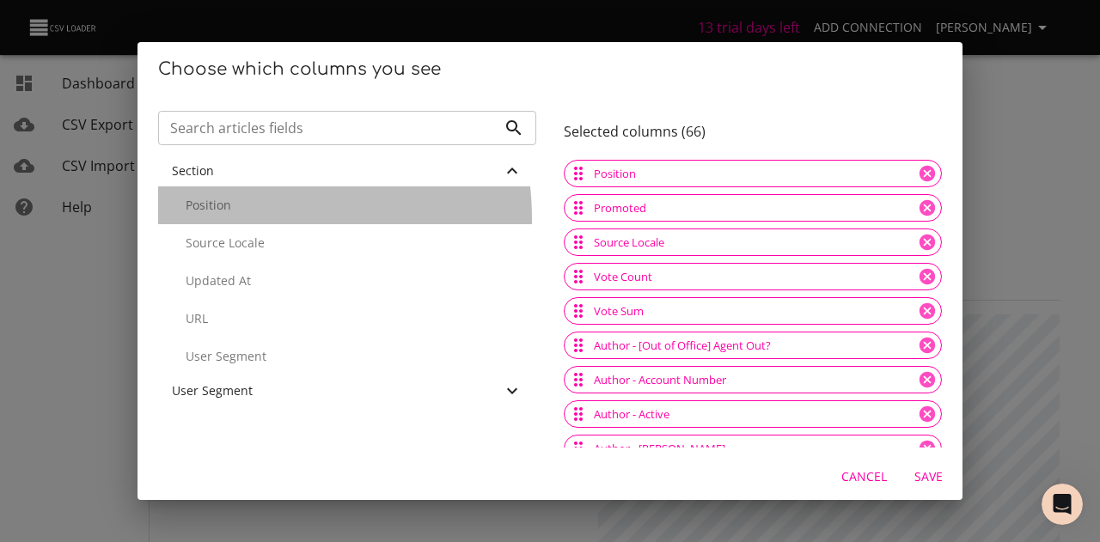
click at [232, 219] on div "Position" at bounding box center [347, 205] width 378 height 38
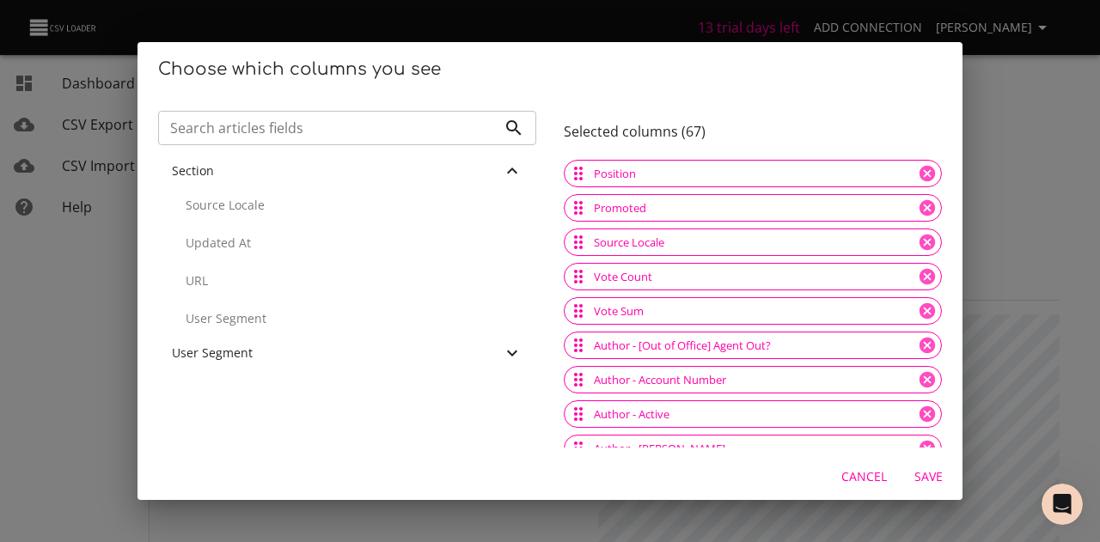
click at [232, 219] on div "Source Locale" at bounding box center [347, 205] width 378 height 38
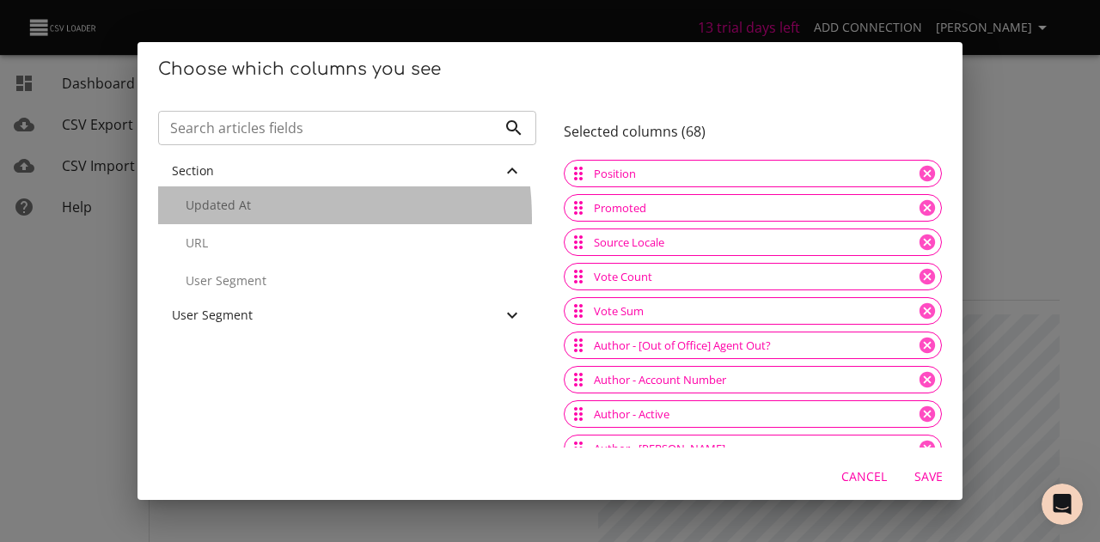
click at [232, 219] on div "Updated At" at bounding box center [347, 205] width 378 height 38
click at [232, 219] on div "URL" at bounding box center [347, 205] width 378 height 38
click at [232, 219] on div "User Segment" at bounding box center [347, 205] width 378 height 38
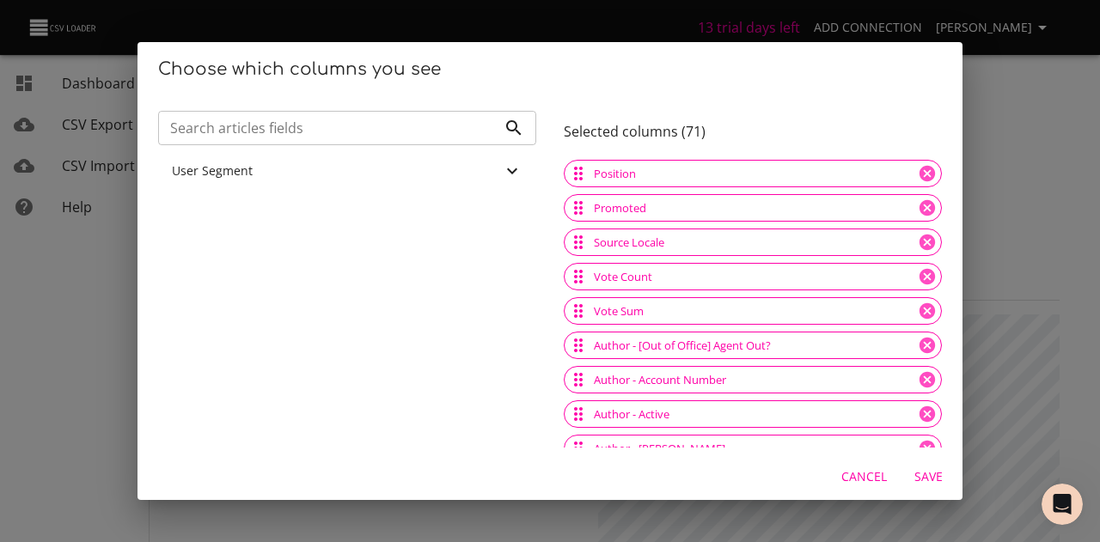
click at [229, 174] on span "User Segment" at bounding box center [212, 170] width 81 height 16
click at [213, 211] on p "And Tags" at bounding box center [354, 205] width 337 height 17
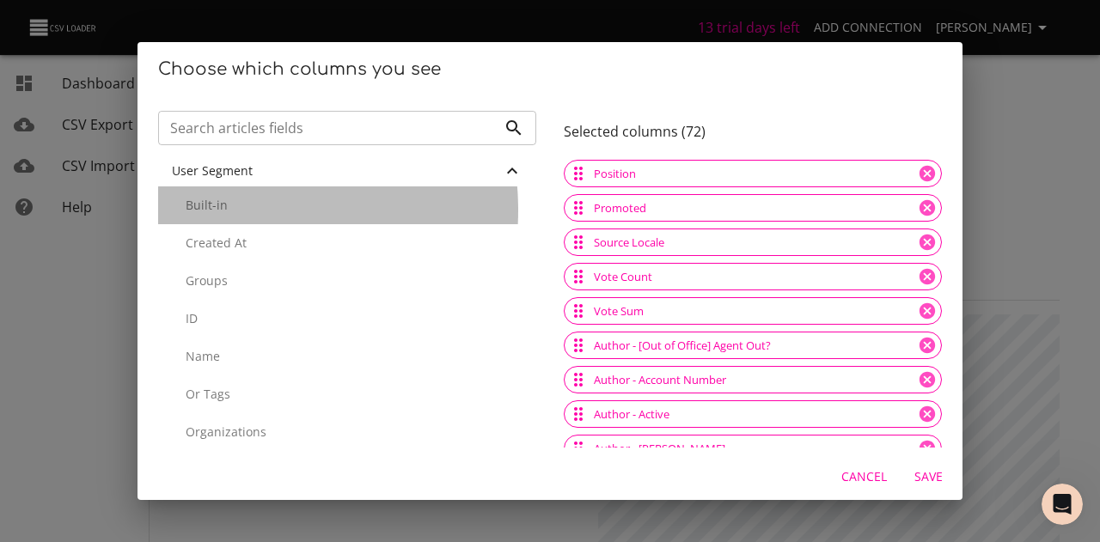
click at [211, 211] on p "Built-in" at bounding box center [354, 205] width 337 height 17
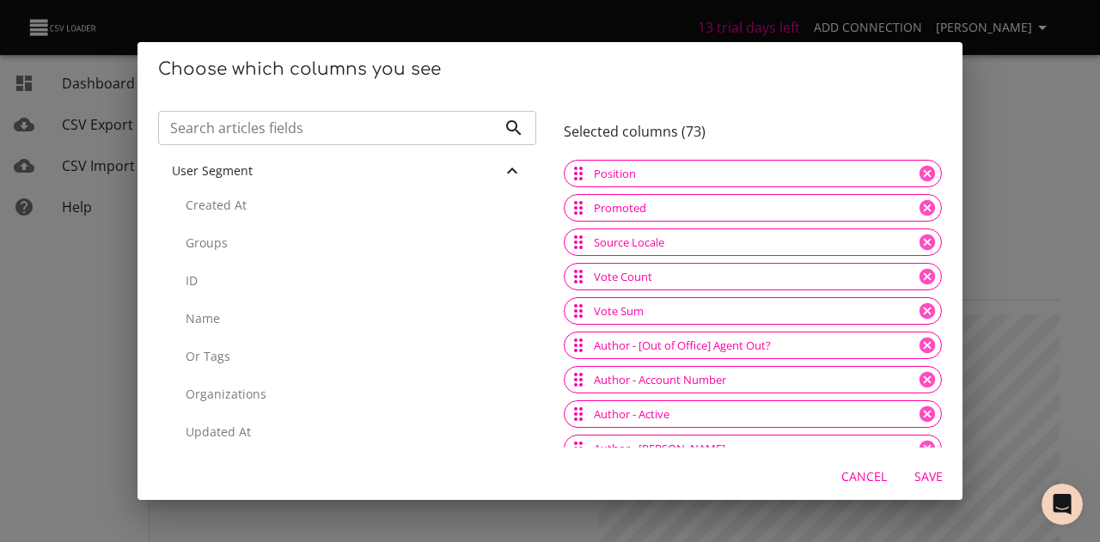
click at [212, 223] on div "Created At" at bounding box center [347, 205] width 378 height 38
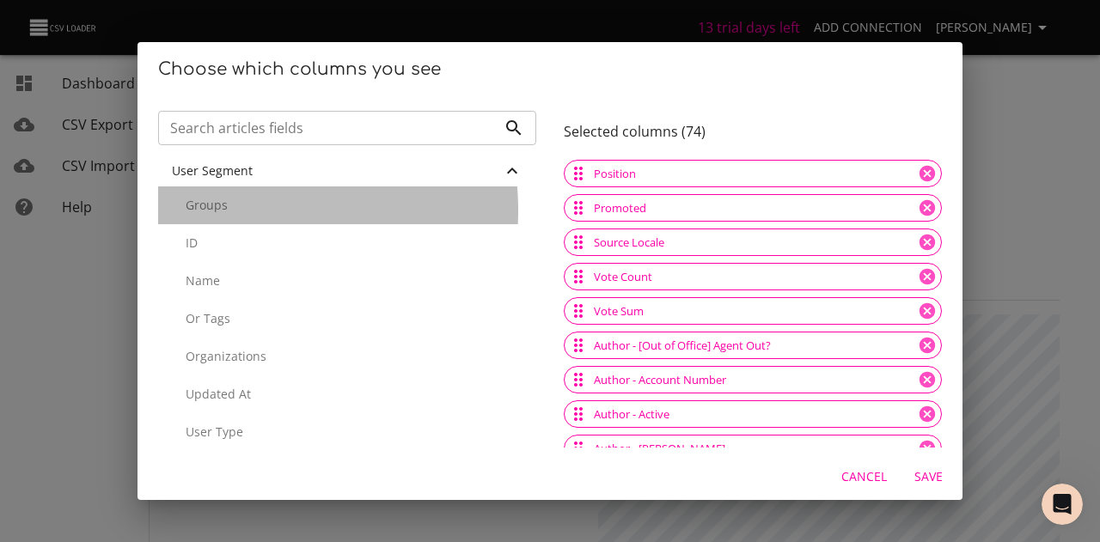
click at [212, 211] on p "Groups" at bounding box center [354, 205] width 337 height 17
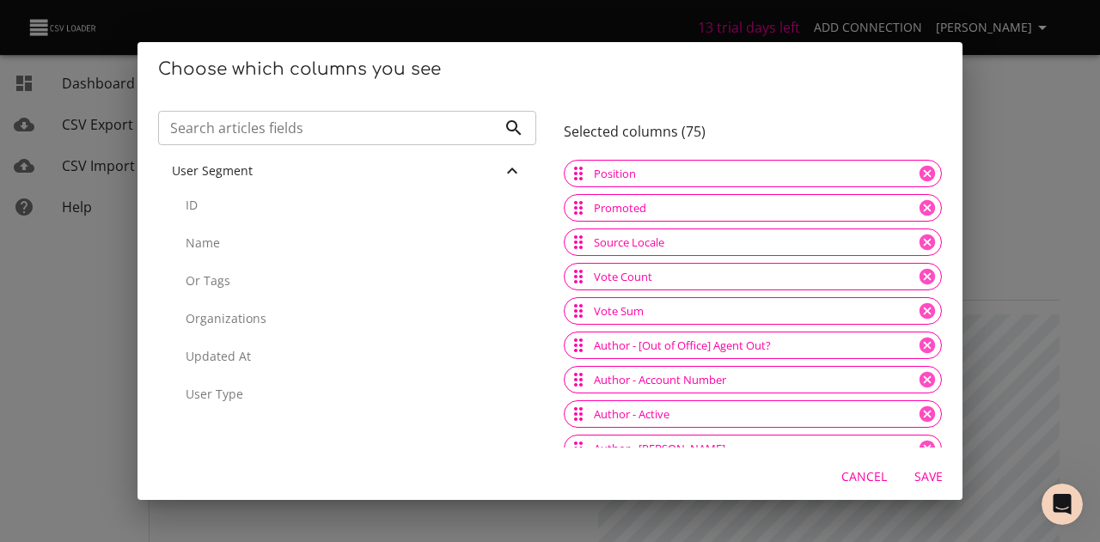
click at [210, 217] on div "ID" at bounding box center [347, 205] width 378 height 38
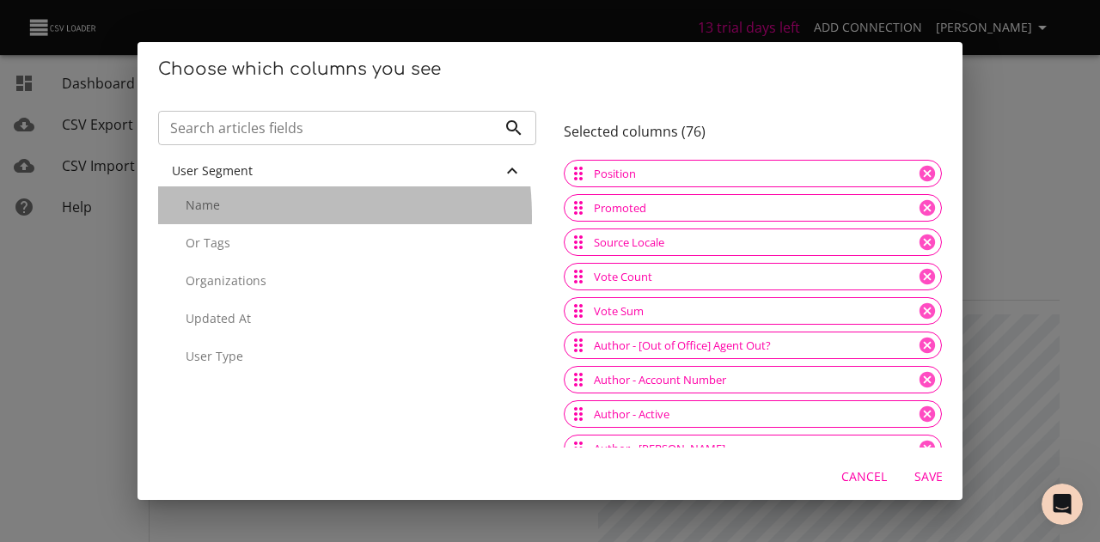
click at [209, 217] on div "Name" at bounding box center [347, 205] width 378 height 38
click at [209, 217] on div "Or Tags" at bounding box center [347, 205] width 378 height 38
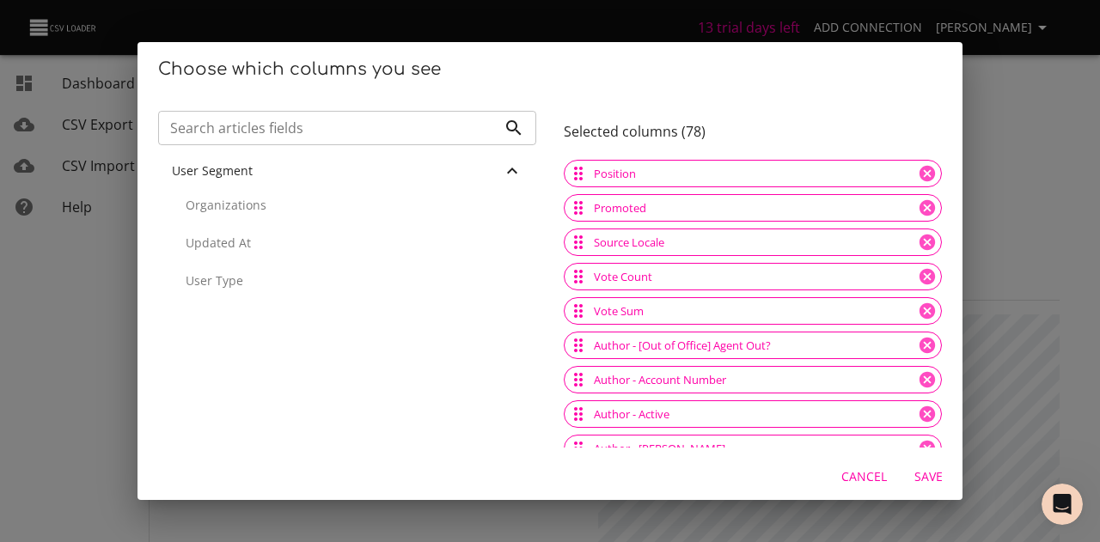
click at [209, 217] on div "Organizations" at bounding box center [347, 205] width 378 height 38
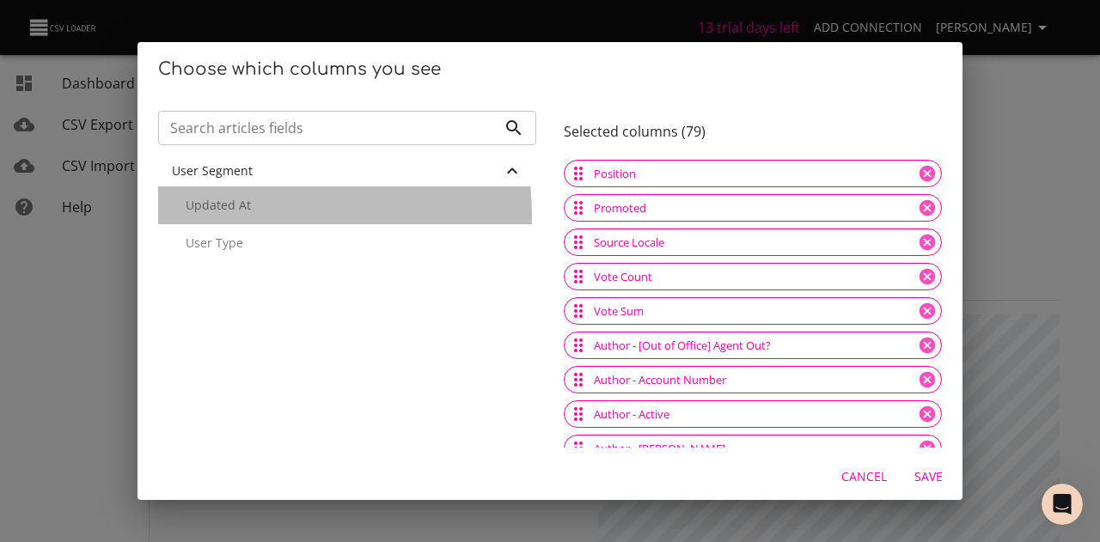
click at [209, 217] on div "Updated At" at bounding box center [347, 205] width 378 height 38
click at [209, 217] on div "User Type" at bounding box center [347, 205] width 378 height 38
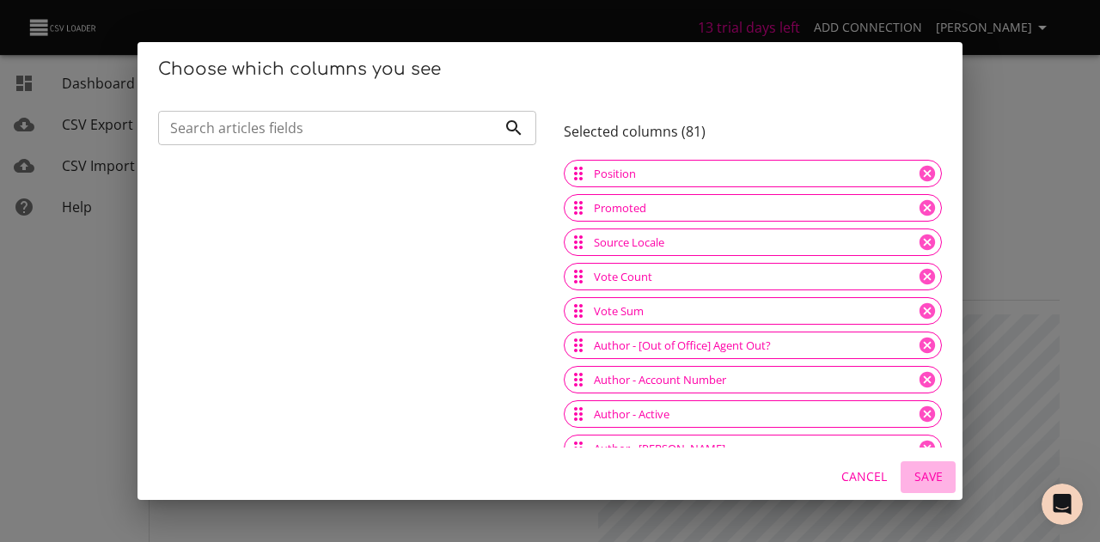
click at [921, 472] on span "Save" at bounding box center [927, 477] width 41 height 21
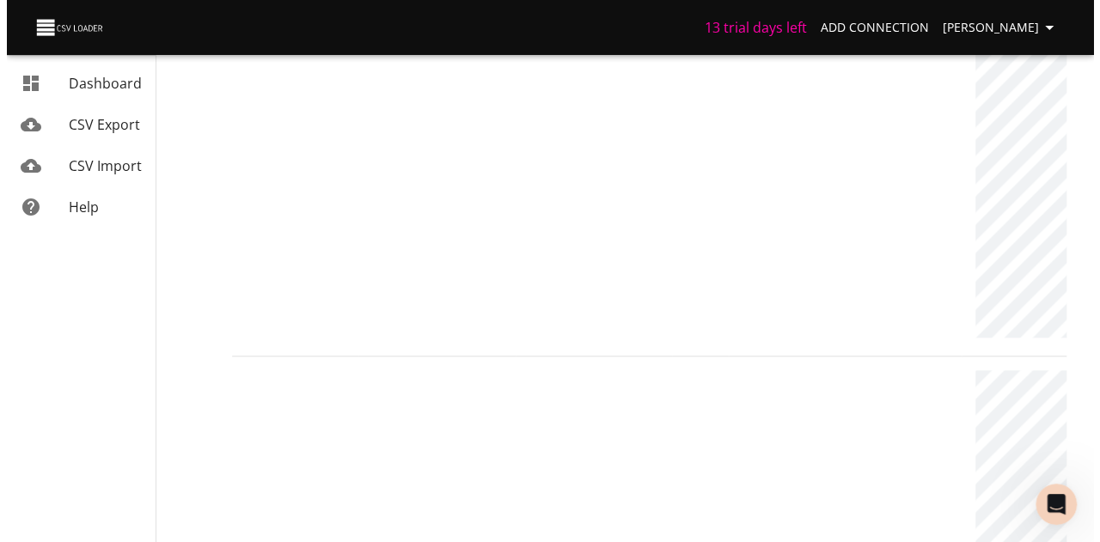
scroll to position [0, 0]
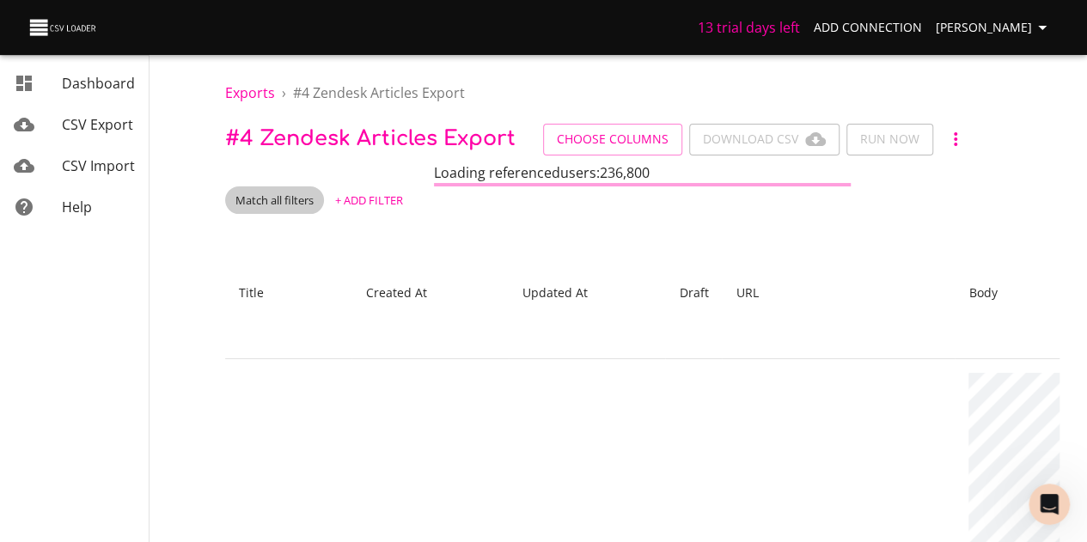
click at [272, 197] on span "Match all filters" at bounding box center [274, 200] width 99 height 16
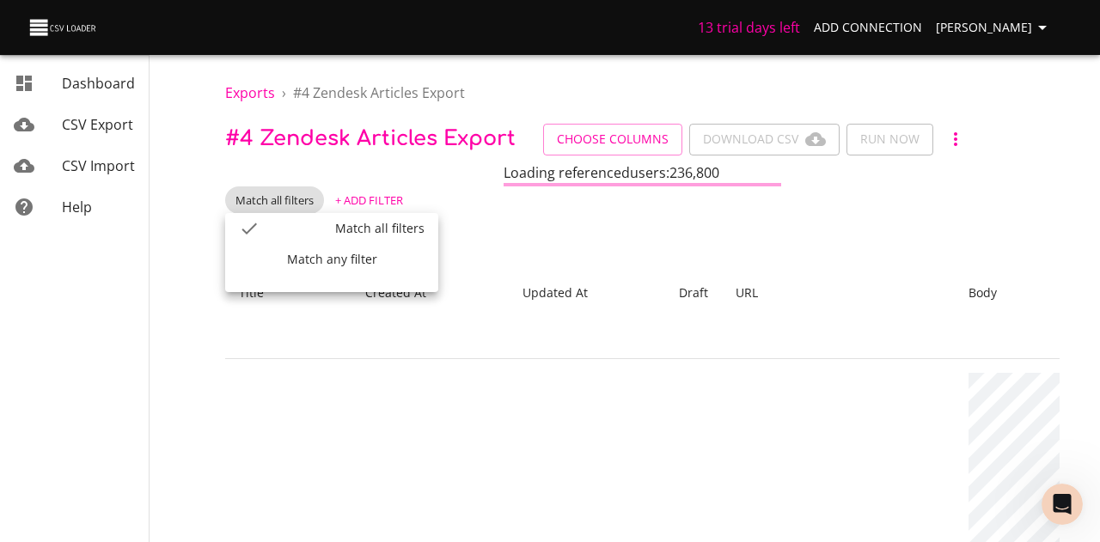
click at [376, 137] on div at bounding box center [550, 271] width 1100 height 542
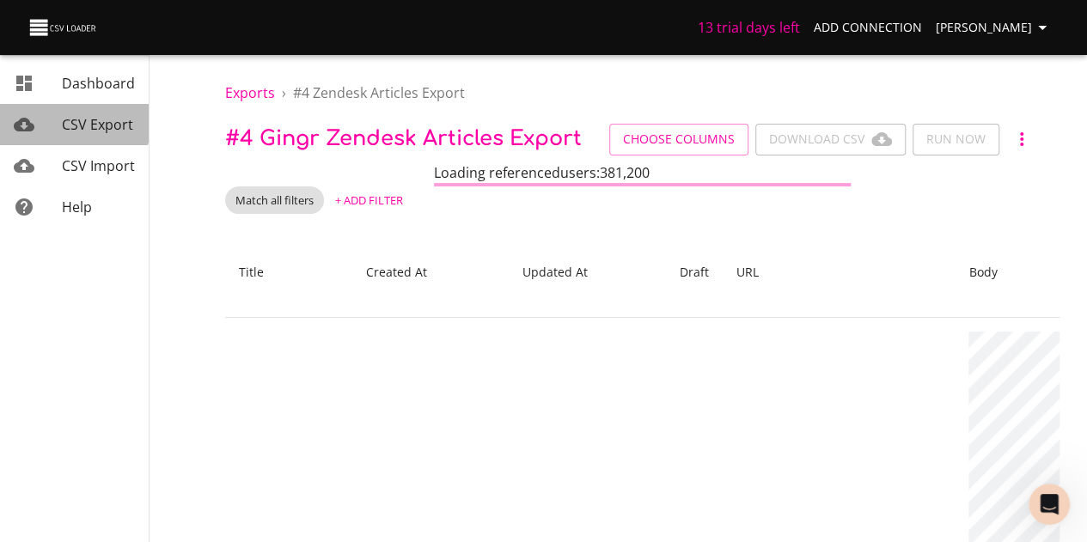
click at [64, 118] on span "CSV Export" at bounding box center [97, 124] width 71 height 19
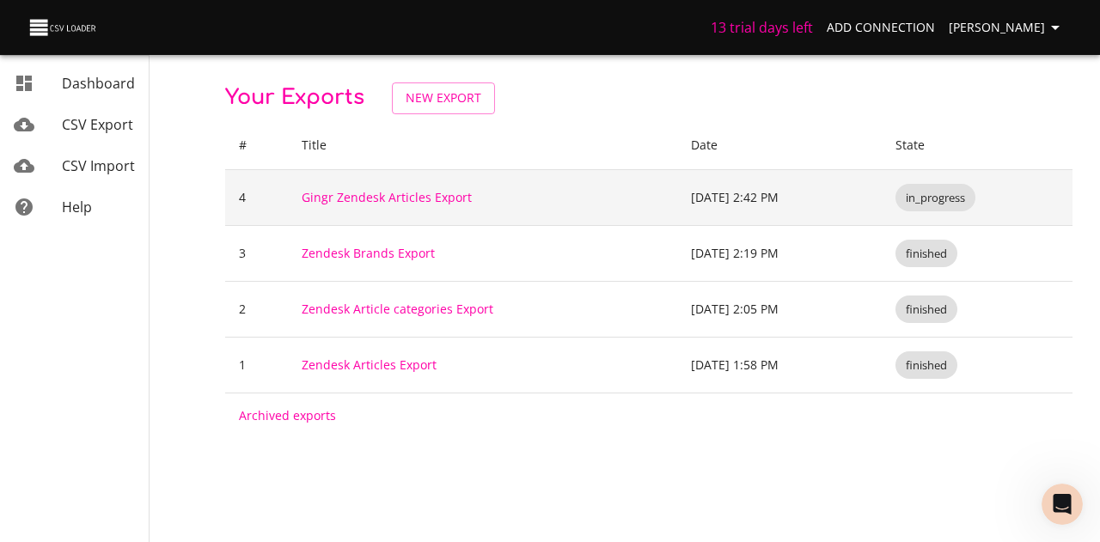
click at [717, 203] on td "[DATE] 2:42 PM" at bounding box center [779, 197] width 205 height 56
click at [306, 196] on link "Gingr Zendesk Articles Export" at bounding box center [387, 197] width 170 height 16
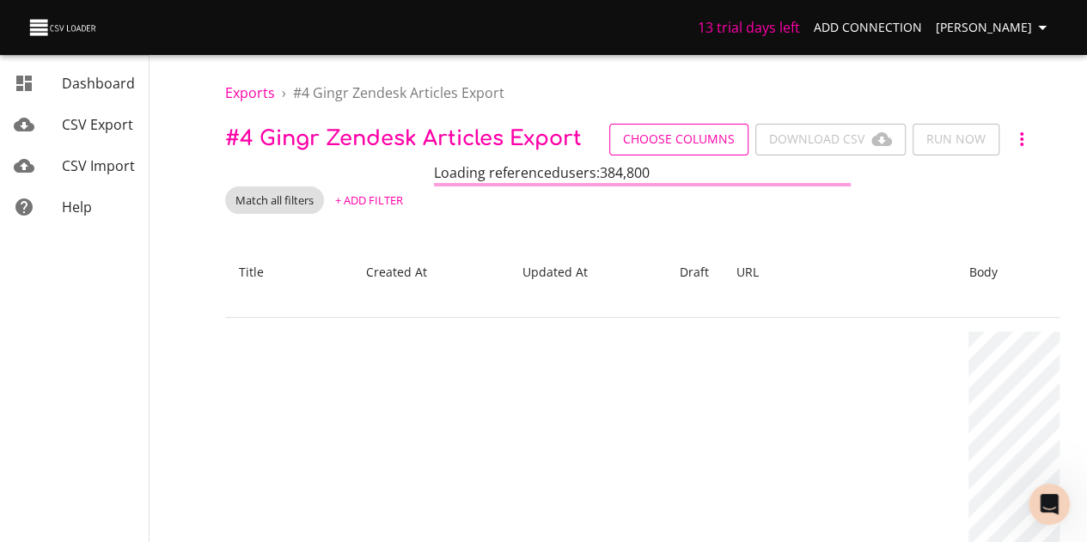
click at [638, 149] on span "Choose Columns" at bounding box center [679, 139] width 112 height 21
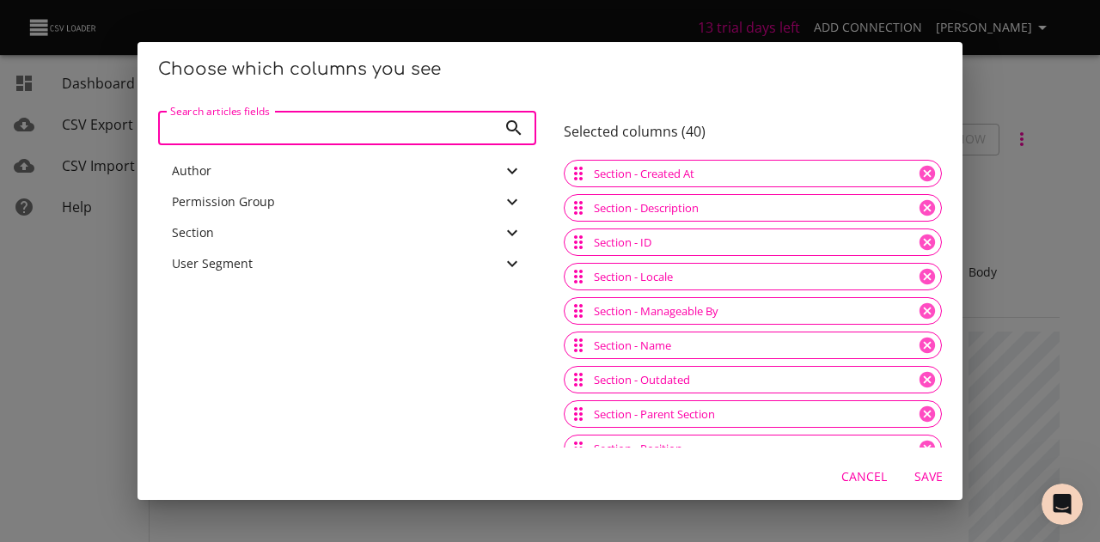
scroll to position [567, 0]
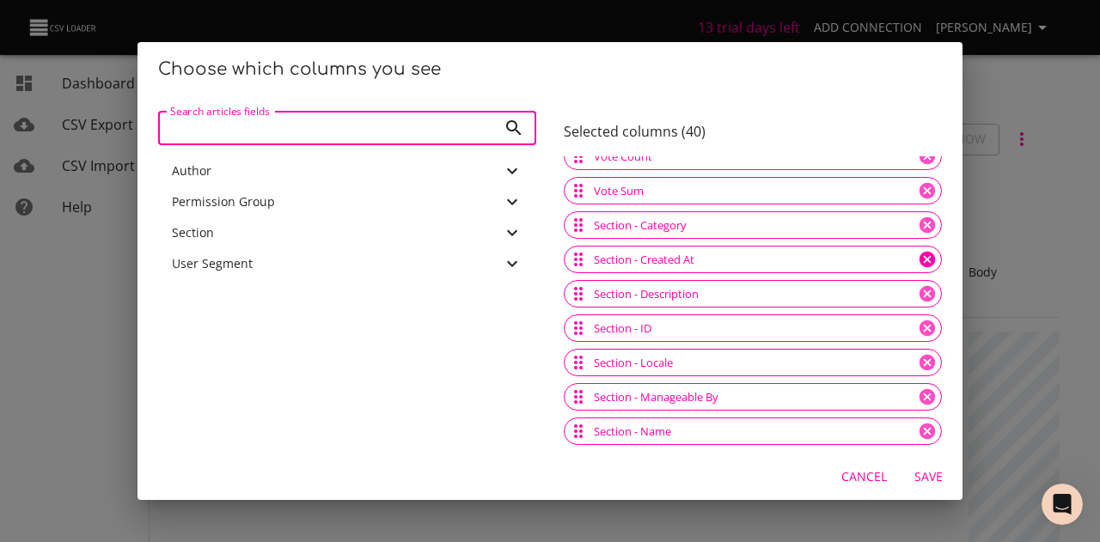
click at [918, 262] on icon at bounding box center [927, 259] width 19 height 19
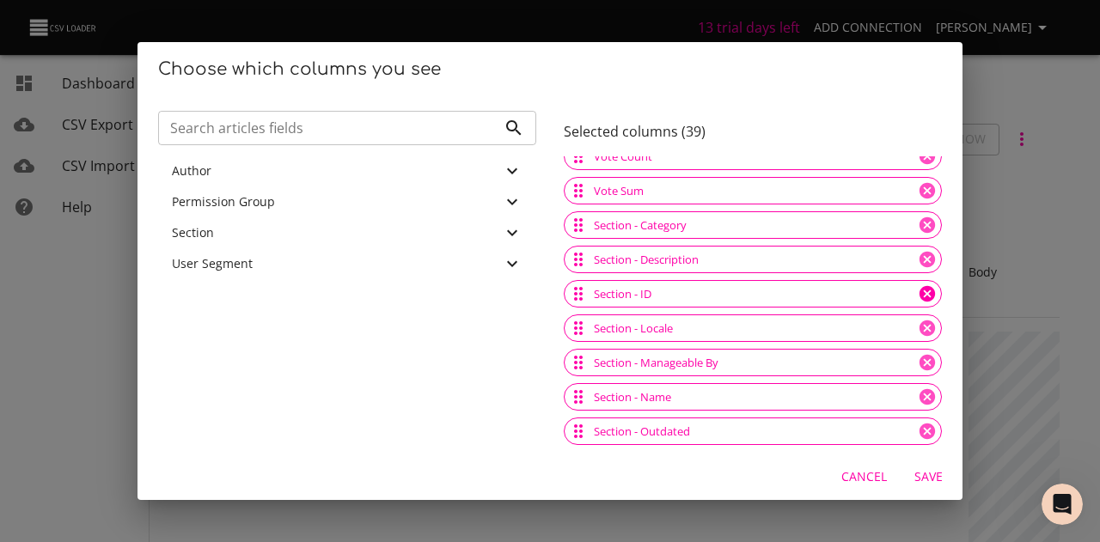
click at [919, 292] on icon at bounding box center [926, 293] width 15 height 15
click at [918, 328] on icon at bounding box center [927, 328] width 19 height 19
click at [919, 392] on icon at bounding box center [926, 396] width 15 height 15
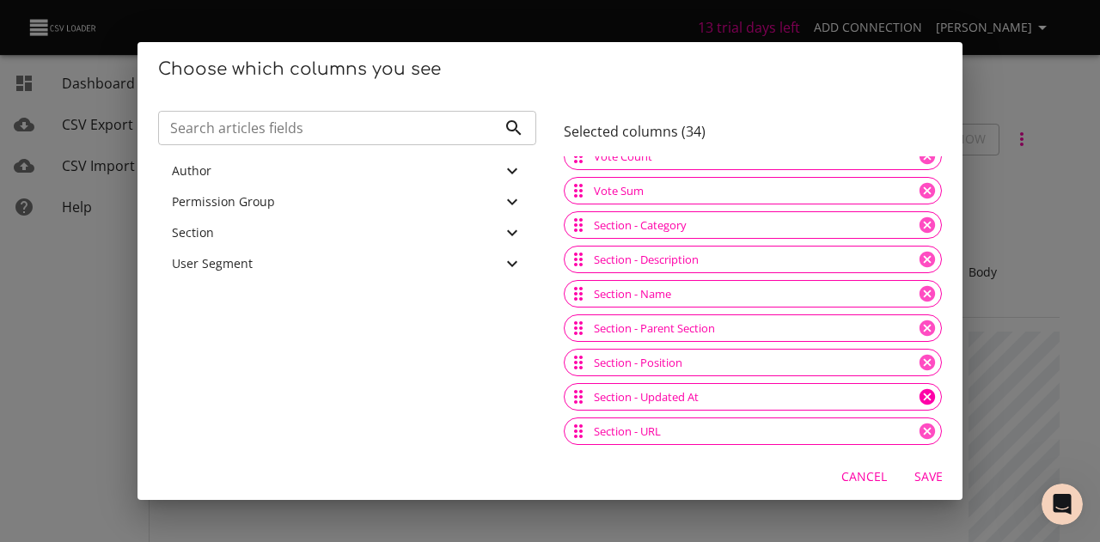
click at [919, 394] on icon at bounding box center [926, 396] width 15 height 15
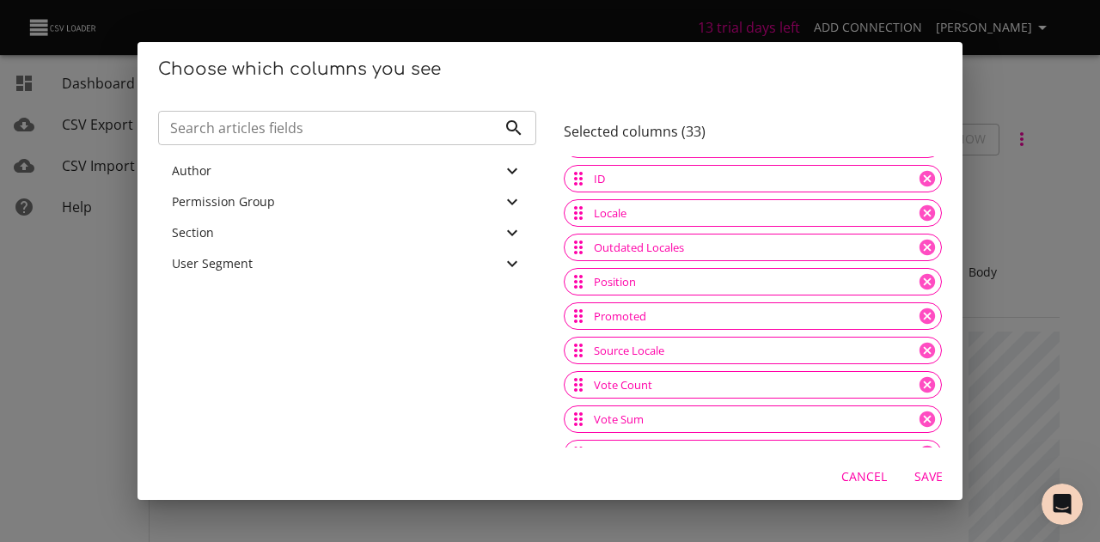
scroll to position [327, 0]
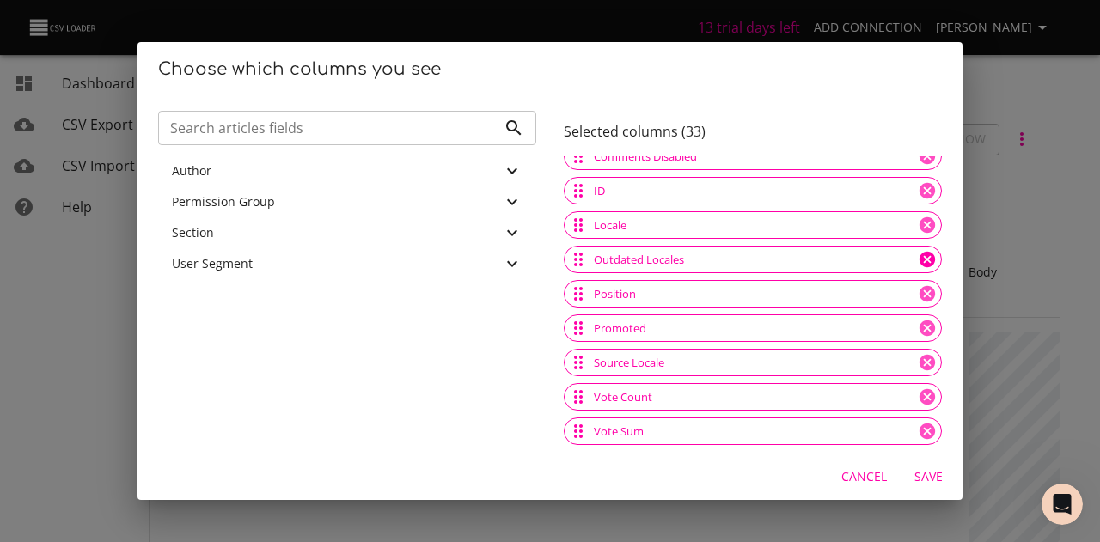
click at [918, 258] on icon at bounding box center [927, 259] width 19 height 19
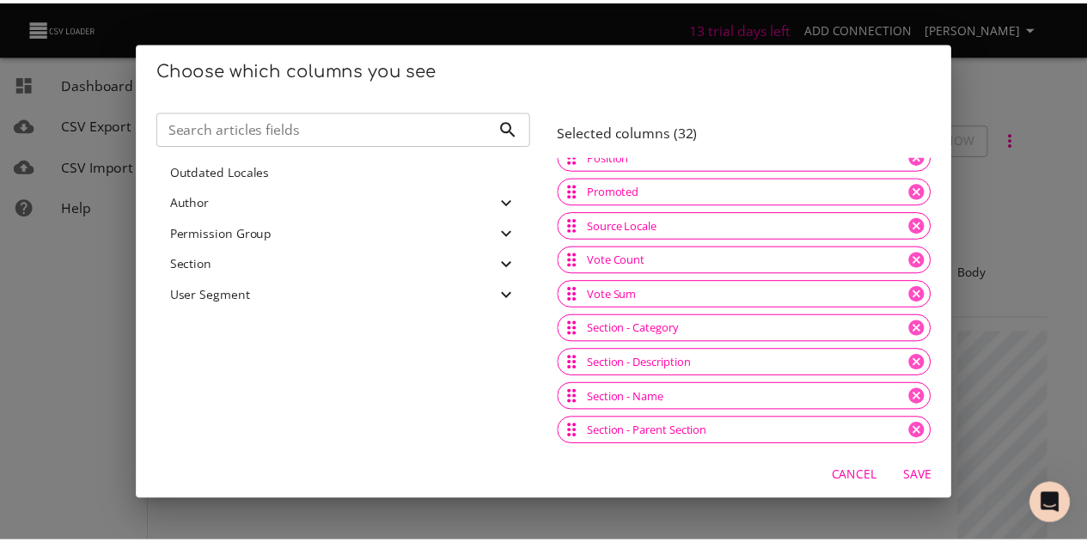
scroll to position [808, 0]
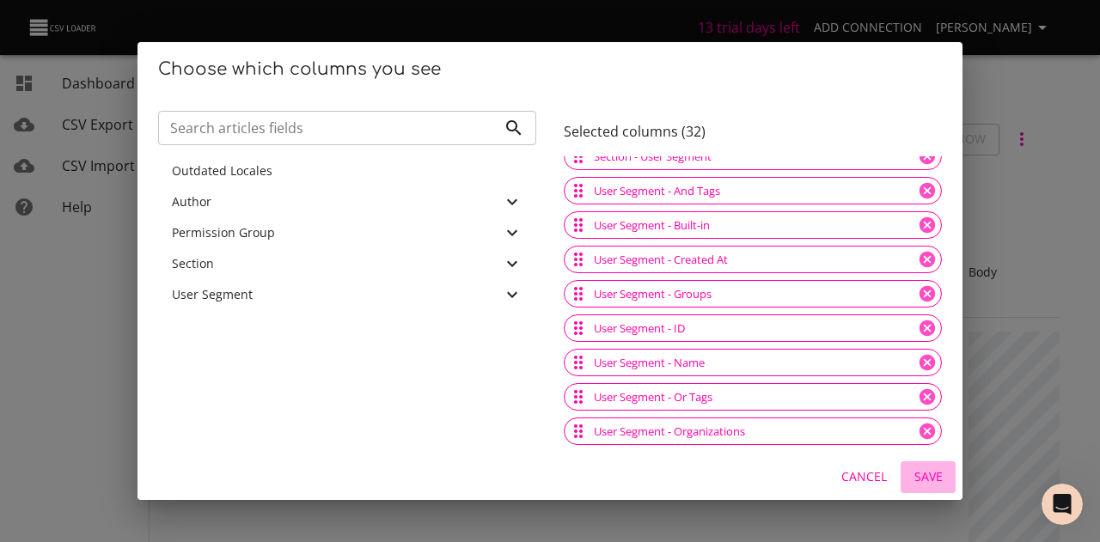
click at [914, 472] on span "Save" at bounding box center [927, 477] width 41 height 21
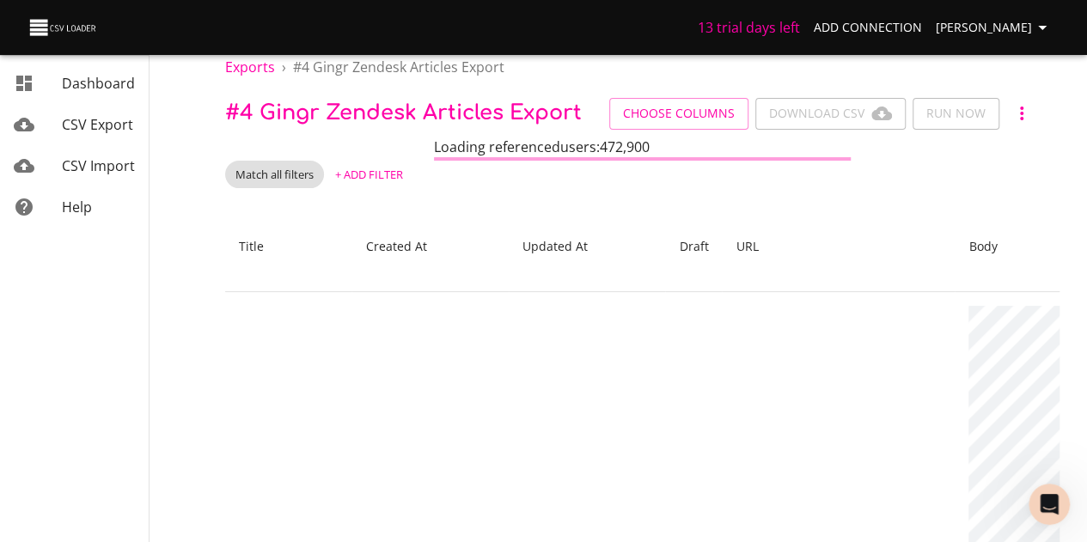
scroll to position [0, 0]
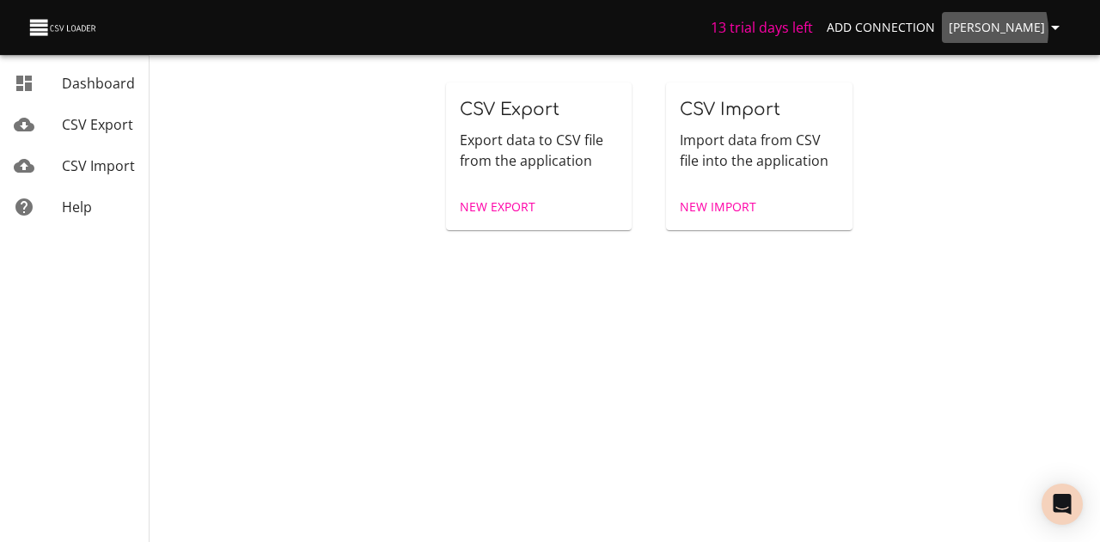
click at [995, 31] on span "[PERSON_NAME]" at bounding box center [1007, 27] width 117 height 21
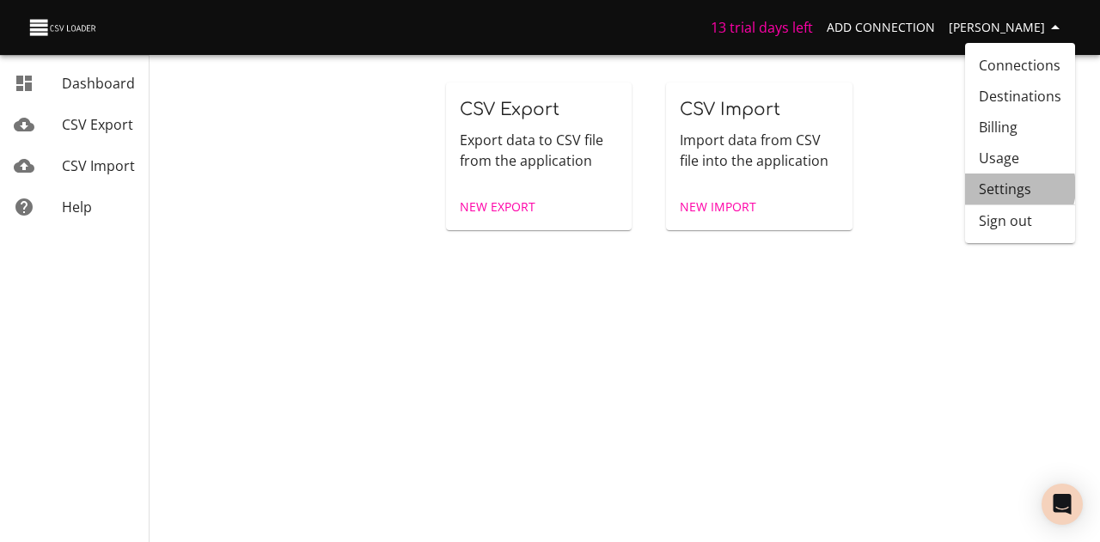
click at [1010, 187] on link "Settings" at bounding box center [1020, 189] width 110 height 31
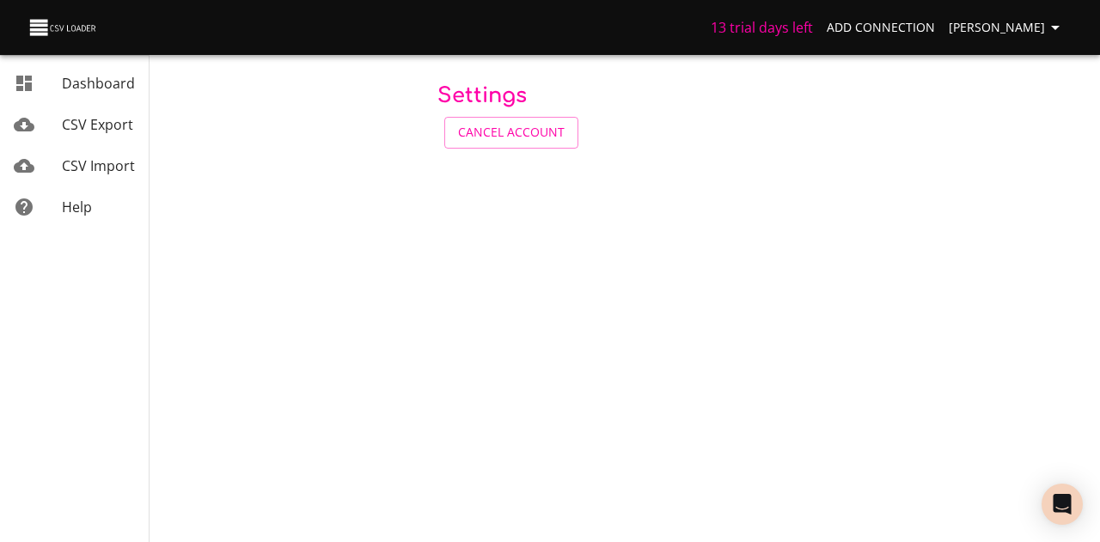
click at [1017, 20] on span "[PERSON_NAME]" at bounding box center [1007, 27] width 117 height 21
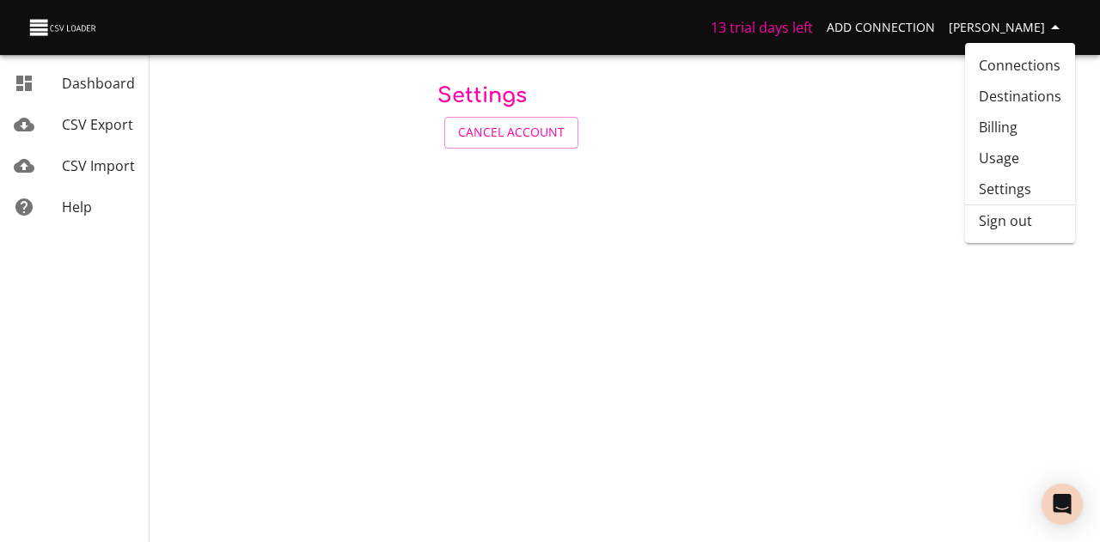
click at [1011, 155] on link "Usage" at bounding box center [1020, 158] width 110 height 31
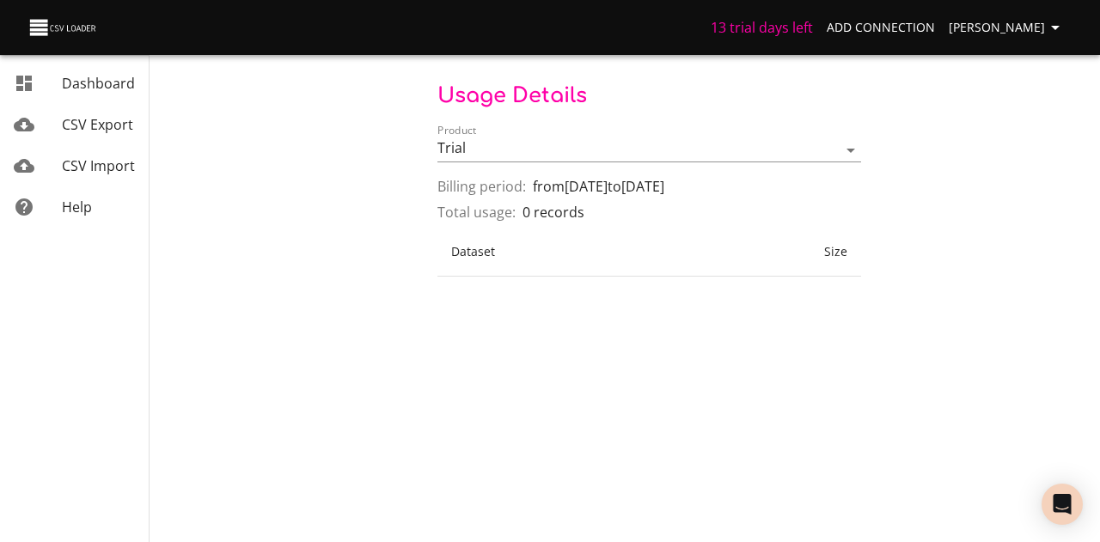
click at [1019, 35] on span "[PERSON_NAME]" at bounding box center [1007, 27] width 117 height 21
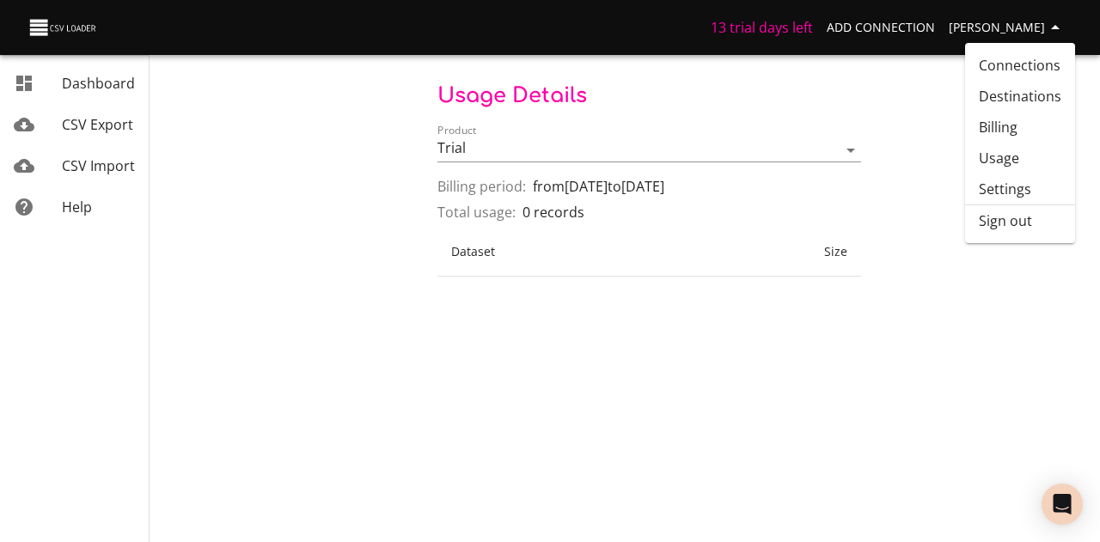
click at [66, 125] on span "CSV Export" at bounding box center [97, 124] width 71 height 19
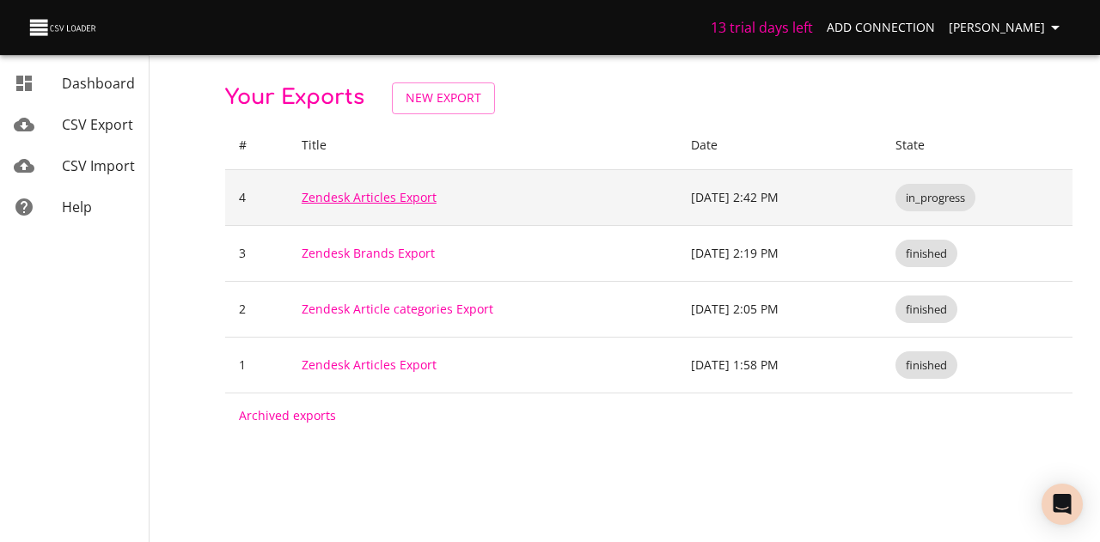
click at [317, 190] on link "Zendesk Articles Export" at bounding box center [369, 197] width 135 height 16
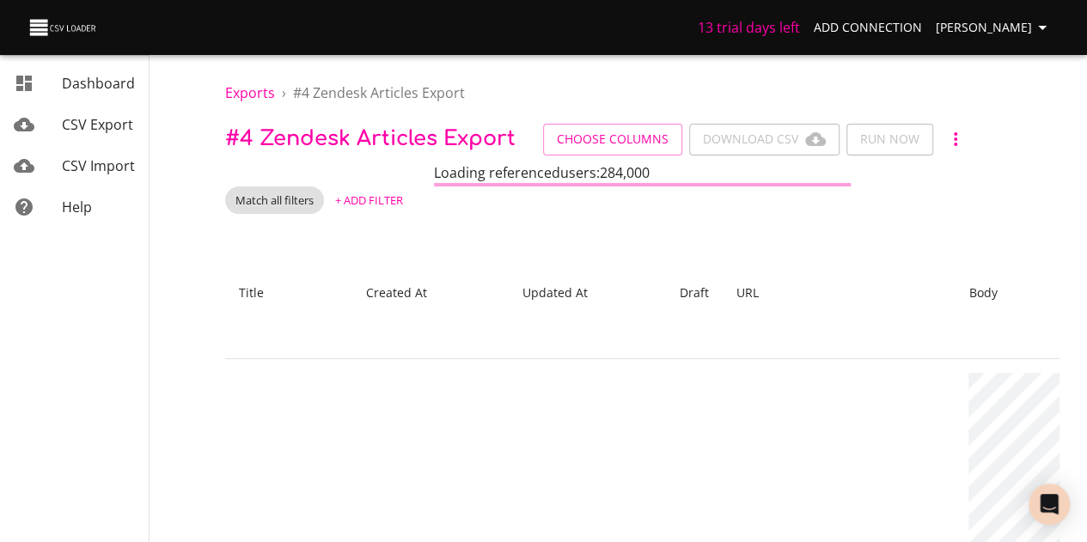
click at [403, 137] on span "# 4 Zendesk Articles Export" at bounding box center [370, 138] width 290 height 23
click at [954, 133] on icon "button" at bounding box center [955, 139] width 3 height 14
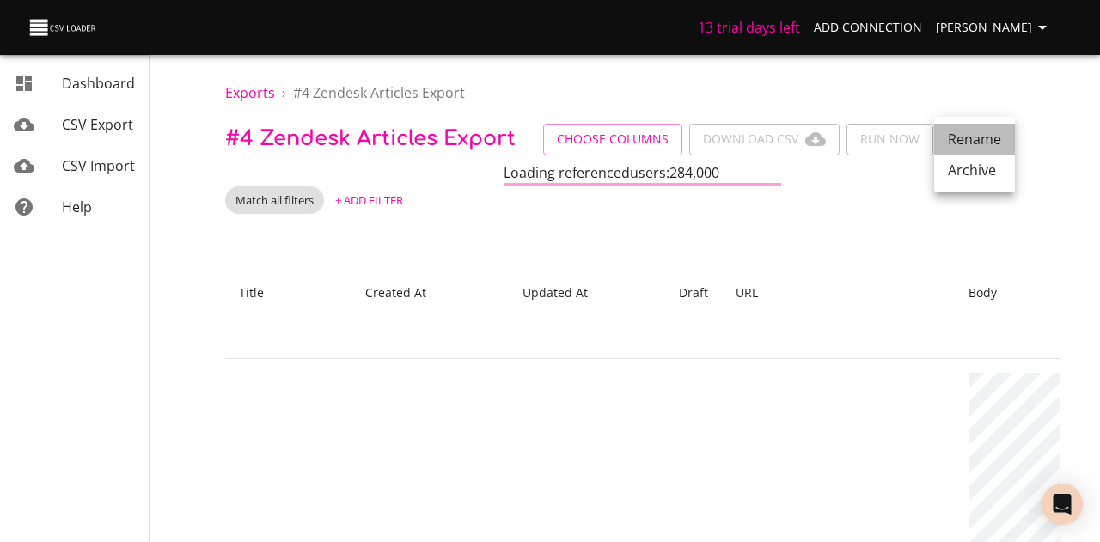
click at [950, 133] on li "Rename" at bounding box center [974, 139] width 81 height 31
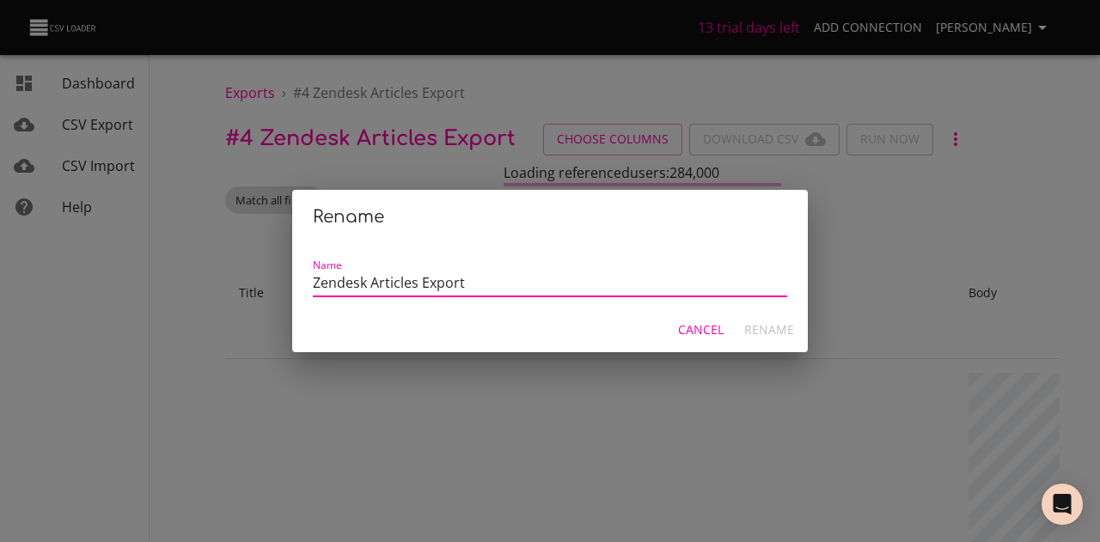
click at [314, 283] on input "Zendesk Articles Export" at bounding box center [550, 284] width 474 height 25
type input "Gingr Zendesk Articles Export"
click at [765, 326] on span "Rename" at bounding box center [769, 330] width 50 height 21
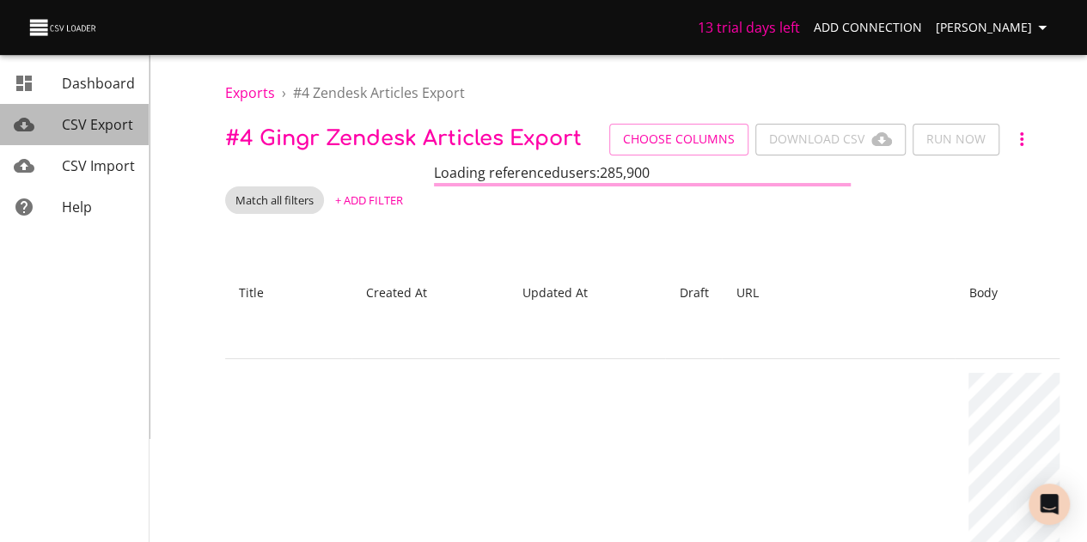
click at [109, 125] on span "CSV Export" at bounding box center [97, 124] width 71 height 19
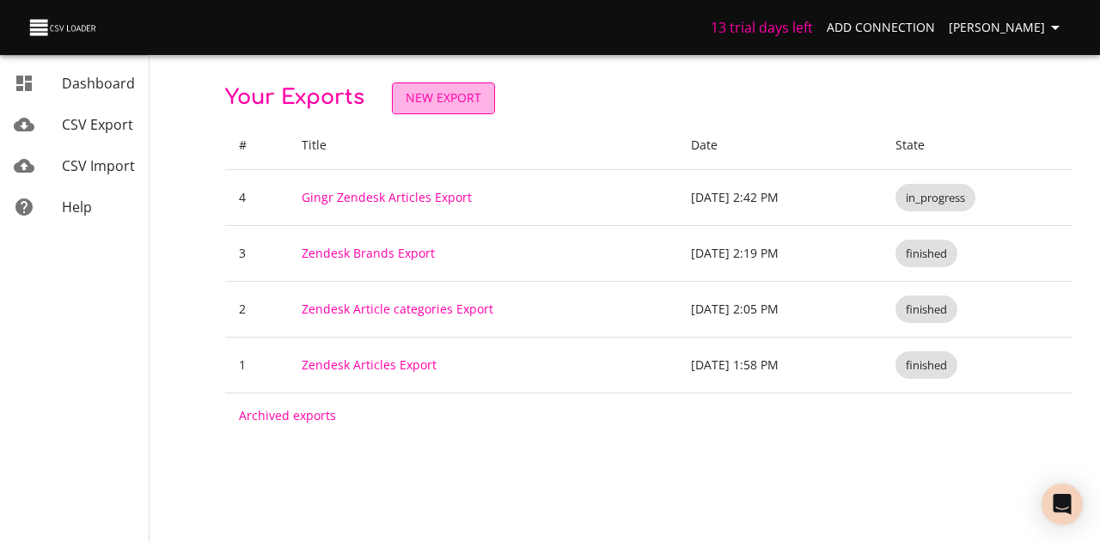
click at [461, 85] on link "New Export" at bounding box center [443, 98] width 103 height 32
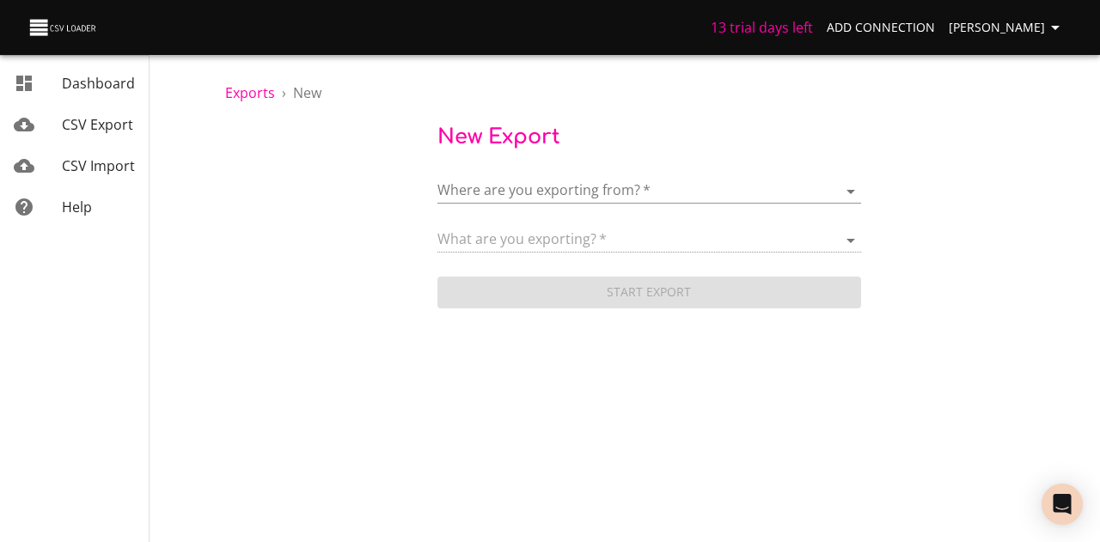
click at [492, 190] on body "13 trial days left Add Connection Kathleen T Dashboard CSV Export CSV Import He…" at bounding box center [550, 271] width 1100 height 542
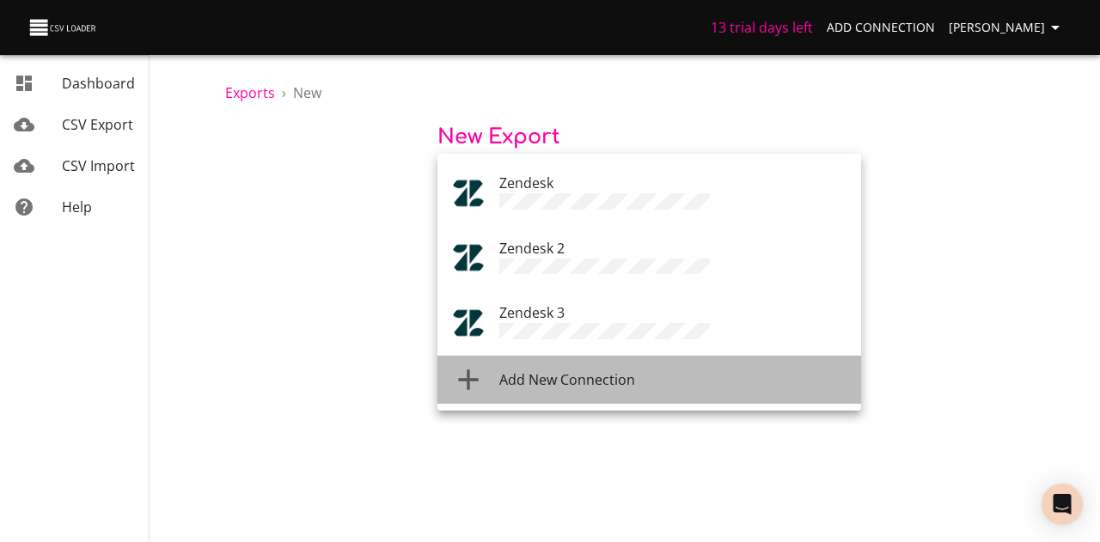
click at [542, 375] on span "Add New Connection" at bounding box center [567, 379] width 136 height 19
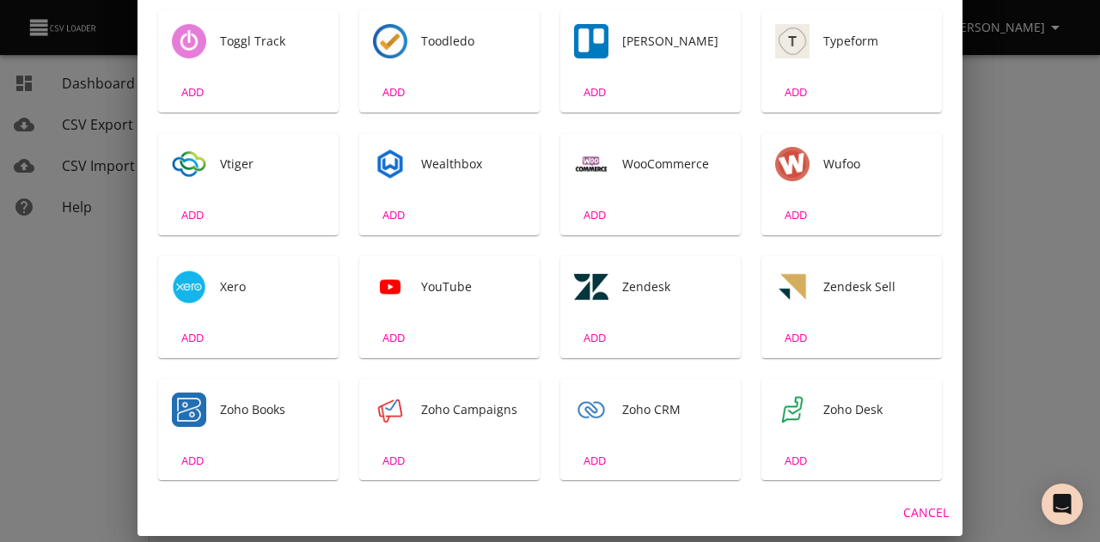
scroll to position [2979, 0]
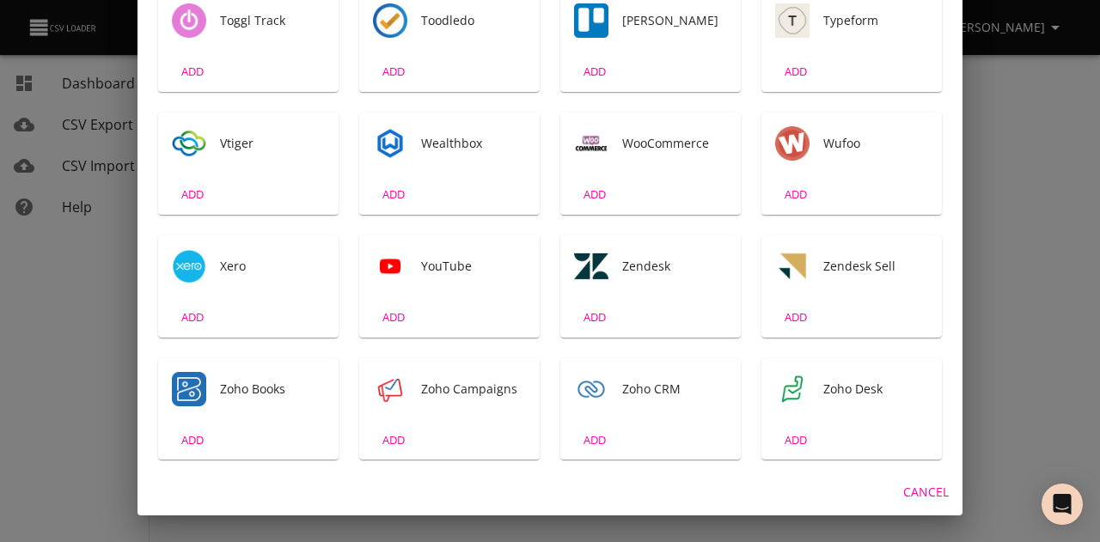
click at [622, 269] on span "Zendesk" at bounding box center [674, 266] width 105 height 17
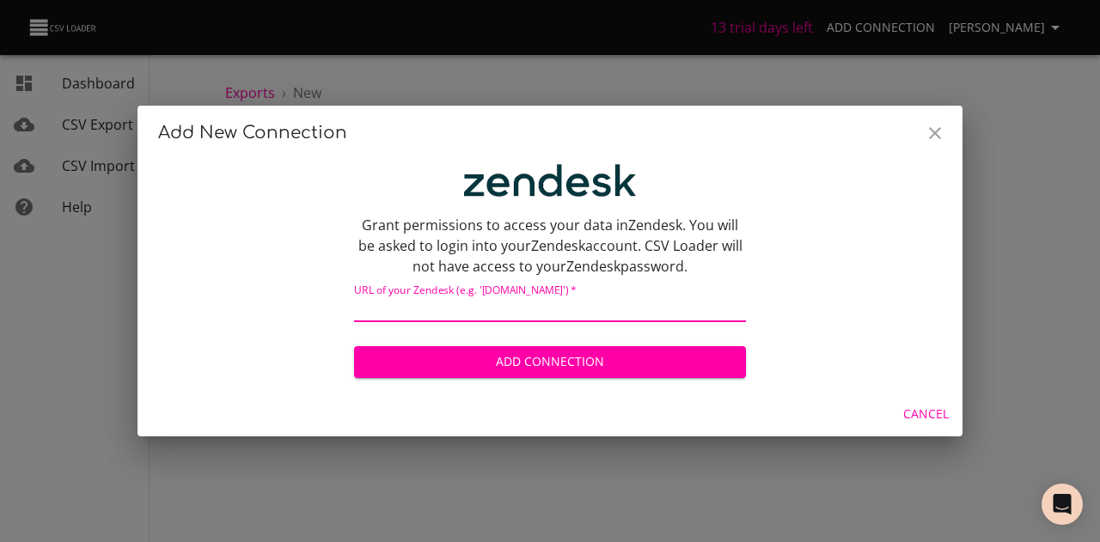
click at [382, 306] on input "text" at bounding box center [550, 309] width 392 height 25
paste input "dancestudiopro.zendesk.com"
type input "dancestudiopro.zendesk.com"
drag, startPoint x: 575, startPoint y: 312, endPoint x: 345, endPoint y: 317, distance: 229.5
click at [345, 317] on div "Grant permissions to access your data in Zendesk . You will be asked to login i…" at bounding box center [550, 273] width 412 height 238
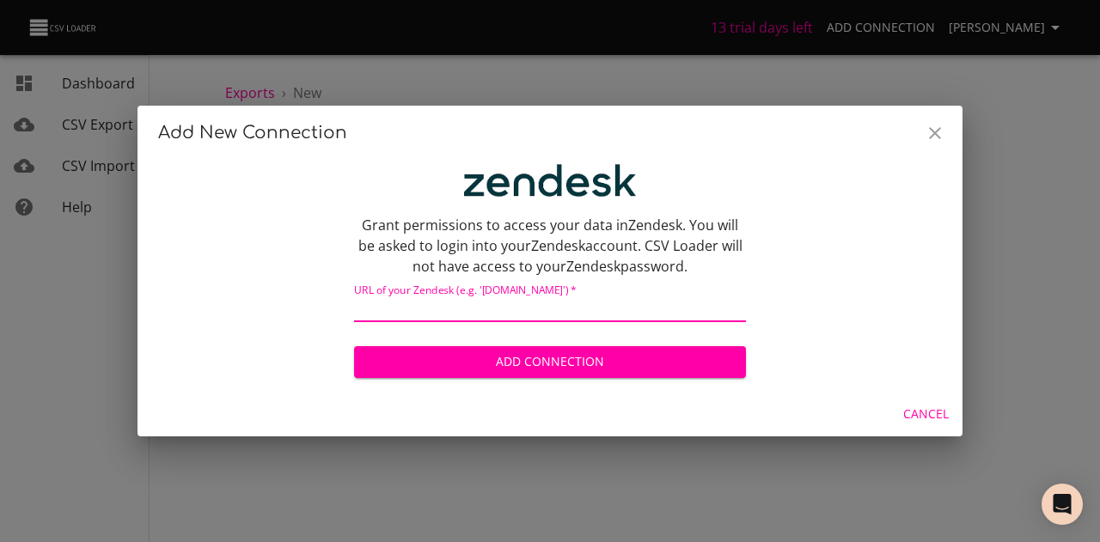
click at [385, 306] on input "text" at bounding box center [550, 309] width 392 height 25
paste input "dancestudiopro.zendesk.com"
type input "dancestudiopro.zendesk.com"
click at [591, 360] on span "Add Connection" at bounding box center [550, 361] width 364 height 21
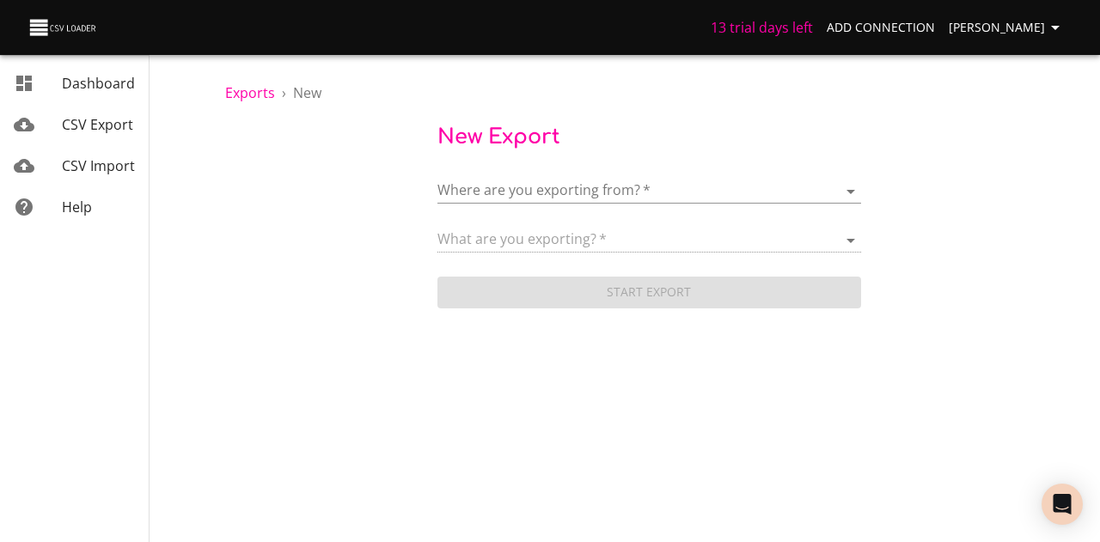
click at [69, 275] on div "Dashboard CSV Export CSV Import Help" at bounding box center [75, 271] width 150 height 542
click at [73, 90] on span "Dashboard" at bounding box center [98, 83] width 73 height 19
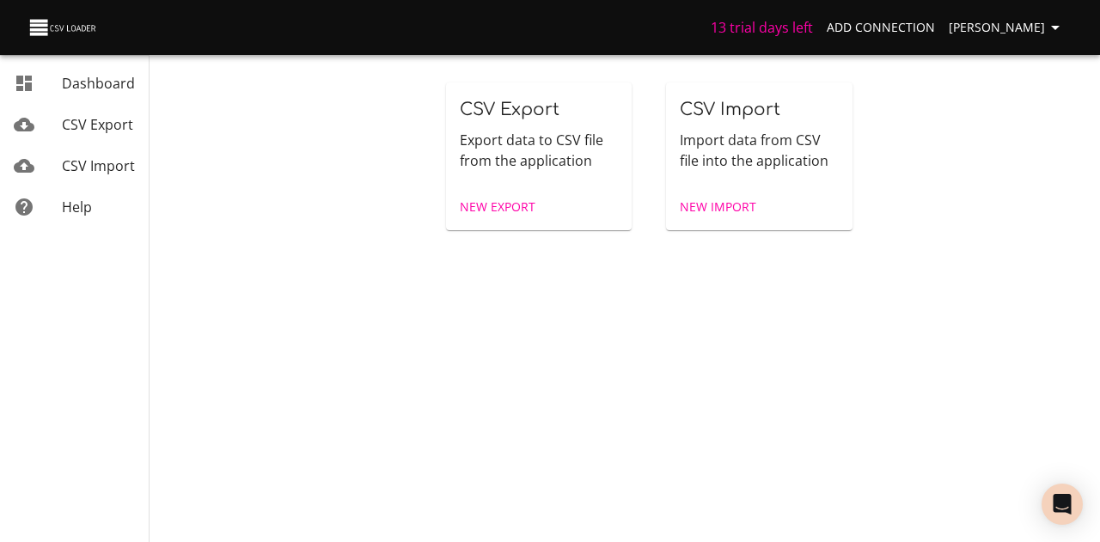
click at [495, 136] on p "Export data to CSV file from the application" at bounding box center [539, 150] width 159 height 41
click at [488, 107] on span "CSV Export" at bounding box center [510, 110] width 100 height 20
click at [74, 126] on span "CSV Export" at bounding box center [97, 124] width 71 height 19
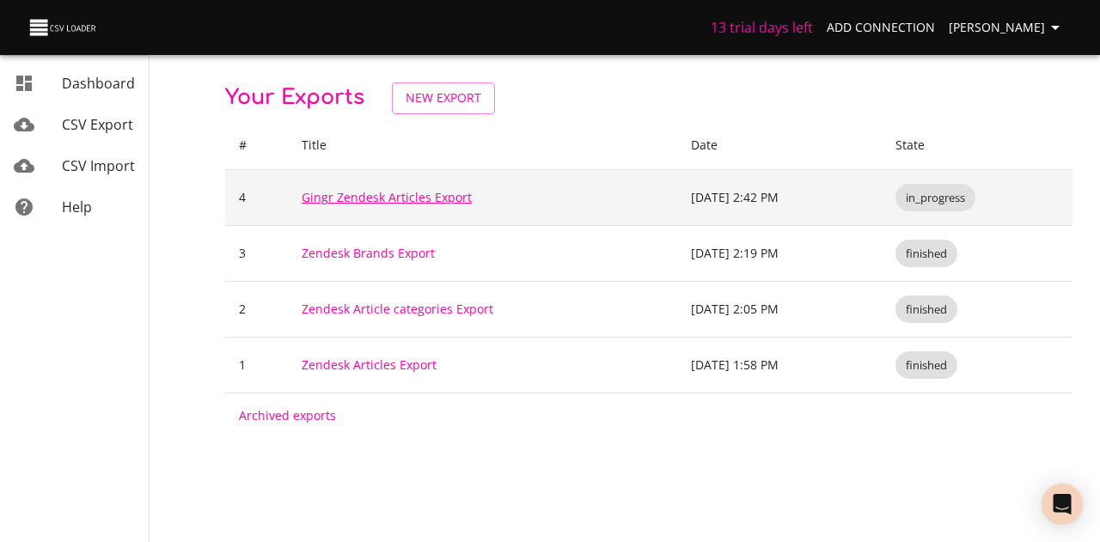
click at [402, 193] on link "Gingr Zendesk Articles Export" at bounding box center [387, 197] width 170 height 16
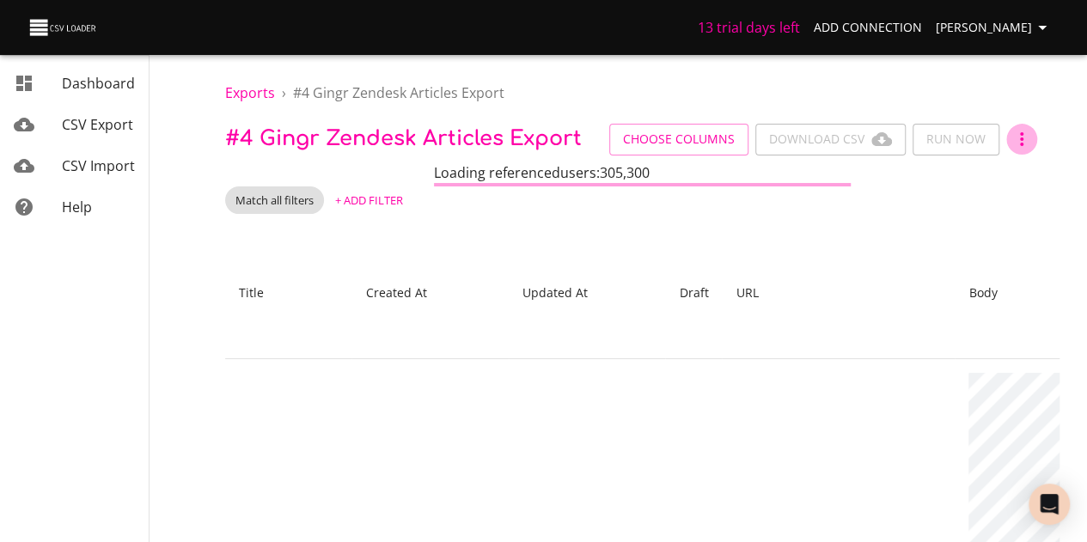
click at [1011, 135] on icon "button" at bounding box center [1021, 139] width 21 height 21
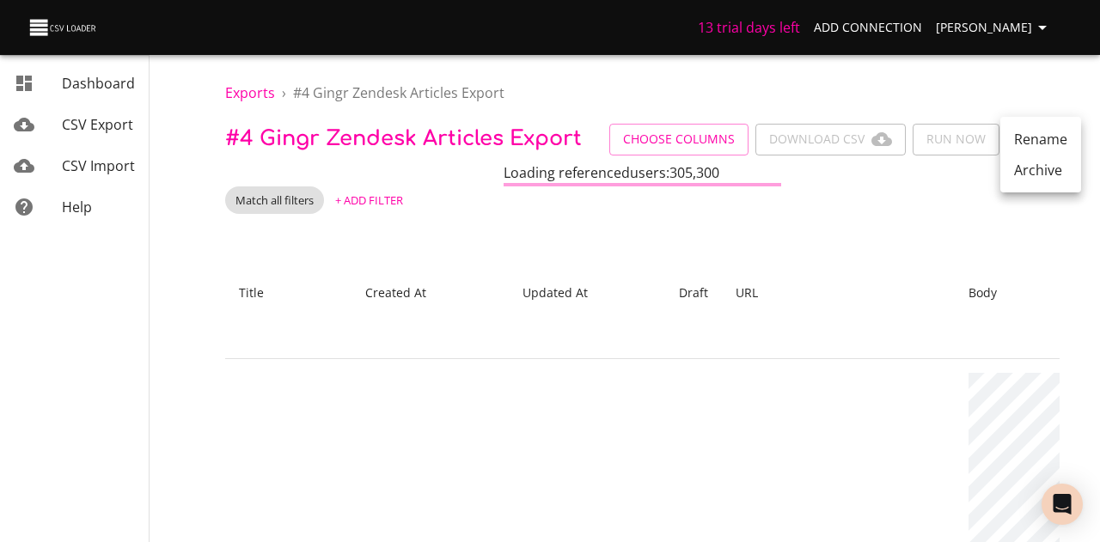
click at [272, 196] on div at bounding box center [550, 271] width 1100 height 542
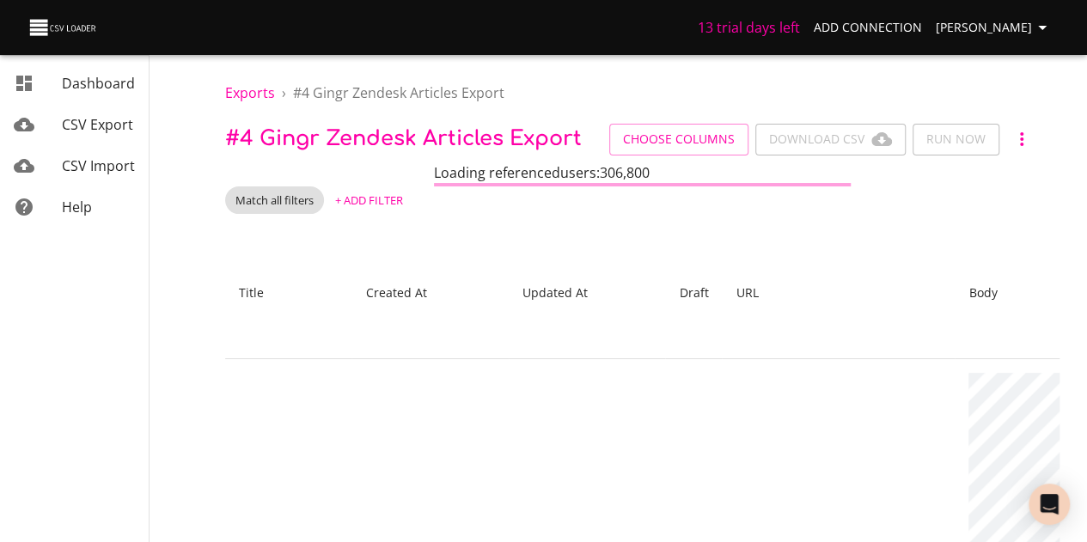
click at [81, 70] on link "Dashboard" at bounding box center [74, 83] width 149 height 41
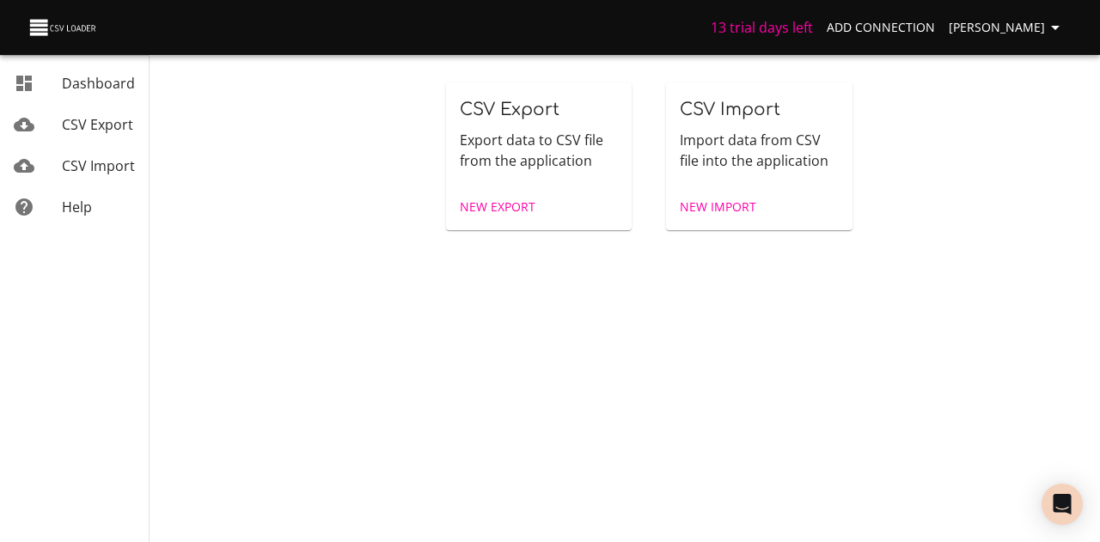
click at [77, 116] on span "CSV Export" at bounding box center [97, 124] width 71 height 19
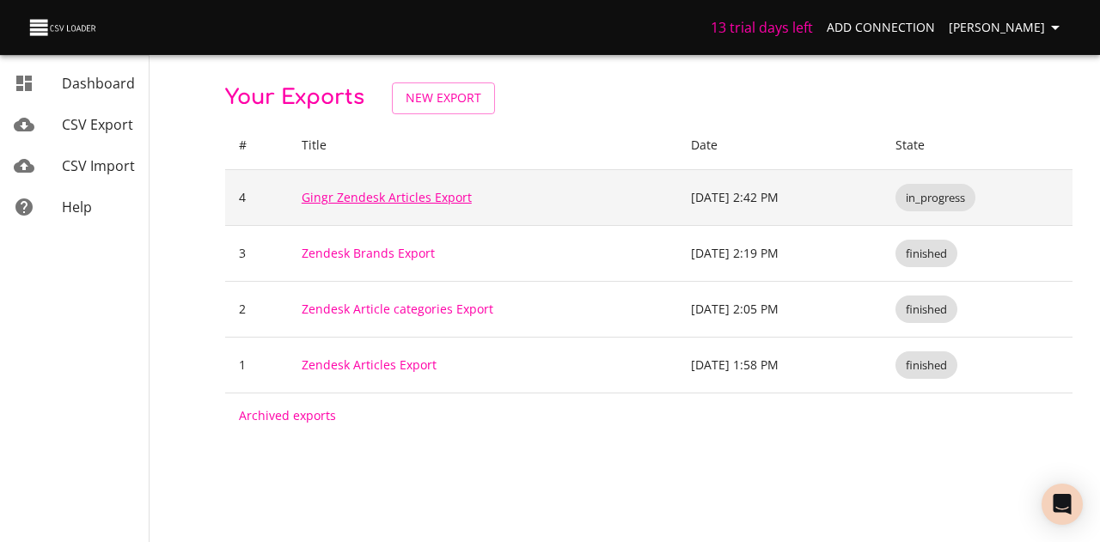
click at [404, 195] on link "Gingr Zendesk Articles Export" at bounding box center [387, 197] width 170 height 16
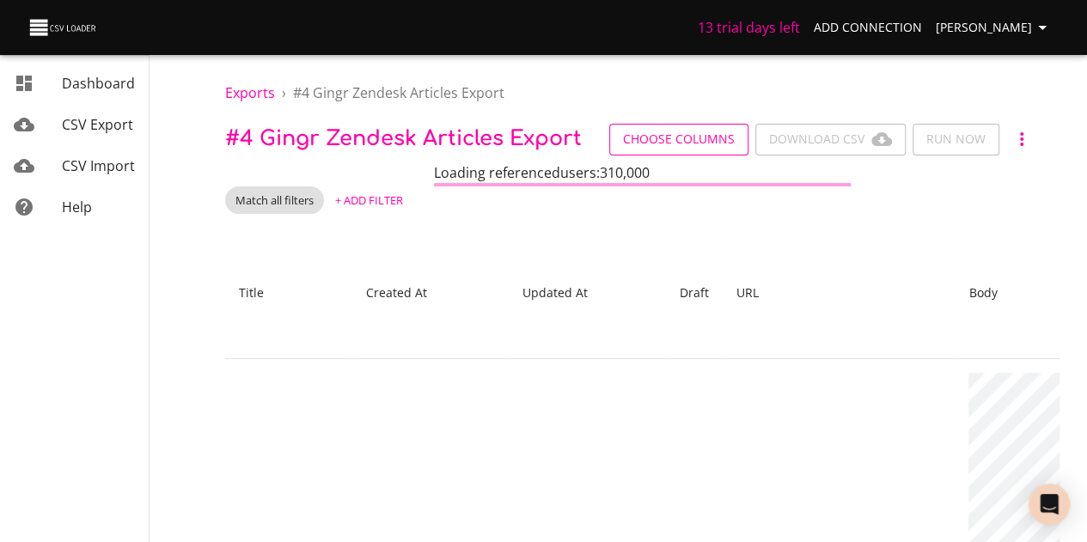
click at [655, 127] on button "Choose Columns" at bounding box center [678, 140] width 139 height 32
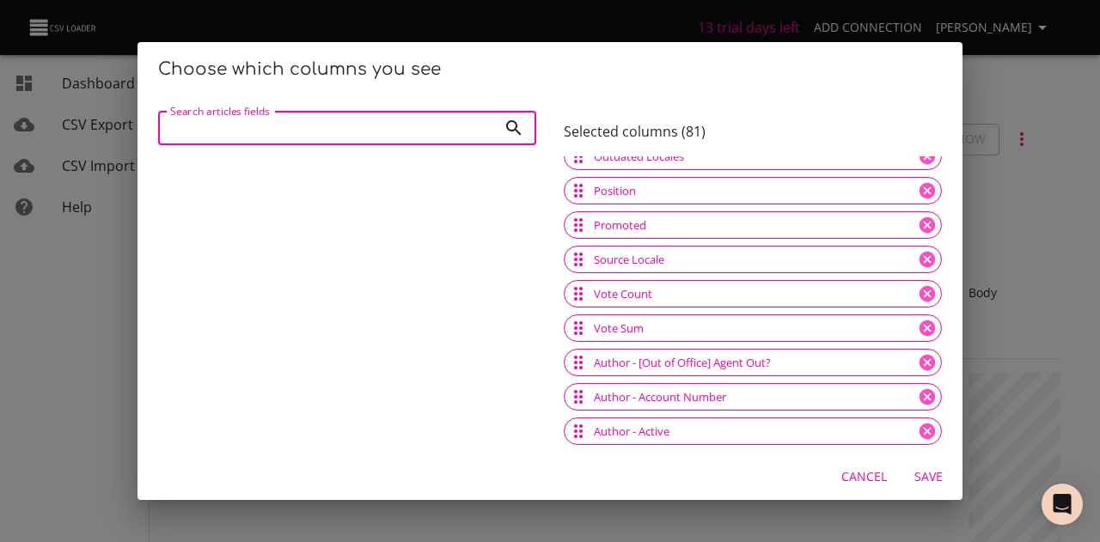
scroll to position [516, 0]
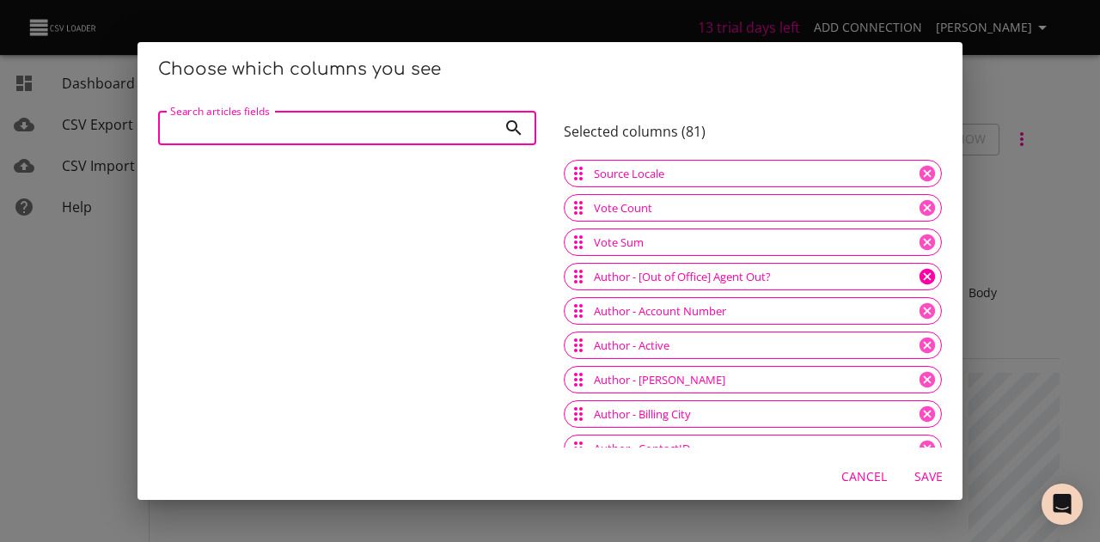
click at [919, 278] on icon at bounding box center [926, 276] width 15 height 15
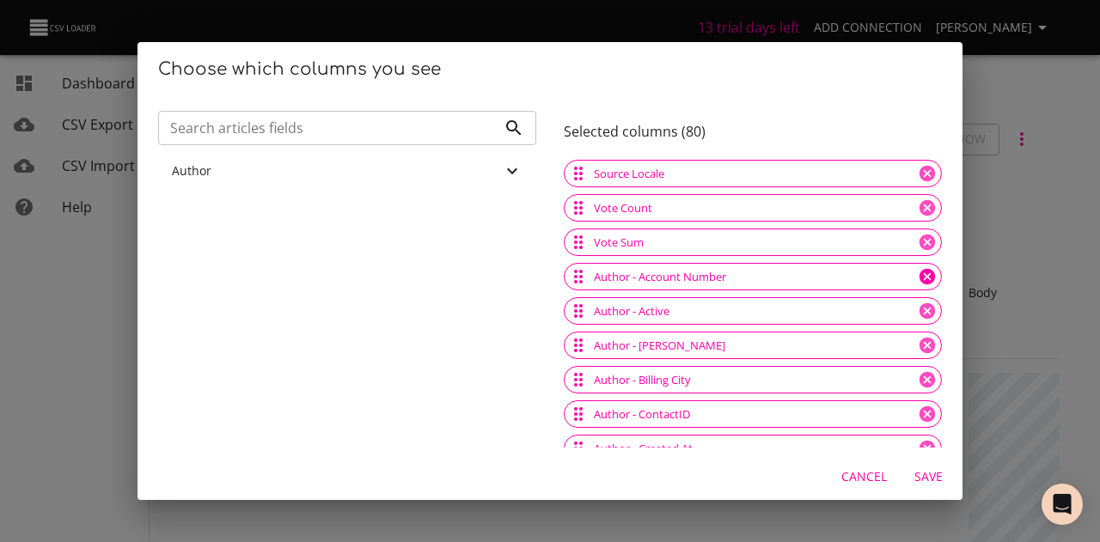
click at [919, 278] on icon at bounding box center [926, 276] width 15 height 15
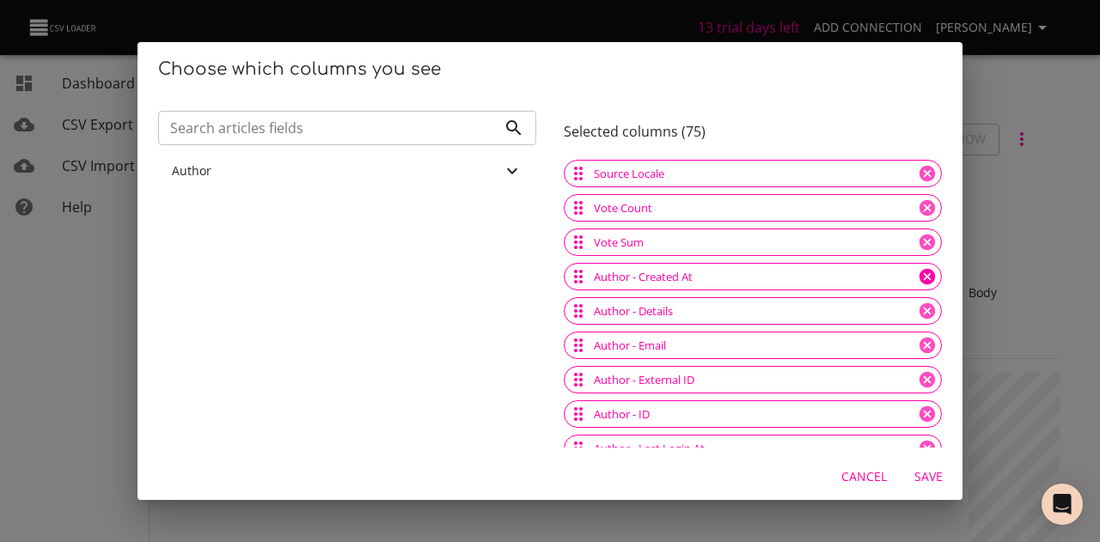
click at [919, 278] on icon at bounding box center [926, 276] width 15 height 15
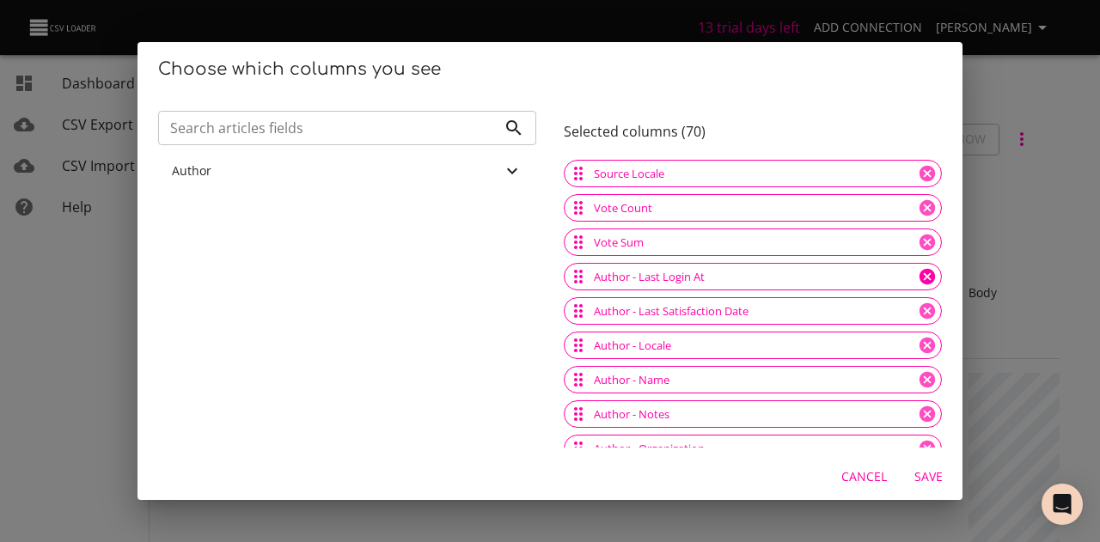
click at [919, 278] on icon at bounding box center [926, 276] width 15 height 15
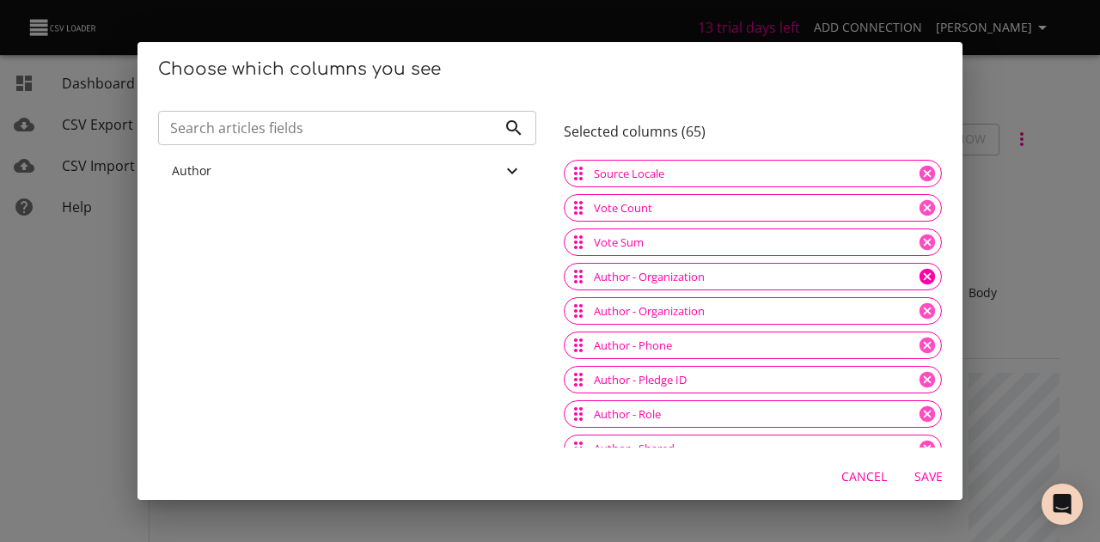
click at [919, 278] on icon at bounding box center [926, 276] width 15 height 15
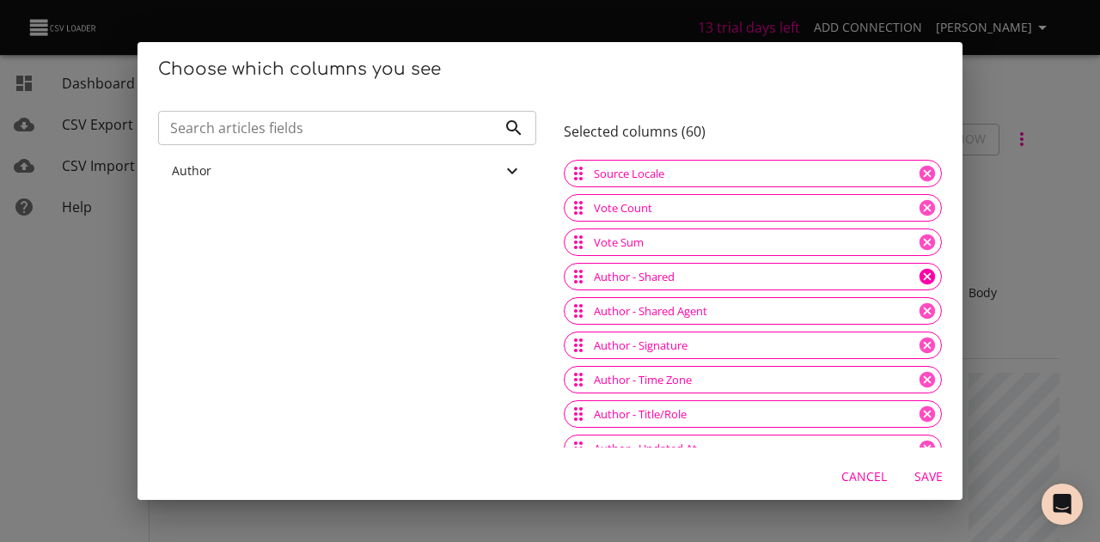
click at [919, 278] on icon at bounding box center [926, 276] width 15 height 15
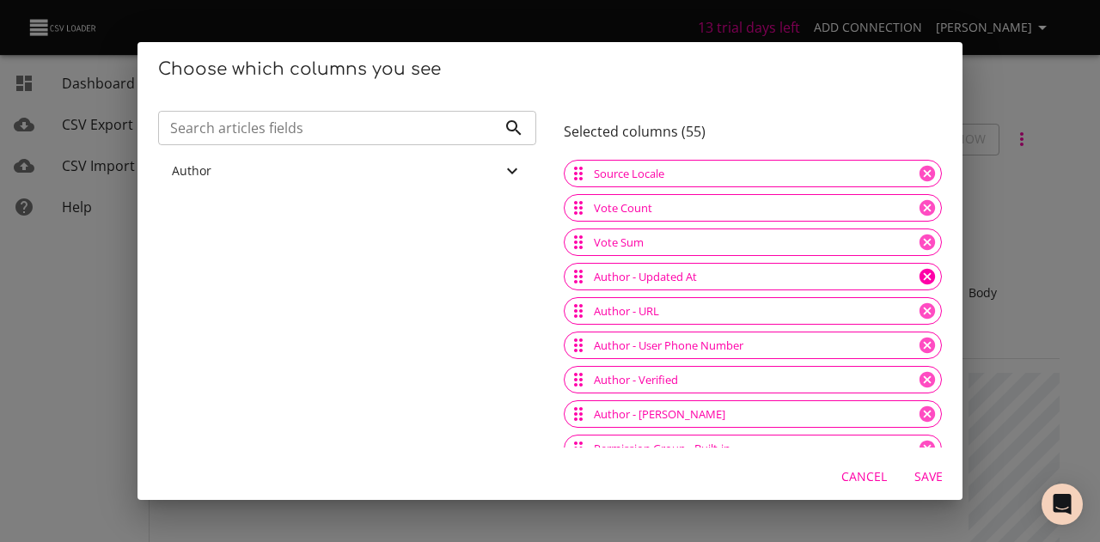
click at [919, 278] on icon at bounding box center [926, 276] width 15 height 15
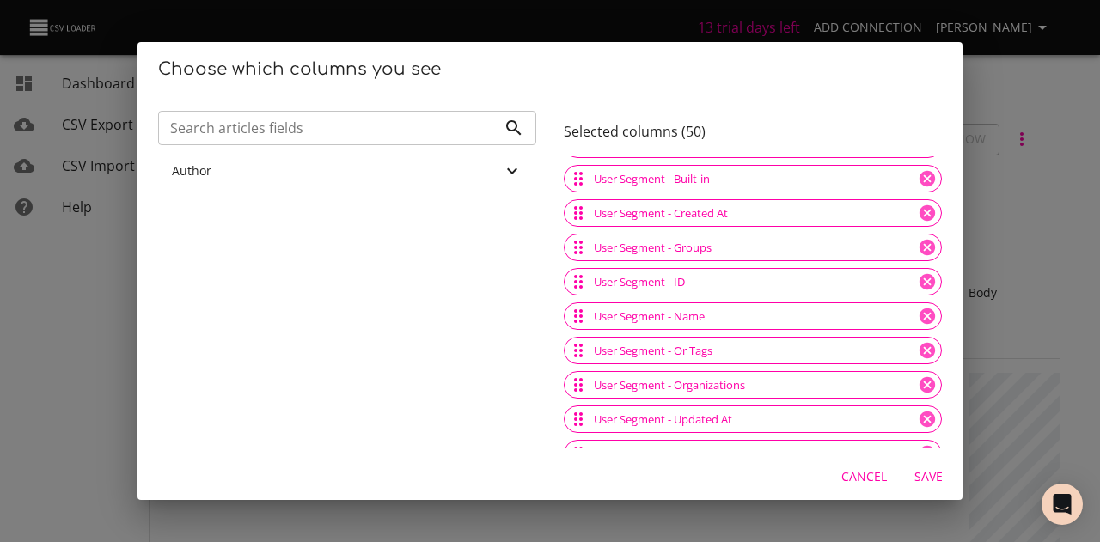
scroll to position [1426, 0]
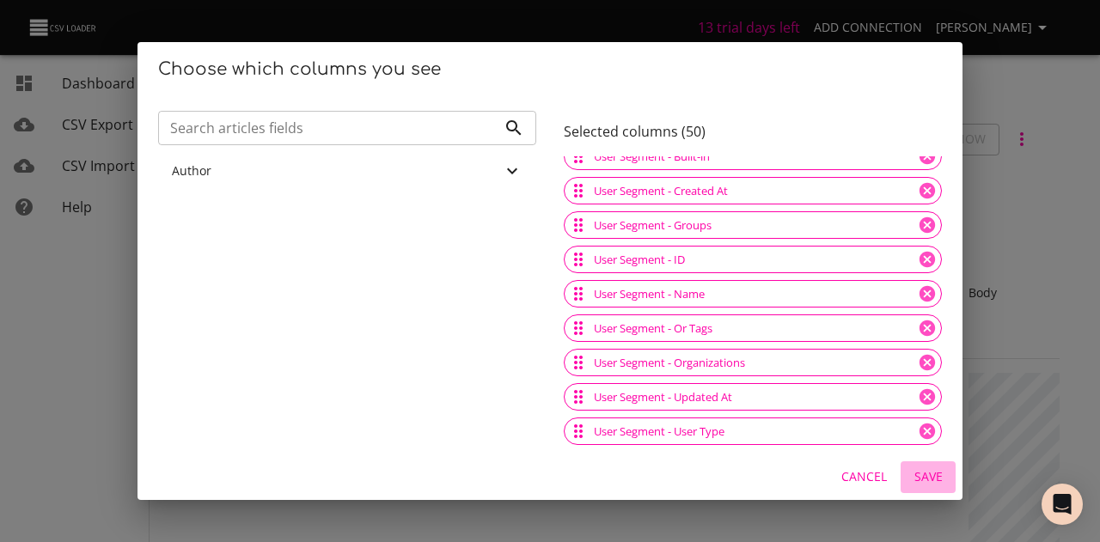
click at [931, 474] on span "Save" at bounding box center [927, 477] width 41 height 21
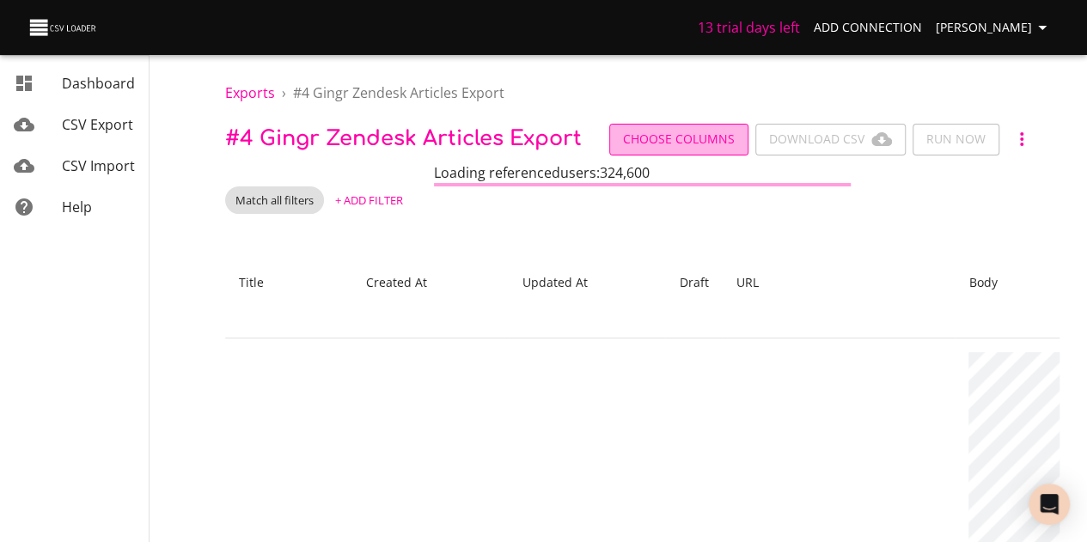
click at [679, 133] on span "Choose Columns" at bounding box center [679, 139] width 112 height 21
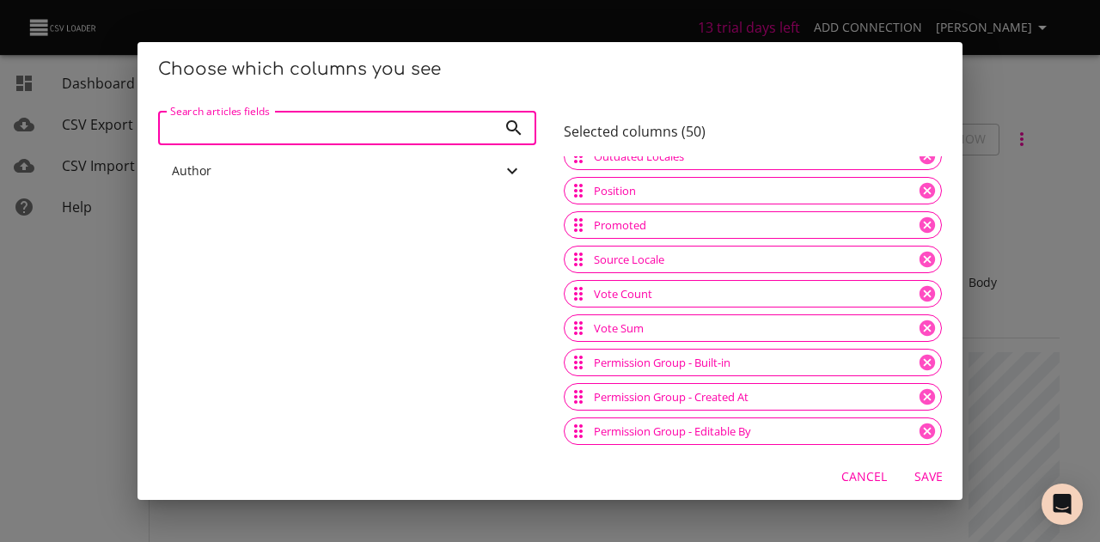
scroll to position [516, 0]
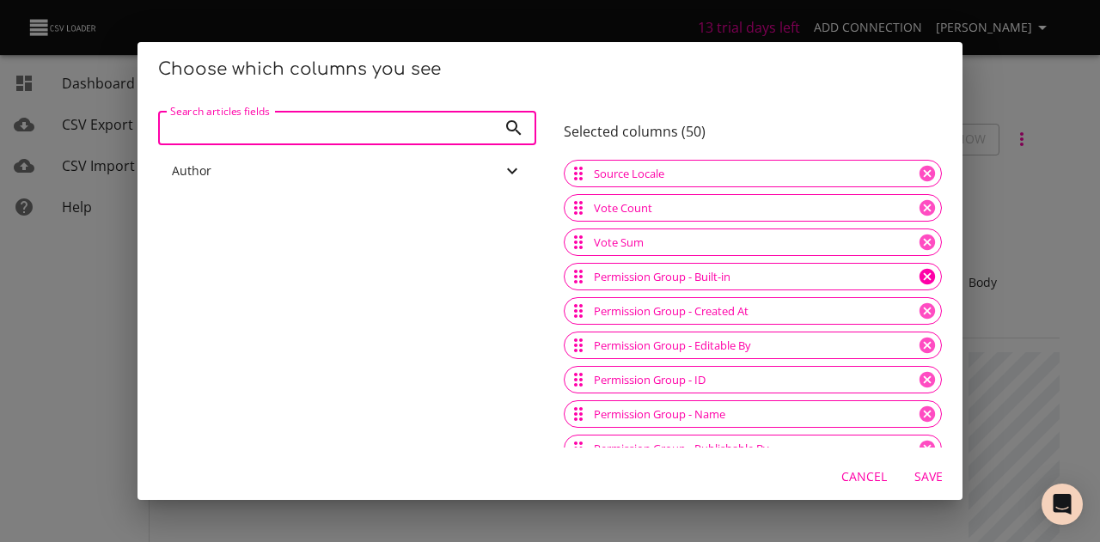
click at [918, 276] on icon at bounding box center [927, 276] width 19 height 19
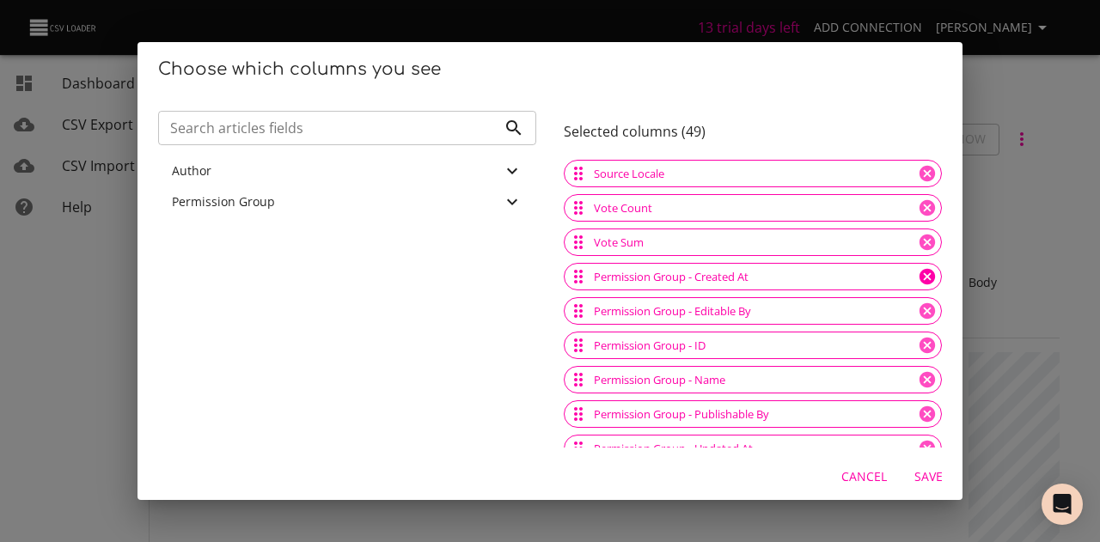
click at [918, 276] on icon at bounding box center [927, 276] width 19 height 19
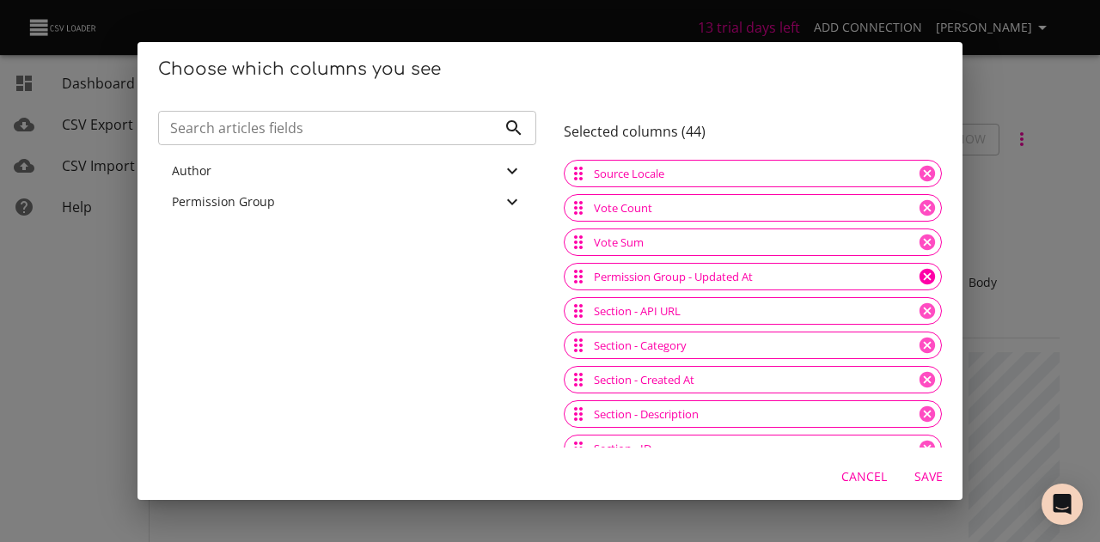
click at [918, 276] on icon at bounding box center [927, 276] width 19 height 19
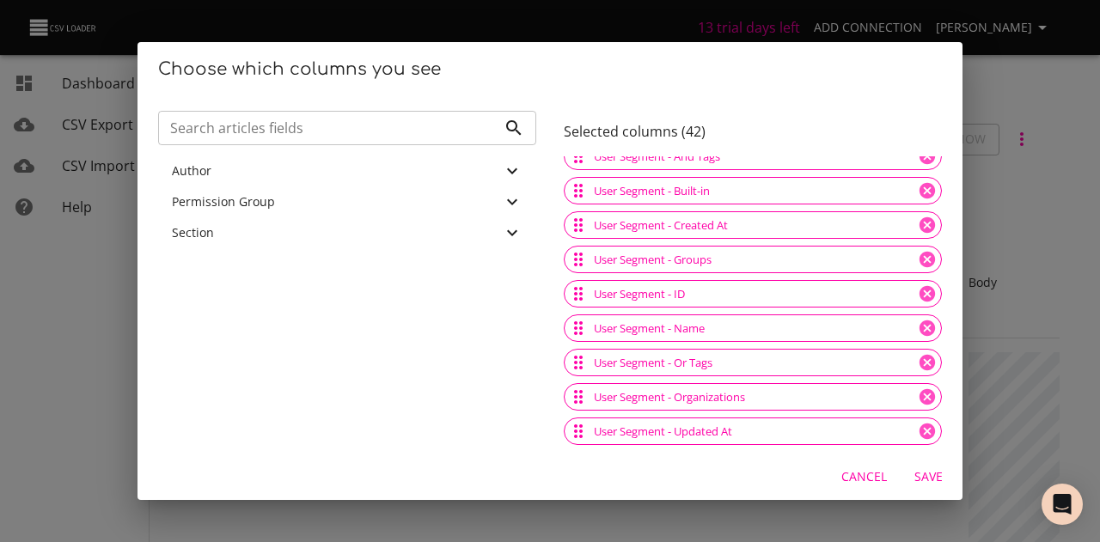
scroll to position [1151, 0]
click at [918, 394] on icon at bounding box center [927, 397] width 19 height 19
click at [918, 429] on icon at bounding box center [927, 431] width 19 height 19
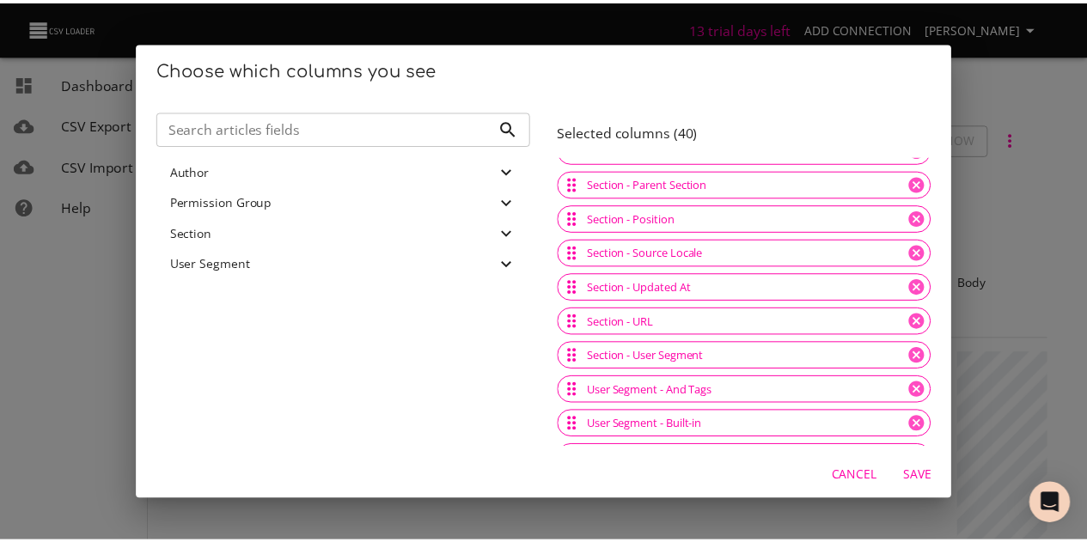
scroll to position [825, 0]
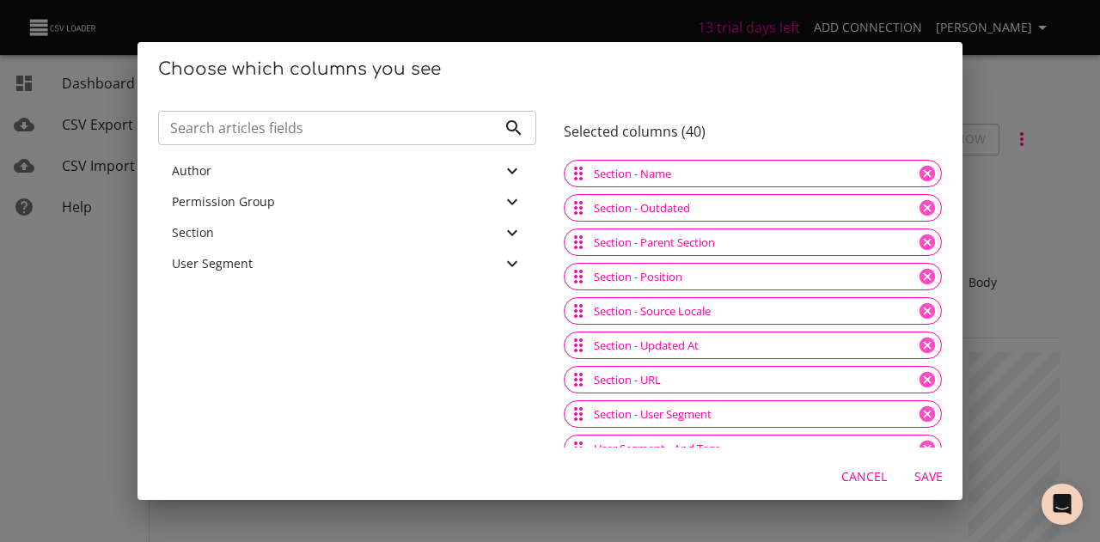
click at [919, 473] on span "Save" at bounding box center [927, 477] width 41 height 21
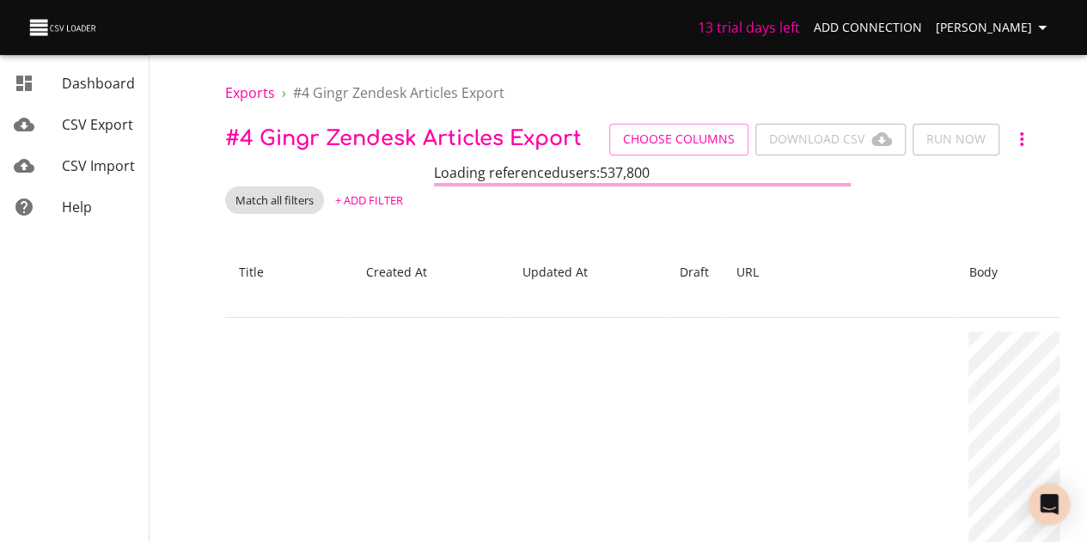
click at [1021, 137] on icon "button" at bounding box center [1021, 139] width 21 height 21
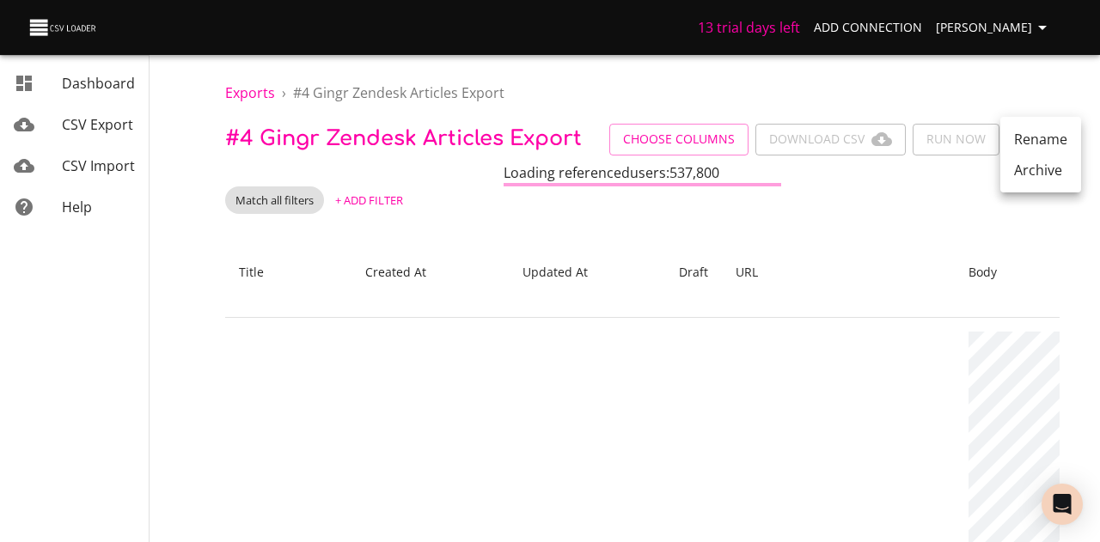
click at [1026, 174] on li "Archive" at bounding box center [1040, 170] width 81 height 31
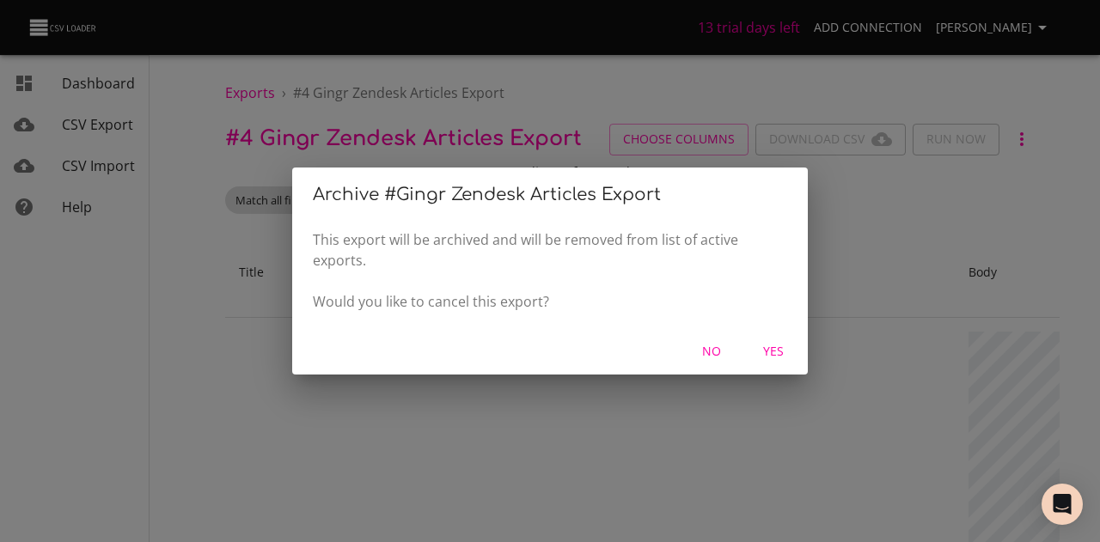
click at [765, 352] on span "Yes" at bounding box center [773, 351] width 41 height 21
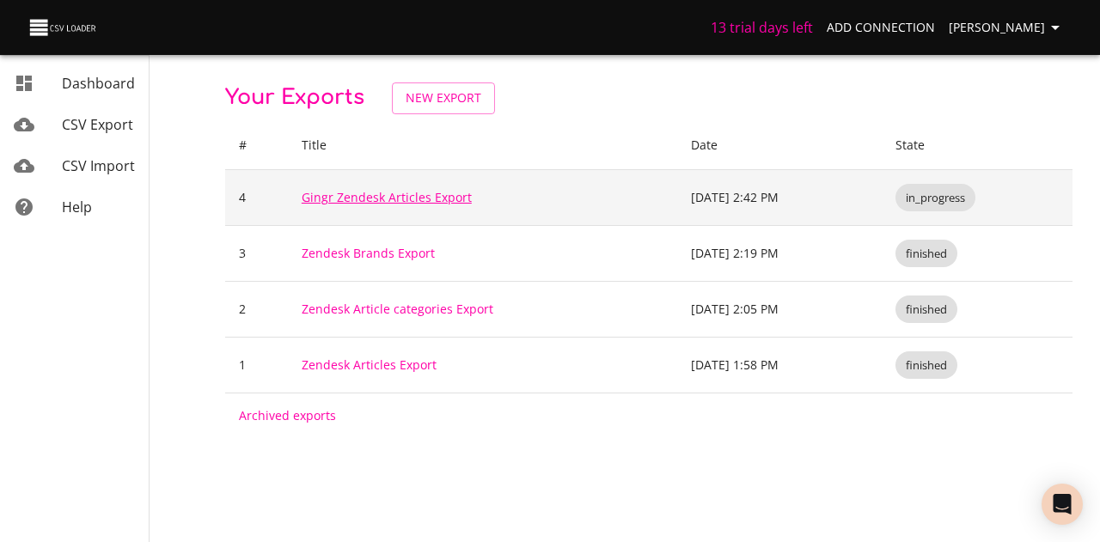
click at [400, 197] on link "Gingr Zendesk Articles Export" at bounding box center [387, 197] width 170 height 16
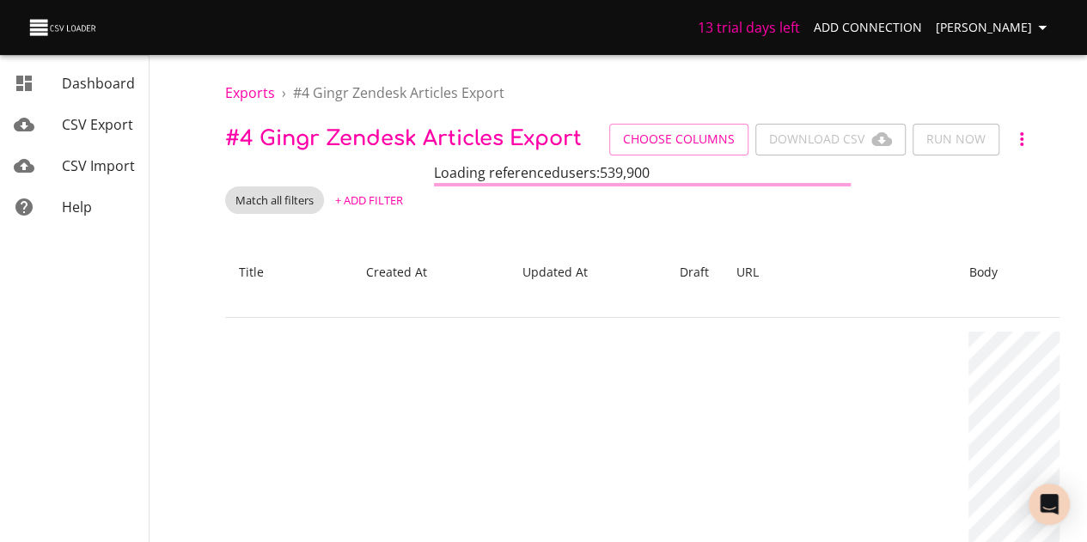
click at [1017, 131] on icon "button" at bounding box center [1021, 139] width 21 height 21
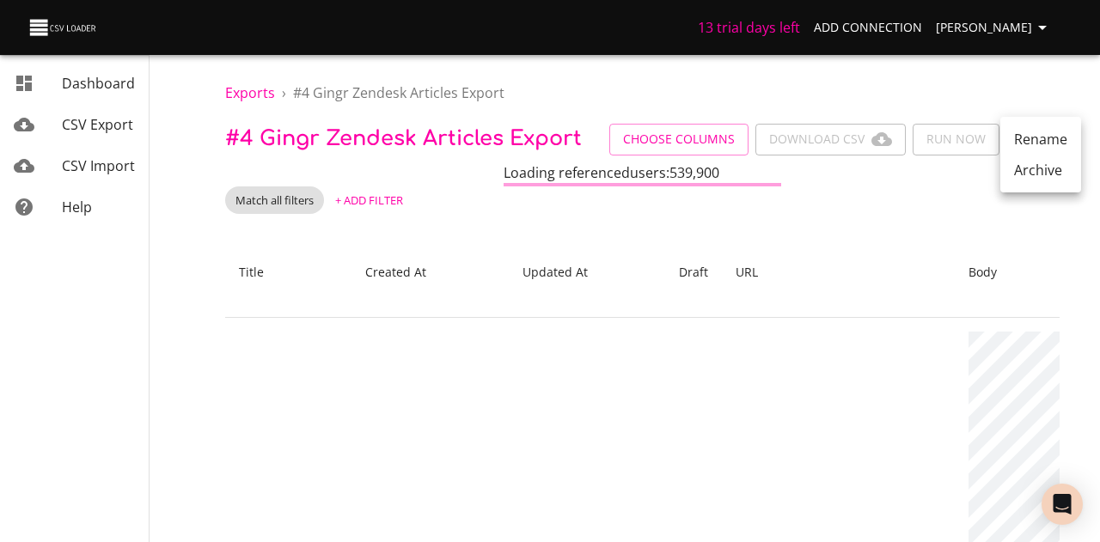
click at [81, 87] on div at bounding box center [550, 271] width 1100 height 542
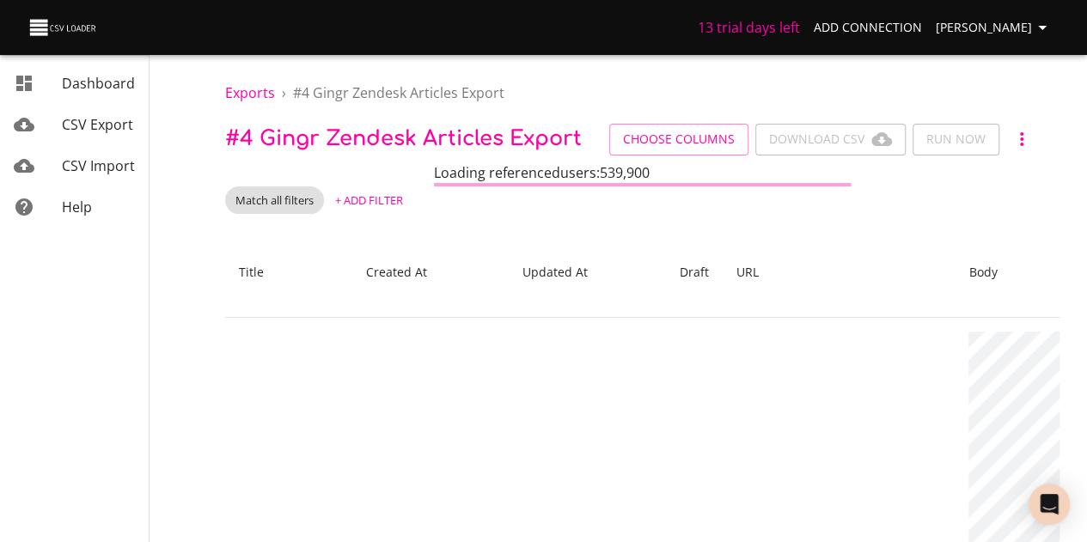
click at [21, 82] on icon "mailbox folders" at bounding box center [23, 83] width 15 height 15
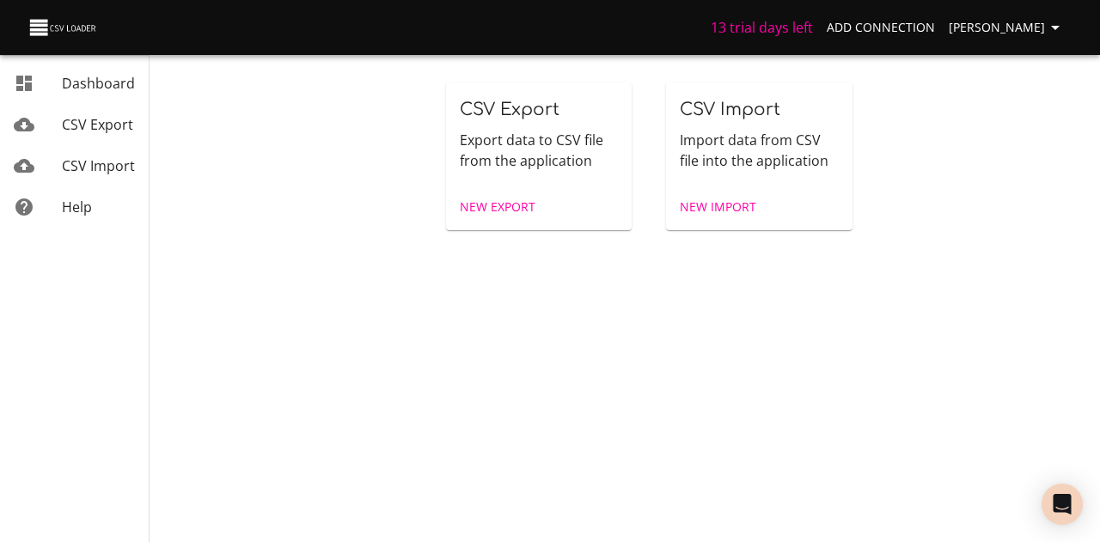
click at [77, 129] on span "CSV Export" at bounding box center [97, 124] width 71 height 19
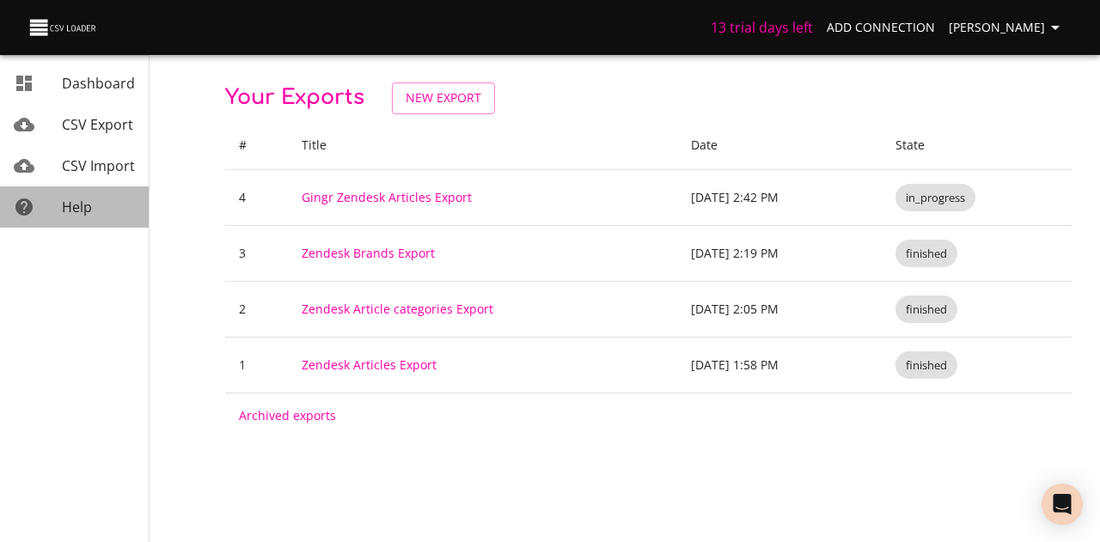
click at [82, 211] on span "Help" at bounding box center [77, 207] width 30 height 19
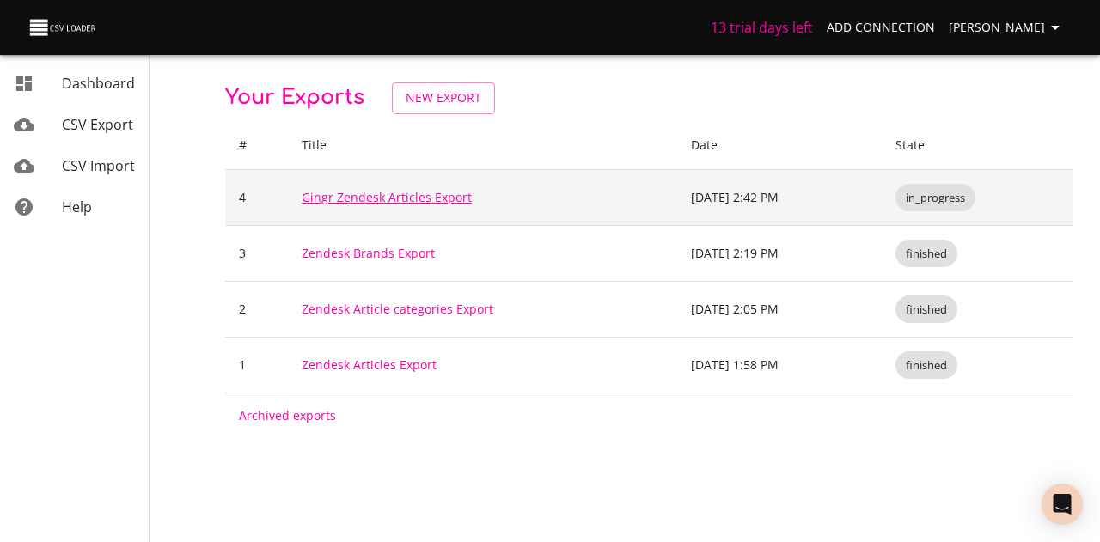
click at [324, 199] on link "Gingr Zendesk Articles Export" at bounding box center [387, 197] width 170 height 16
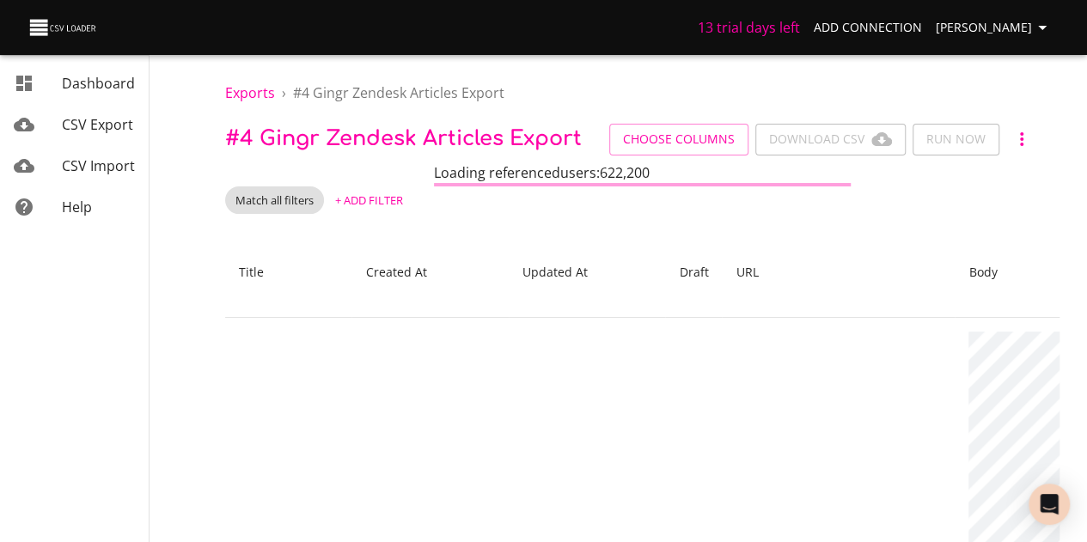
click at [371, 197] on span "+ Add Filter" at bounding box center [369, 201] width 68 height 20
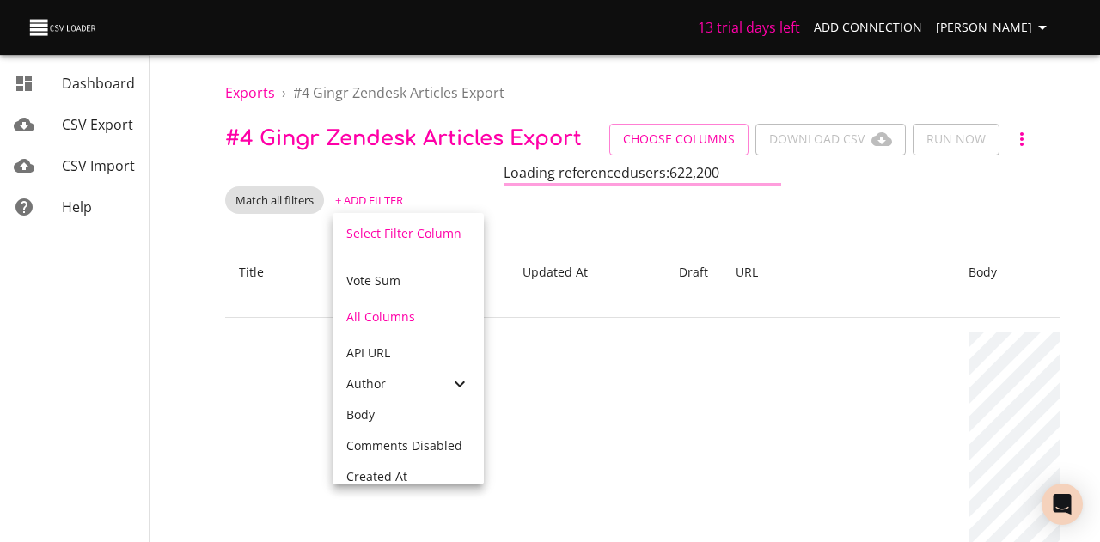
scroll to position [516, 0]
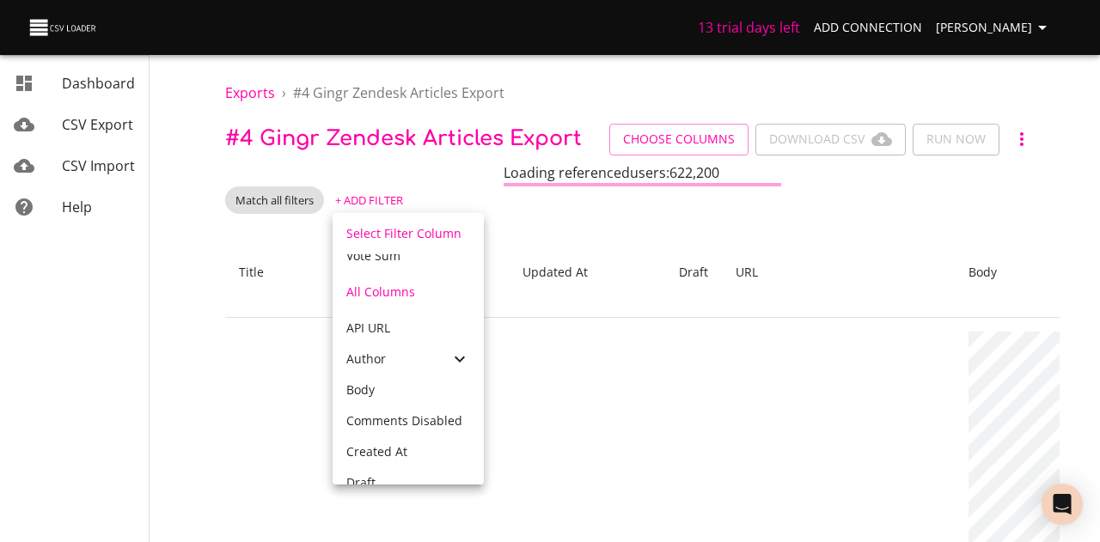
click at [390, 295] on li "All Columns" at bounding box center [408, 292] width 151 height 41
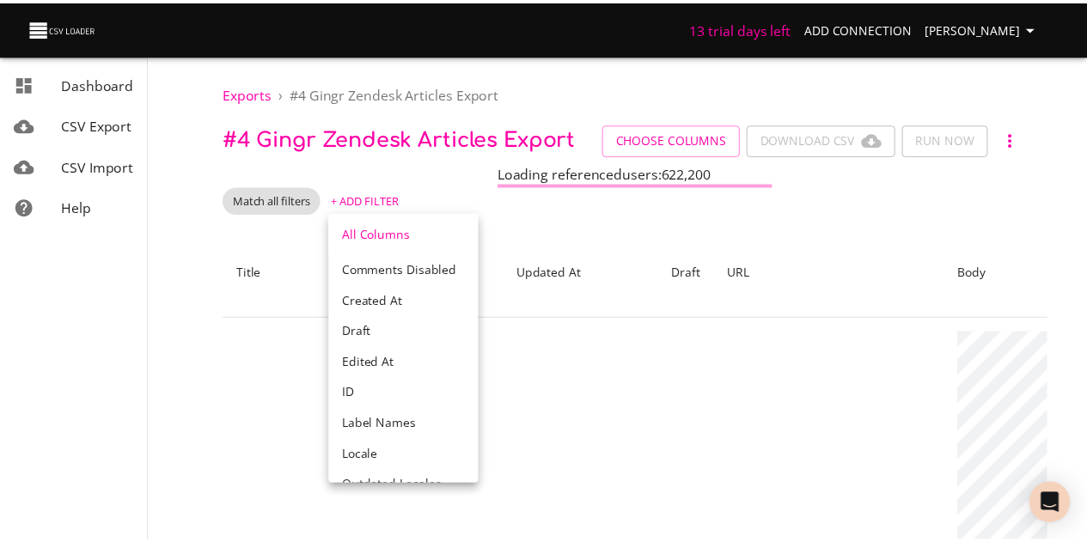
scroll to position [1024, 0]
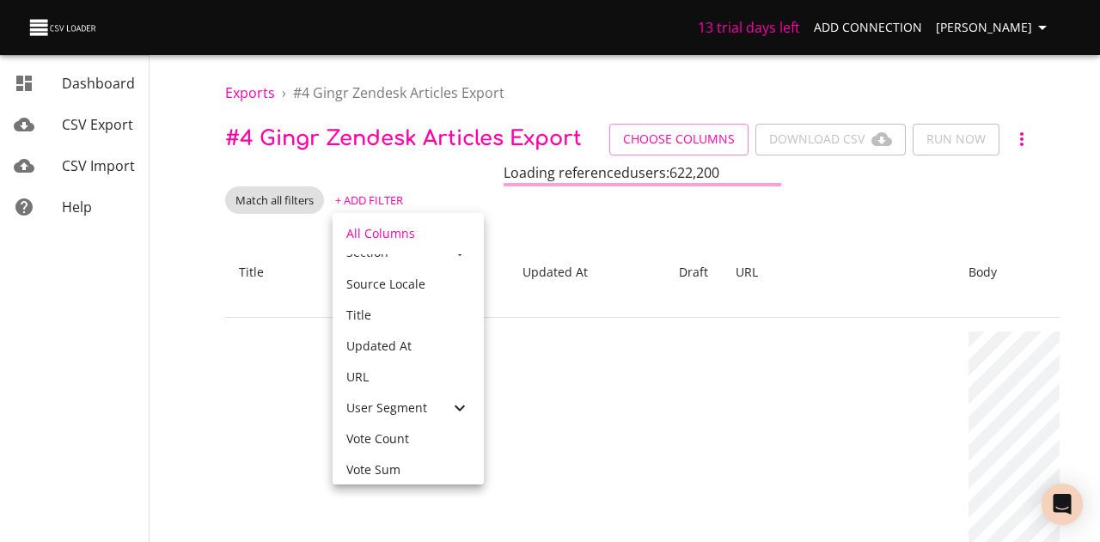
click at [608, 400] on div at bounding box center [550, 271] width 1100 height 542
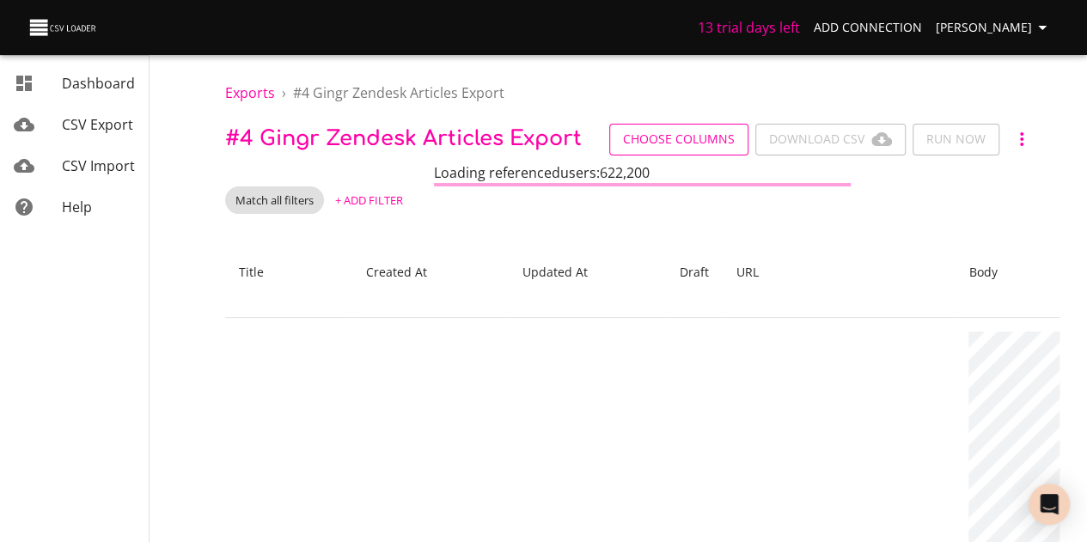
click at [682, 130] on span "Choose Columns" at bounding box center [679, 139] width 112 height 21
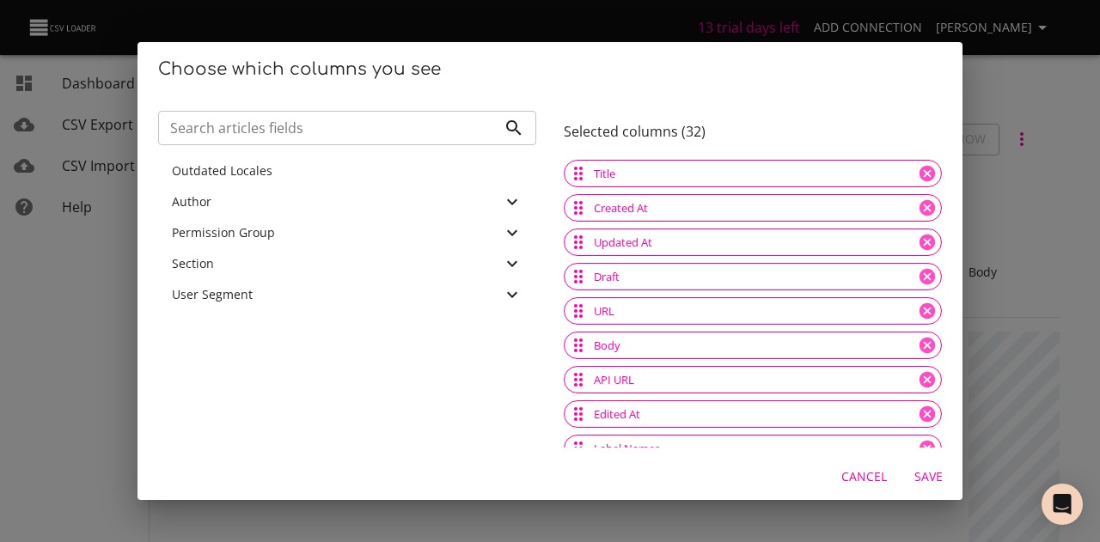
click at [1071, 123] on div "Choose which columns you see Search articles fields Search articles fields Outd…" at bounding box center [550, 271] width 1100 height 542
click at [863, 479] on span "Cancel" at bounding box center [864, 477] width 46 height 21
